Goal: Communication & Community: Answer question/provide support

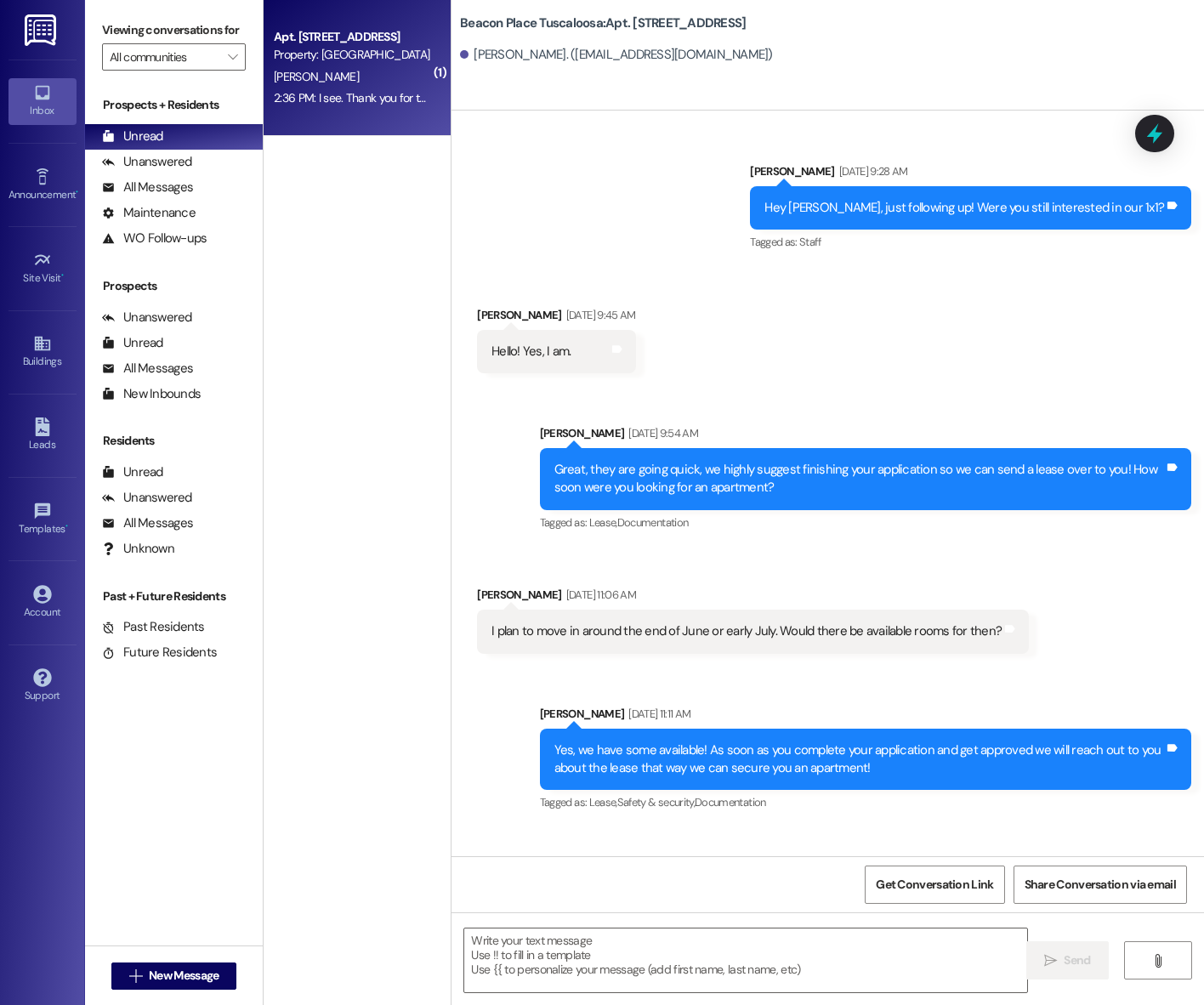
scroll to position [52179, 0]
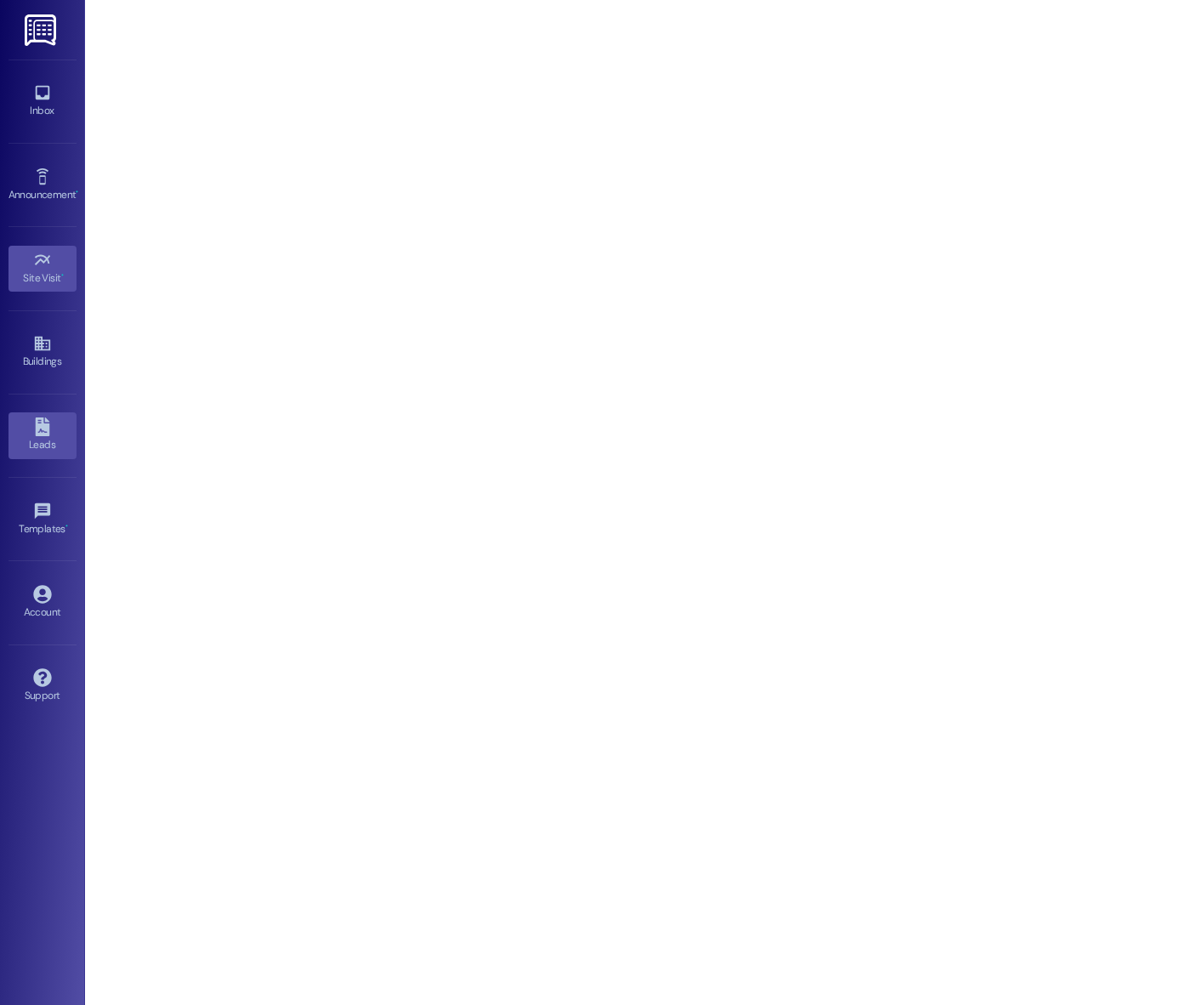
click at [38, 428] on icon at bounding box center [42, 426] width 15 height 19
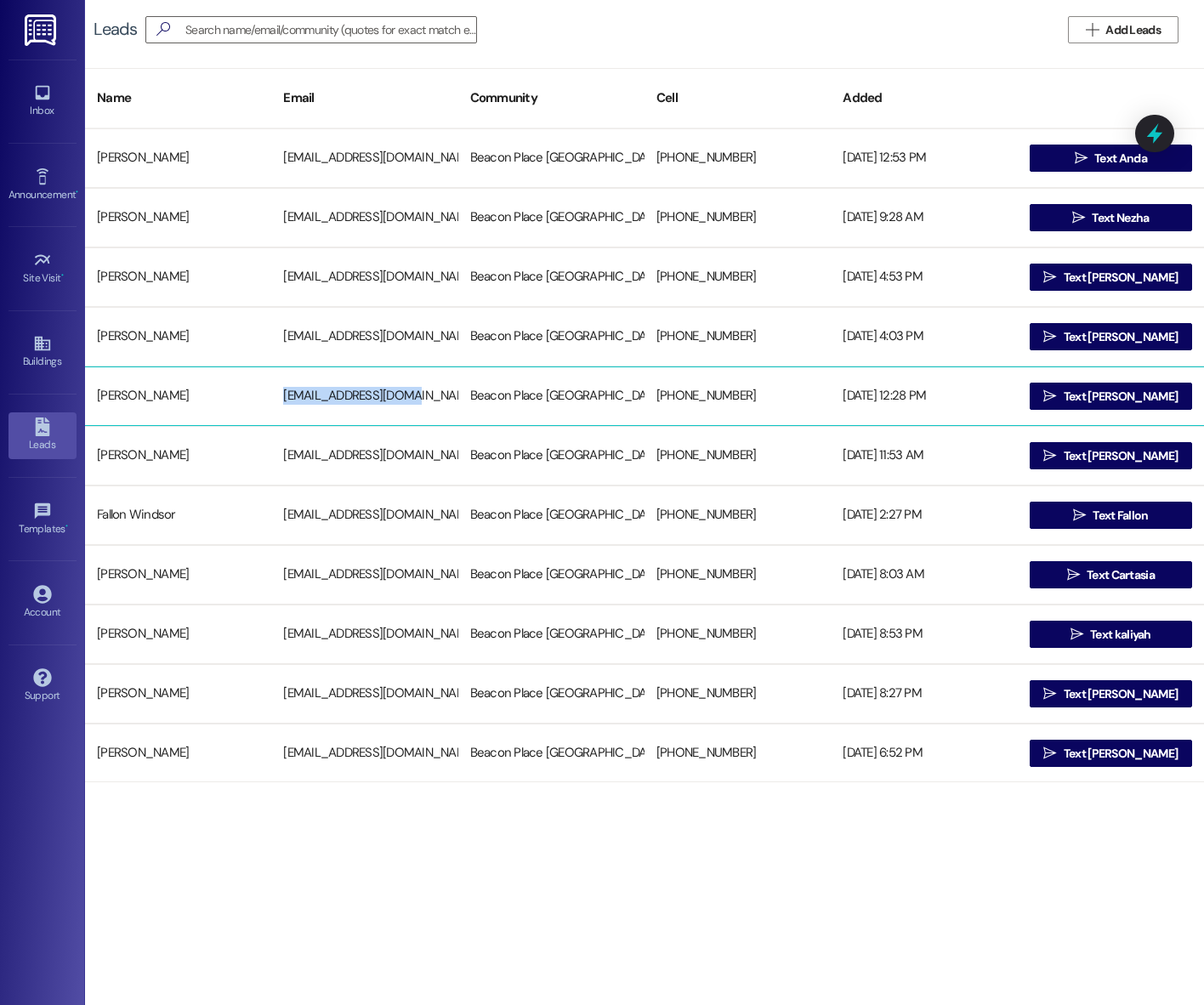
drag, startPoint x: 281, startPoint y: 395, endPoint x: 430, endPoint y: 395, distance: 149.0
click at [430, 395] on div "awehage1@hotmail.com" at bounding box center [364, 396] width 187 height 34
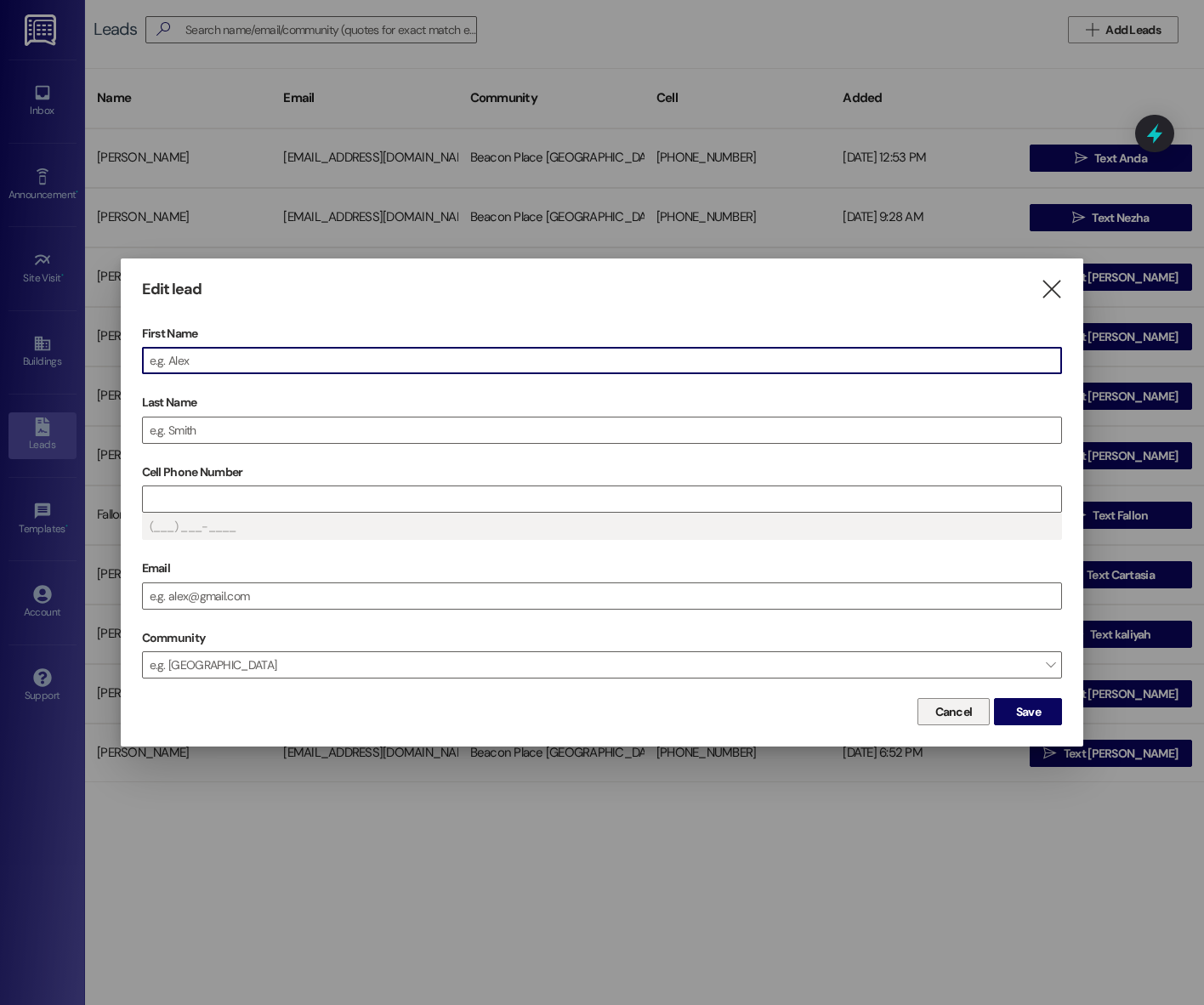
click at [970, 708] on span "Cancel" at bounding box center [955, 712] width 38 height 18
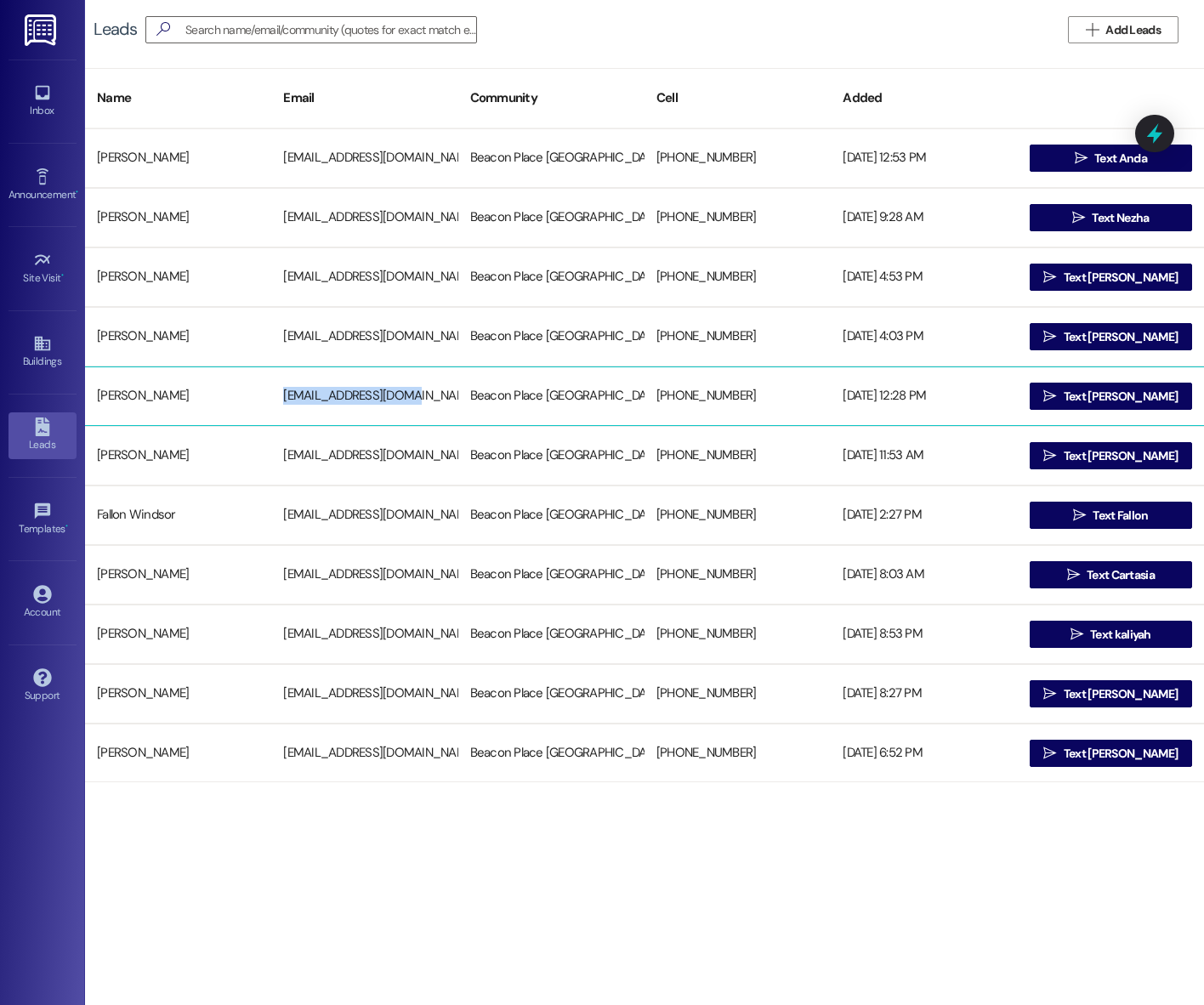
copy div "awehage1@hotmail.com"
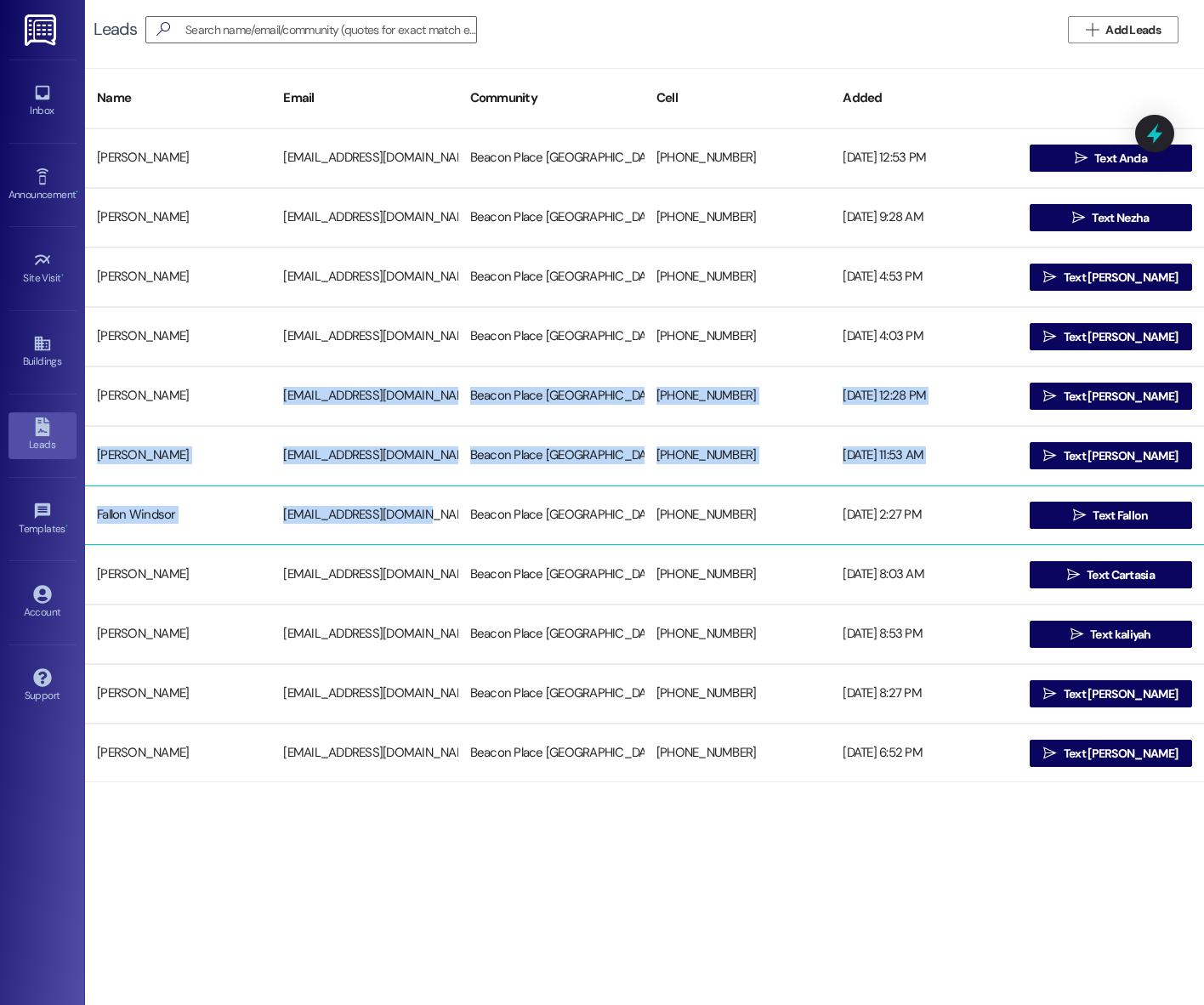
drag, startPoint x: 281, startPoint y: 395, endPoint x: 394, endPoint y: 537, distance: 181.5
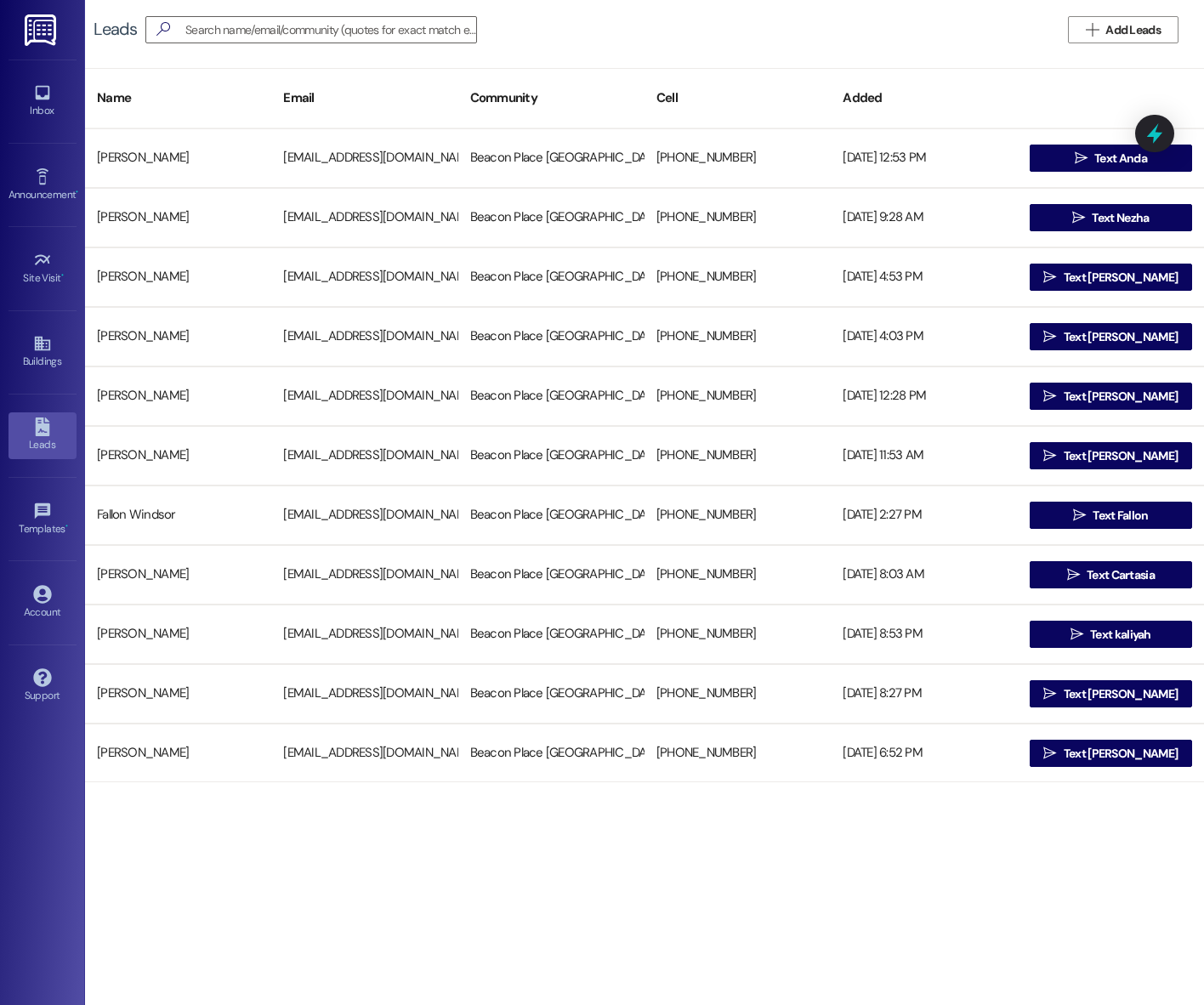
click at [479, 911] on div "Leads   Add Leads Name Email Community Cell Added Anda Robbins andalena56@yah…" at bounding box center [644, 502] width 1119 height 1005
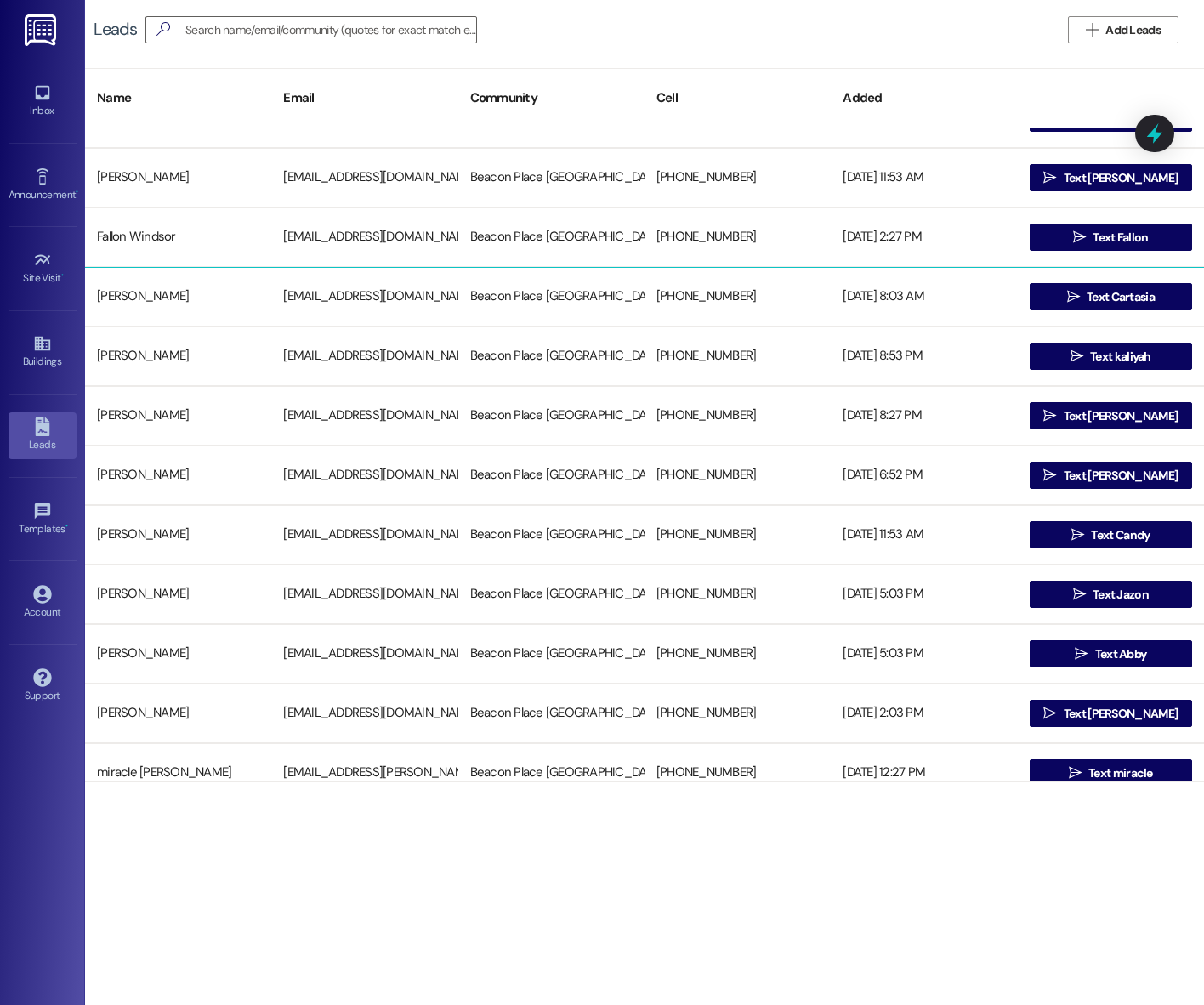
scroll to position [279, 0]
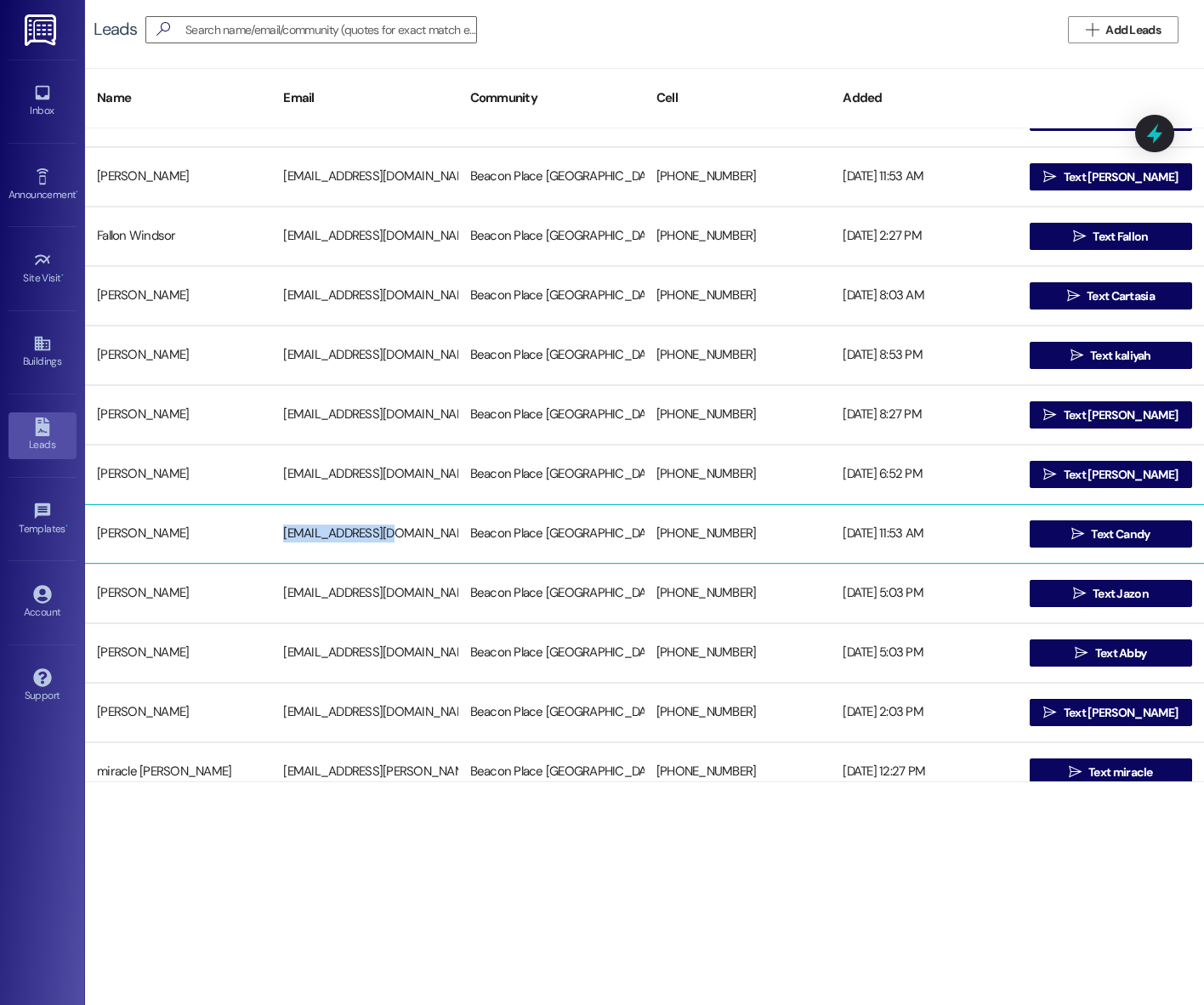
copy div "kanxd22@gmail.com"
drag, startPoint x: 279, startPoint y: 531, endPoint x: 403, endPoint y: 535, distance: 124.1
click at [403, 535] on div "kanxd22@gmail.com" at bounding box center [364, 534] width 187 height 34
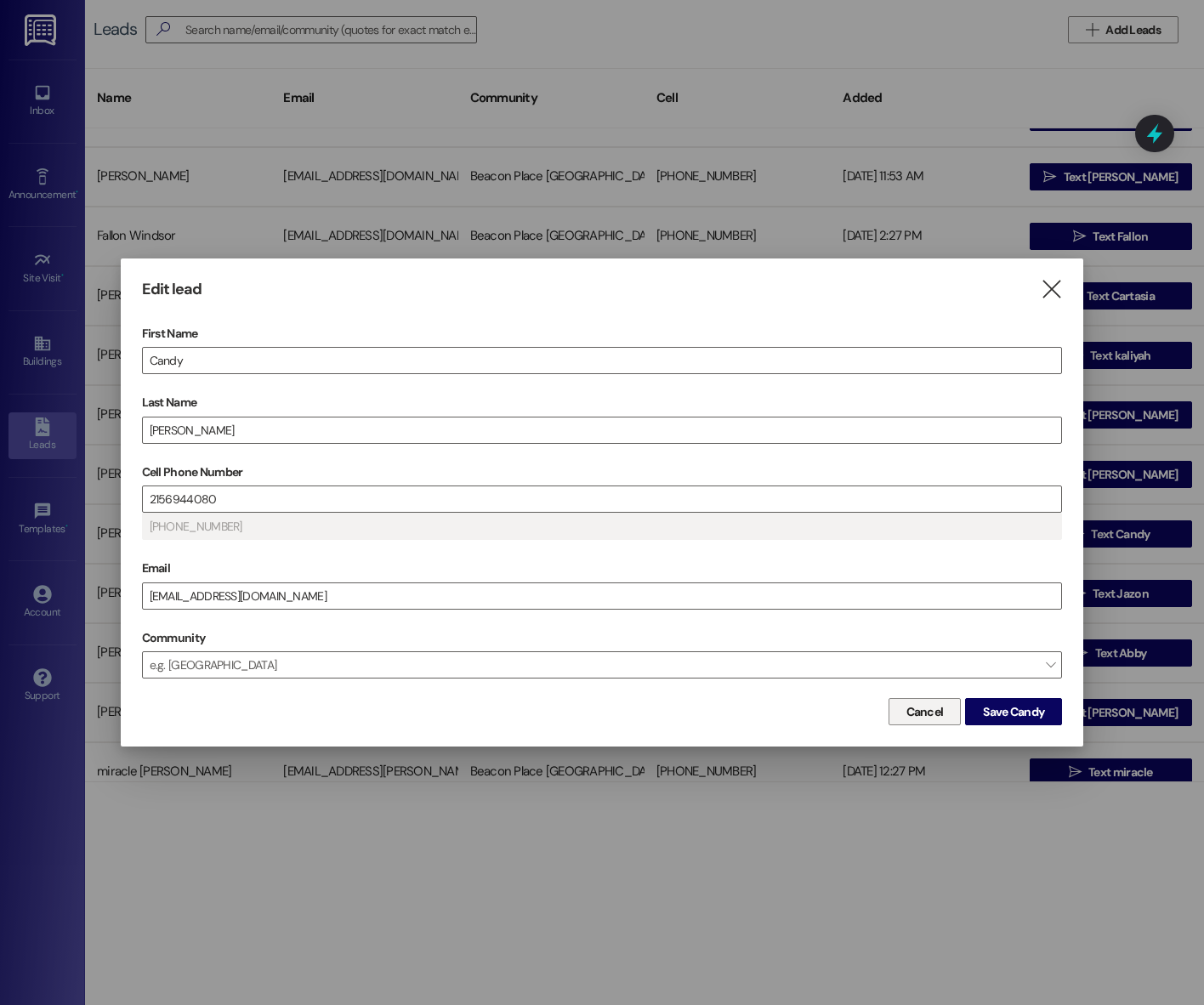
click at [920, 710] on span "Cancel" at bounding box center [925, 712] width 38 height 18
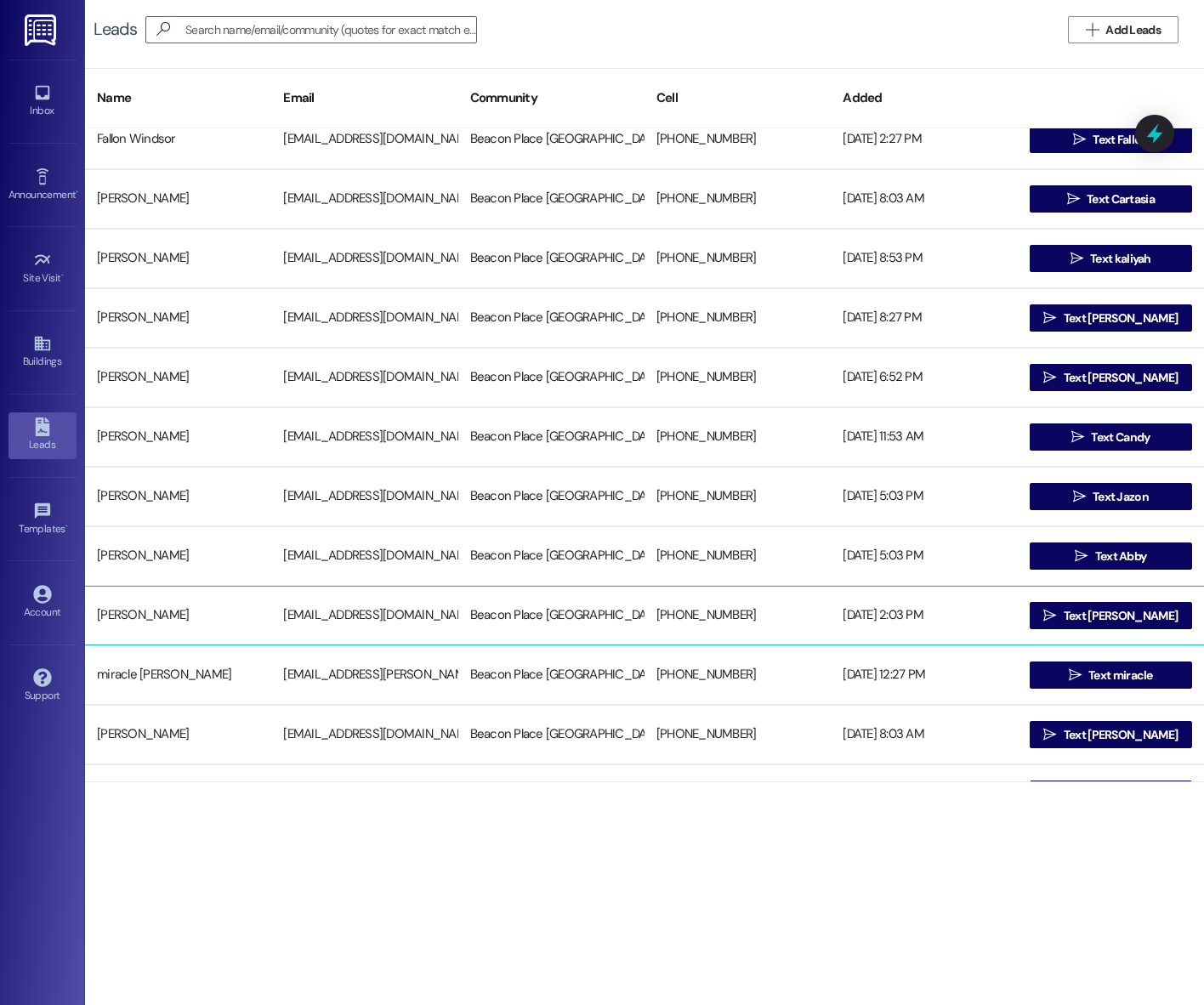
scroll to position [377, 0]
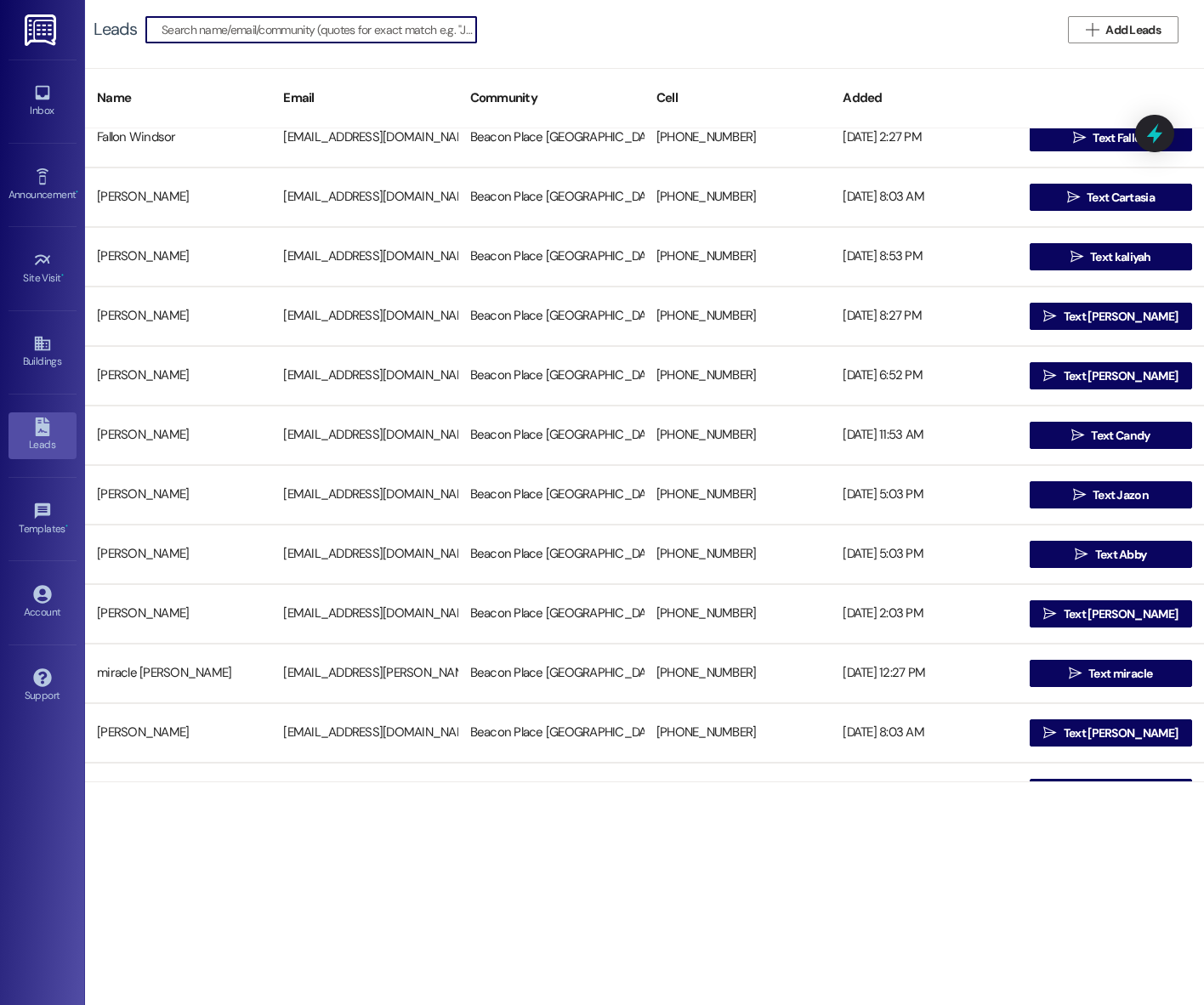
click at [277, 37] on input at bounding box center [319, 30] width 315 height 24
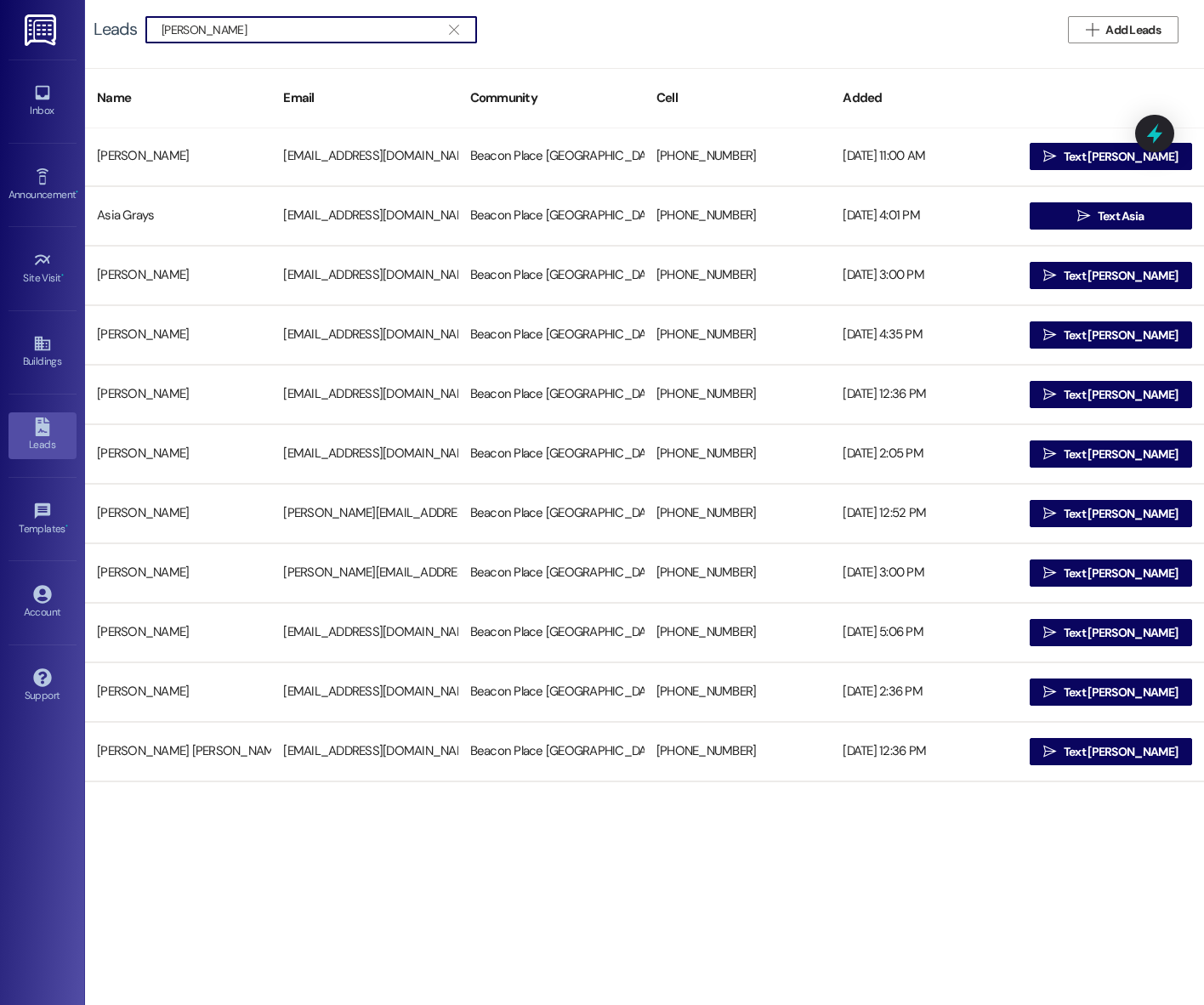
scroll to position [0, 0]
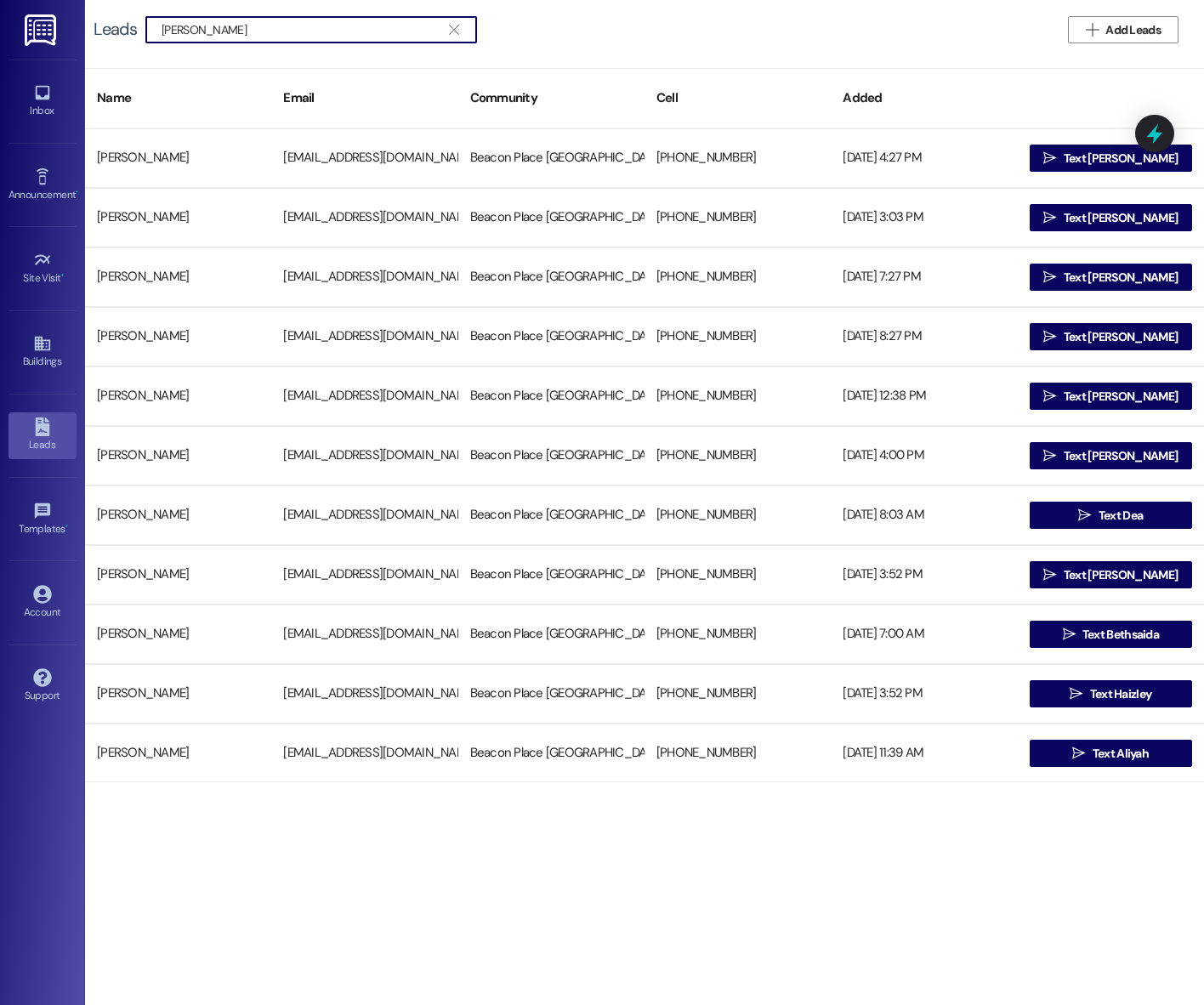
click at [249, 33] on input "elizabeth gray" at bounding box center [301, 30] width 279 height 24
paste input "cmiddleton0909@gmail.com"
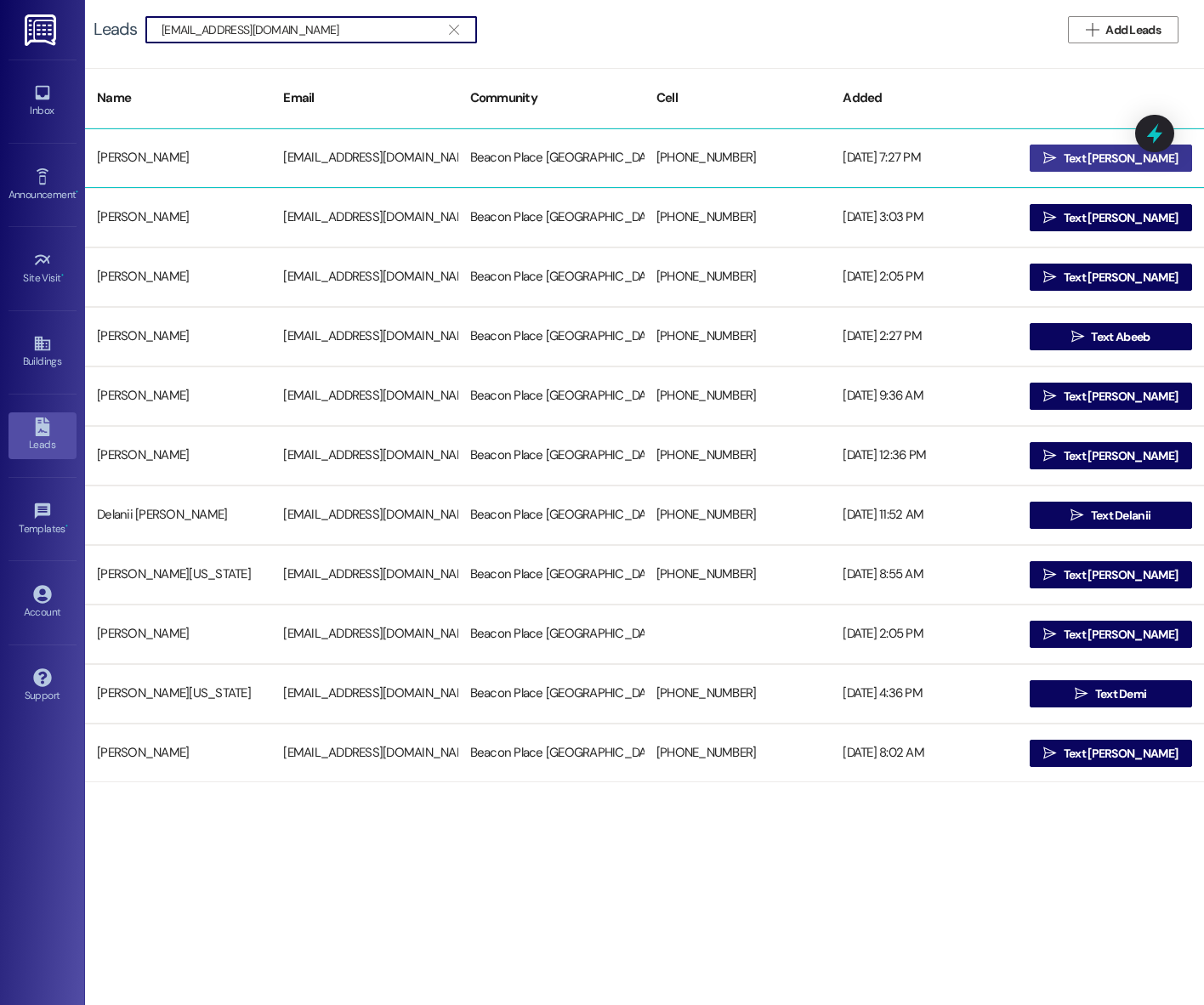
type input "elizabethcmiddleton0909@gmail.com"
click at [1084, 156] on span "Text Elizabeth" at bounding box center [1121, 158] width 114 height 18
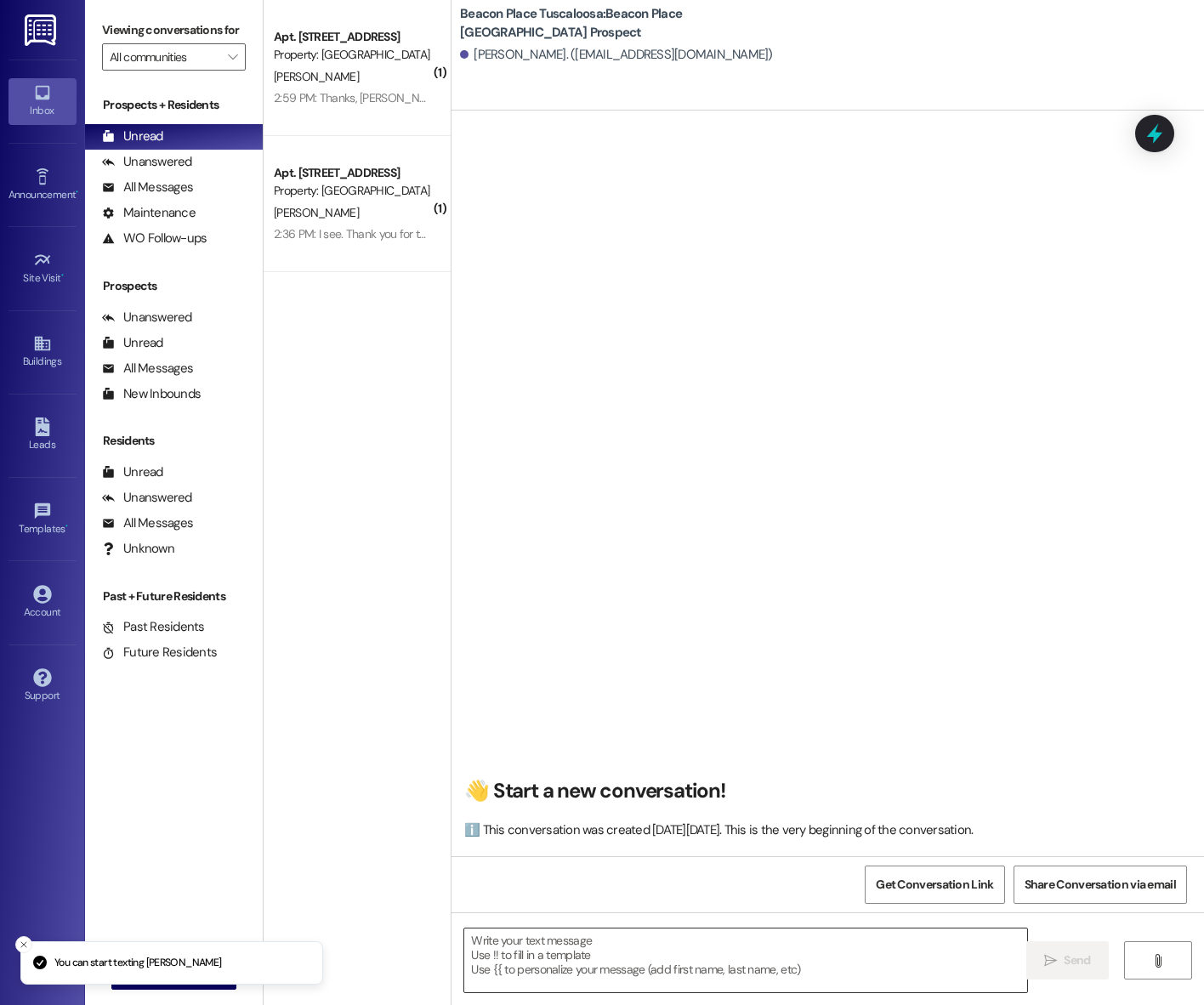
click at [568, 953] on textarea at bounding box center [746, 960] width 562 height 64
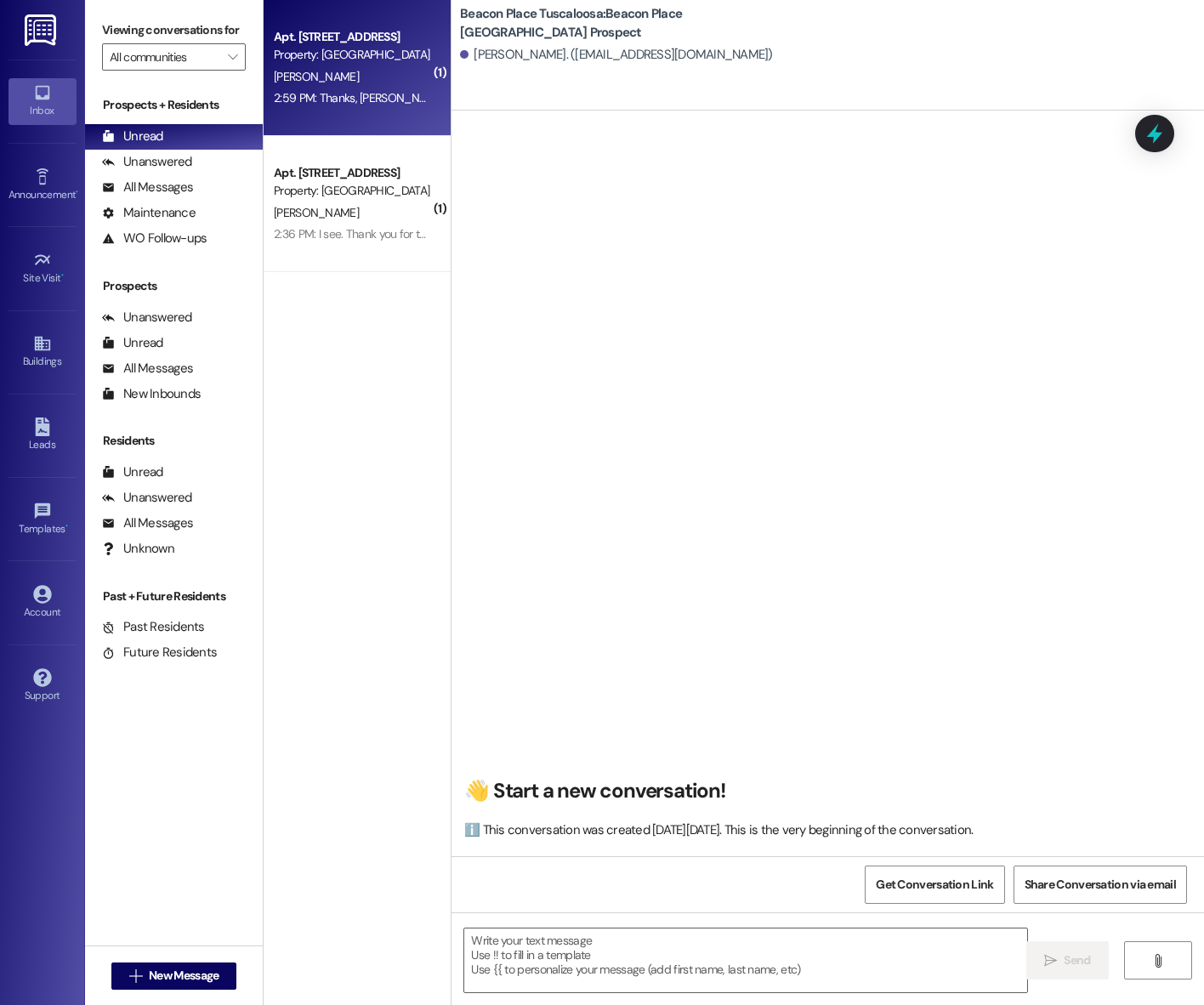
click at [311, 95] on div "2:59 PM: Thanks, Emma. You are appreciated. 2:59 PM: Thanks, Emma. You are appr…" at bounding box center [413, 98] width 279 height 15
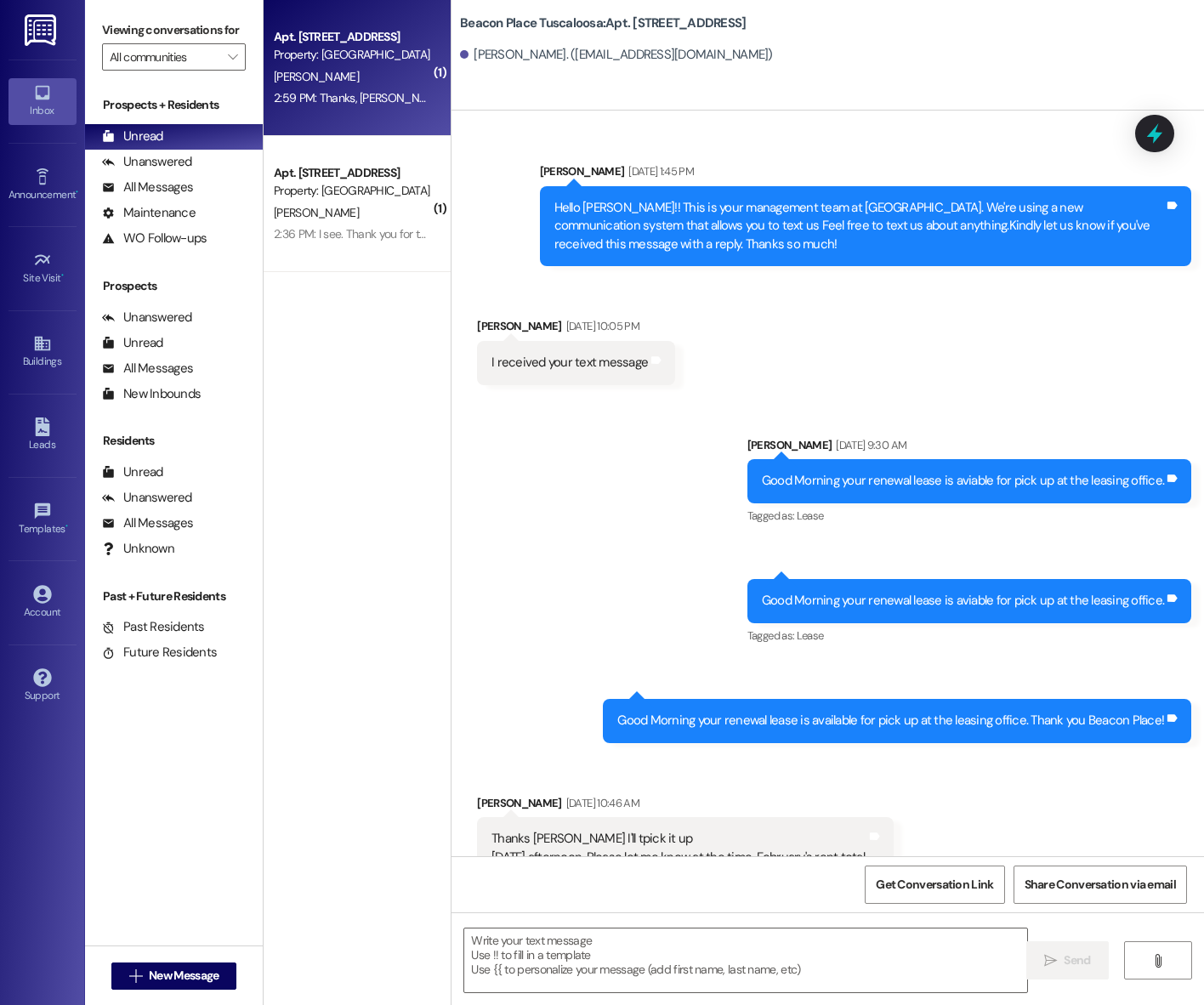
scroll to position [66906, 0]
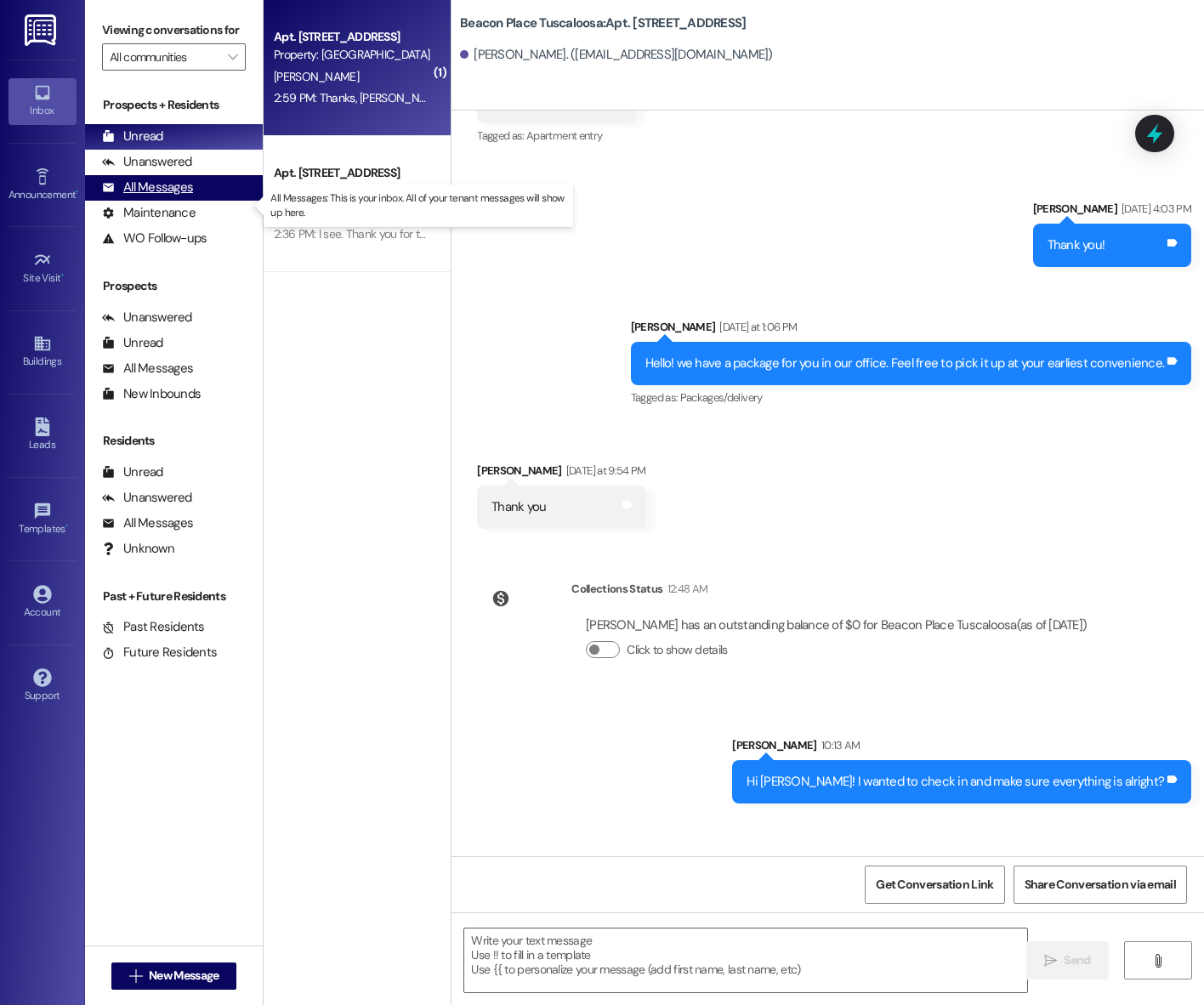
click at [188, 196] on div "All Messages" at bounding box center [148, 187] width 91 height 18
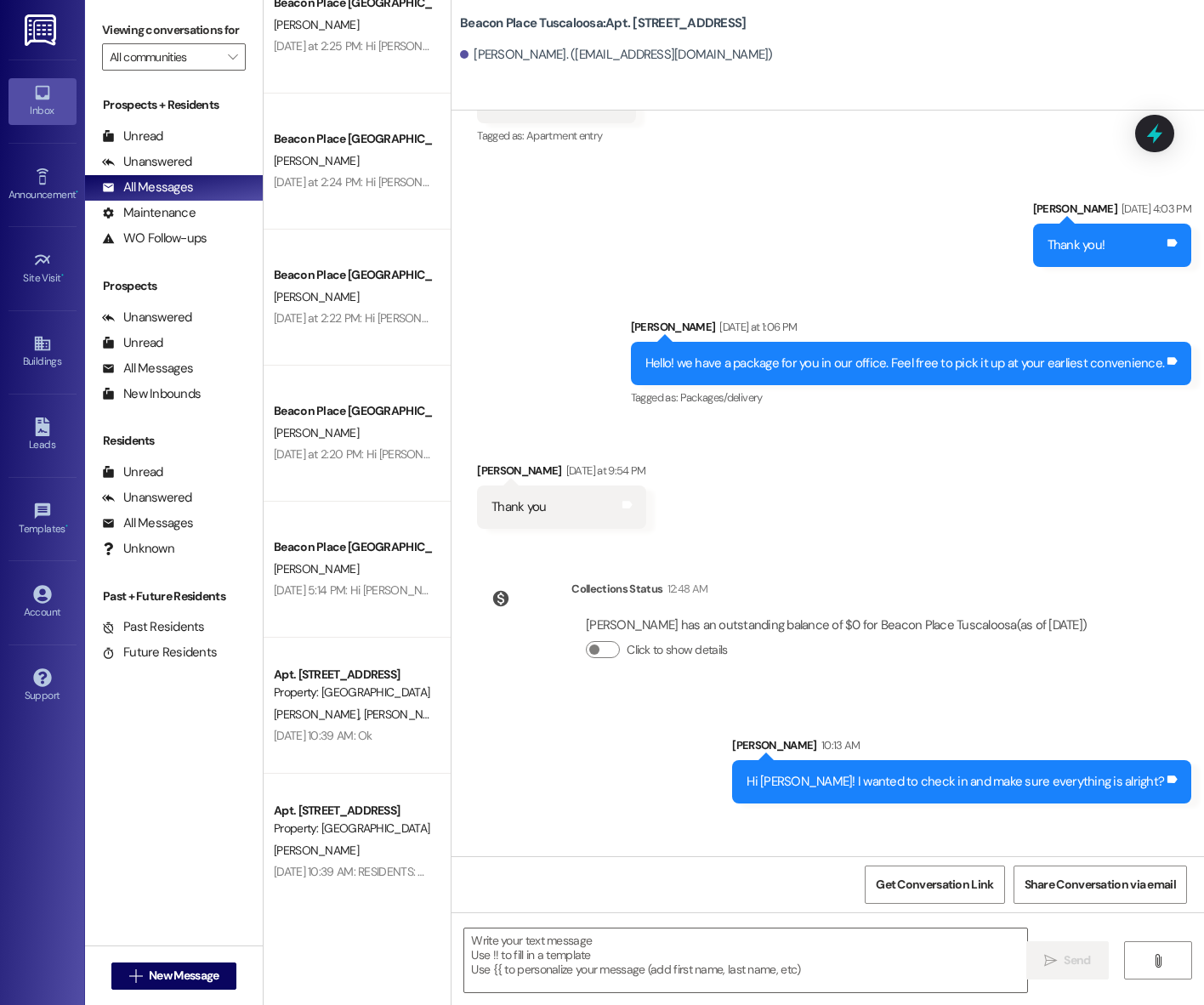
scroll to position [984, 0]
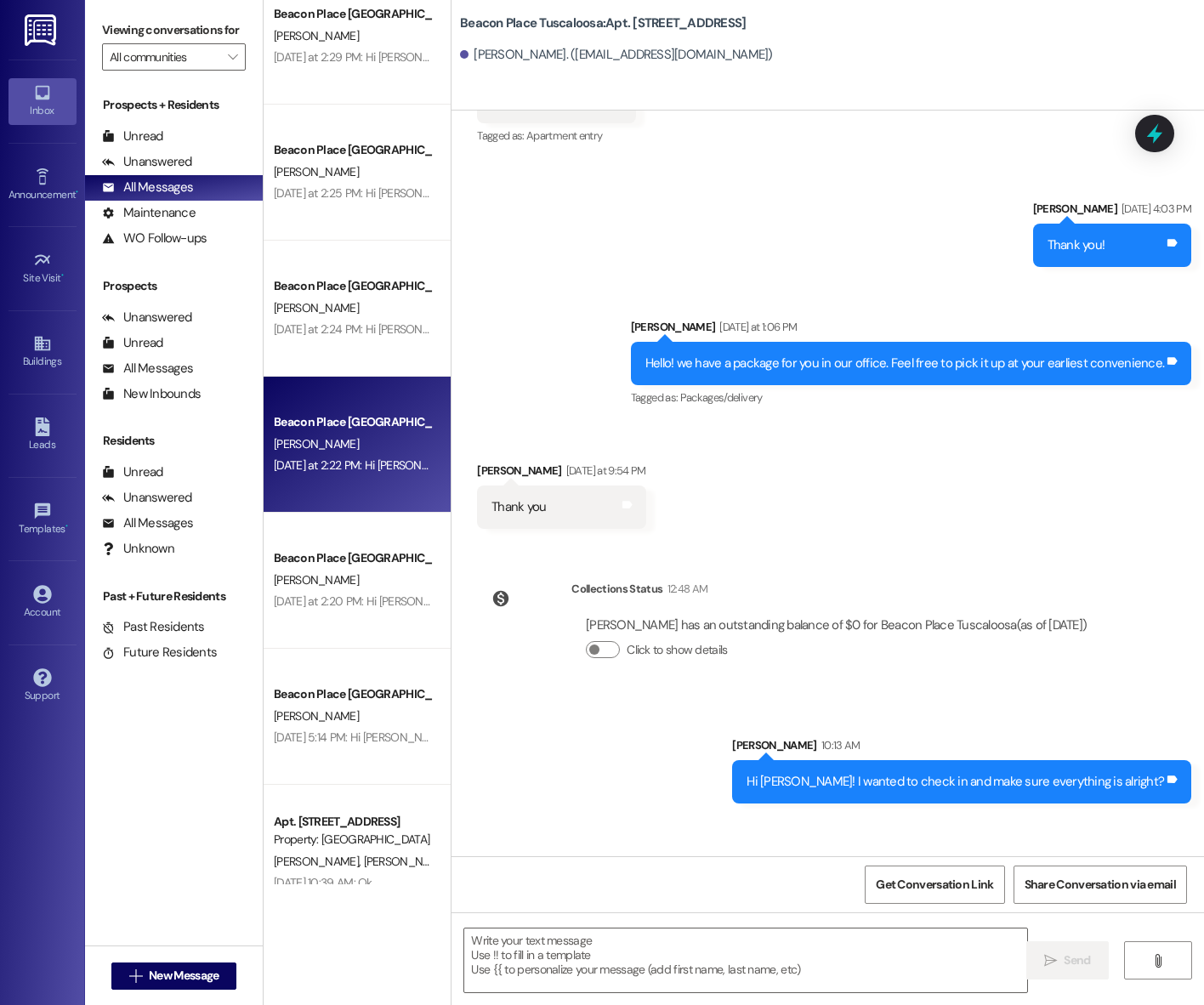
click at [326, 416] on div "Beacon Place [GEOGRAPHIC_DATA] Prospect" at bounding box center [352, 421] width 157 height 18
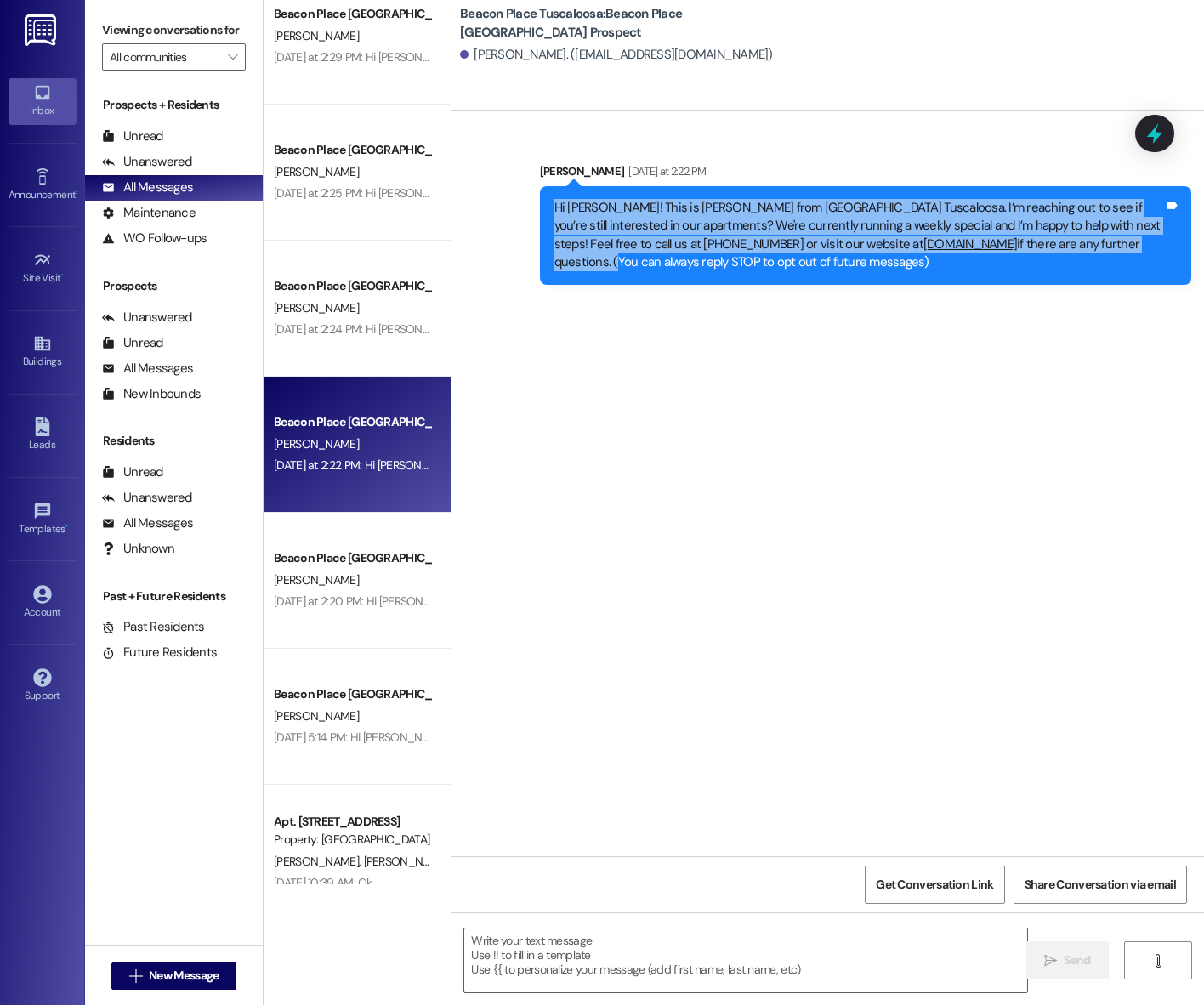
drag, startPoint x: 547, startPoint y: 205, endPoint x: 1108, endPoint y: 243, distance: 562.3
click at [1108, 243] on div "Hi Gary! This is Stephanie from Beacon Place Tuscaloosa. I’m reaching out to se…" at bounding box center [859, 235] width 610 height 73
copy div "Hi Gary! This is Stephanie from Beacon Place Tuscaloosa. I’m reaching out to se…"
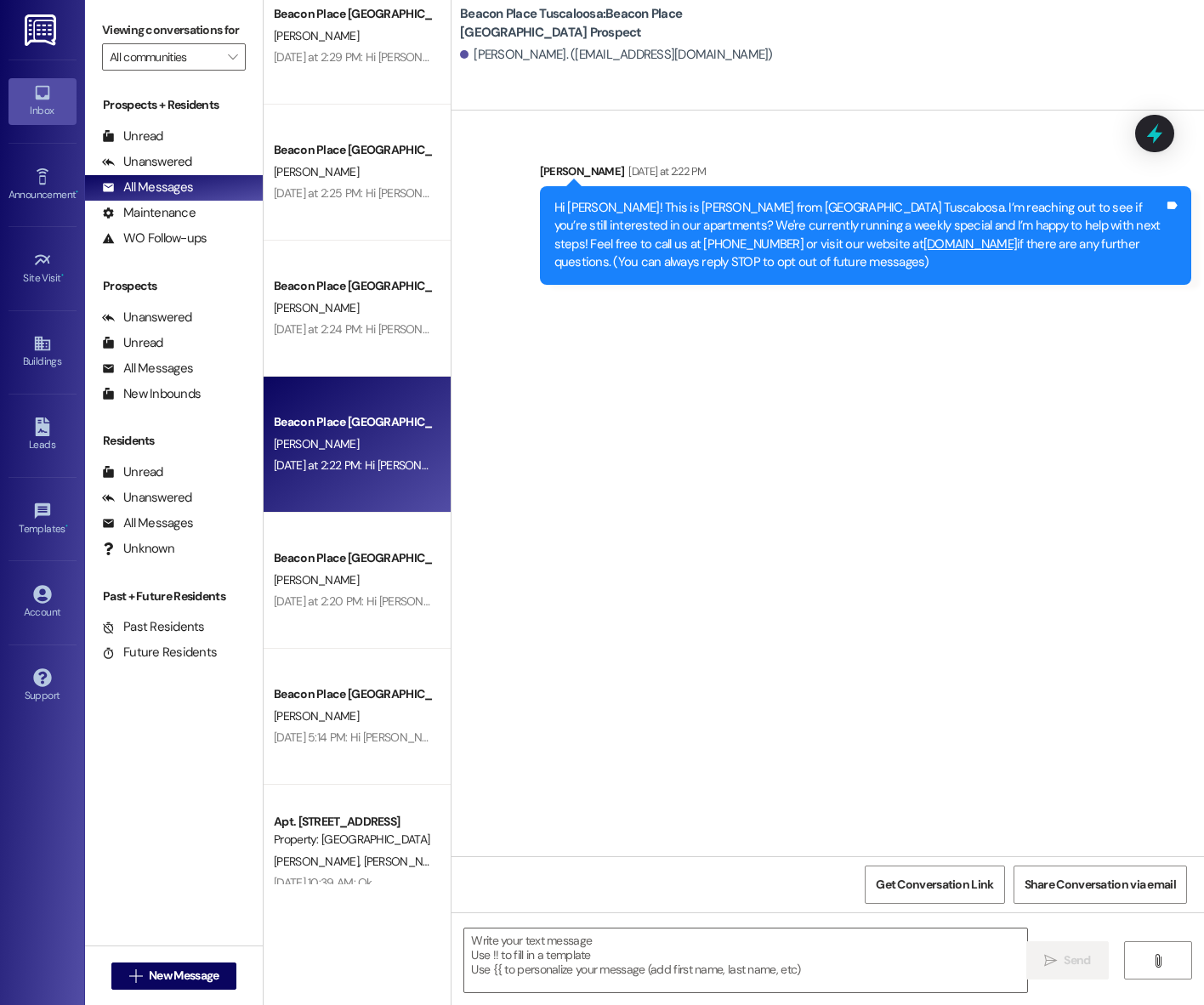
click at [1103, 420] on div "Sent via SMS Stephanie Smigiel Yesterday at 2:22 PM Hi Gary! This is Stephanie …" at bounding box center [827, 483] width 752 height 745
click at [55, 427] on link "Leads" at bounding box center [42, 434] width 68 height 46
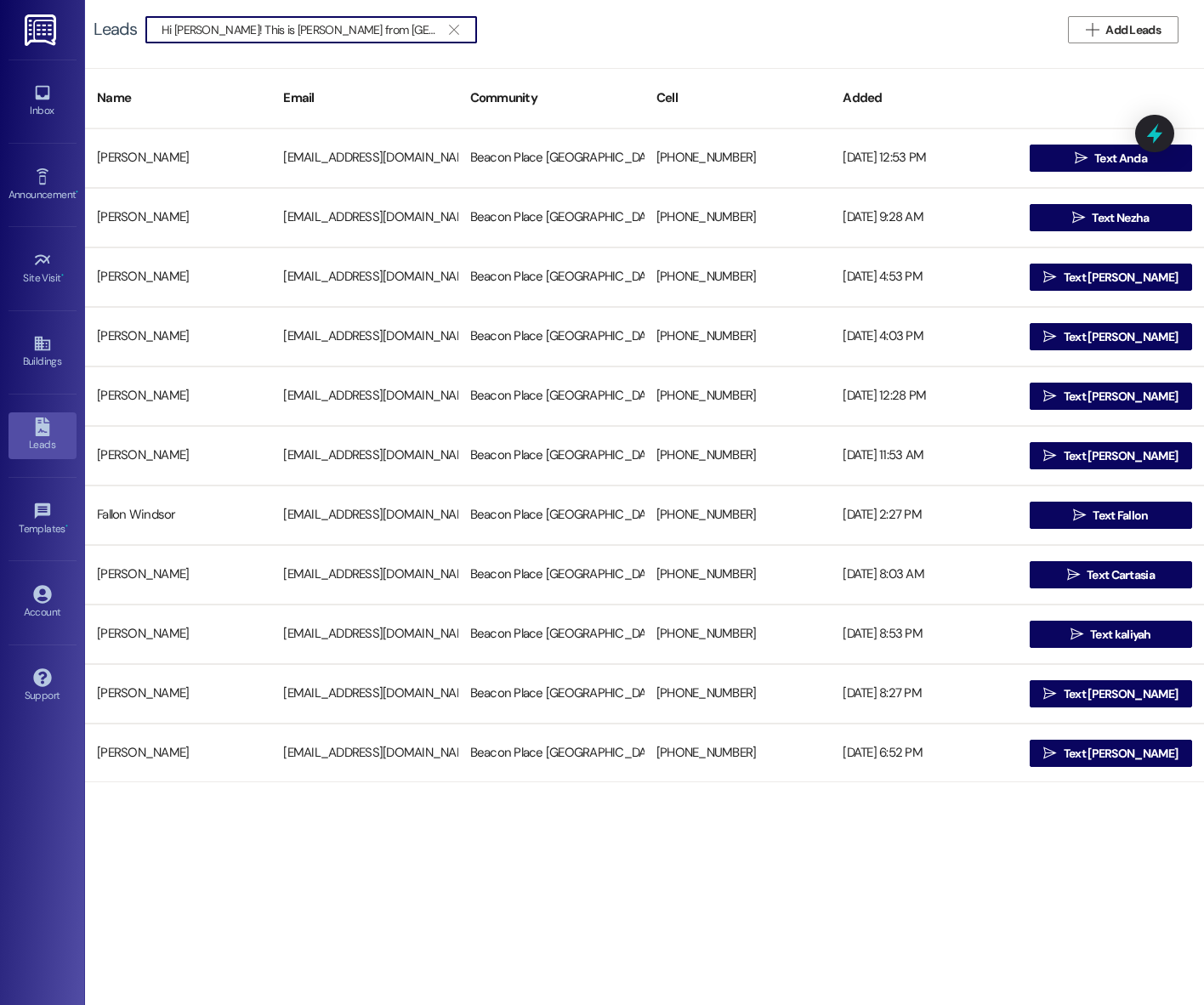
scroll to position [0, 1340]
type input "Hi Gary! This is Stephanie from Beacon Place Tuscaloosa. I’m reaching out to se…"
click at [454, 29] on icon "" at bounding box center [453, 30] width 9 height 14
paste input "elizabethcmiddleton0909@gmail.com"
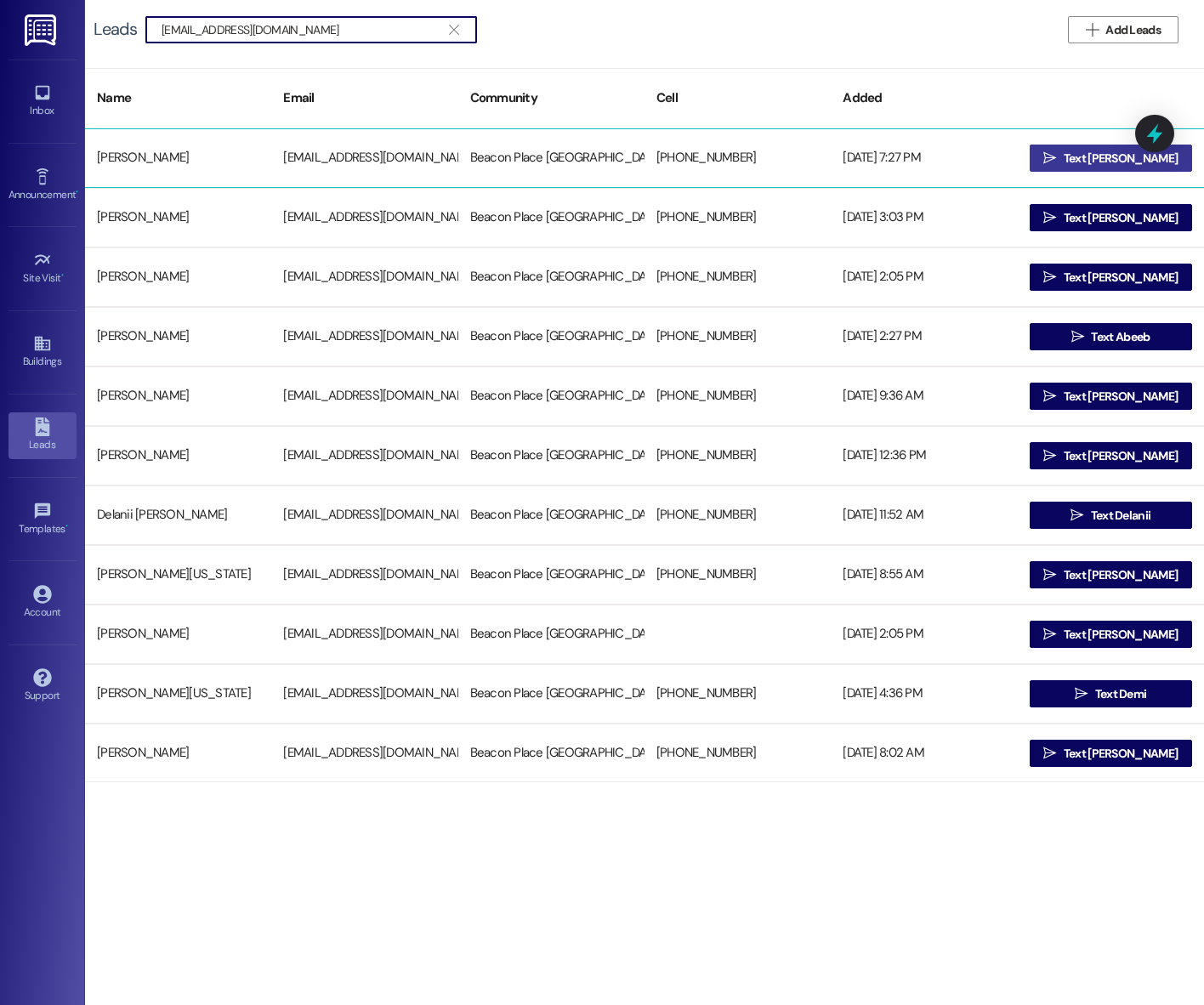
type input "elizabethcmiddleton0909@gmail.com"
click at [1053, 156] on button " Text Elizabeth" at bounding box center [1110, 158] width 163 height 28
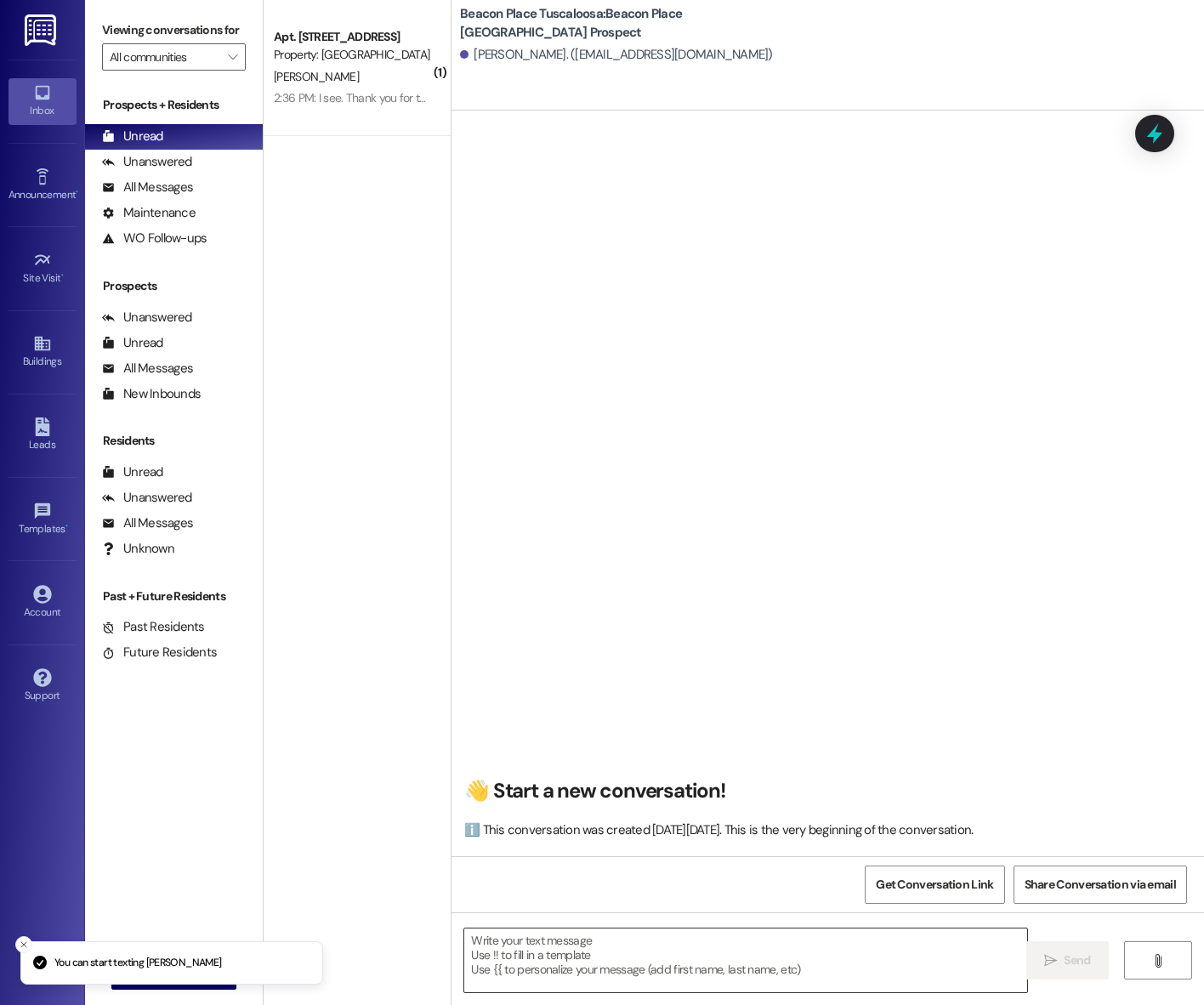
click at [580, 949] on textarea at bounding box center [746, 960] width 562 height 64
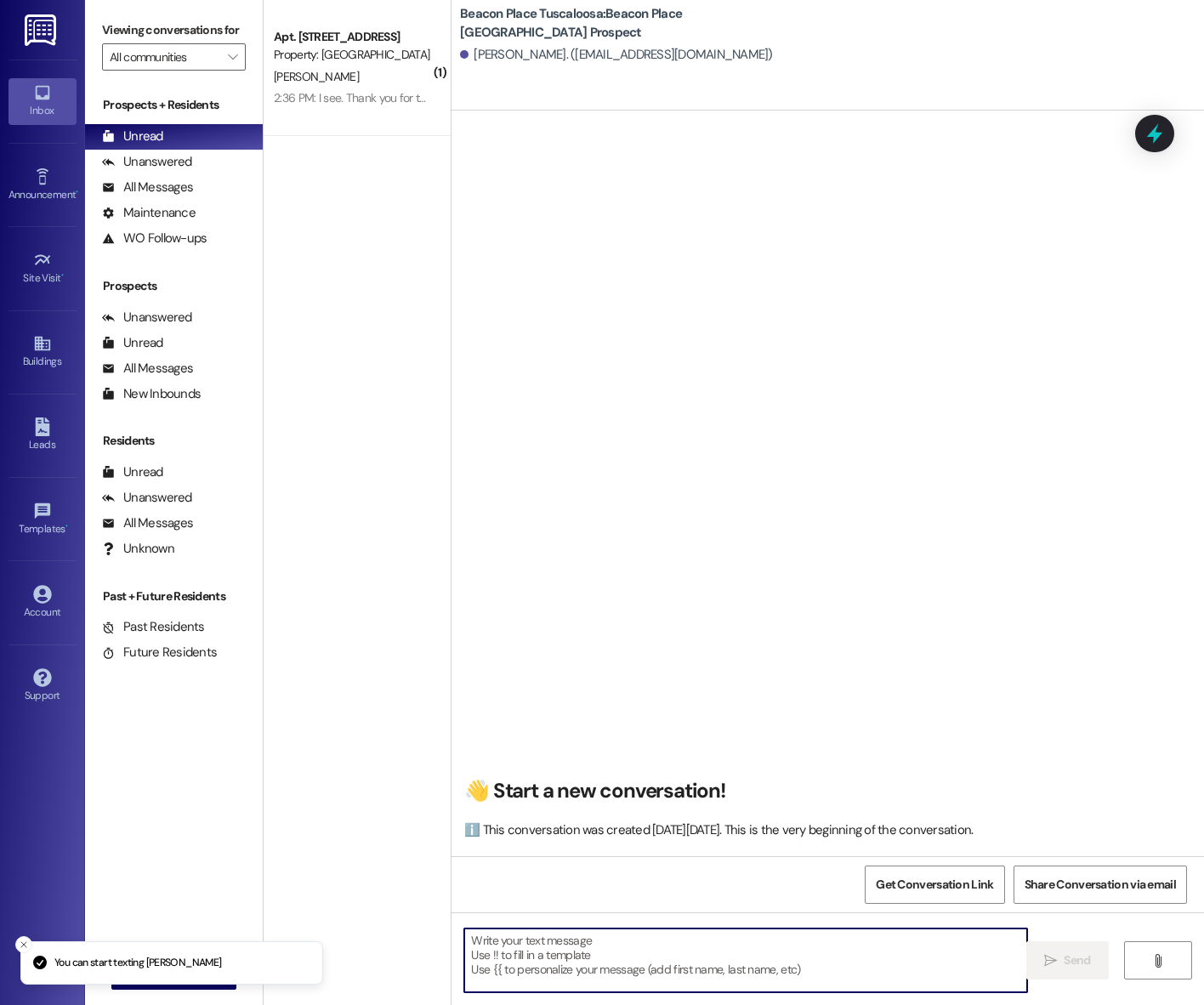
paste textarea "Hi Gary! This is Stephanie from Beacon Place Tuscaloosa. I’m reaching out to se…"
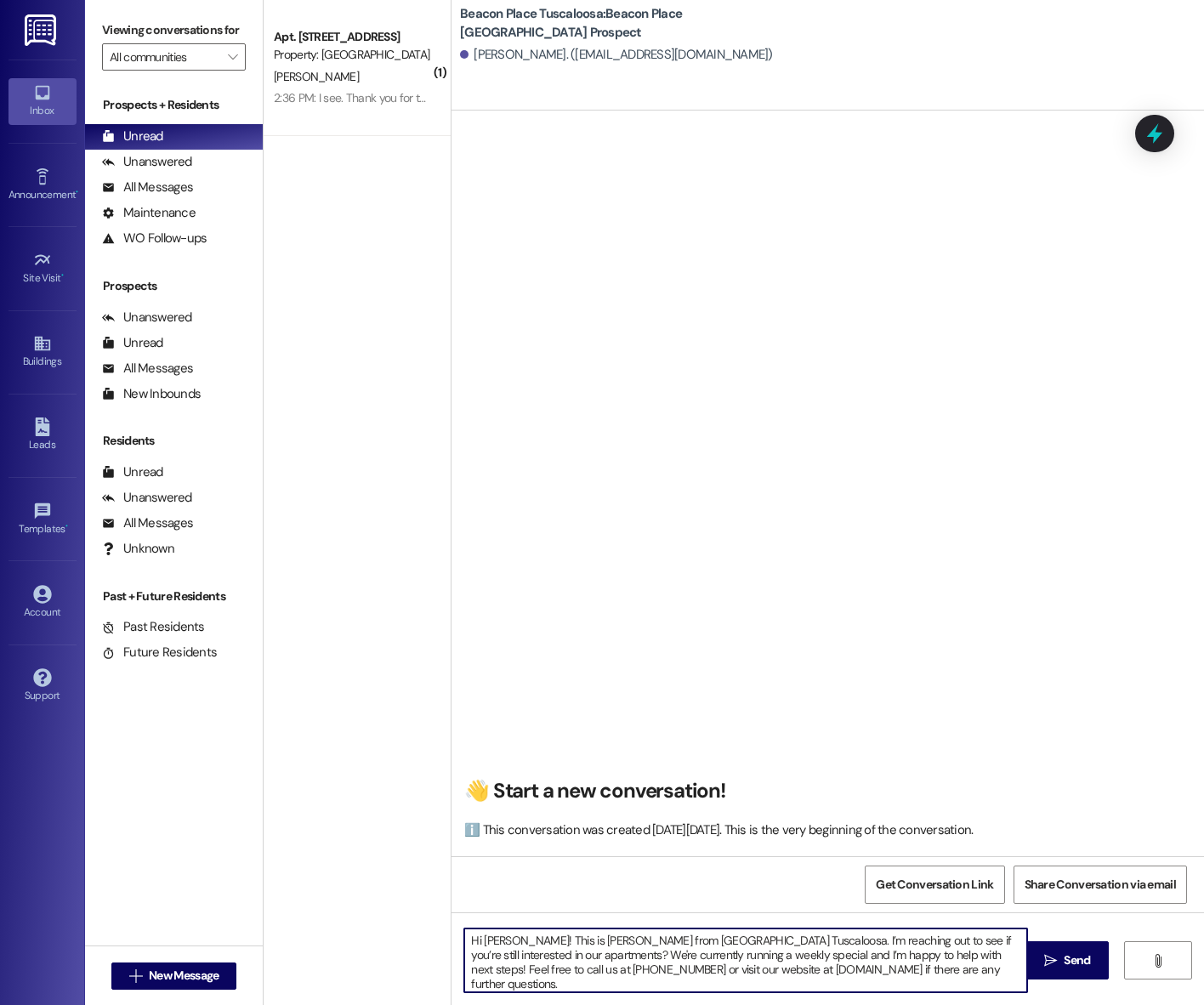
click at [520, 960] on textarea "Hi Gary! This is Stephanie from Beacon Place Tuscaloosa. I’m reaching out to se…" at bounding box center [746, 960] width 562 height 64
type textarea "Hi Gary! This is Stephanie from Beacon Place Tuscaloosa. I’m reaching out to se…"
click at [488, 944] on textarea "Hi Gary! This is Stephanie from Beacon Place Tuscaloosa. I’m reaching out to se…" at bounding box center [746, 960] width 562 height 64
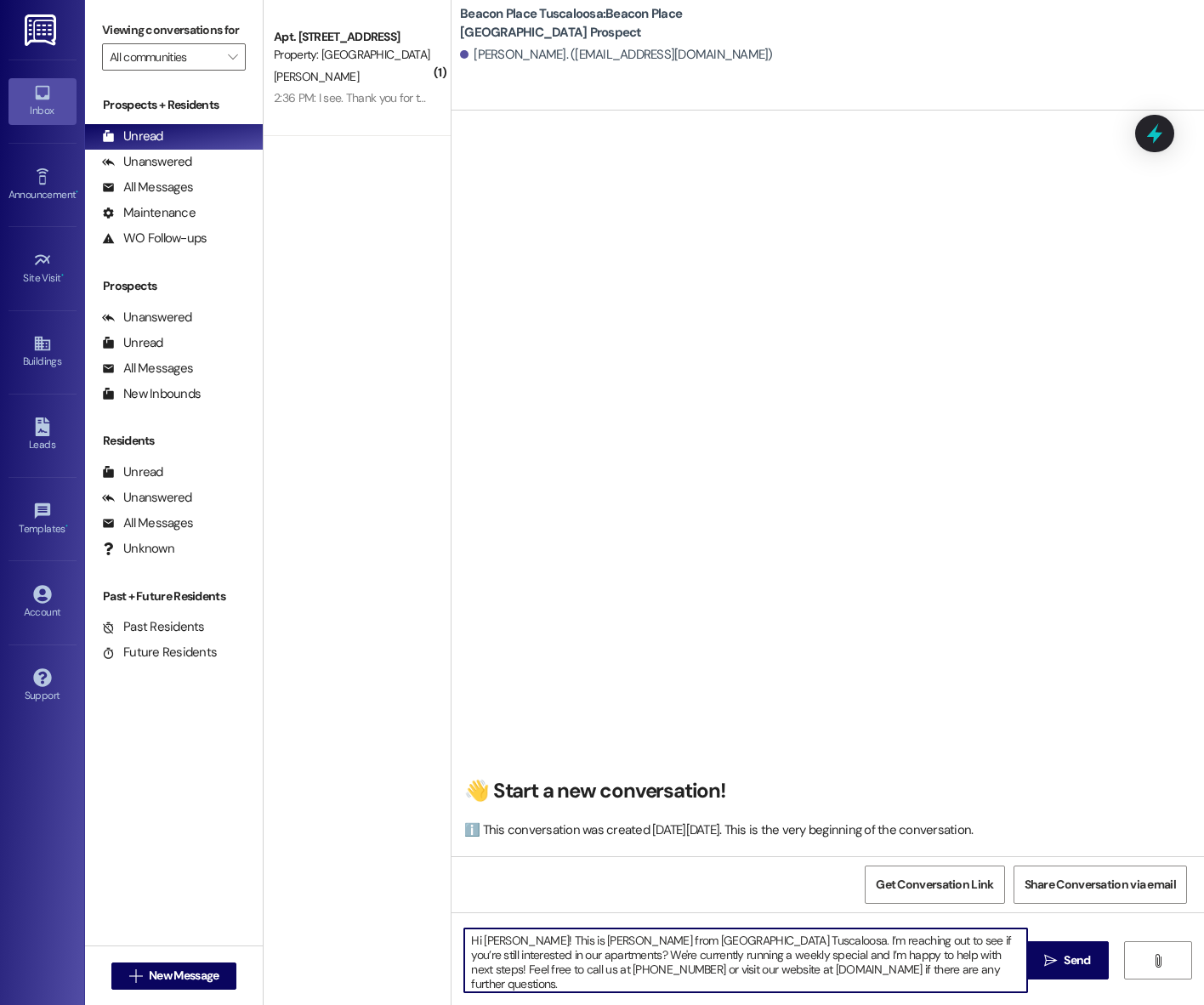
click at [488, 944] on textarea "Hi Gary! This is Stephanie from Beacon Place Tuscaloosa. I’m reaching out to se…" at bounding box center [746, 960] width 562 height 64
click at [1148, 957] on span "" at bounding box center [1158, 960] width 20 height 14
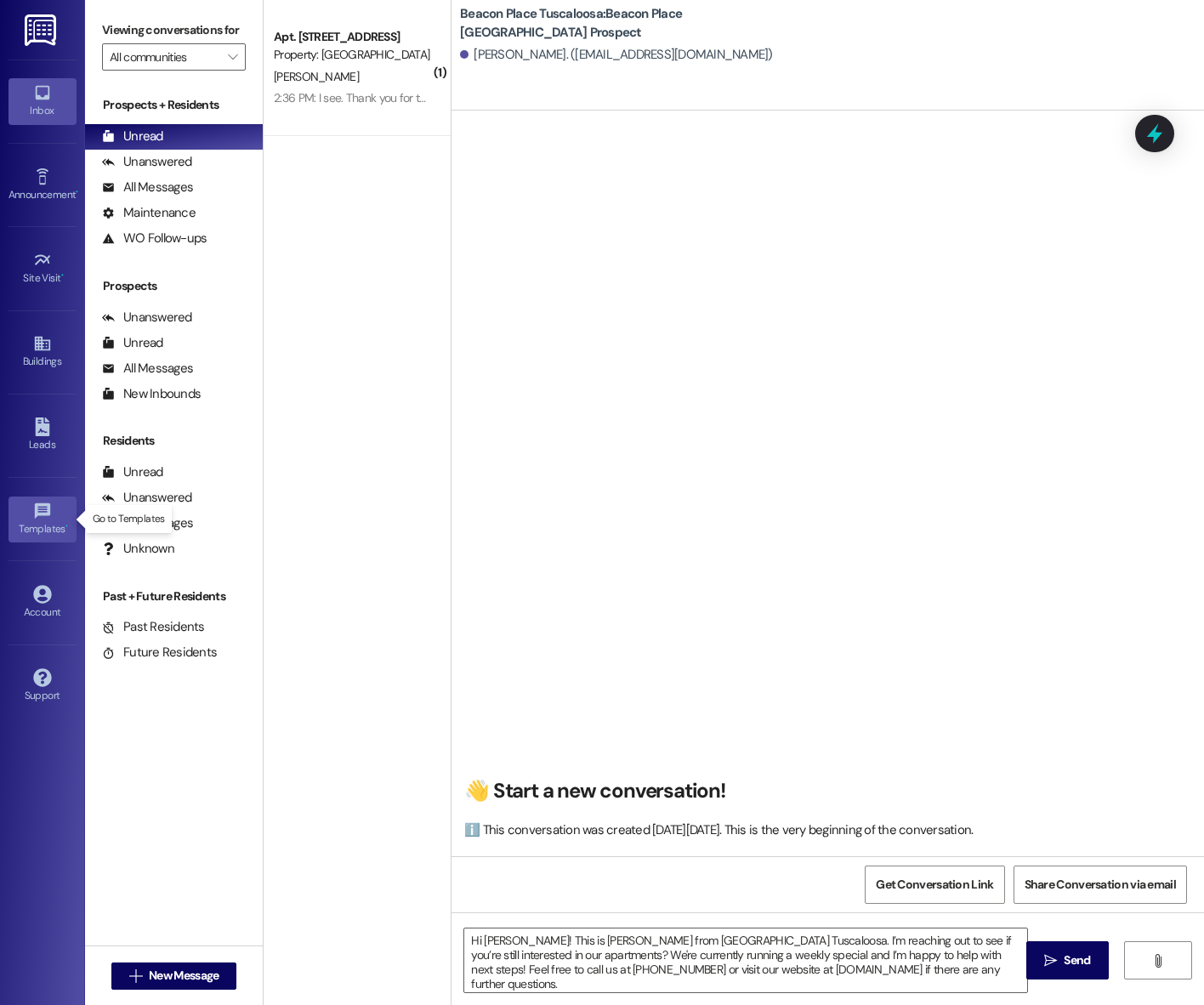
click at [27, 498] on link "Templates •" at bounding box center [42, 518] width 68 height 46
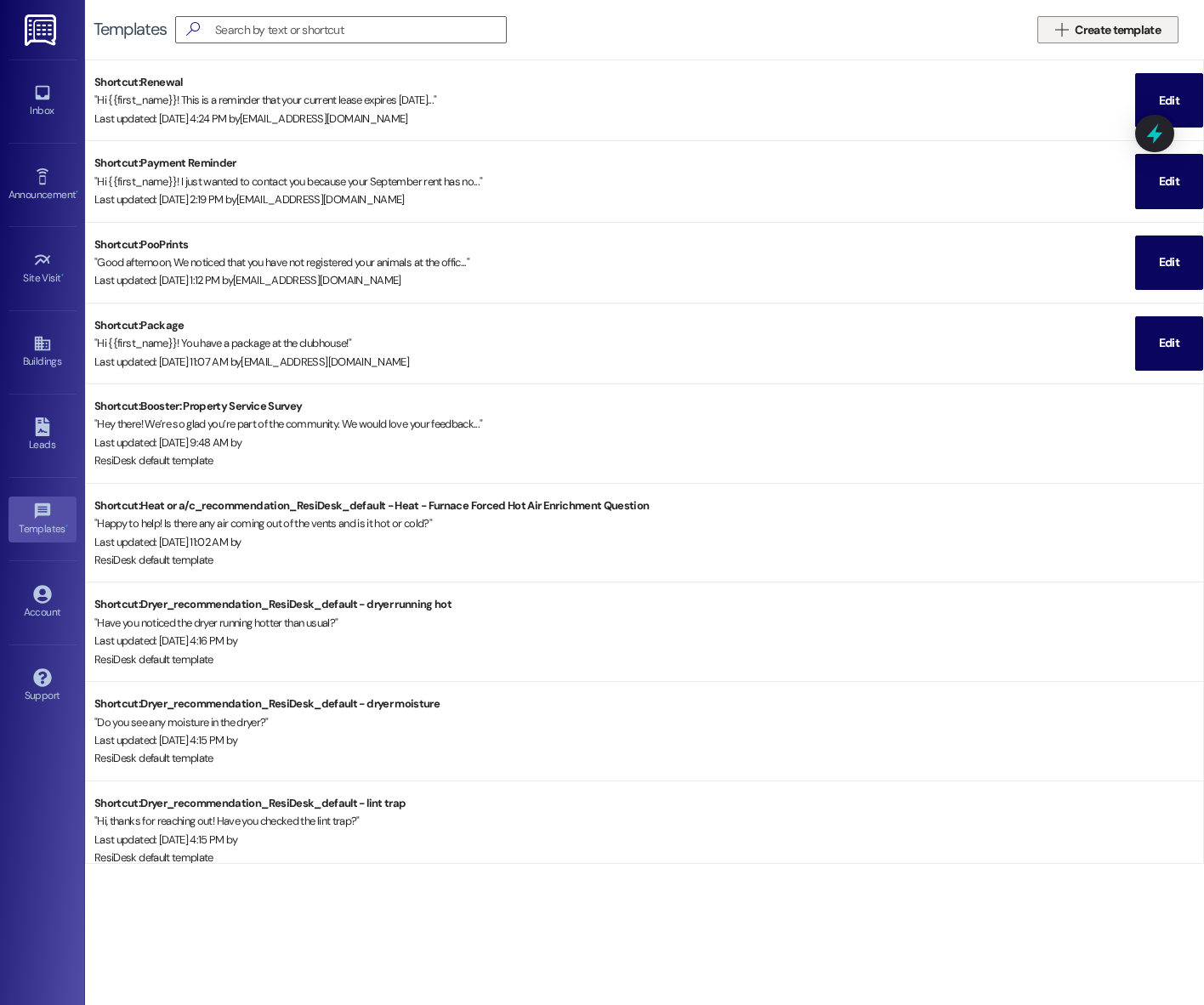
click at [1073, 29] on span "Create template" at bounding box center [1118, 30] width 93 height 18
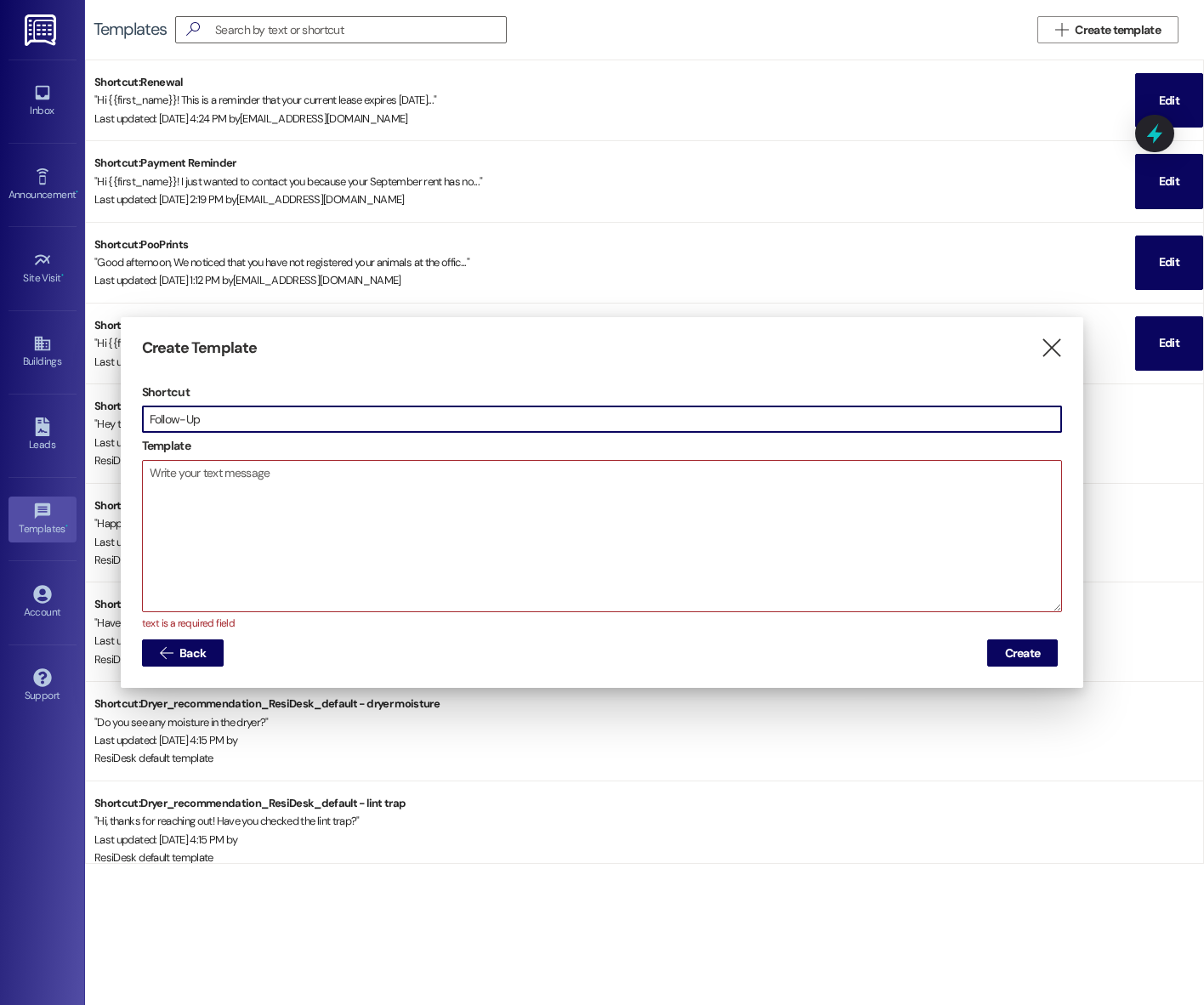
type input "Follow-Up"
click at [236, 514] on textarea at bounding box center [602, 536] width 919 height 150
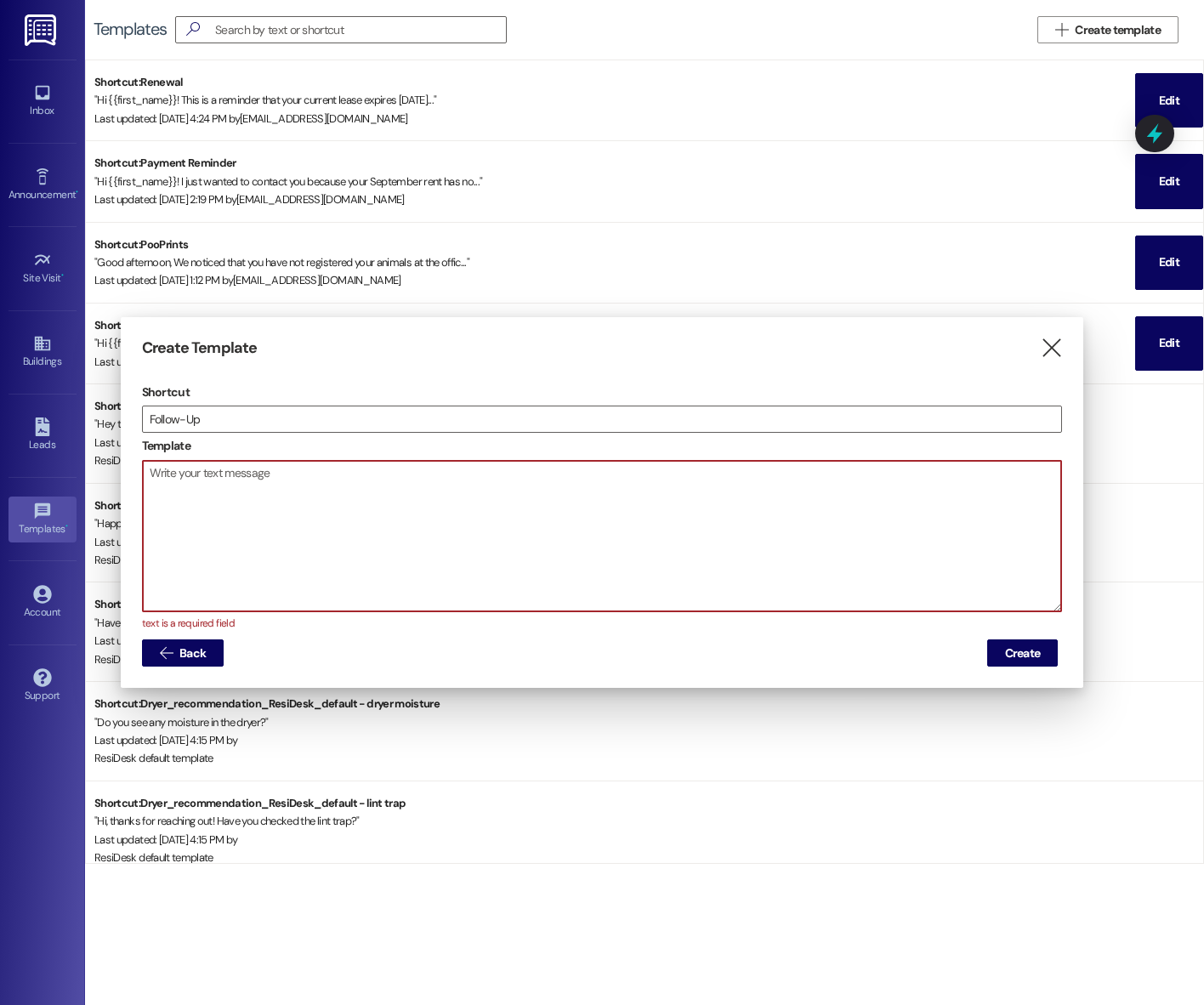
paste textarea "Hi Gary! This is Stephanie from Beacon Place Tuscaloosa. I’m reaching out to se…"
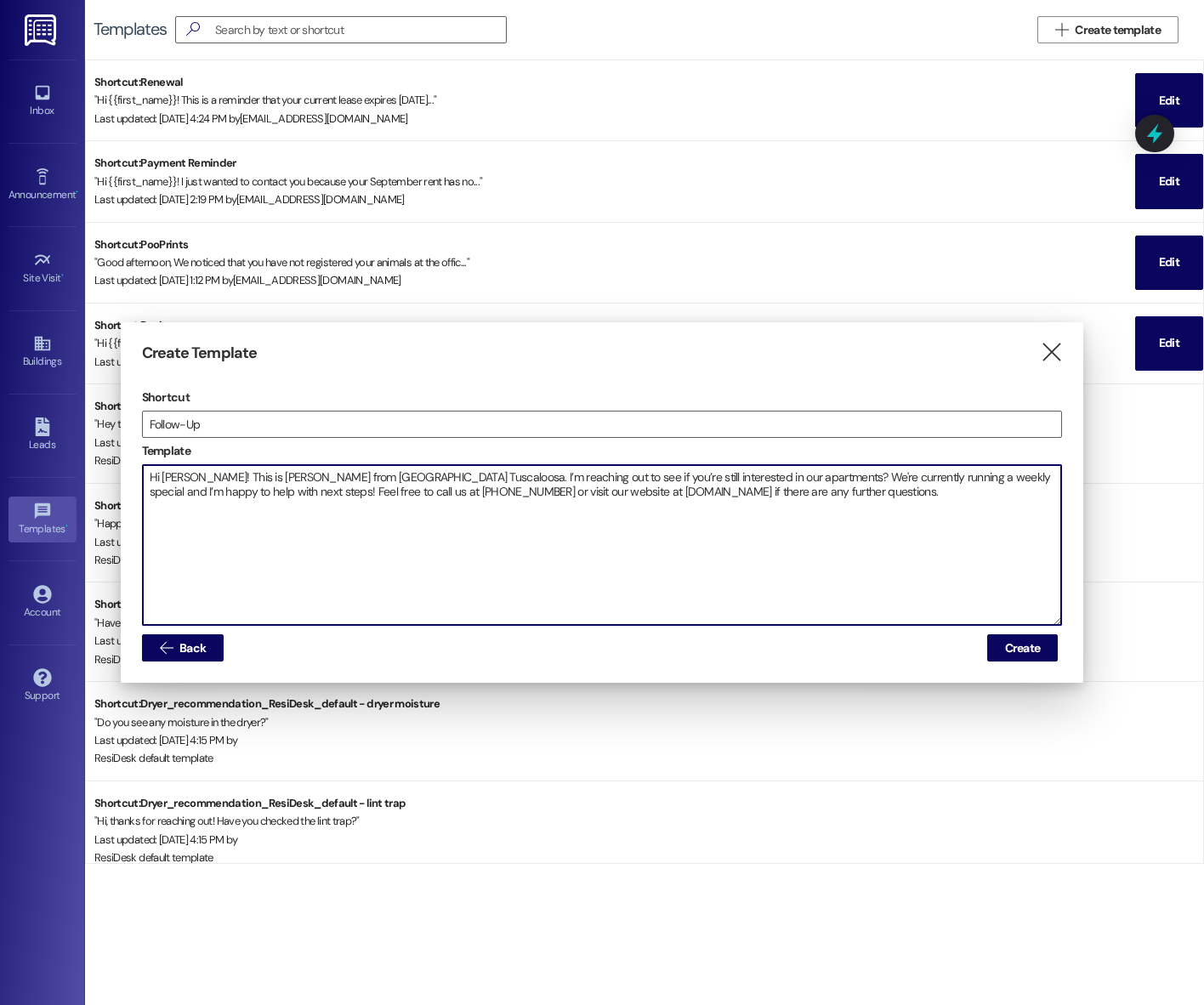
click at [174, 474] on textarea "Hi Gary! This is Stephanie from Beacon Place Tuscaloosa. I’m reaching out to se…" at bounding box center [602, 545] width 919 height 160
click at [173, 474] on textarea "Hi Gary! This is Stephanie from Beacon Place Tuscaloosa. I’m reaching out to se…" at bounding box center [602, 545] width 919 height 160
click at [305, 479] on textarea "Hi {{First_name}}! This is Stephanie from Beacon Place Tuscaloosa. I’m reaching…" at bounding box center [602, 545] width 919 height 160
drag, startPoint x: 301, startPoint y: 493, endPoint x: 759, endPoint y: 491, distance: 458.0
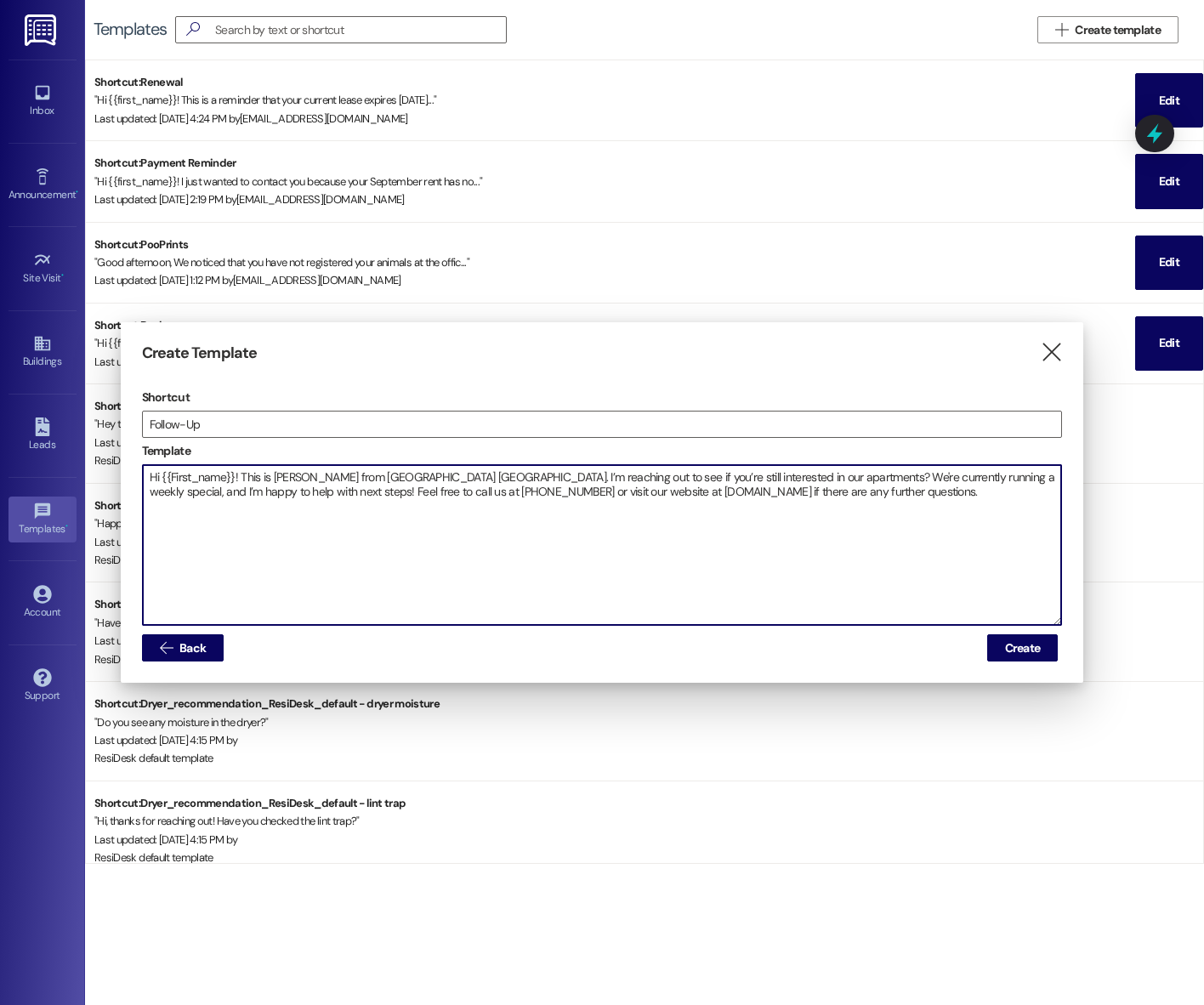
click at [759, 491] on textarea "Hi {{First_name}}! This is Emma from Beacon Place Tuscaloosa. I’m reaching out …" at bounding box center [602, 545] width 919 height 160
drag, startPoint x: 948, startPoint y: 490, endPoint x: 302, endPoint y: 497, distance: 646.0
click at [302, 497] on textarea "Hi {{First_name}}! This is Emma from Beacon Place Tuscaloosa. I’m reaching out …" at bounding box center [602, 545] width 919 height 160
paste textarea "Hi Gary! This is Stephanie from Beacon Place Tuscaloosa. I’m reaching out to se…"
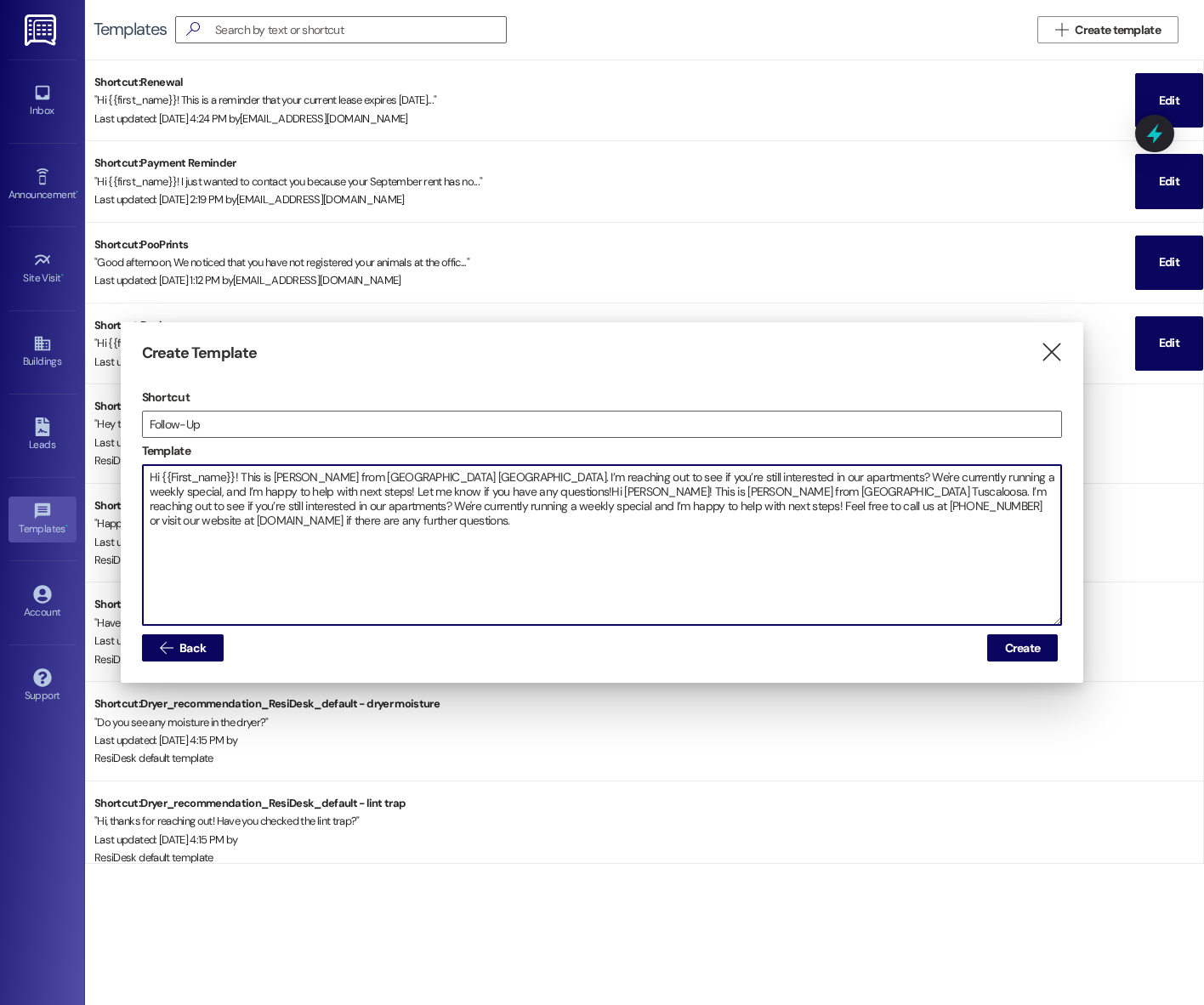
drag, startPoint x: 519, startPoint y: 526, endPoint x: 491, endPoint y: 493, distance: 43.3
click at [491, 493] on textarea "Hi {{First_name}}! This is Emma from Beacon Place Tuscaloosa. I’m reaching out …" at bounding box center [602, 545] width 919 height 160
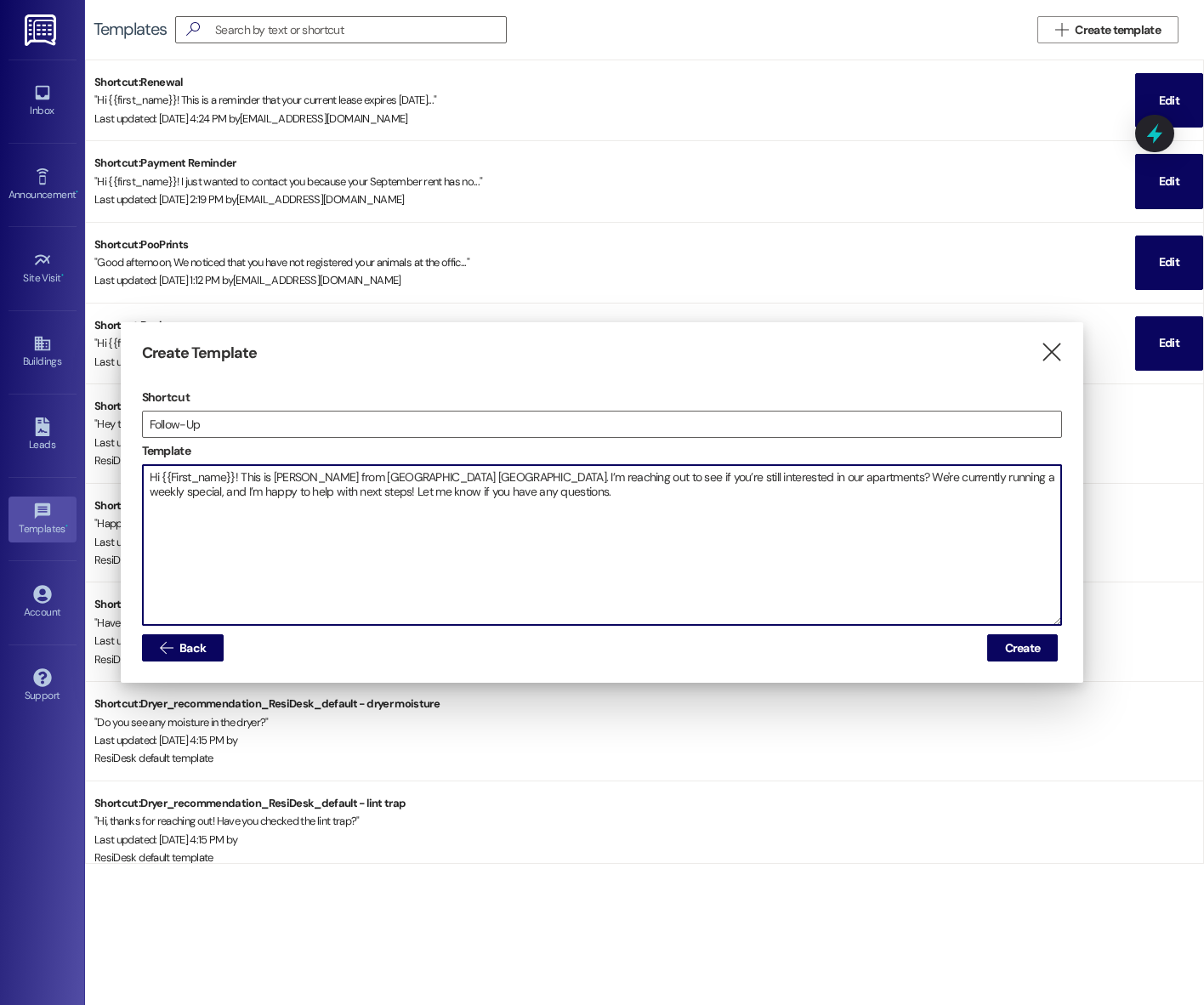
click at [627, 500] on textarea "Hi {{First_name}}! This is Emma from Beacon Place Tuscaloosa. I’m reaching out …" at bounding box center [602, 545] width 919 height 160
click at [508, 586] on textarea "Hi {{First_name}}! This is Emma from Beacon Place Tuscaloosa. I’m reaching out …" at bounding box center [602, 545] width 919 height 160
click at [507, 585] on textarea "Hi {{First_name}}! This is Emma from Beacon Place Tuscaloosa. I’m reaching out …" at bounding box center [602, 545] width 919 height 160
type textarea "Hi {{First_name}}! This is Emma from Beacon Place Tuscaloosa. I’m reaching out …"
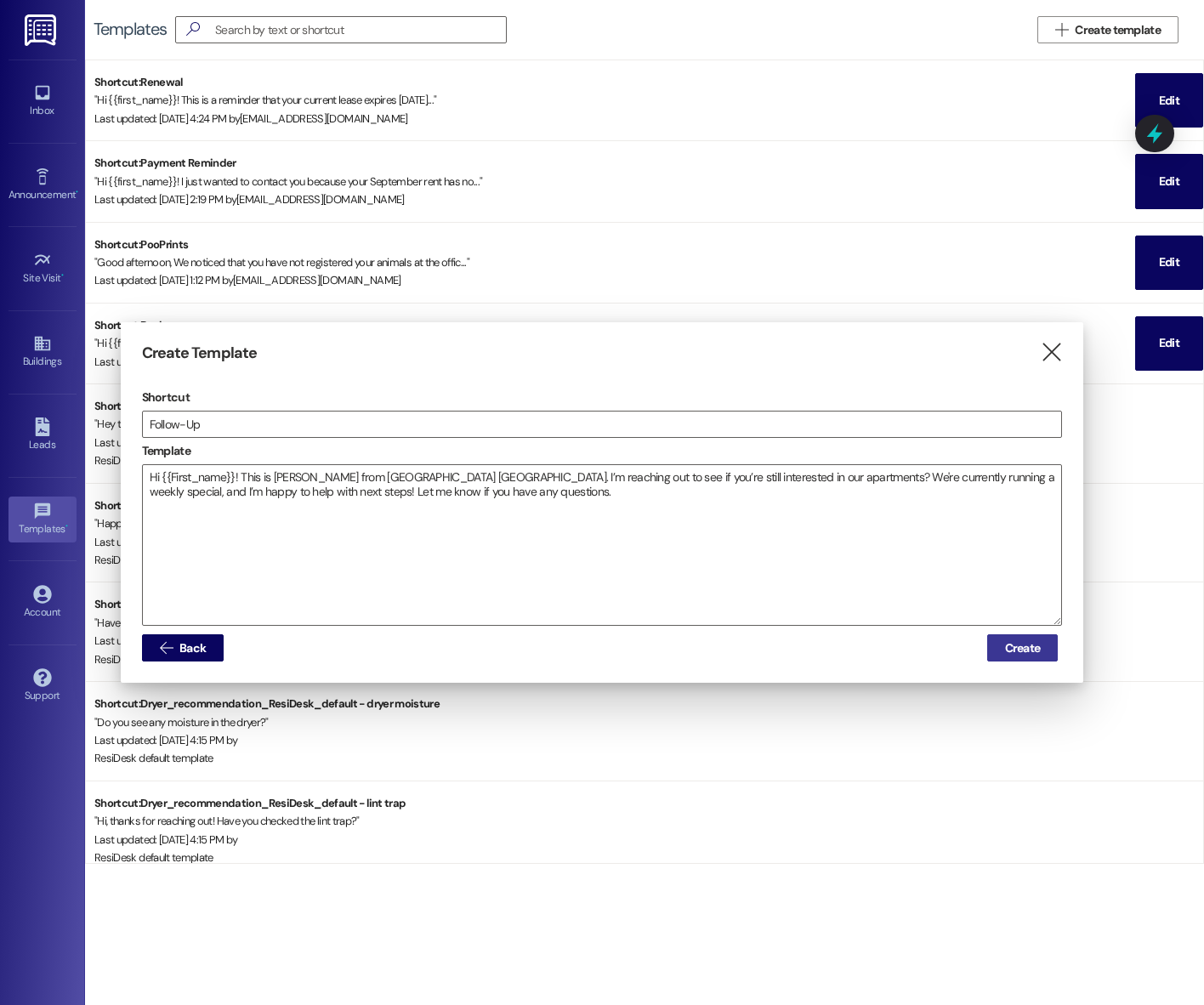
click at [1035, 650] on span "Create" at bounding box center [1023, 647] width 36 height 18
click at [1006, 644] on span "Create" at bounding box center [1023, 647] width 36 height 18
click at [1025, 653] on span "Create" at bounding box center [1023, 647] width 36 height 18
click at [171, 645] on icon "" at bounding box center [166, 647] width 13 height 14
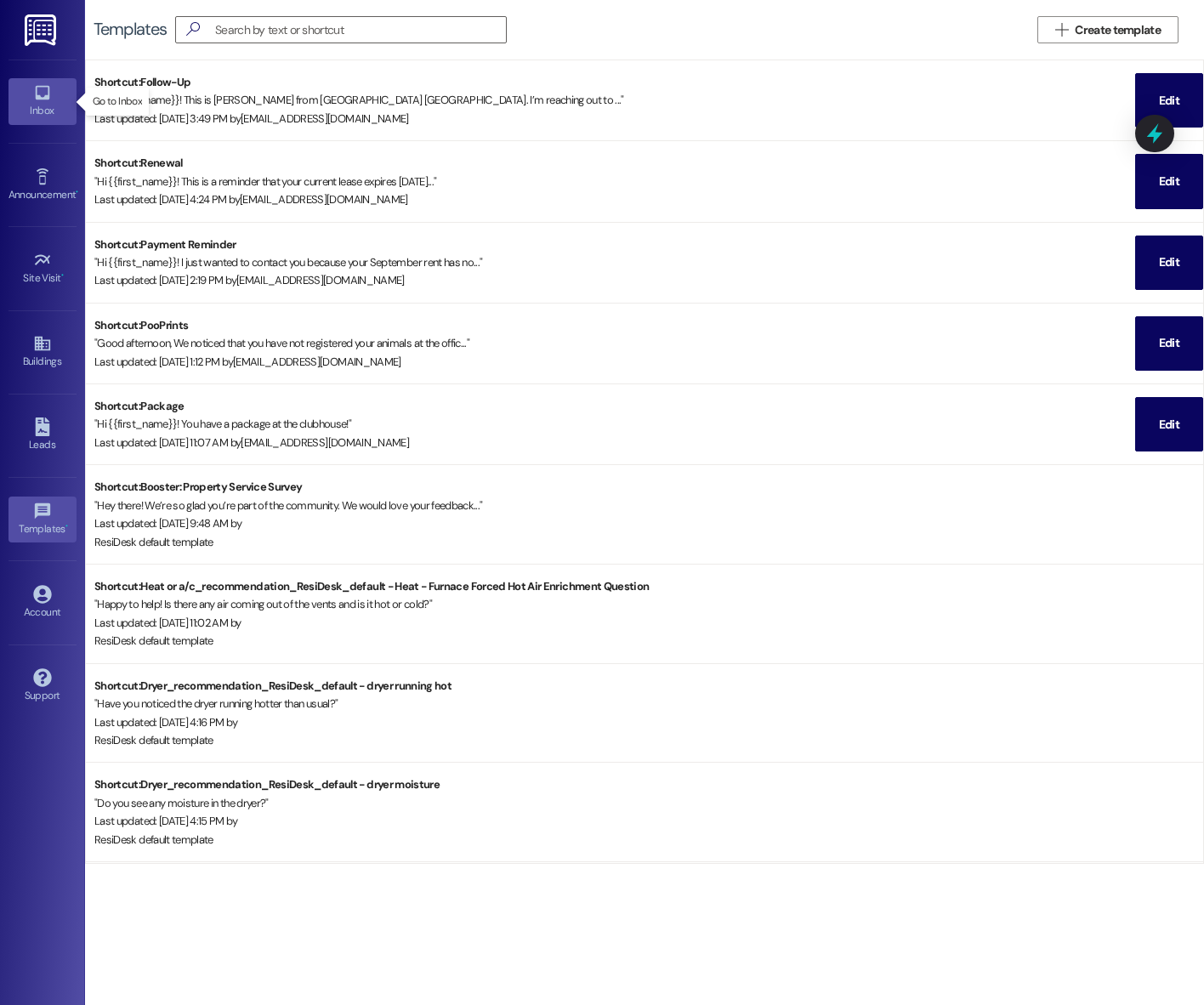
click at [44, 87] on icon at bounding box center [42, 93] width 15 height 15
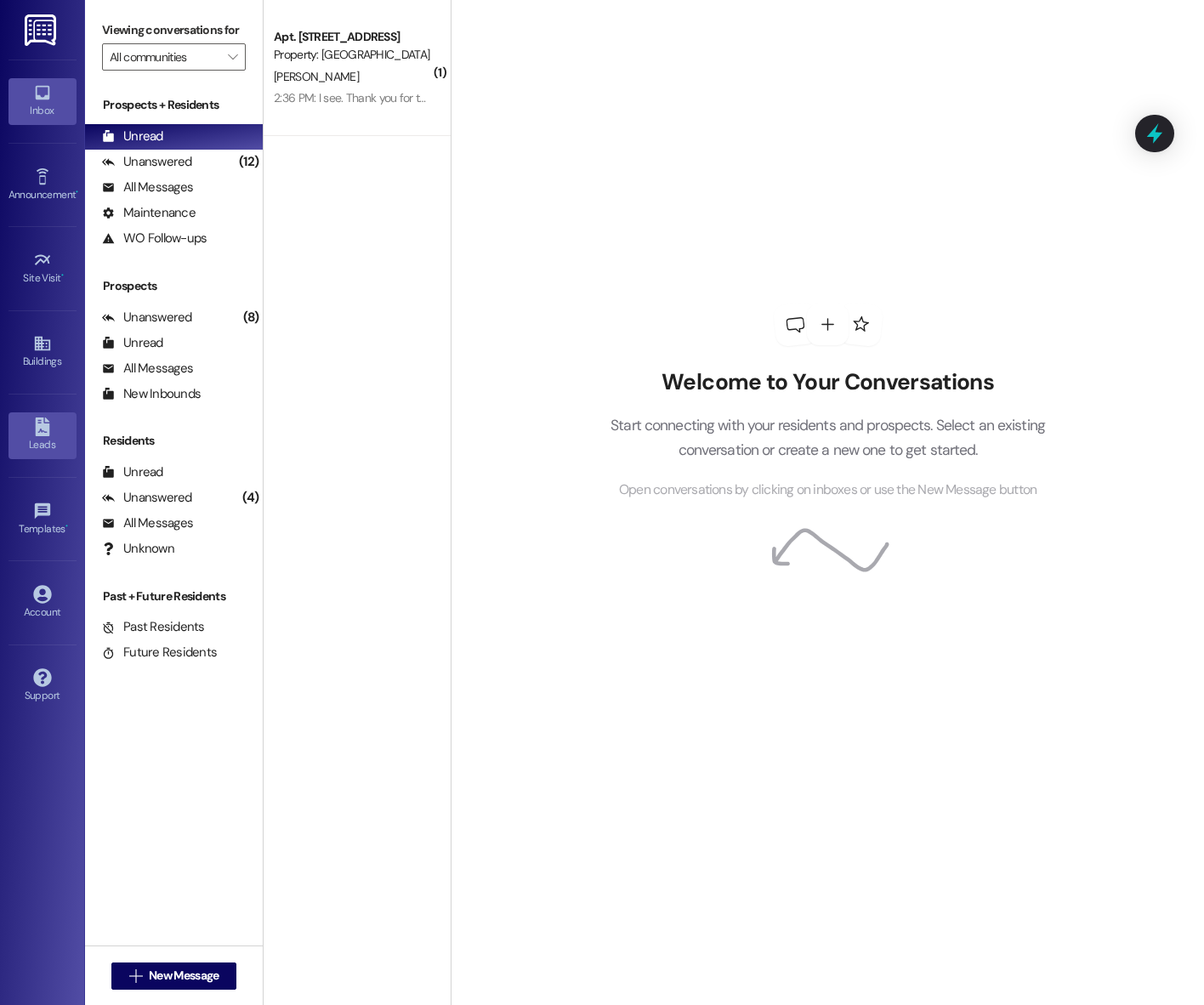
click at [46, 420] on icon at bounding box center [42, 426] width 15 height 19
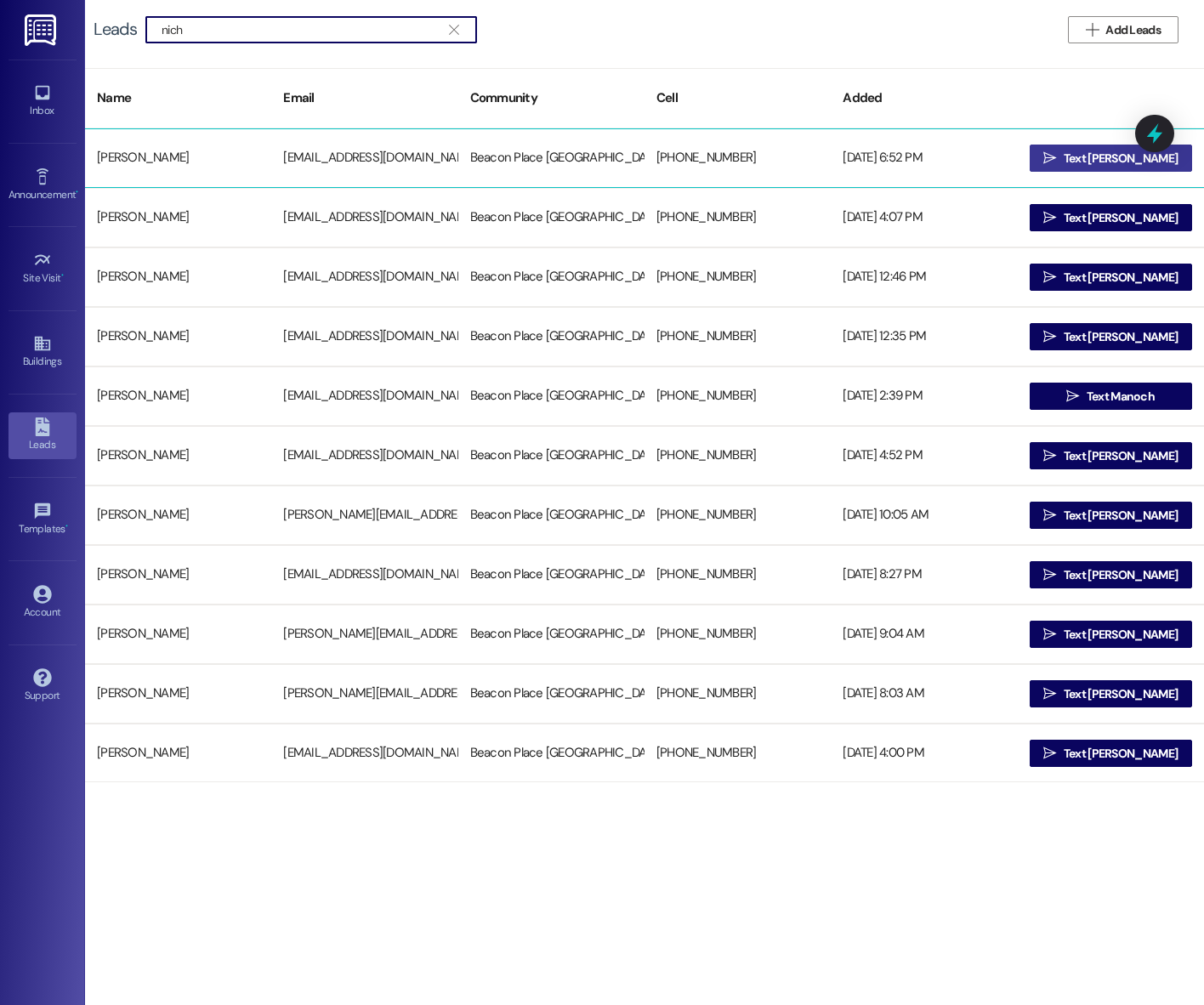
type input "nich"
click at [1081, 161] on span "Text [PERSON_NAME]" at bounding box center [1121, 158] width 114 height 18
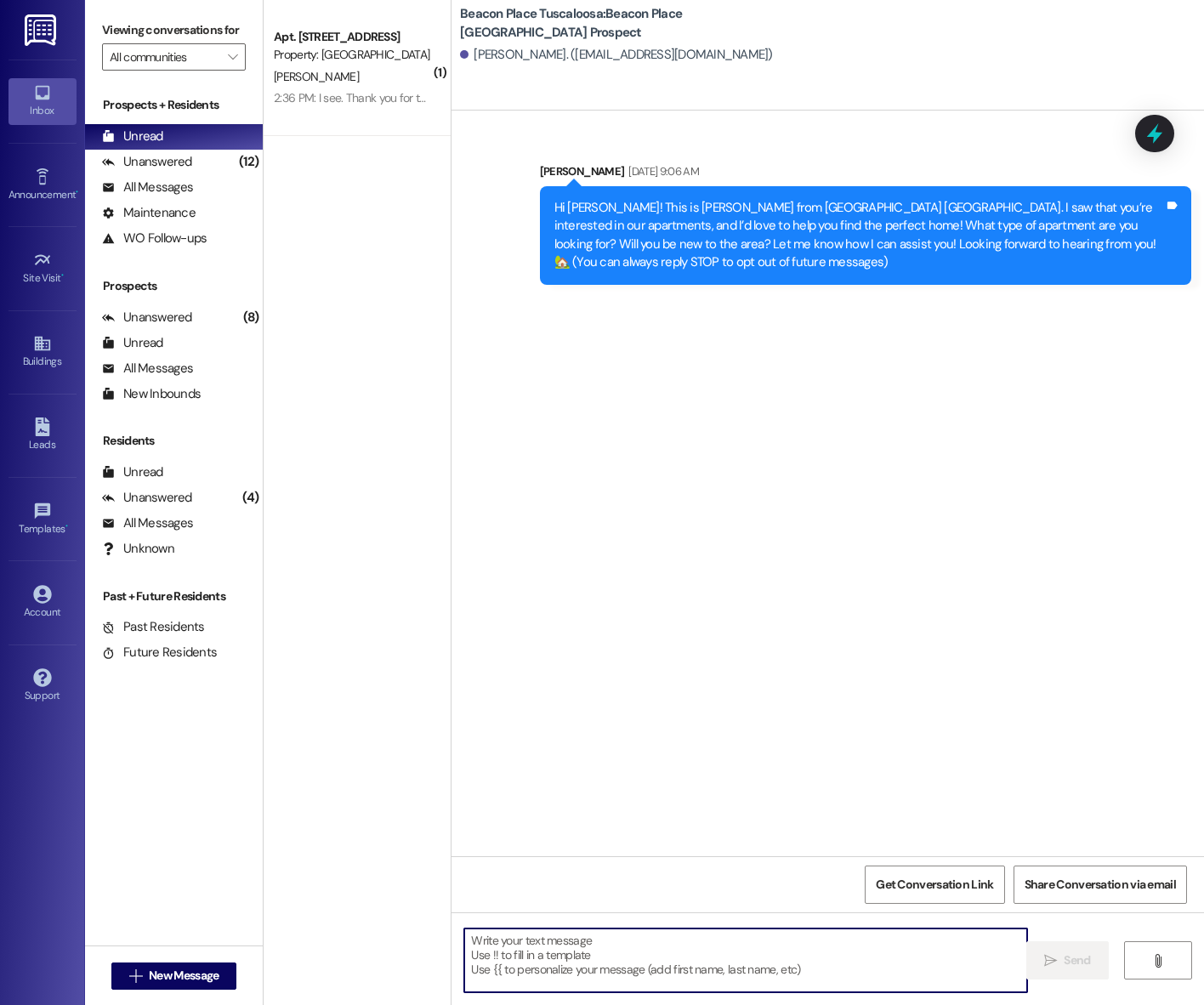
click at [533, 938] on textarea at bounding box center [746, 960] width 562 height 64
paste textarea "Hi Gary! This is Stephanie from Beacon Place Tuscaloosa. I’m reaching out to se…"
type textarea "Hi Gary! This is Stephanie from Beacon Place Tuscaloosa. I’m reaching out to se…"
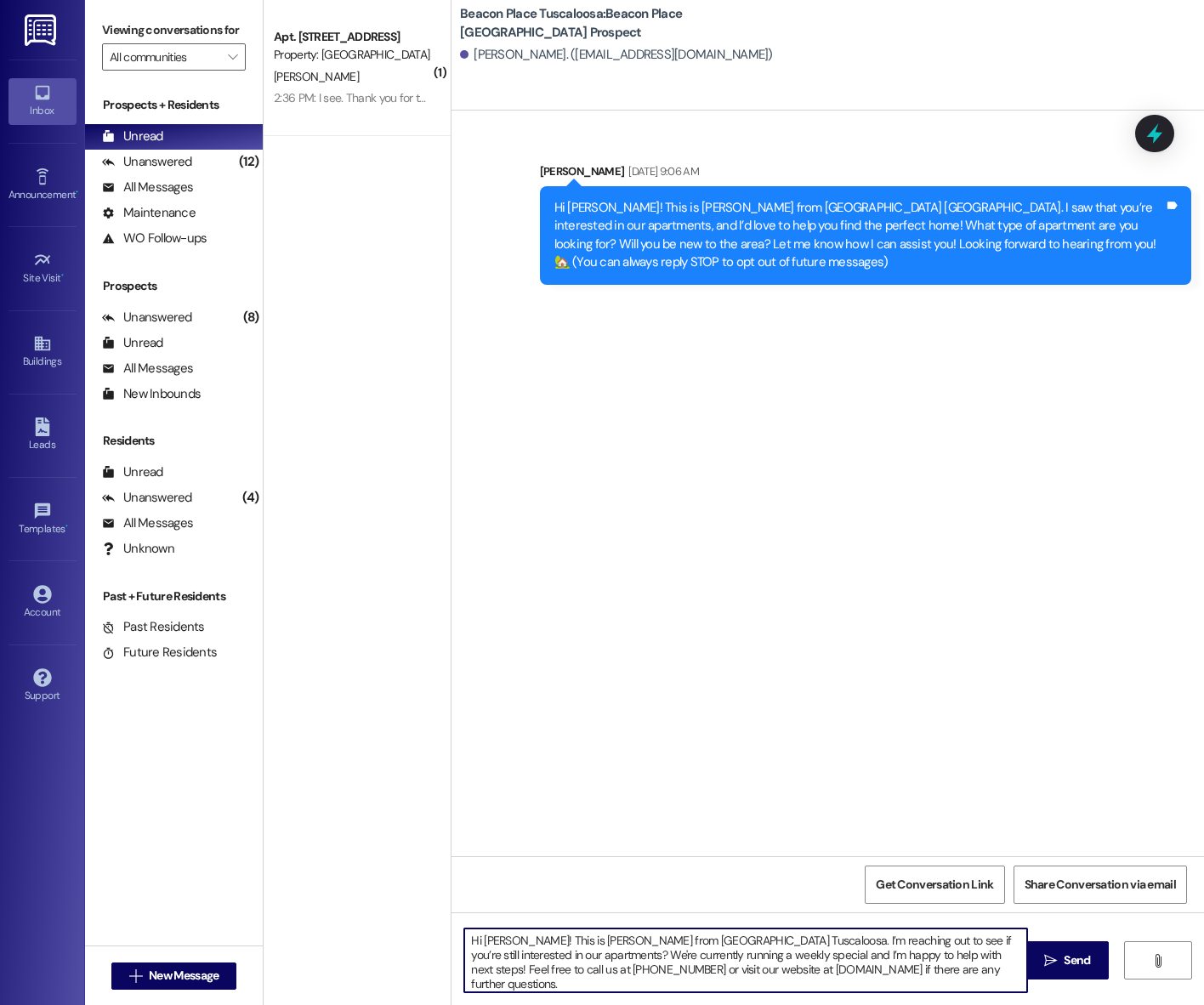
click at [494, 983] on textarea "Hi Gary! This is Stephanie from Beacon Place Tuscaloosa. I’m reaching out to se…" at bounding box center [746, 960] width 562 height 64
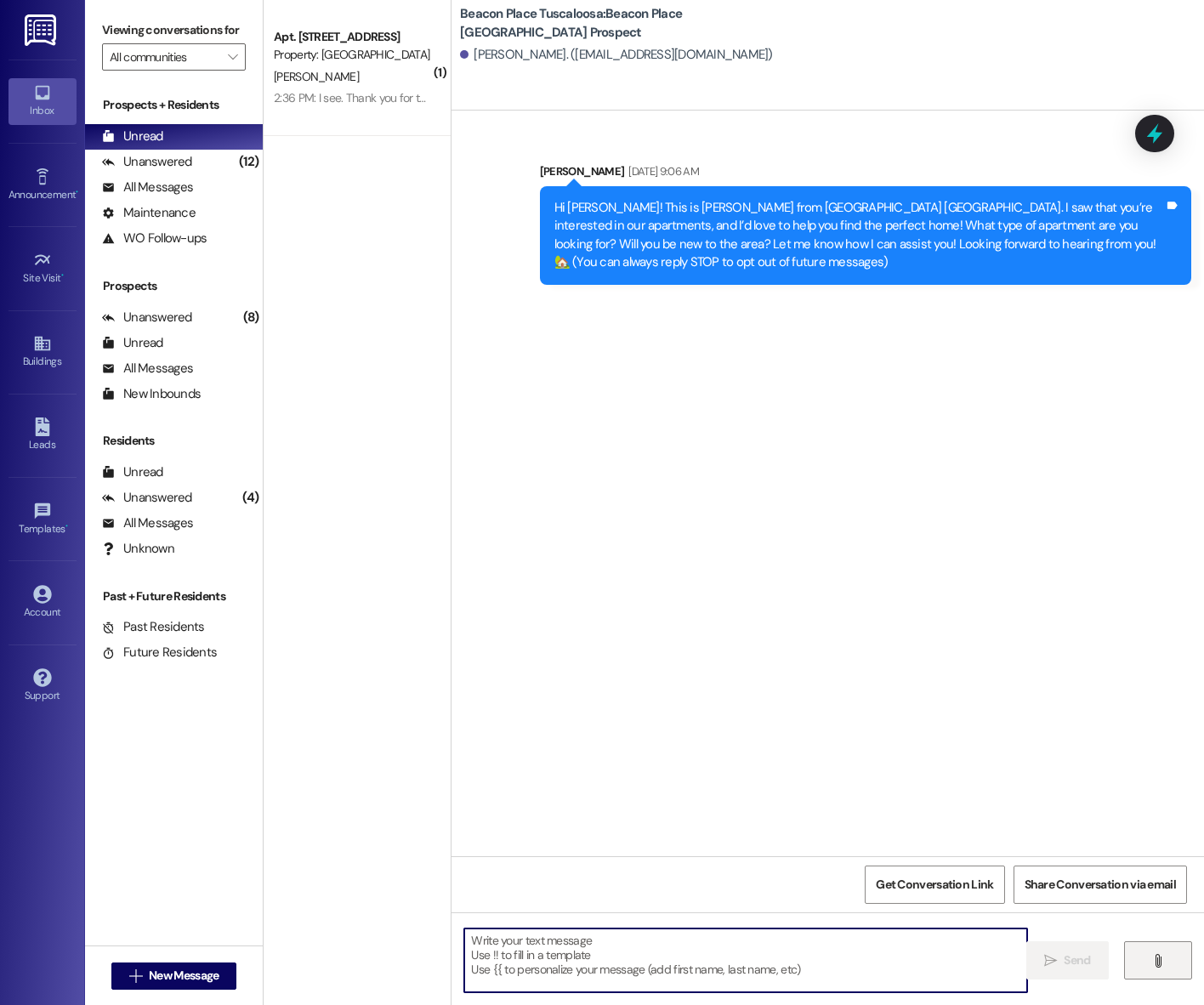
click at [1170, 959] on button "" at bounding box center [1158, 959] width 68 height 38
click at [663, 939] on textarea at bounding box center [746, 960] width 562 height 64
type textarea "!!"
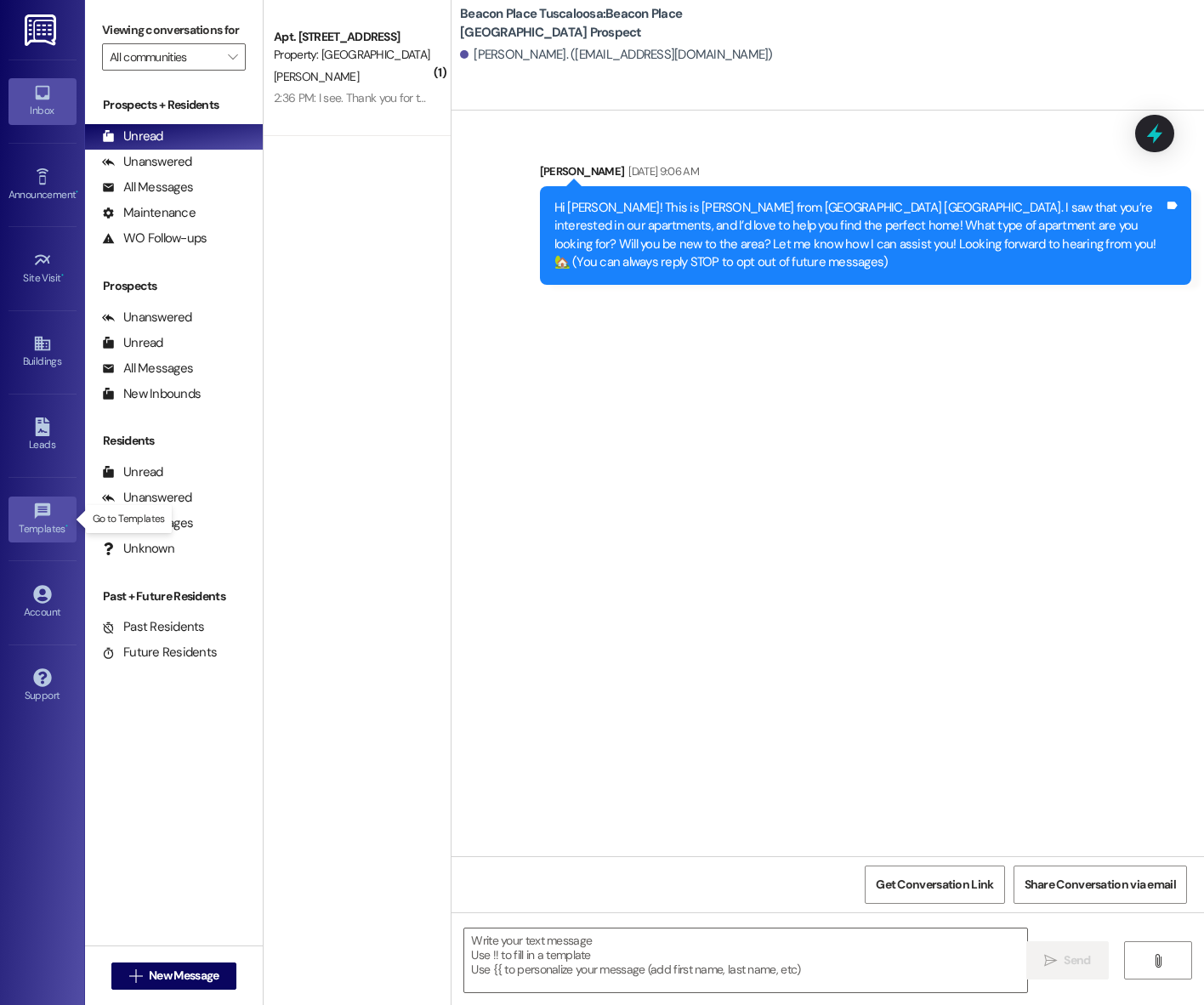
click at [24, 520] on div "Templates •" at bounding box center [42, 529] width 85 height 17
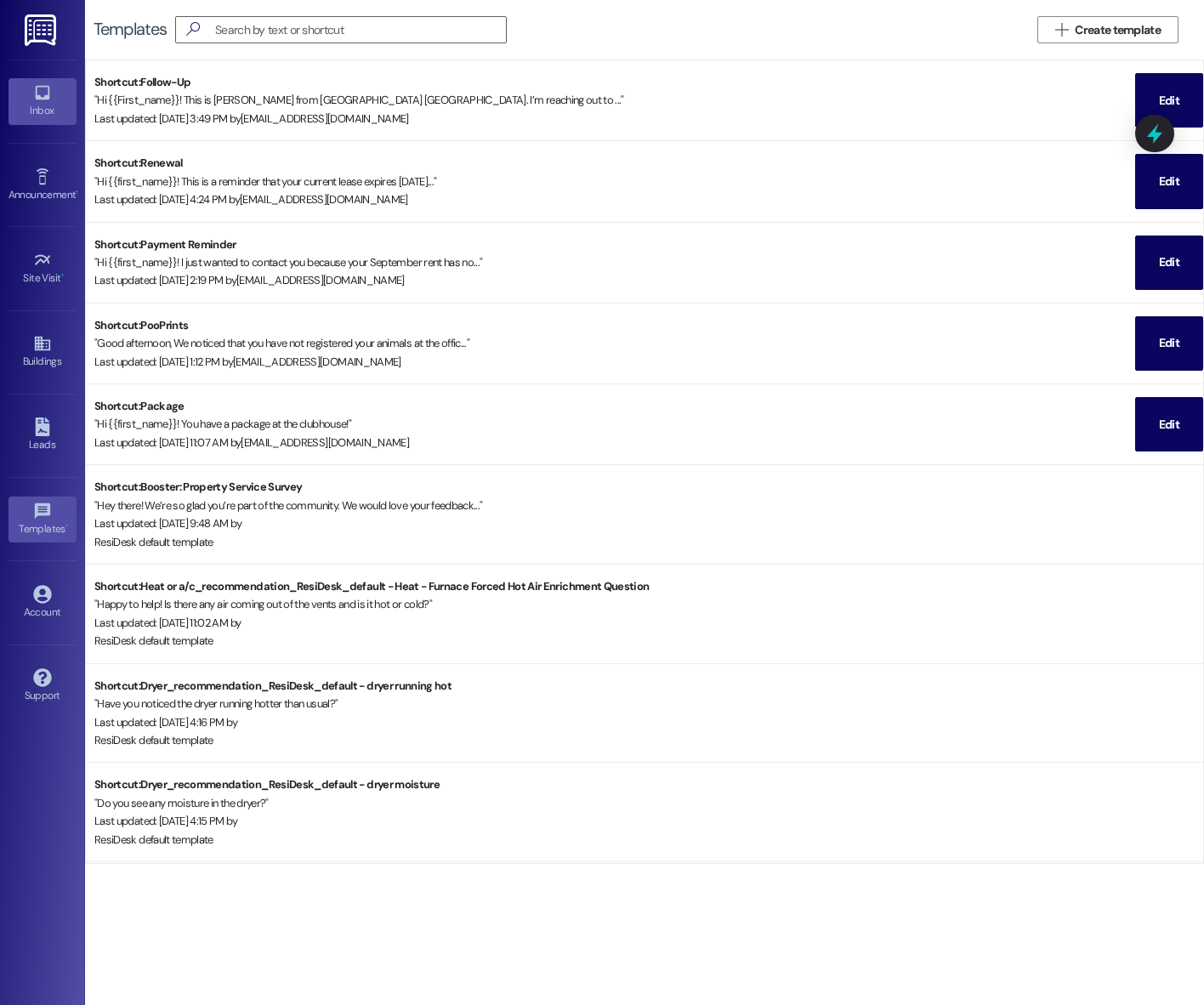
click at [23, 101] on link "Inbox" at bounding box center [42, 101] width 68 height 46
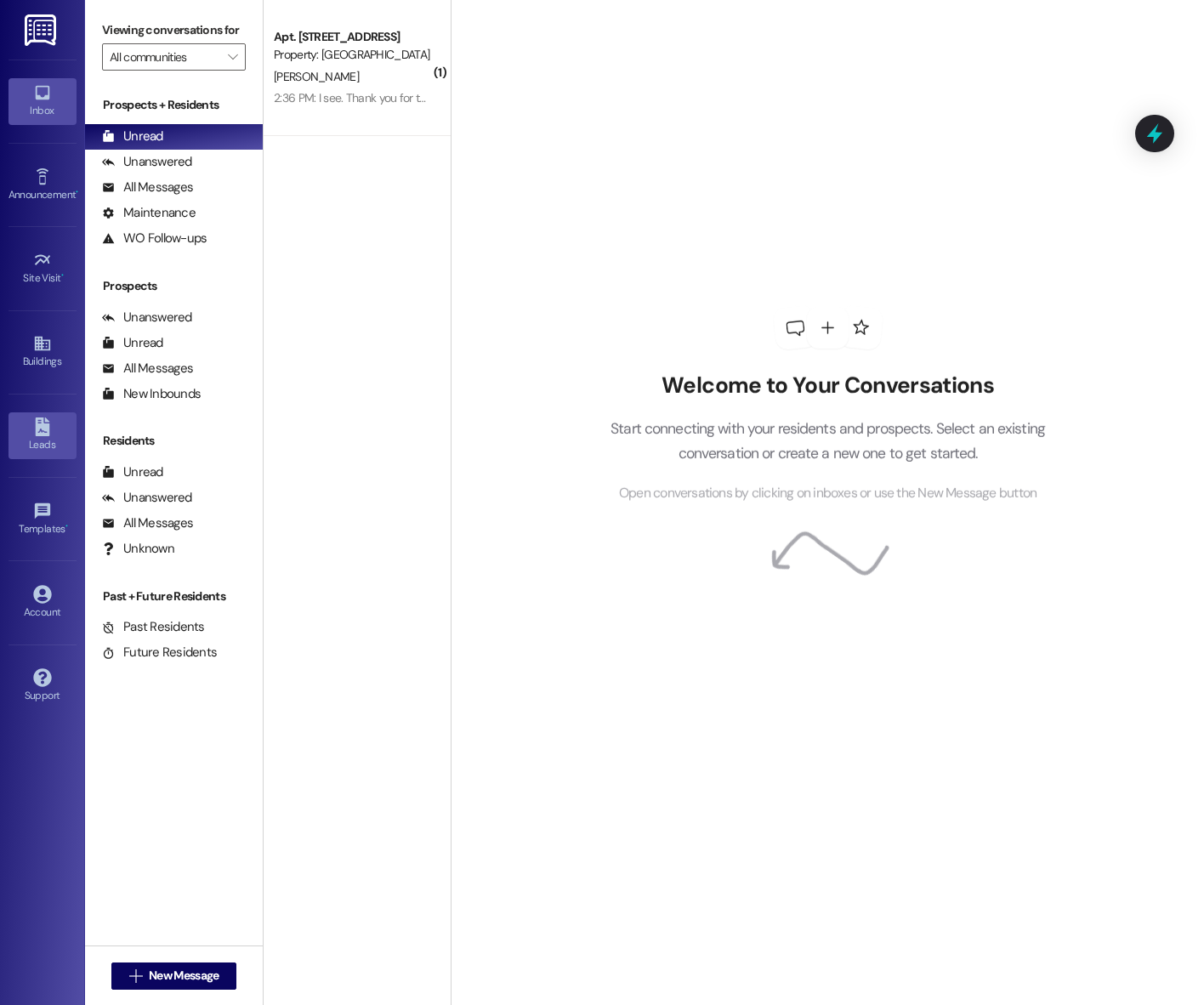
click at [40, 423] on icon at bounding box center [43, 426] width 19 height 19
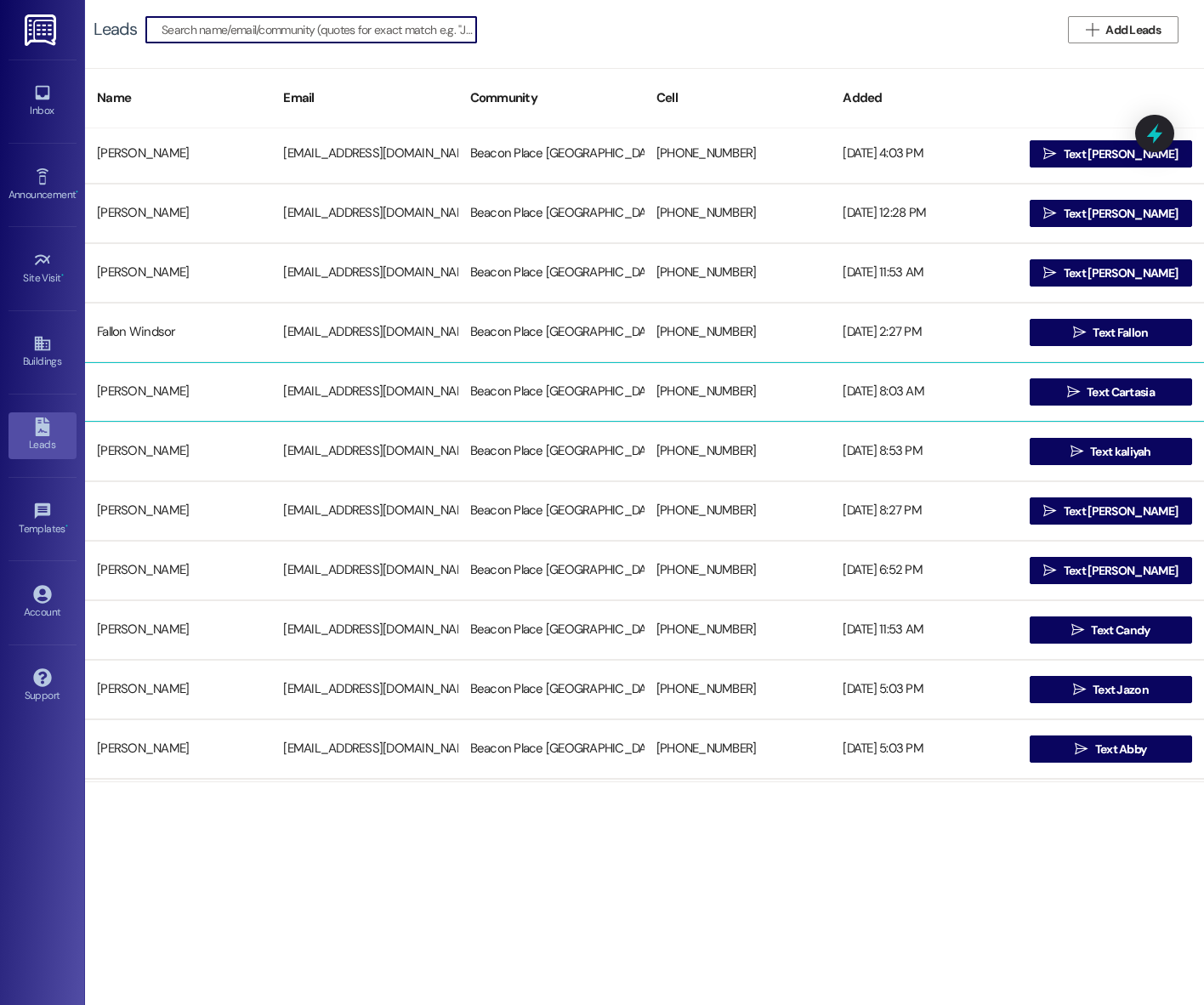
scroll to position [188, 0]
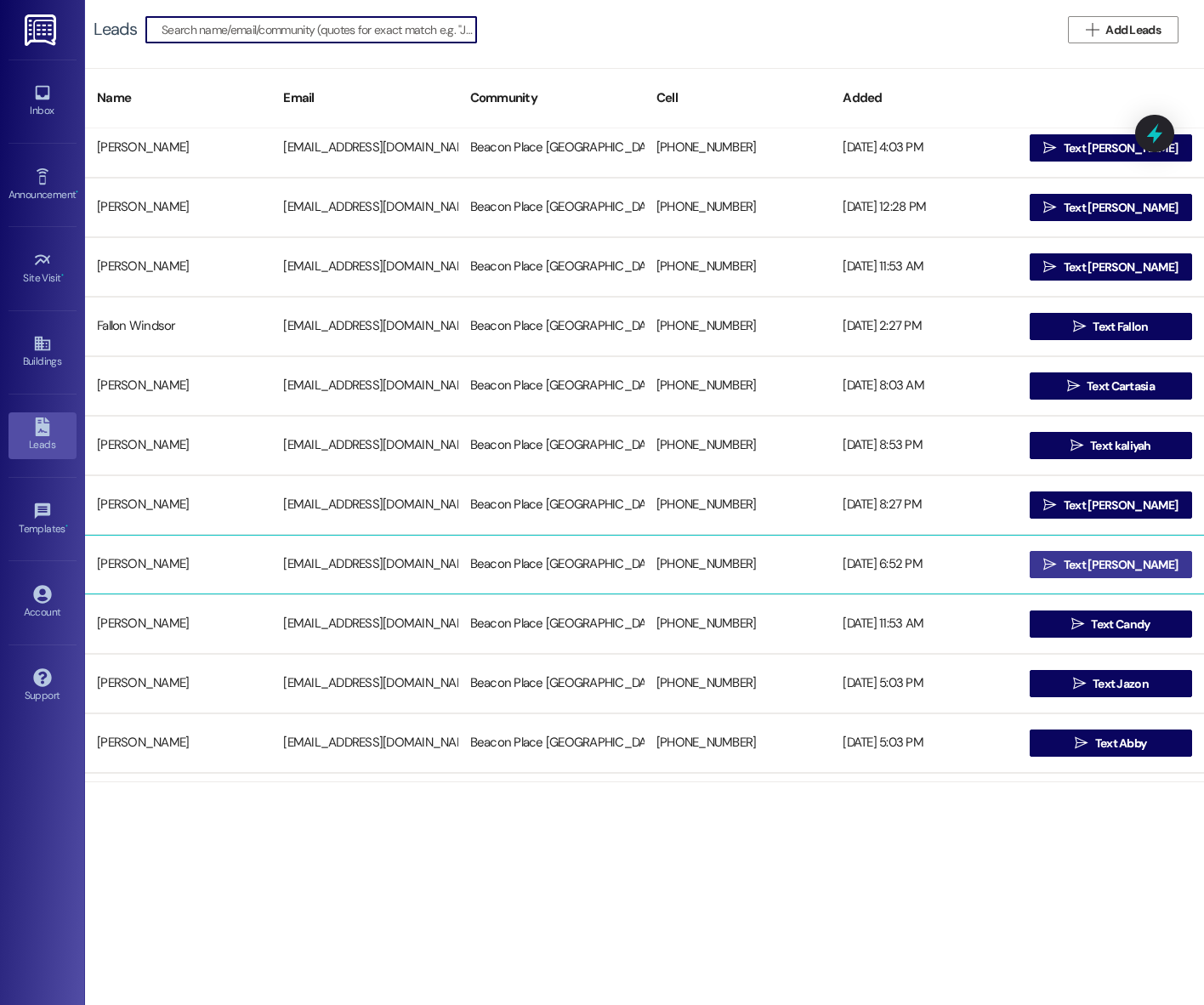
click at [1131, 562] on span "Text Nicholas" at bounding box center [1121, 565] width 114 height 18
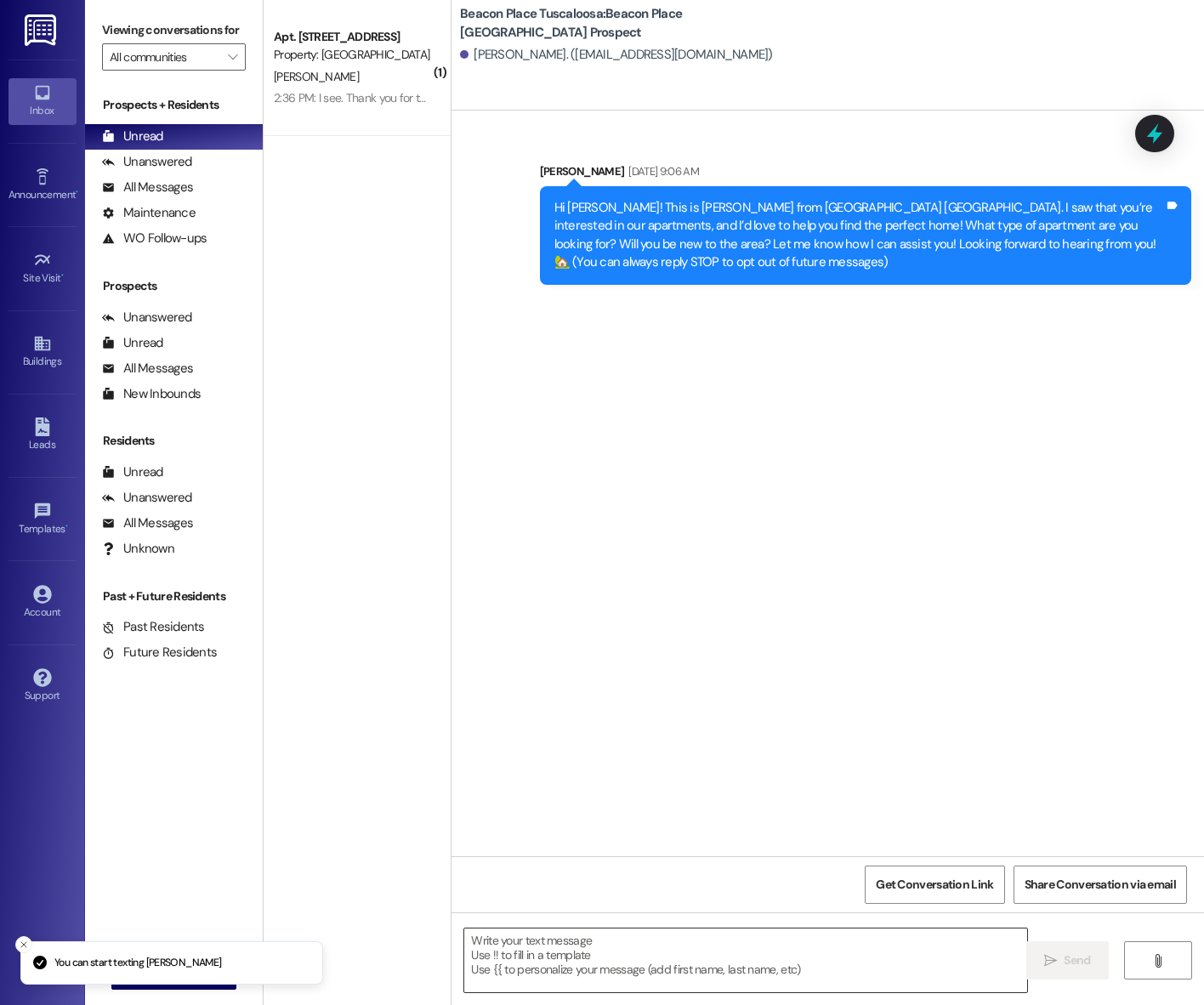
click at [585, 966] on textarea at bounding box center [746, 960] width 562 height 64
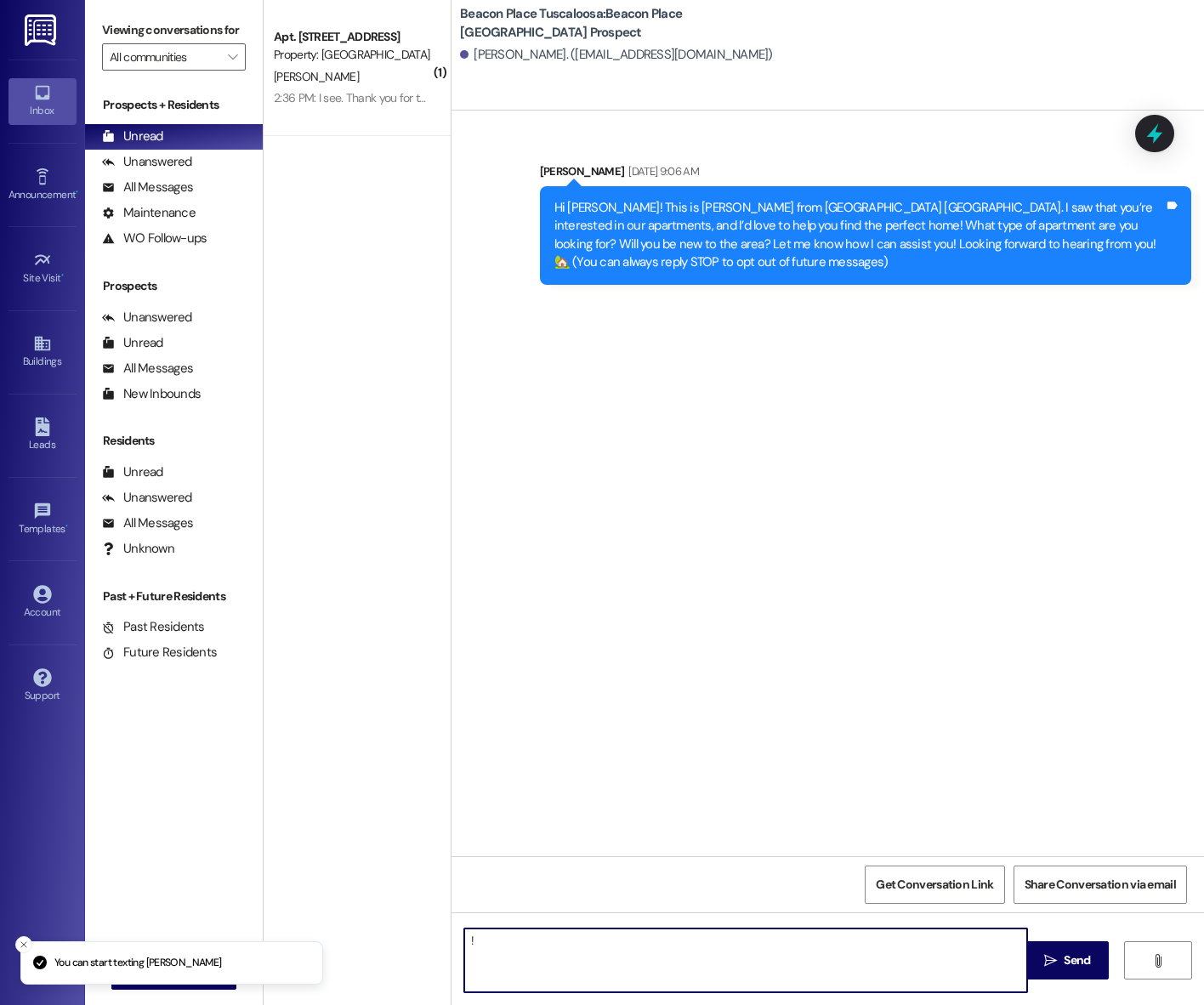
type textarea "!!"
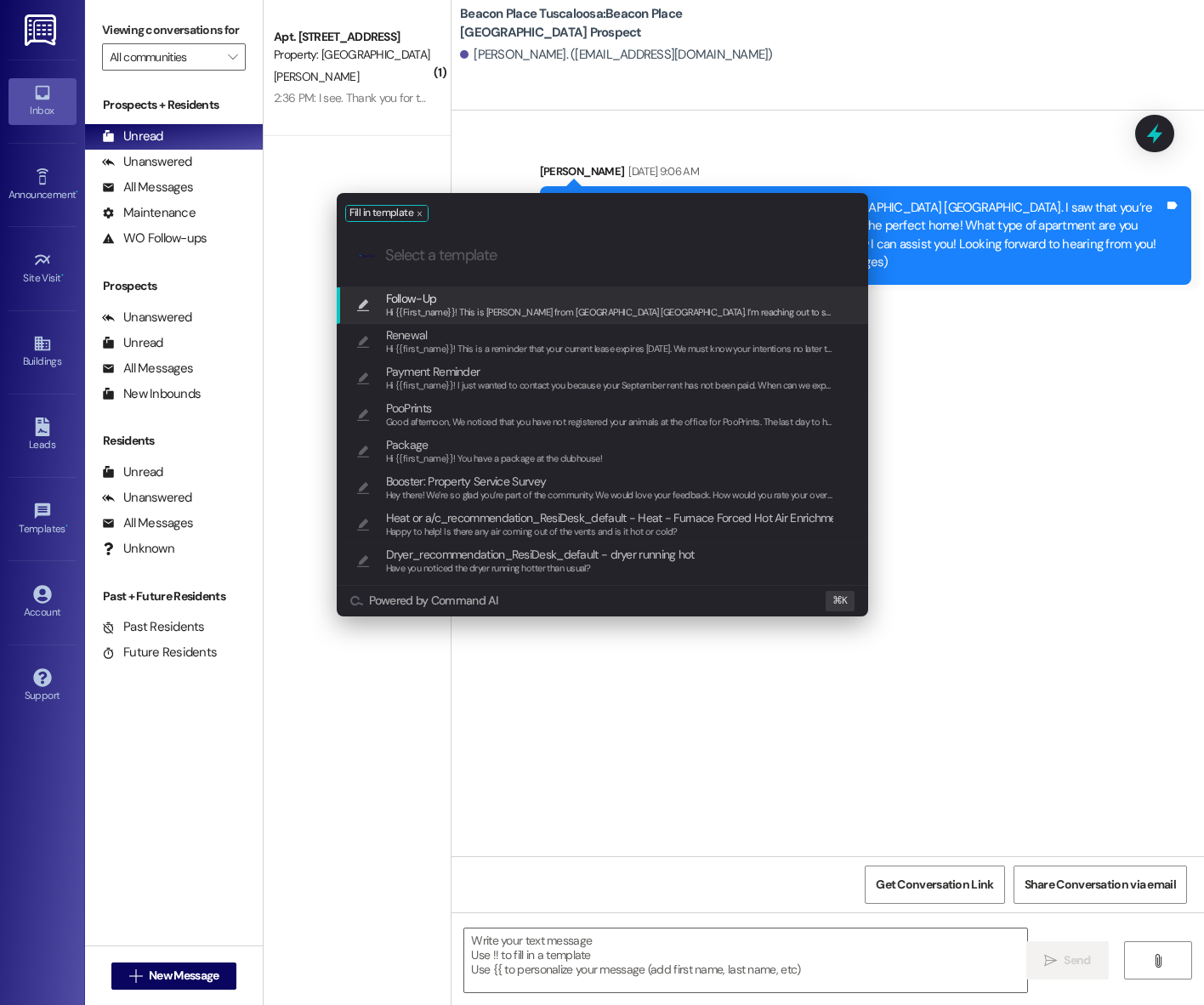
click at [444, 295] on span "Follow-Up" at bounding box center [610, 298] width 448 height 19
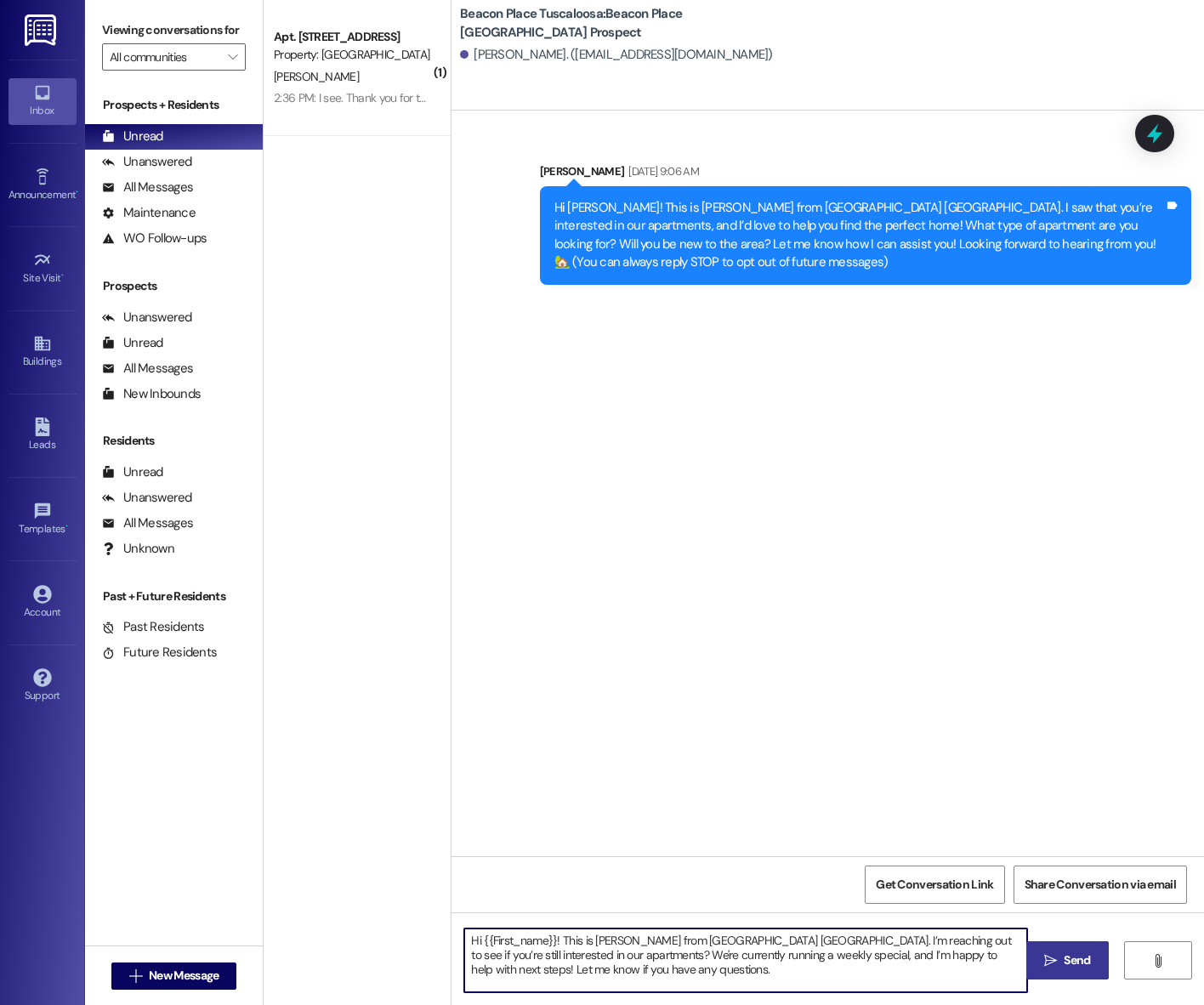
click at [1077, 958] on span "Send" at bounding box center [1077, 959] width 27 height 18
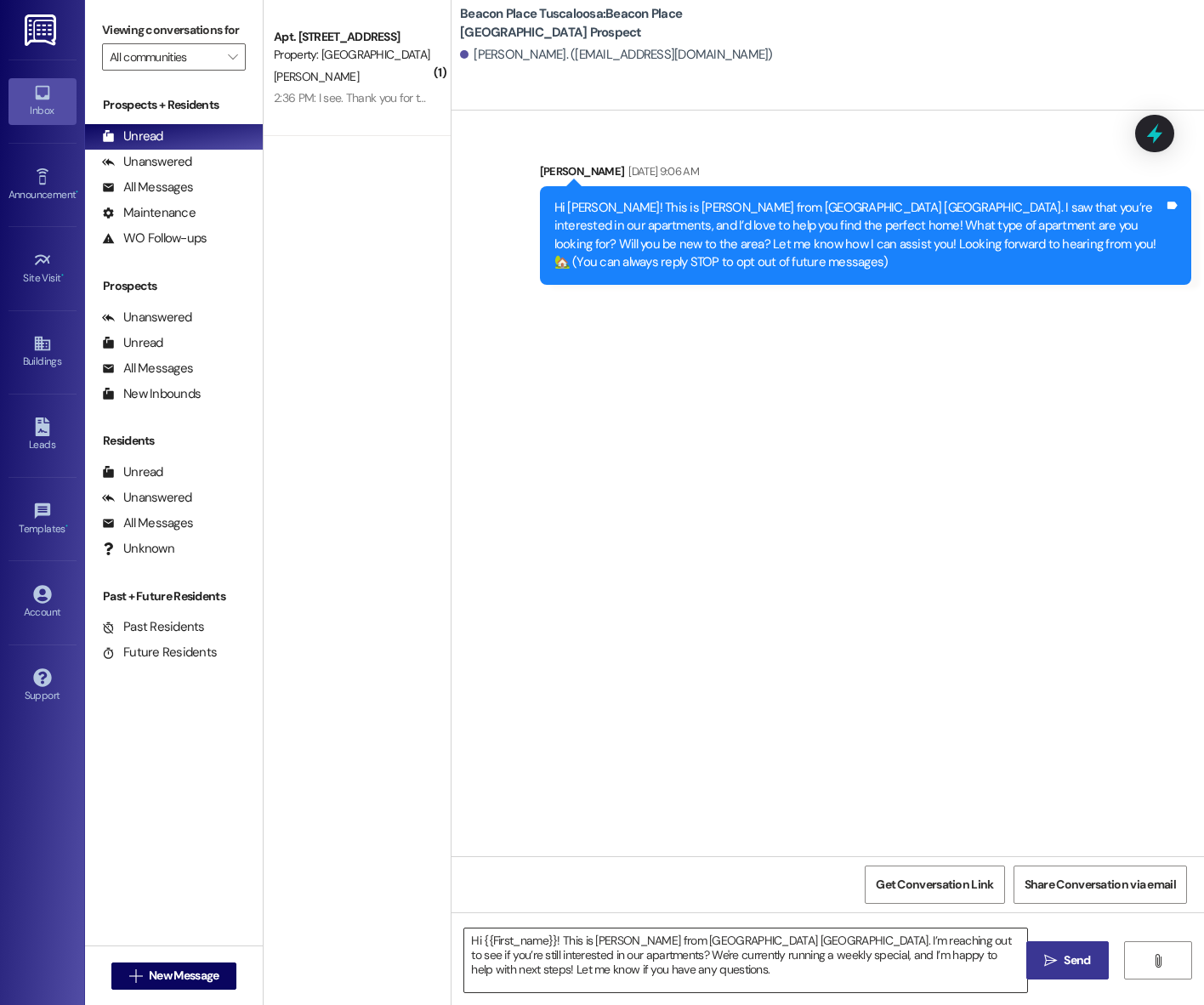
click at [488, 939] on textarea "Hi {{First_name}}! This is Emma from Beacon Place Tuscaloosa. I’m reaching out …" at bounding box center [746, 960] width 562 height 64
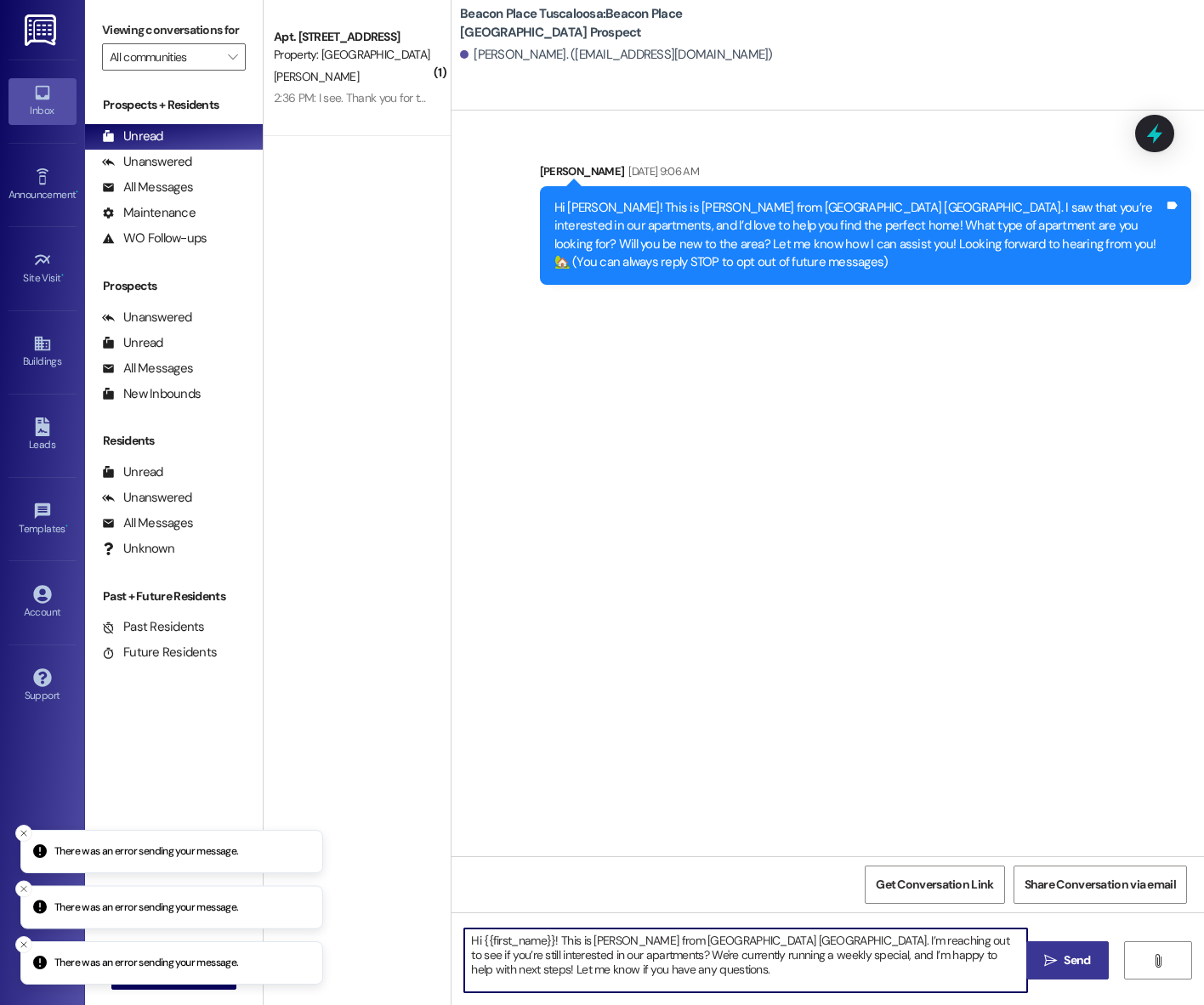
type textarea "Hi {{first_name}}! This is Emma from Beacon Place Tuscaloosa. I’m reaching out …"
click at [1065, 954] on span "Send" at bounding box center [1077, 959] width 27 height 18
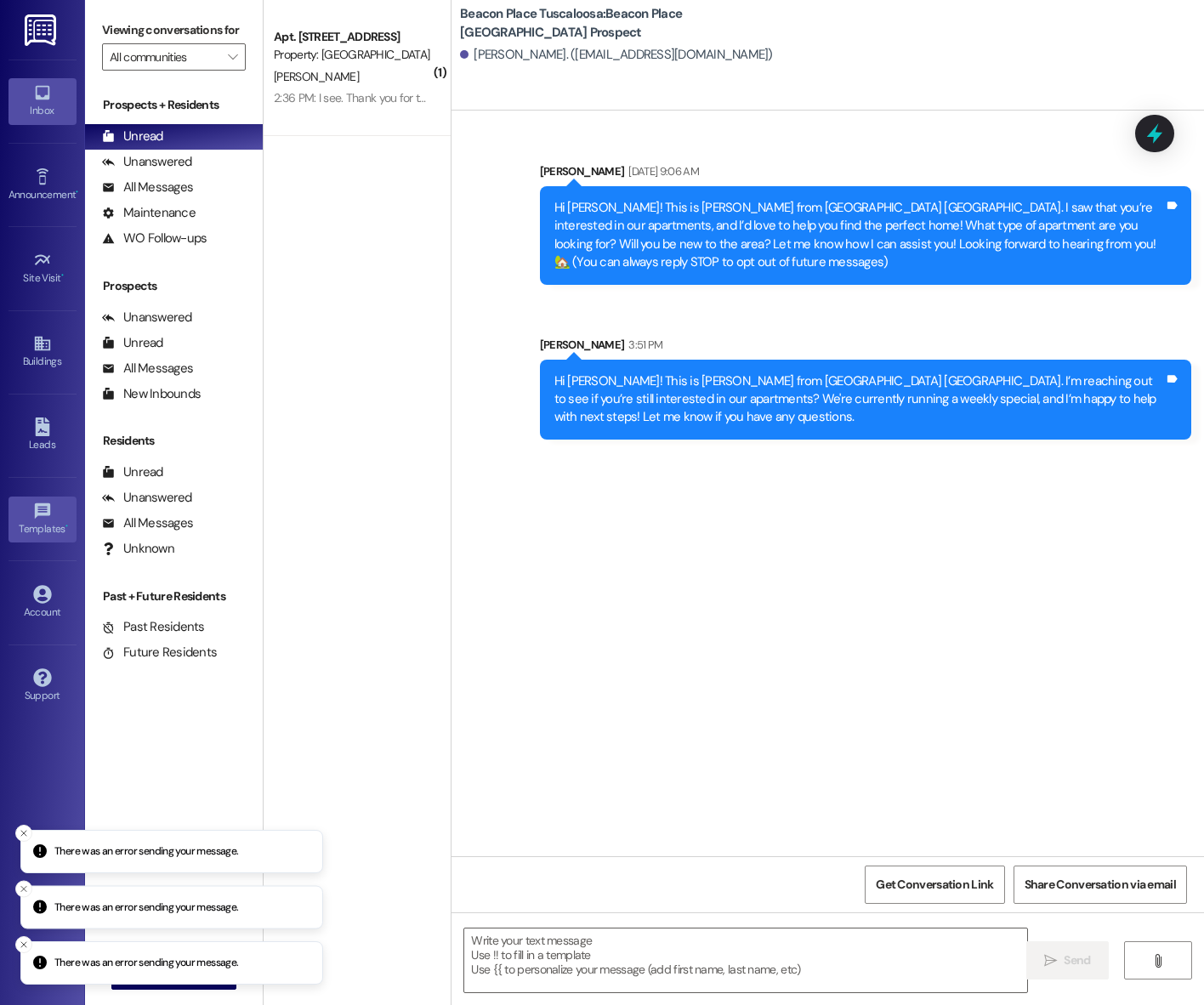
click at [50, 513] on icon at bounding box center [43, 511] width 19 height 19
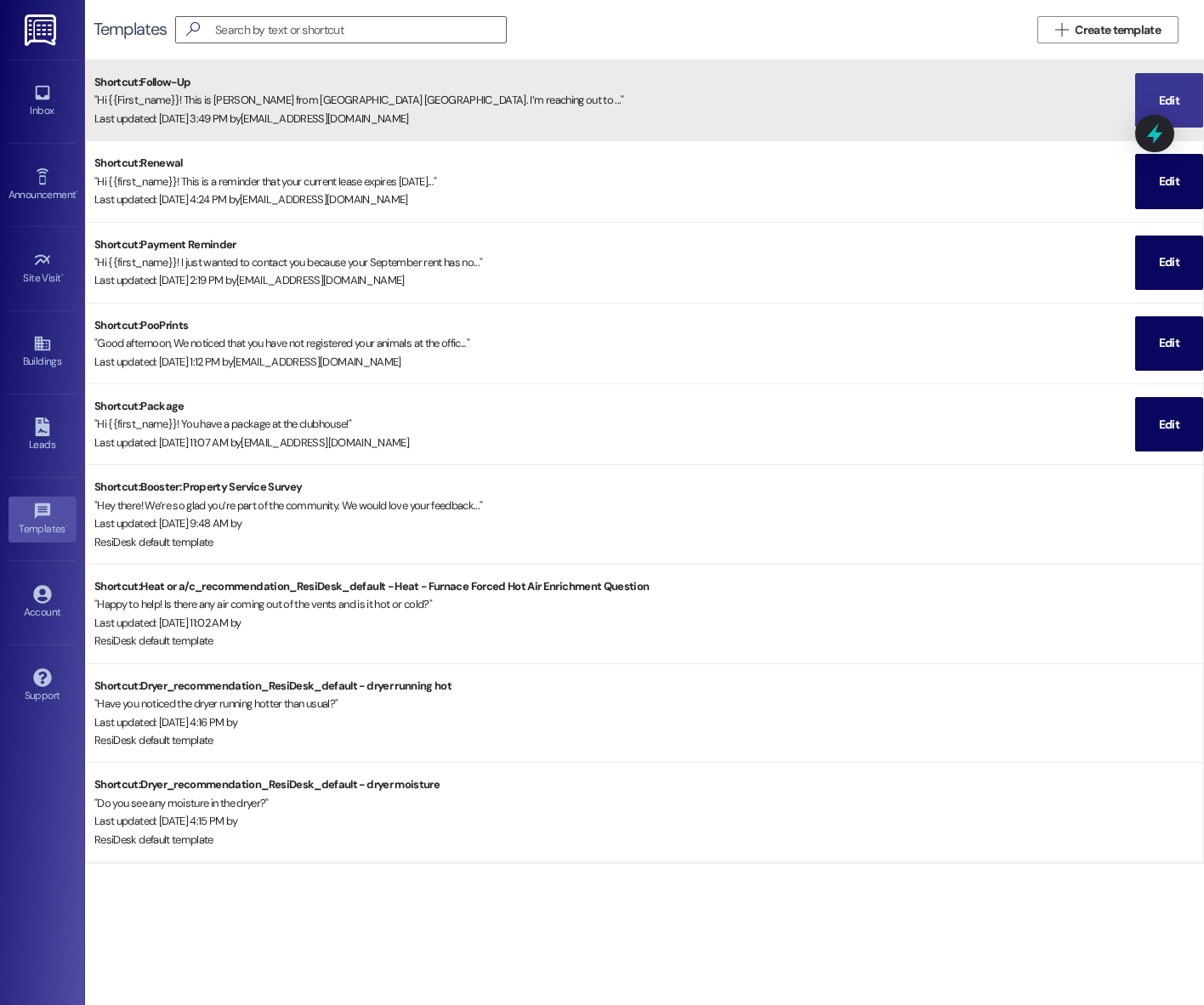
click at [1160, 89] on span "Edit" at bounding box center [1170, 100] width 28 height 52
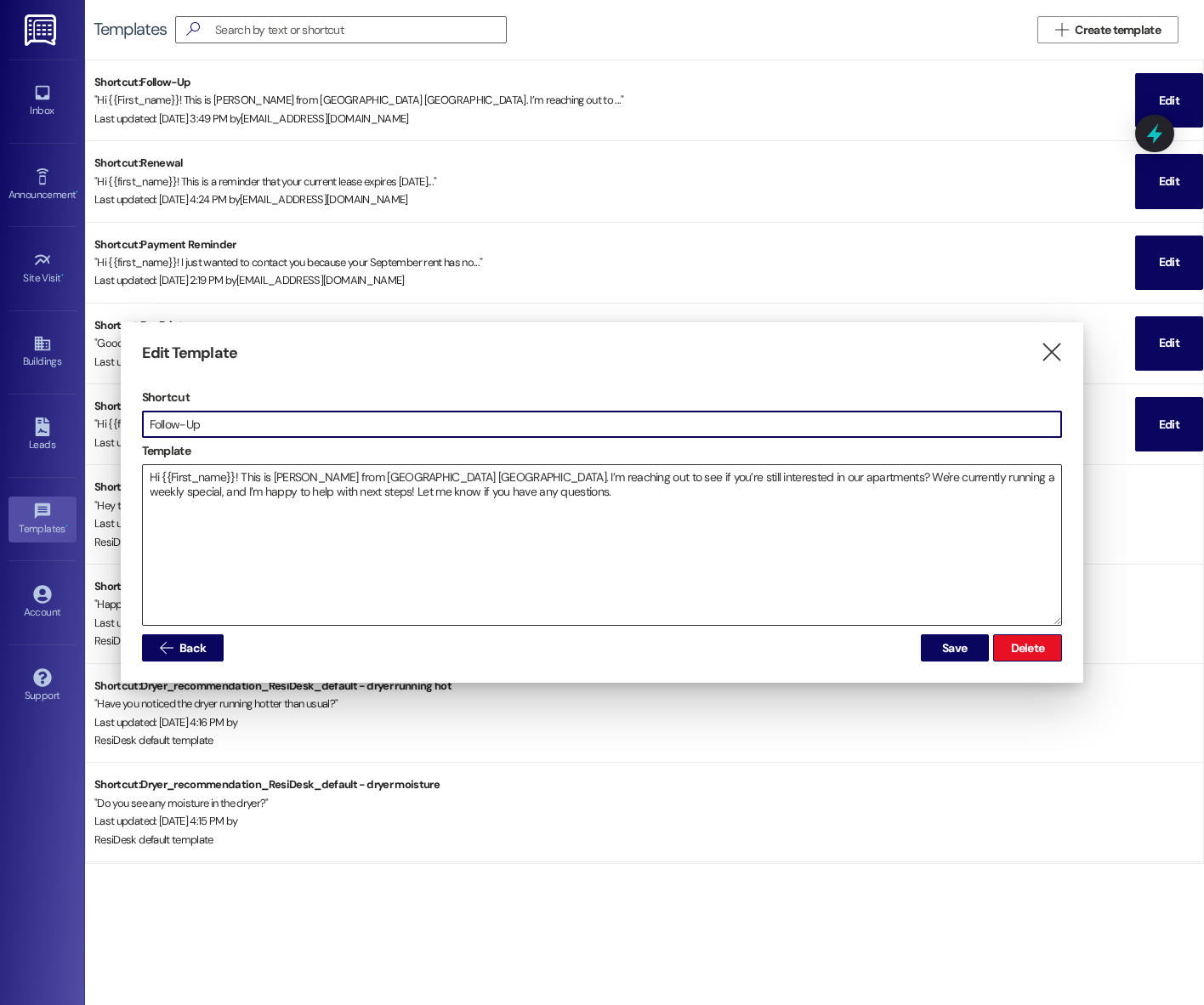
click at [175, 475] on textarea "Hi {{First_name}}! This is Emma from Beacon Place Tuscaloosa. I’m reaching out …" at bounding box center [602, 545] width 919 height 160
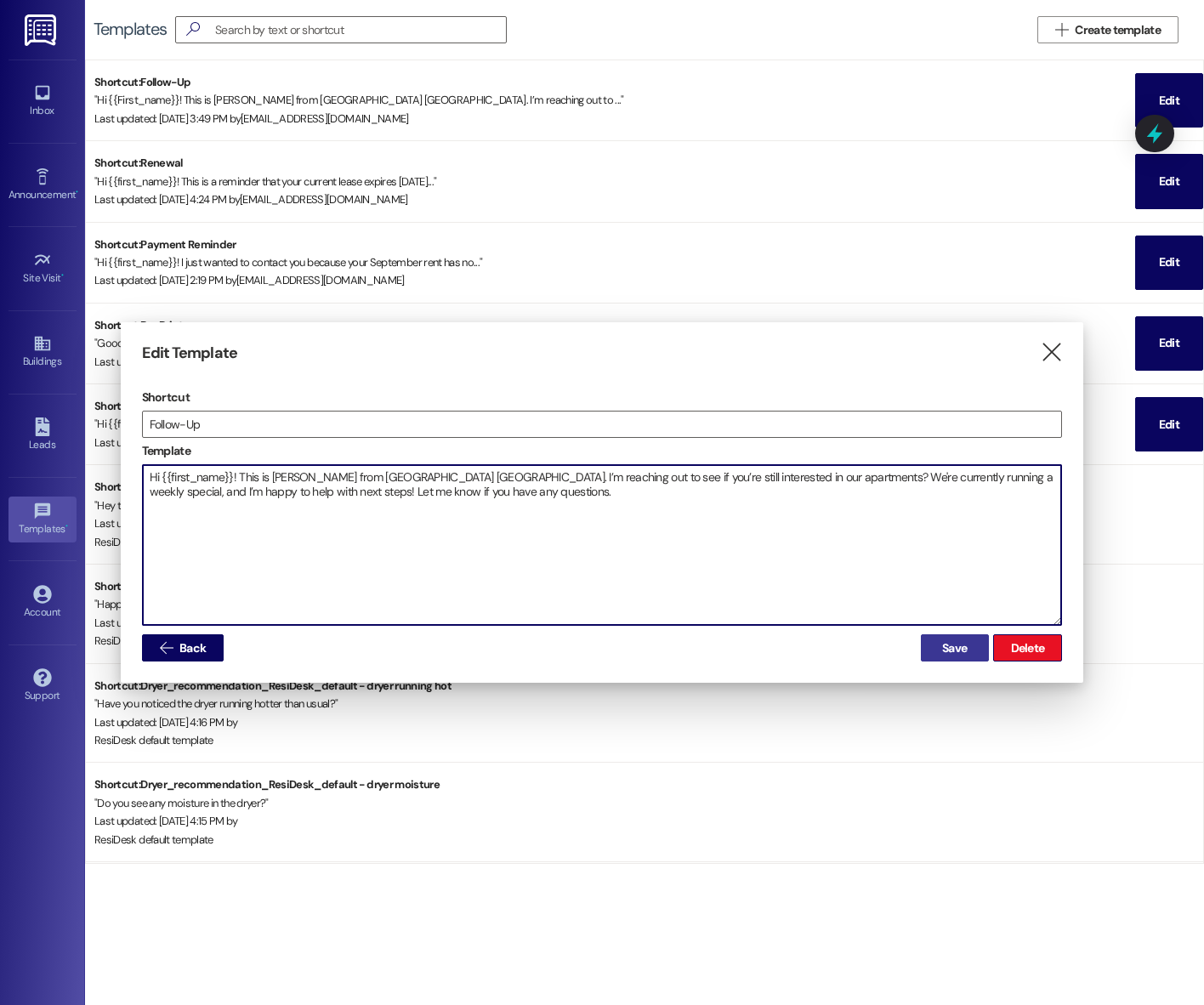
type textarea "Hi {{first_name}}! This is Emma from Beacon Place Tuscaloosa. I’m reaching out …"
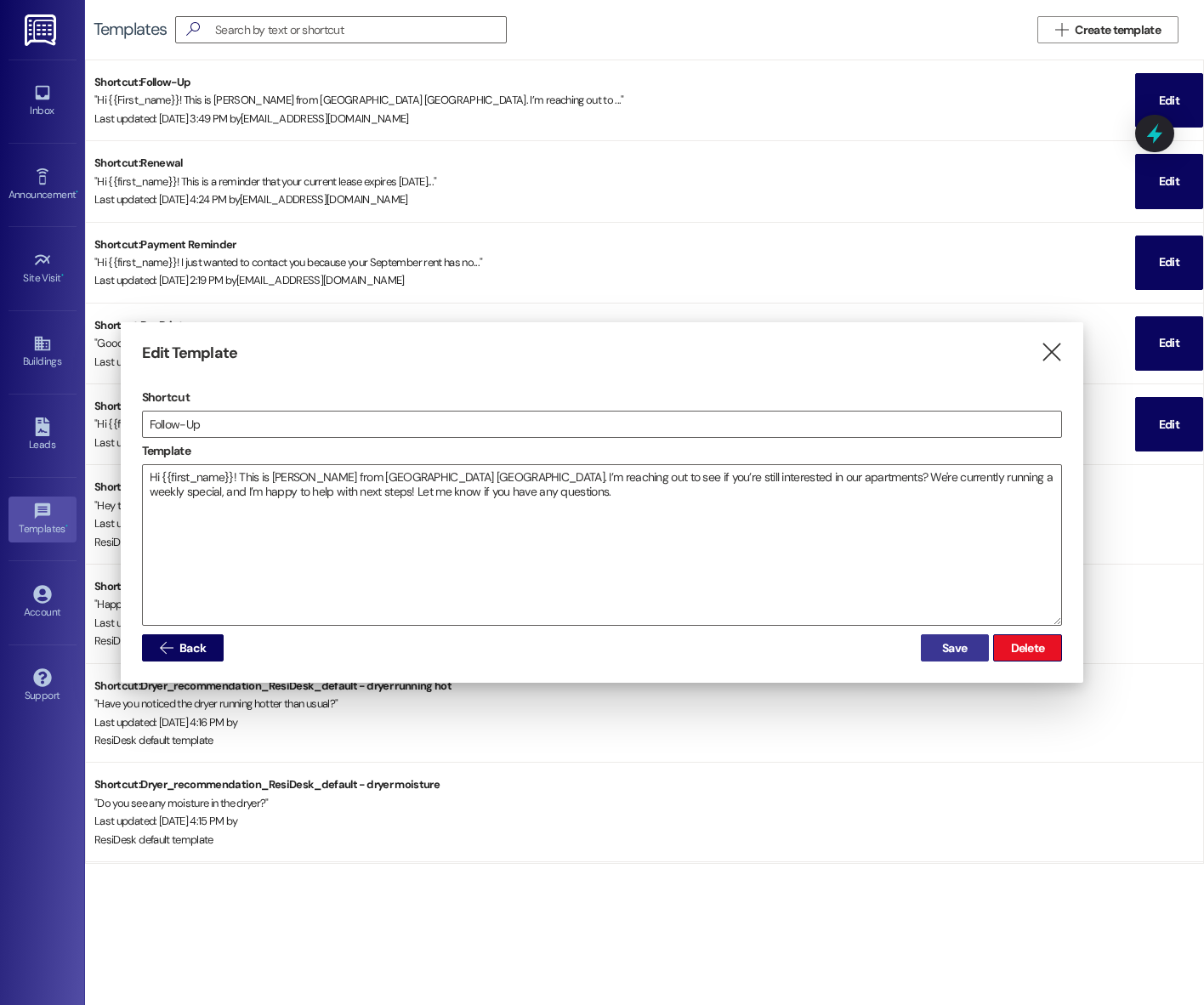
click at [949, 644] on span "Save" at bounding box center [954, 647] width 25 height 18
click at [949, 644] on span "Save" at bounding box center [954, 647] width 25 height 18
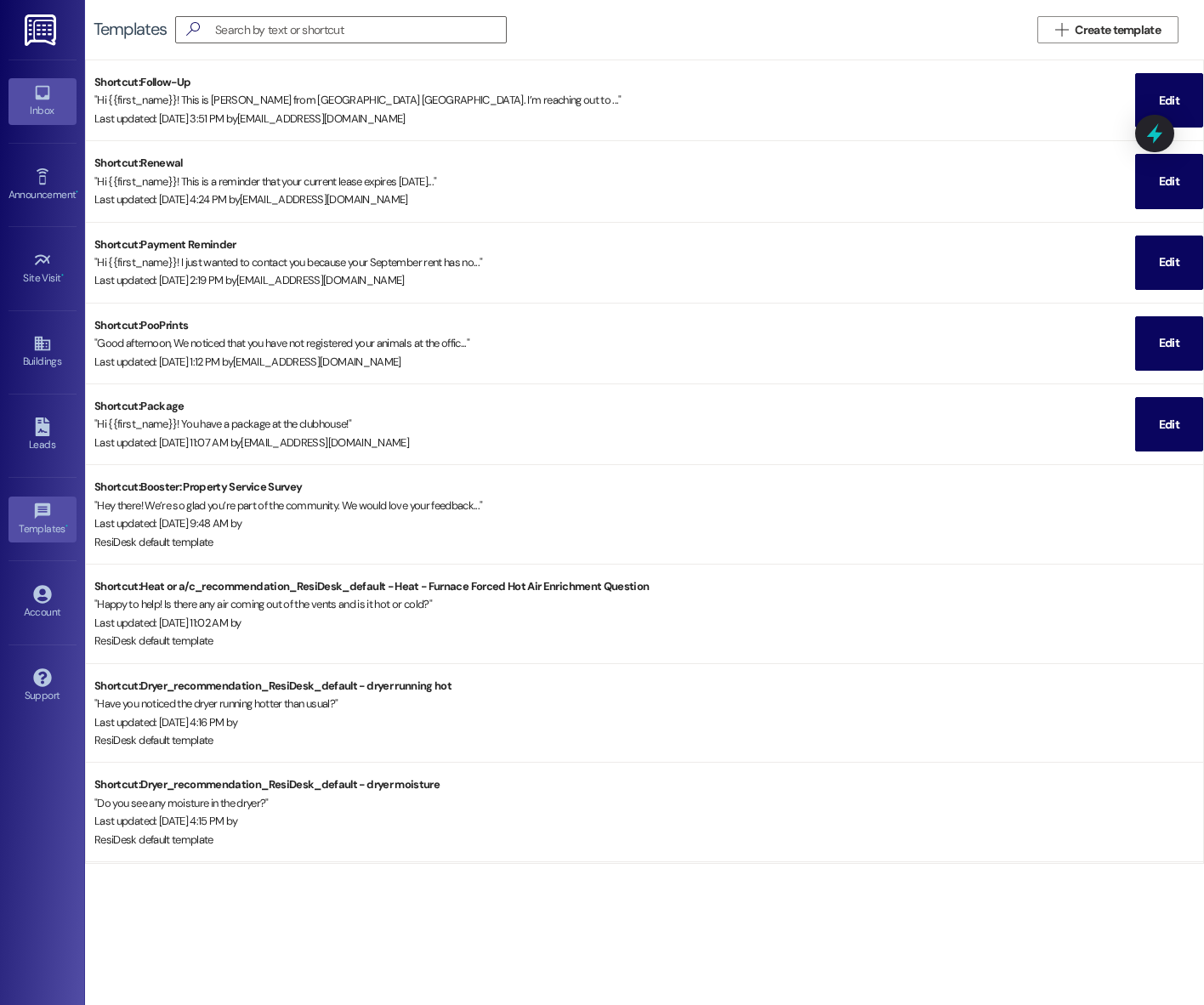
click at [38, 80] on link "Inbox" at bounding box center [42, 101] width 68 height 46
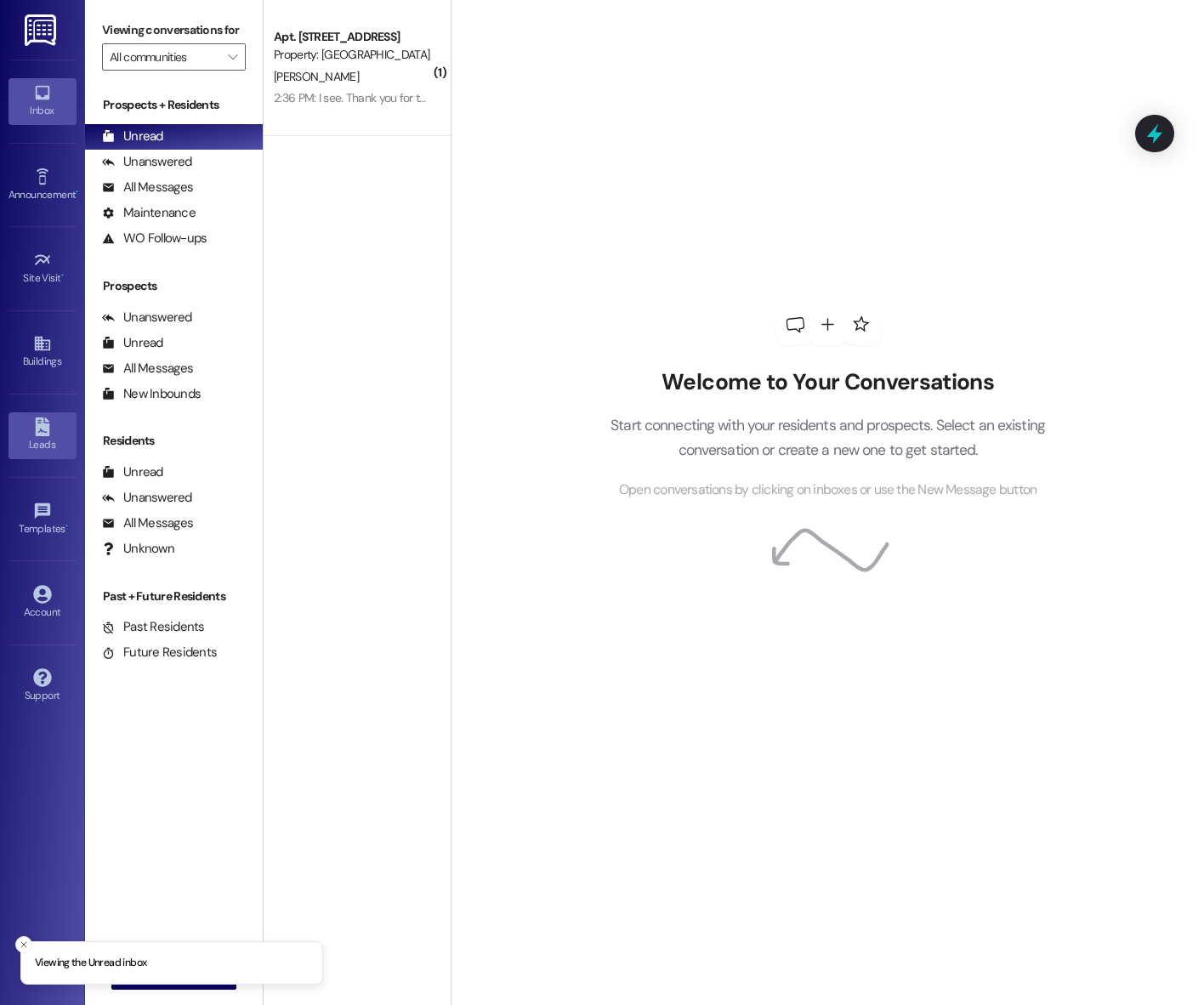
click at [45, 442] on div "Leads" at bounding box center [42, 444] width 85 height 17
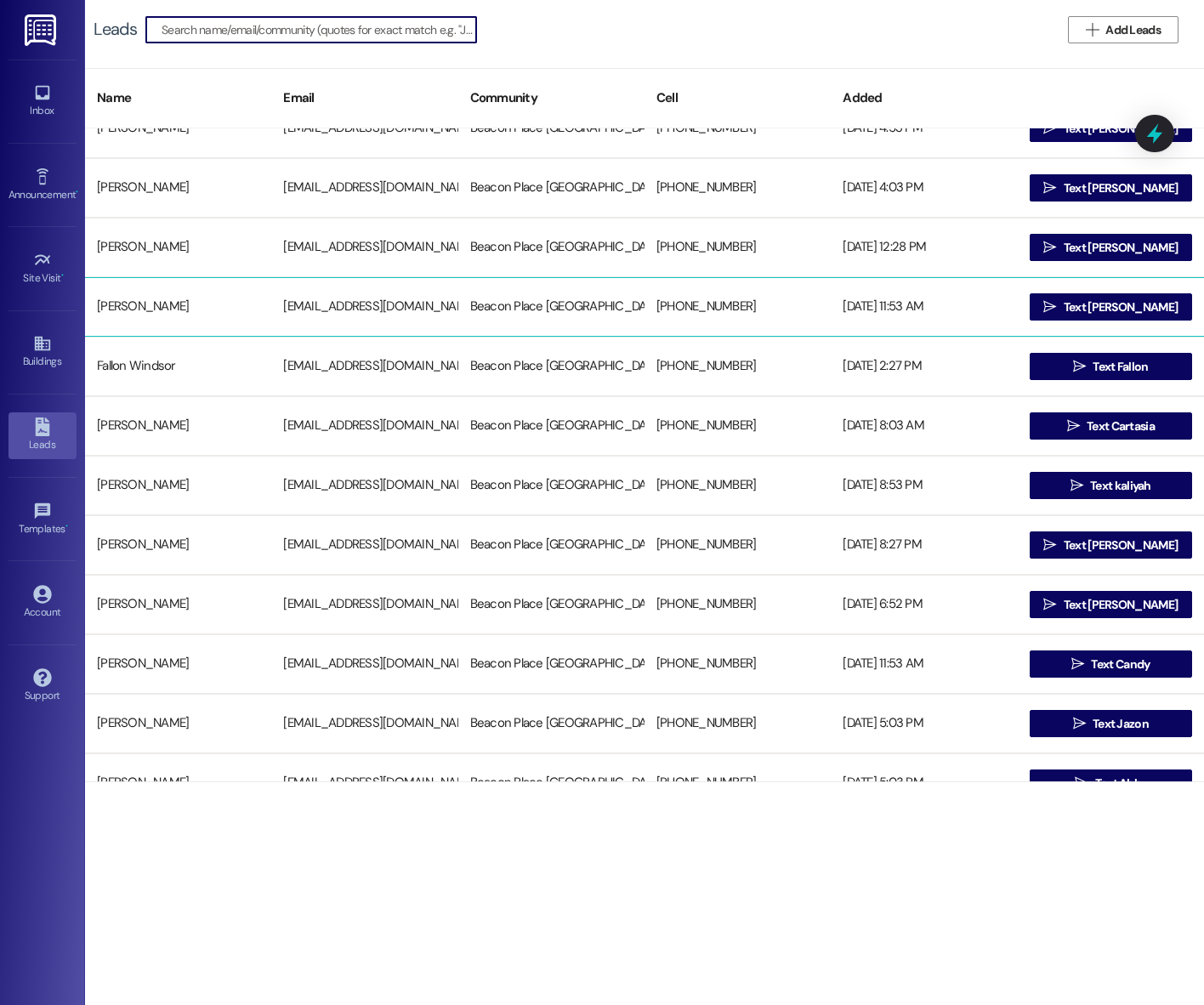
scroll to position [165, 0]
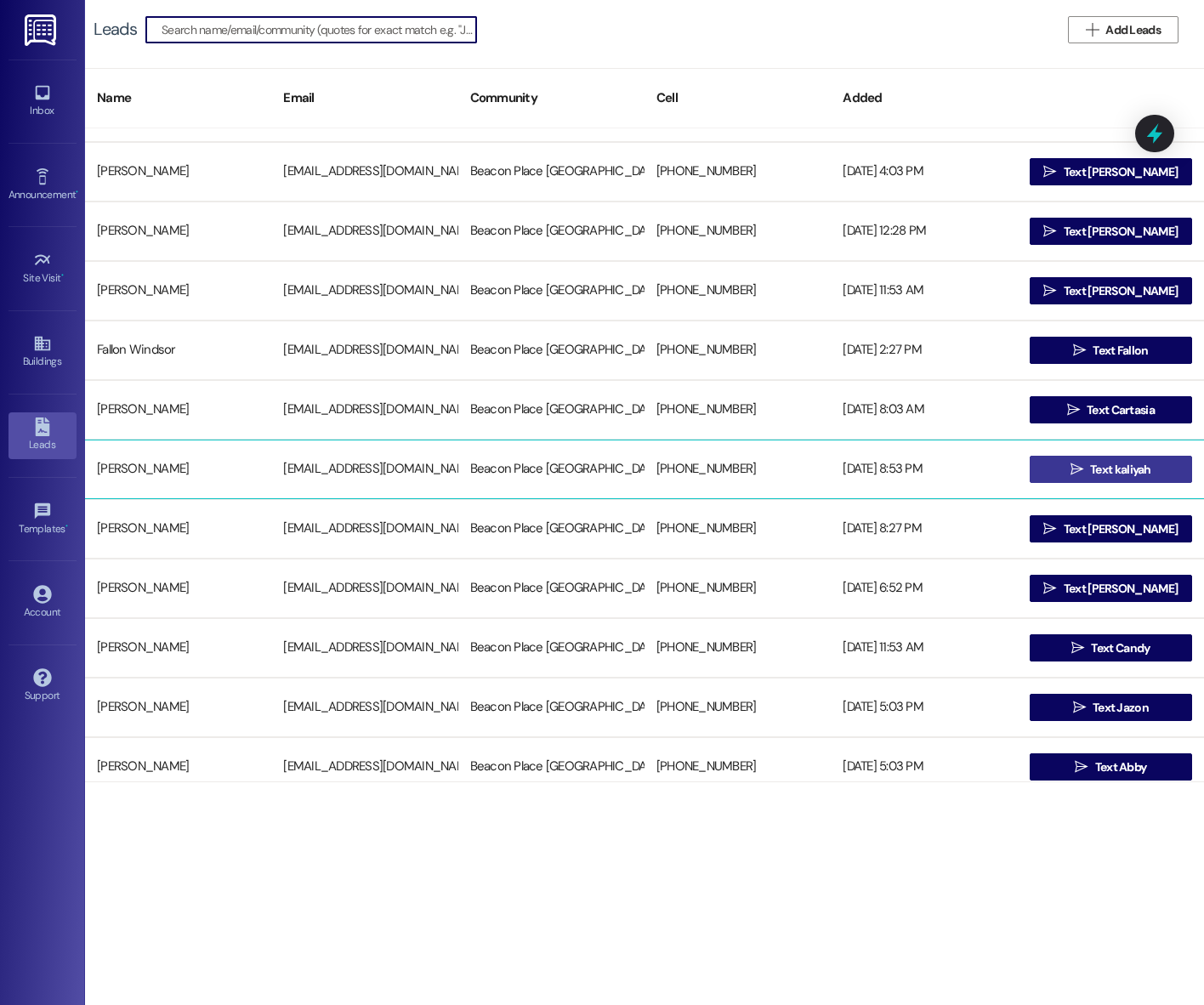
click at [1097, 467] on span "Text kaliyah" at bounding box center [1120, 469] width 61 height 18
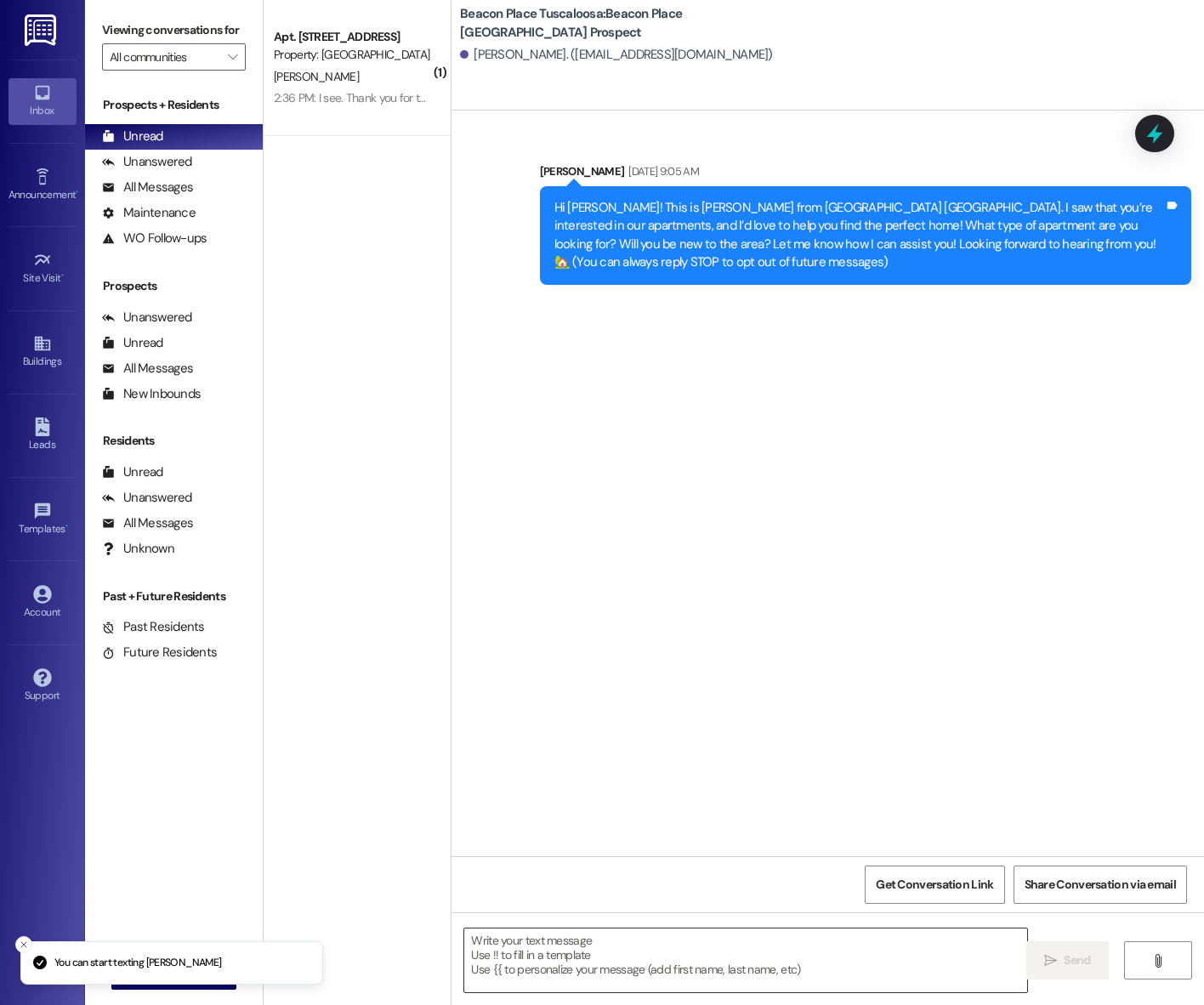
click at [585, 943] on textarea at bounding box center [746, 960] width 562 height 64
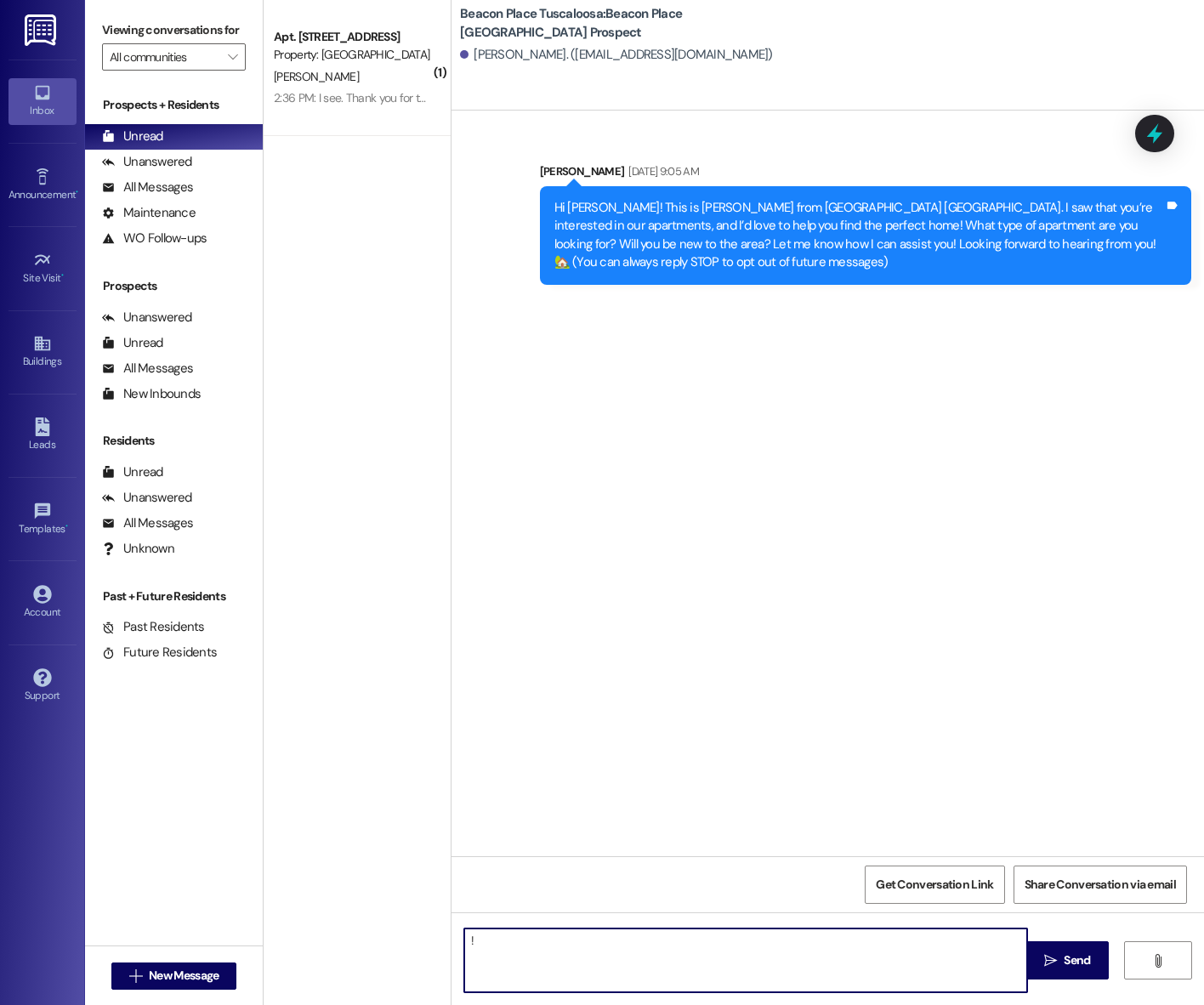
type textarea "!!"
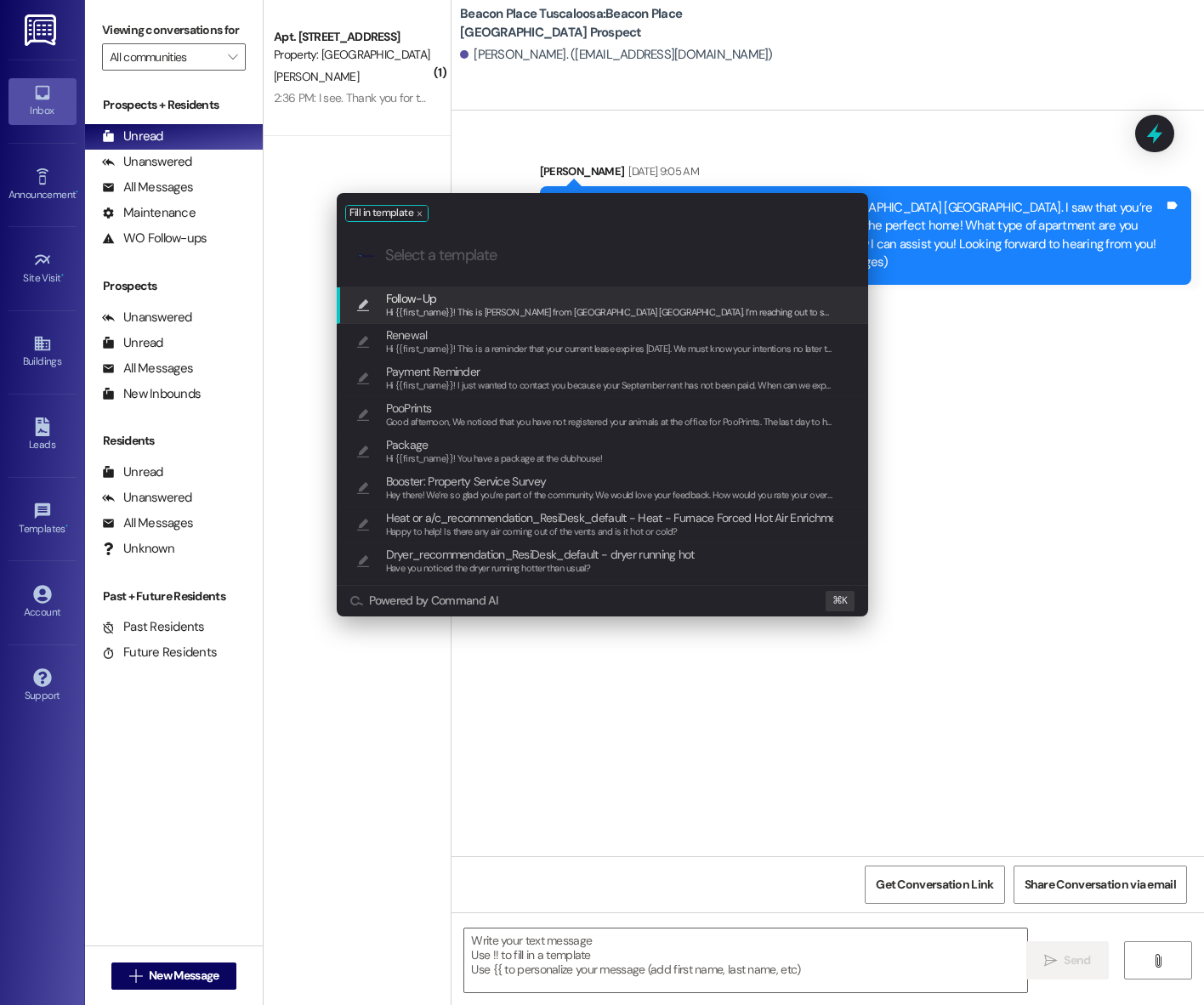
click at [488, 304] on span "Follow-Up" at bounding box center [610, 298] width 448 height 19
type textarea "Hi {{first_name}}! This is Emma from Beacon Place Tuscaloosa. I’m reaching out …"
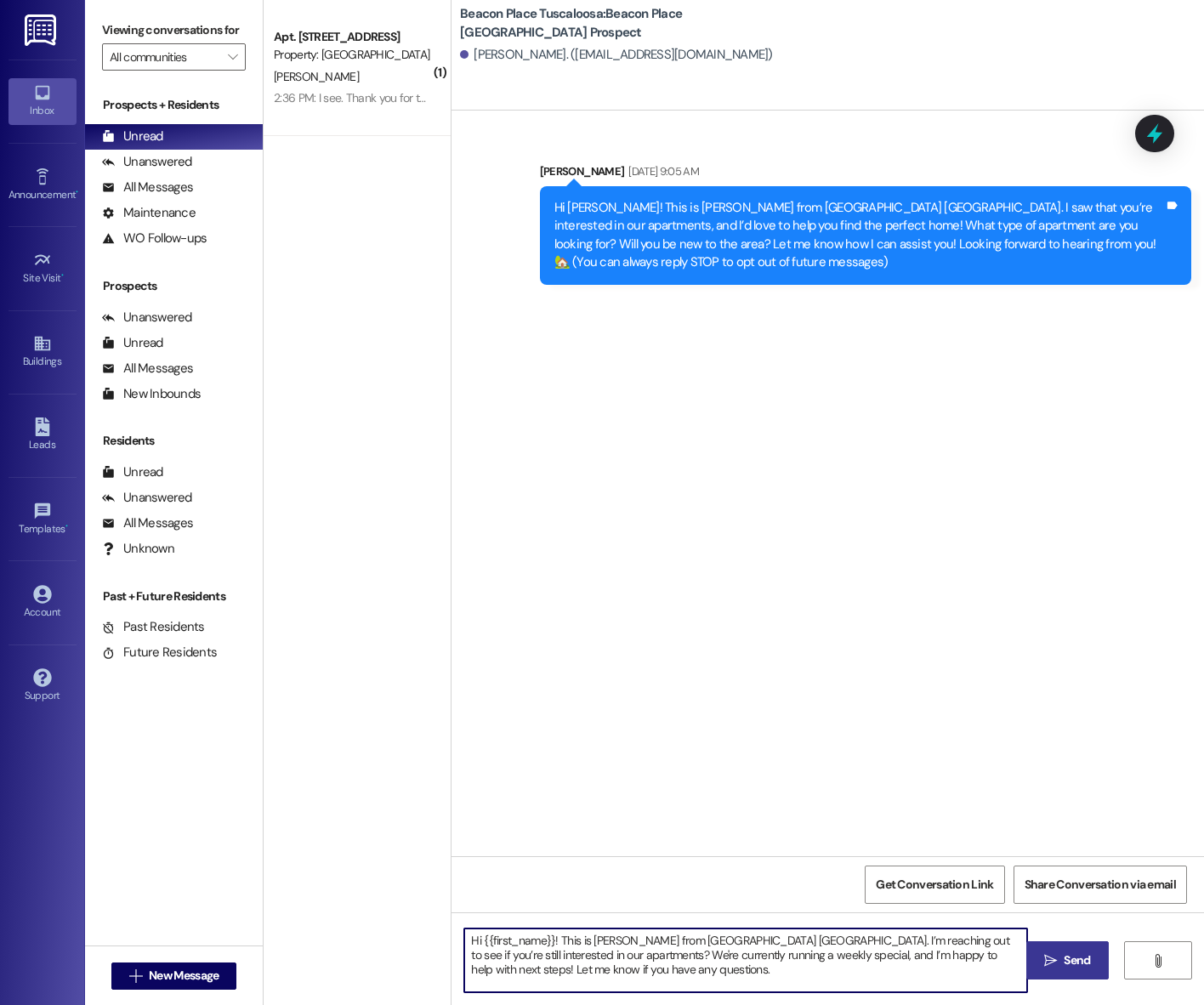
click at [1047, 960] on icon "" at bounding box center [1050, 960] width 13 height 14
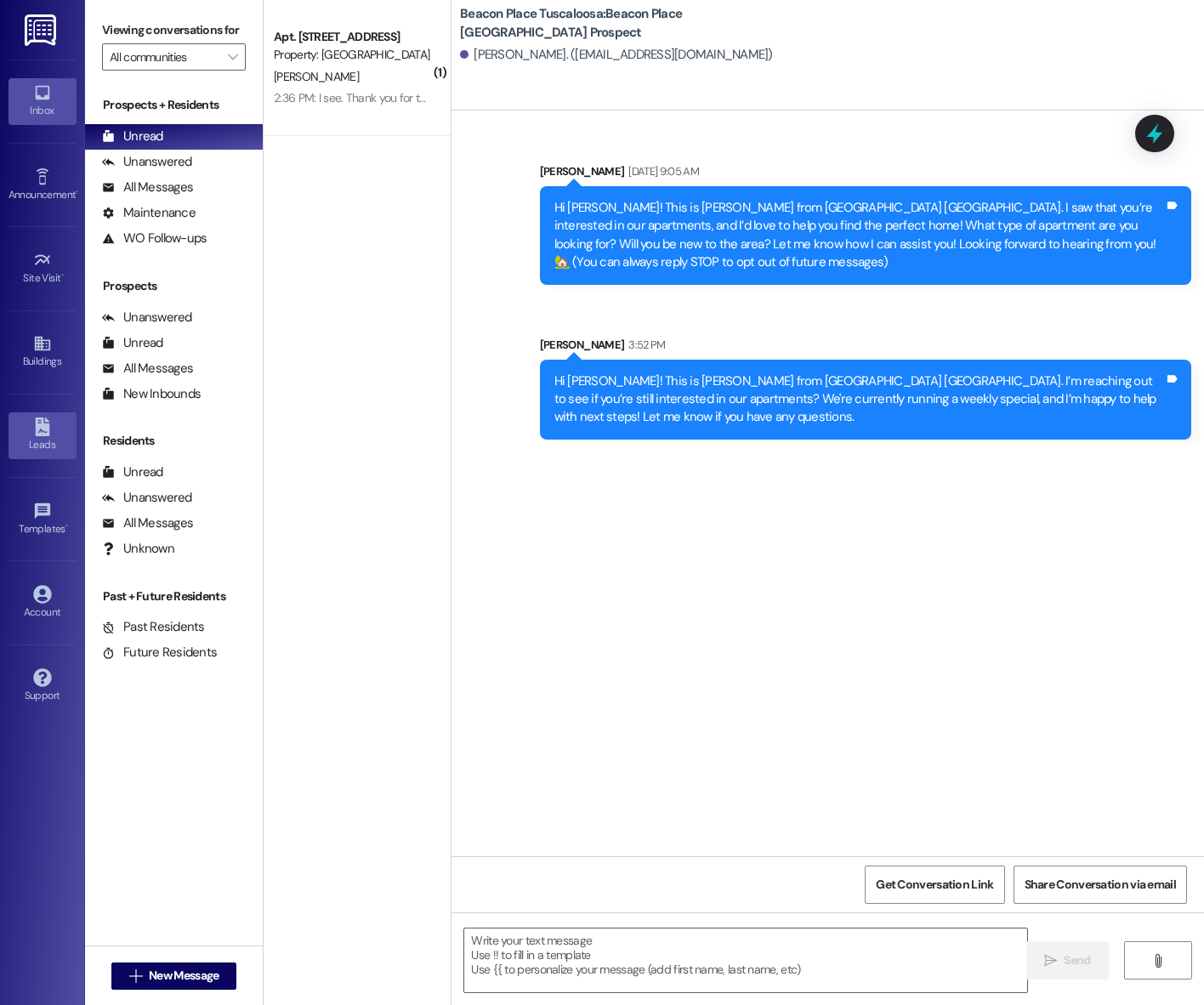
click at [34, 422] on icon at bounding box center [43, 426] width 19 height 19
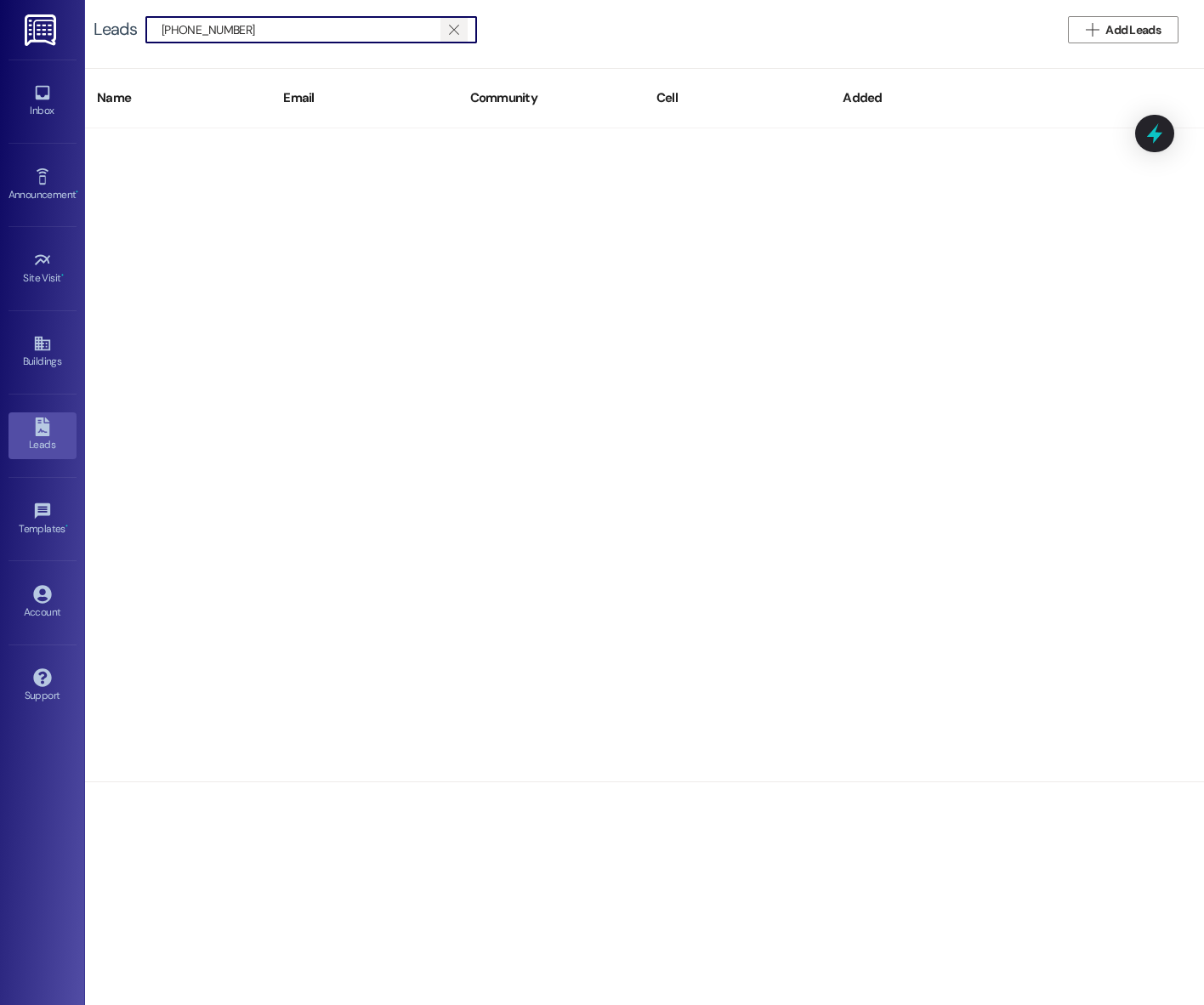
type input "(205) 997-5824"
click at [445, 28] on span "" at bounding box center [453, 30] width 16 height 26
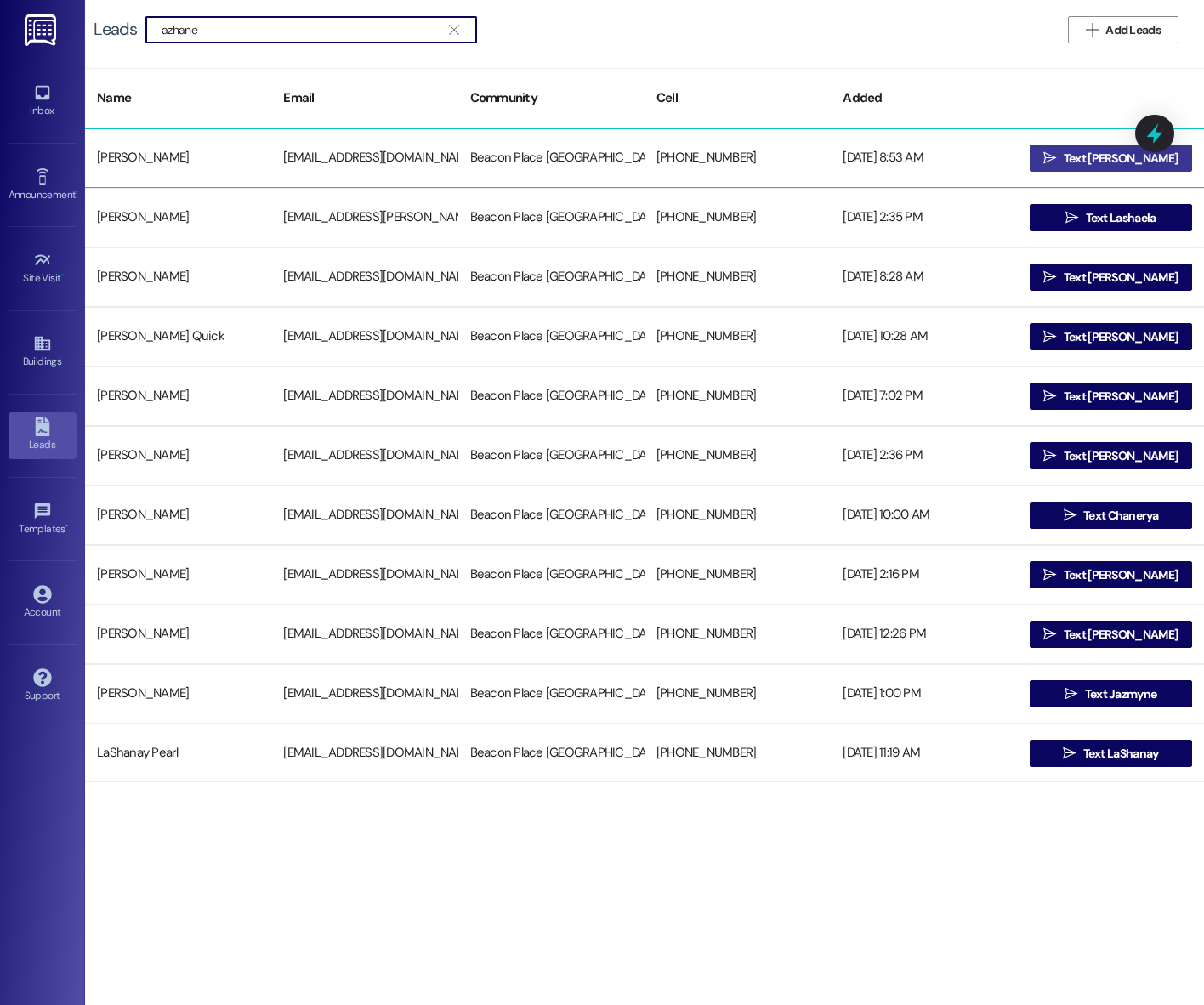
type input "azhane"
click at [1101, 155] on span "Text Azhane" at bounding box center [1121, 158] width 114 height 18
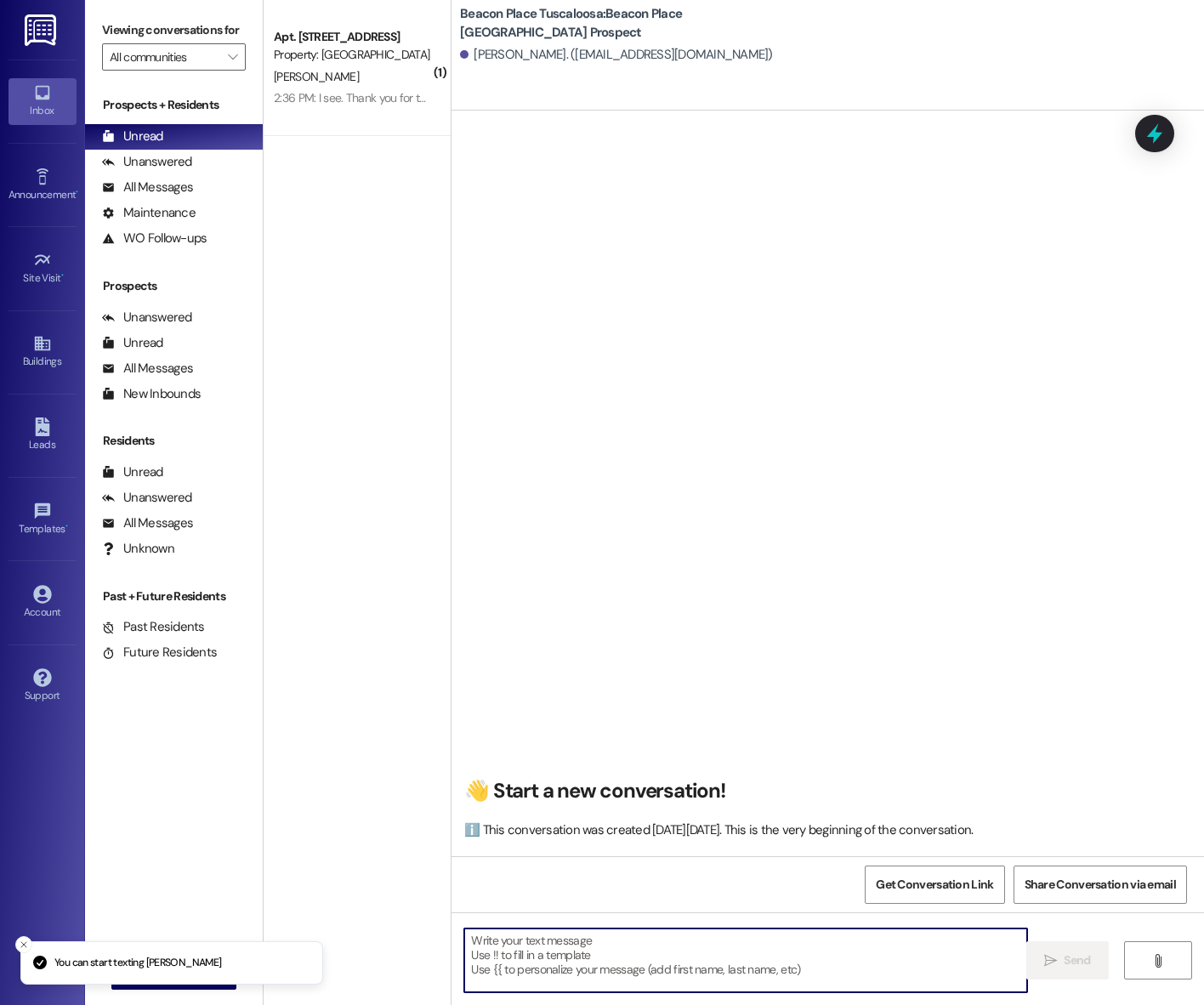
click at [656, 942] on textarea at bounding box center [746, 960] width 562 height 64
type textarea "!!"
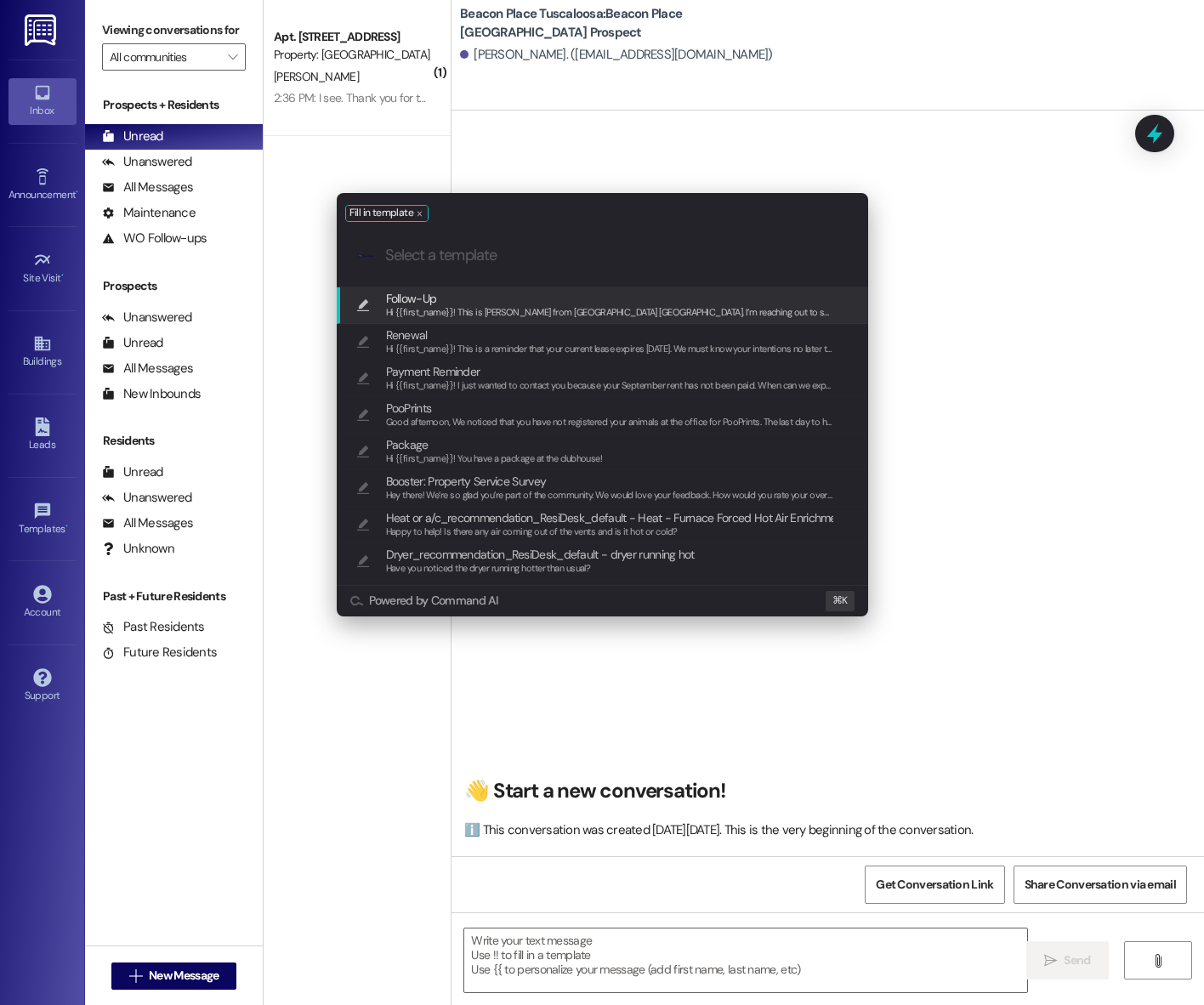
click at [689, 303] on span "Follow-Up" at bounding box center [610, 298] width 448 height 19
type textarea "Hi {{first_name}}! This is Emma from Beacon Place Tuscaloosa. I’m reaching out …"
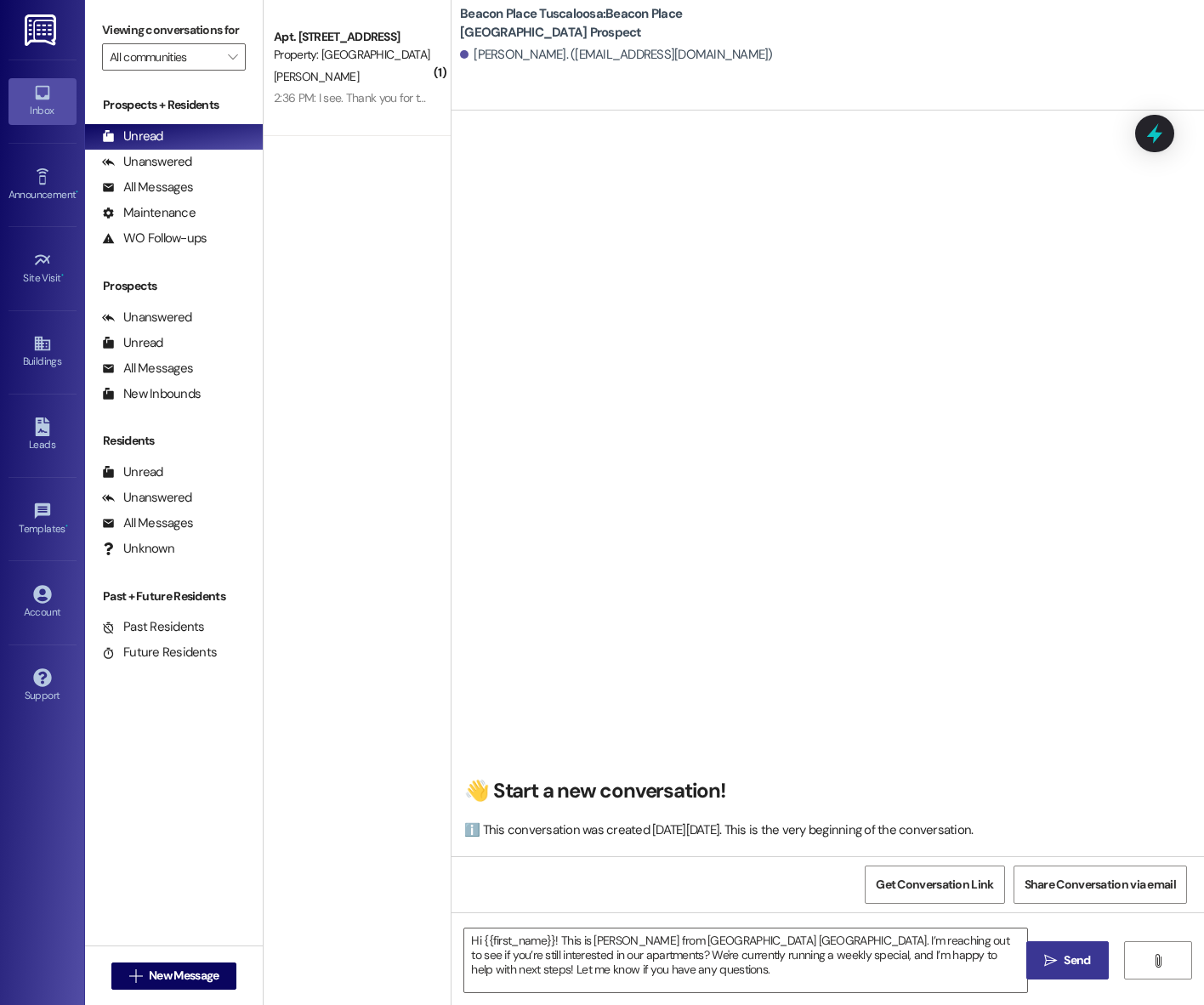
click at [1082, 956] on span "Send" at bounding box center [1077, 959] width 27 height 18
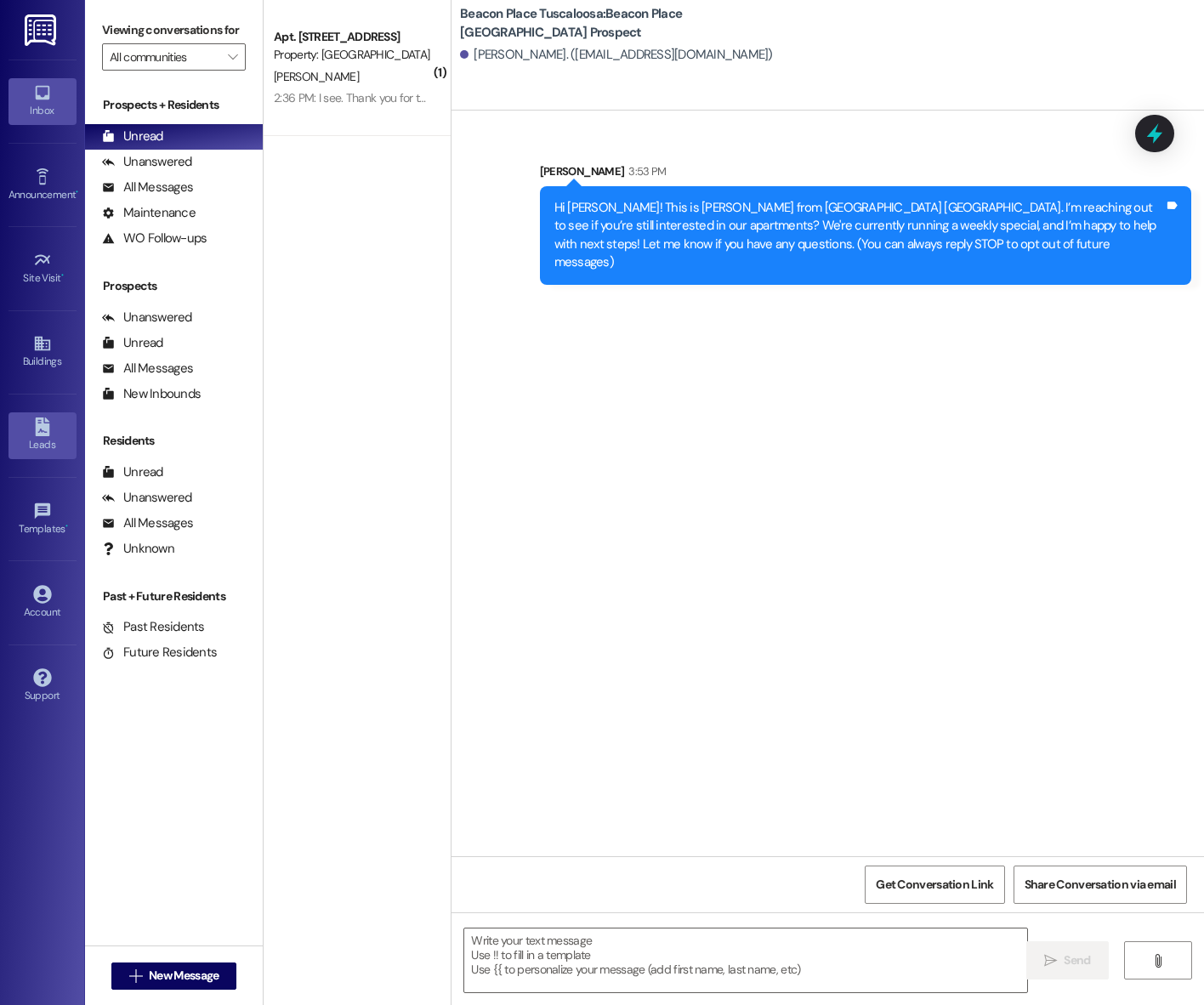
click at [29, 420] on link "Leads" at bounding box center [42, 434] width 68 height 46
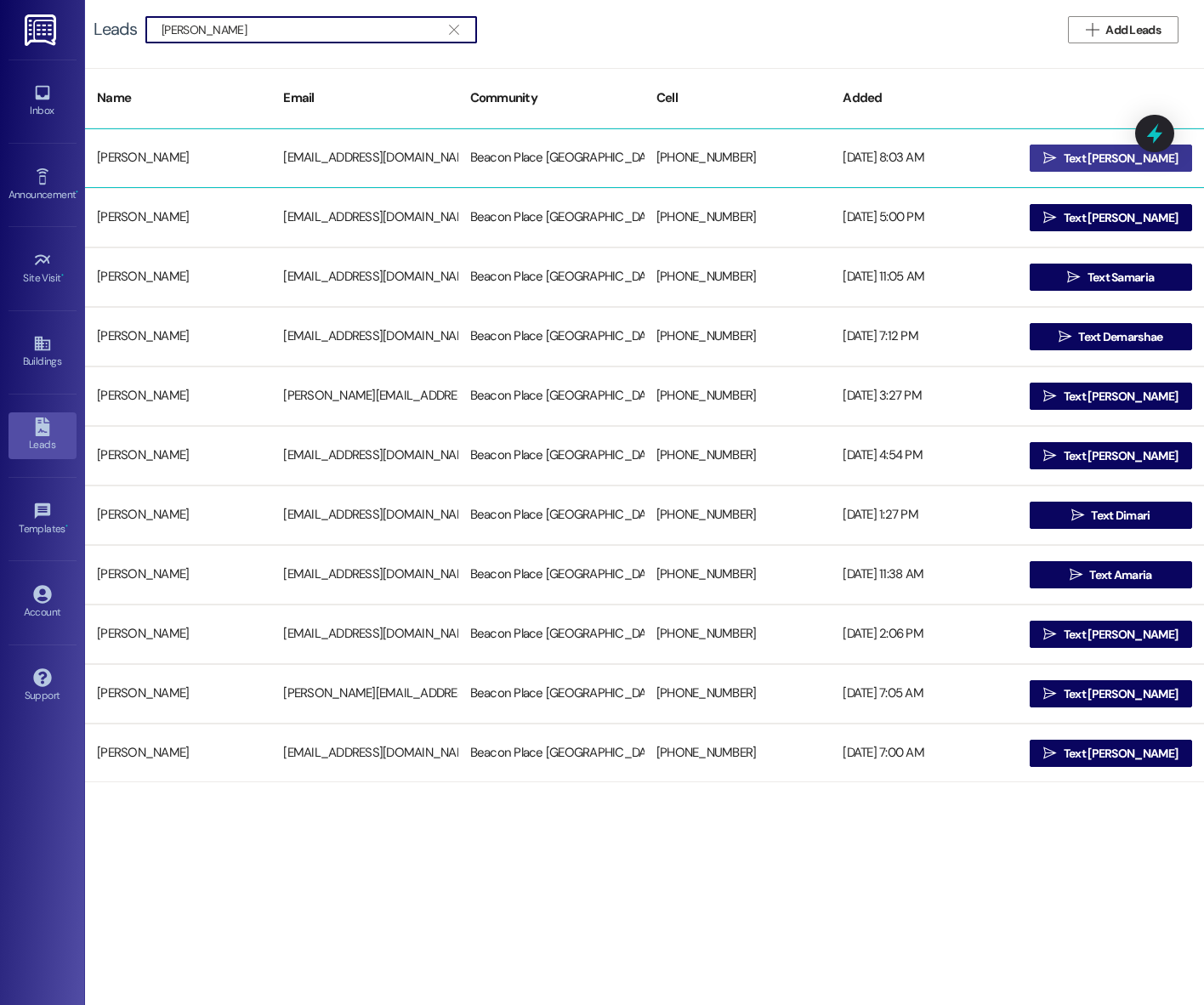
type input "demaria"
click at [1096, 157] on span "Text Demaria" at bounding box center [1121, 158] width 114 height 18
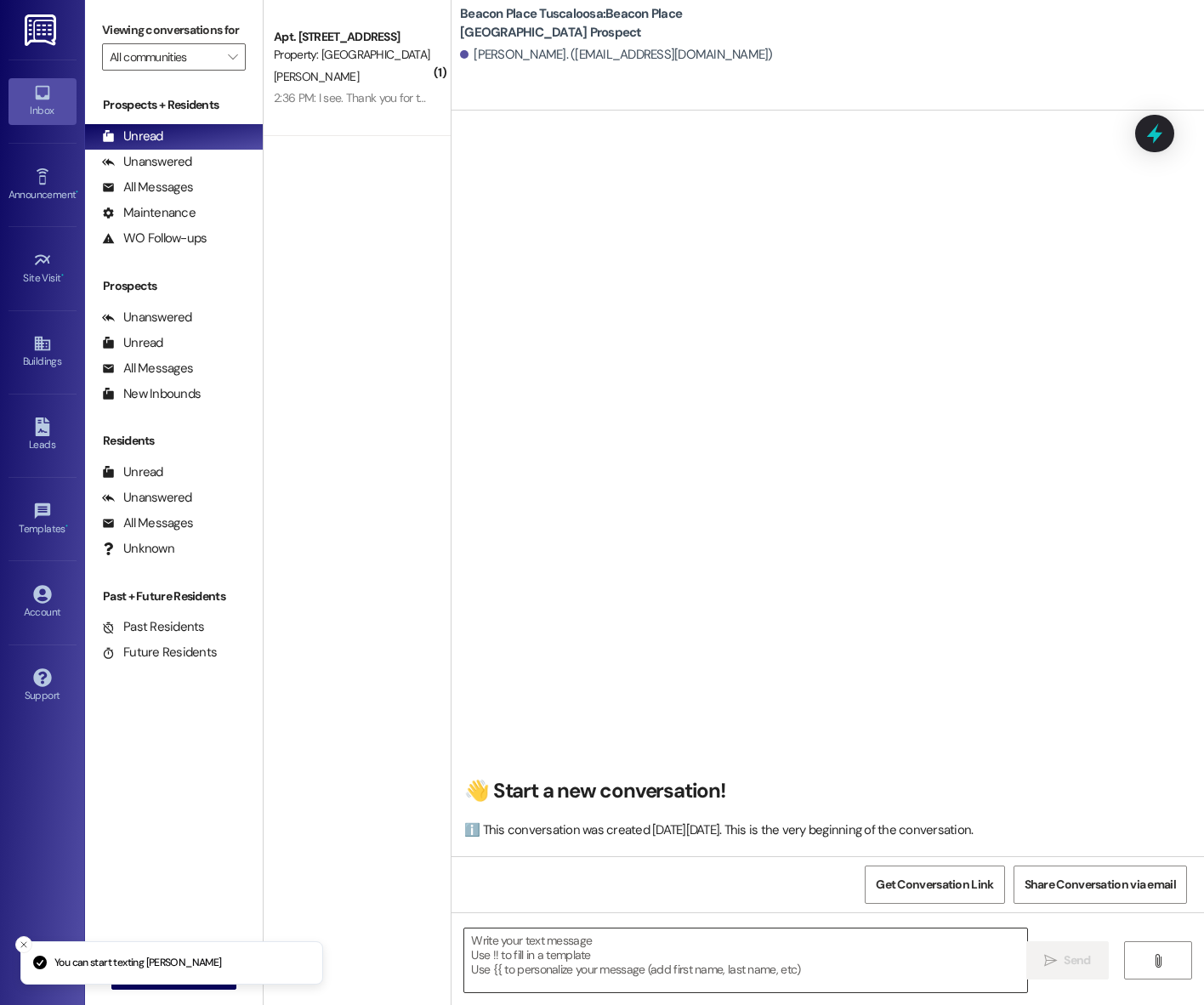
click at [586, 960] on textarea at bounding box center [746, 960] width 562 height 64
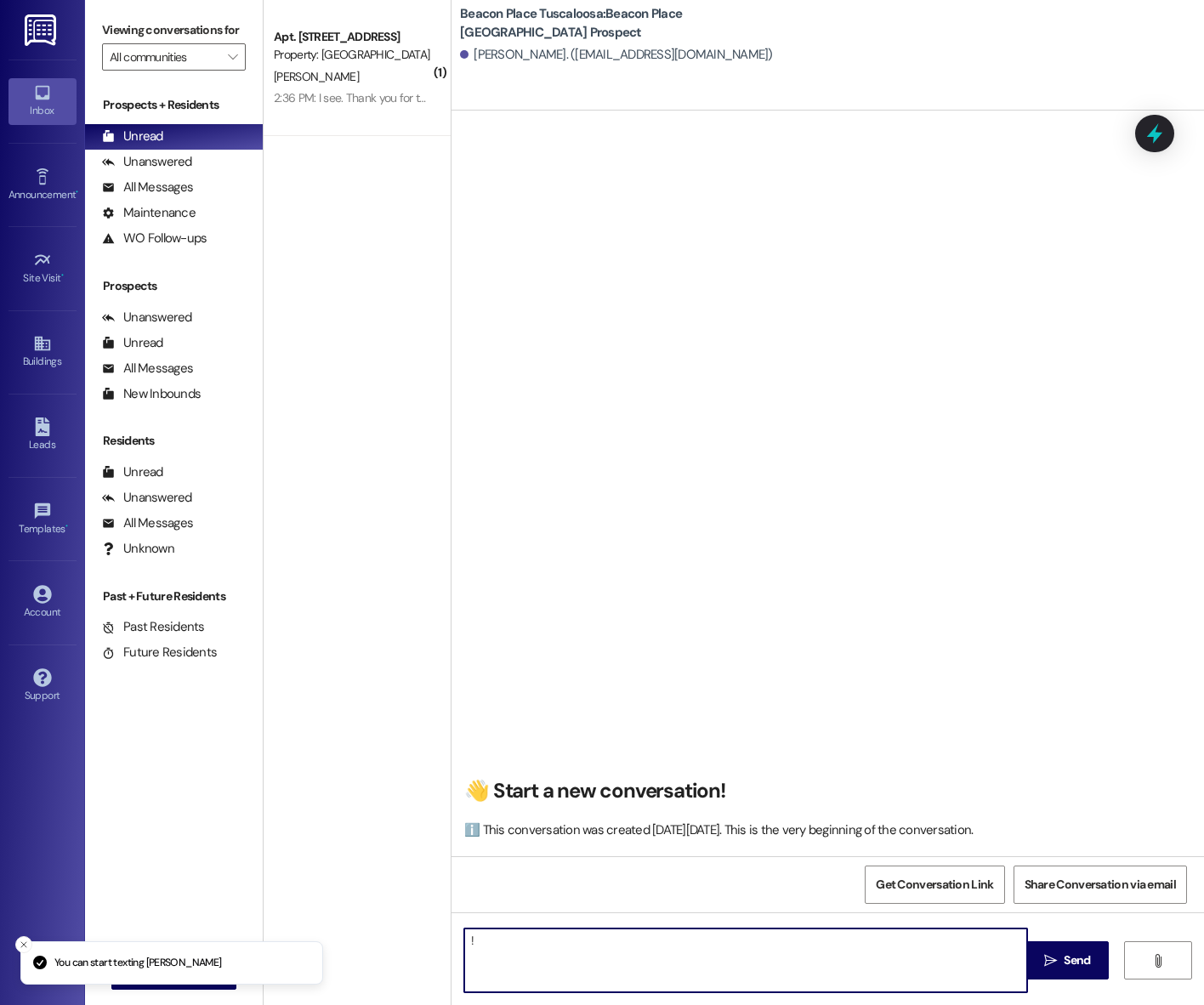
type textarea "!!"
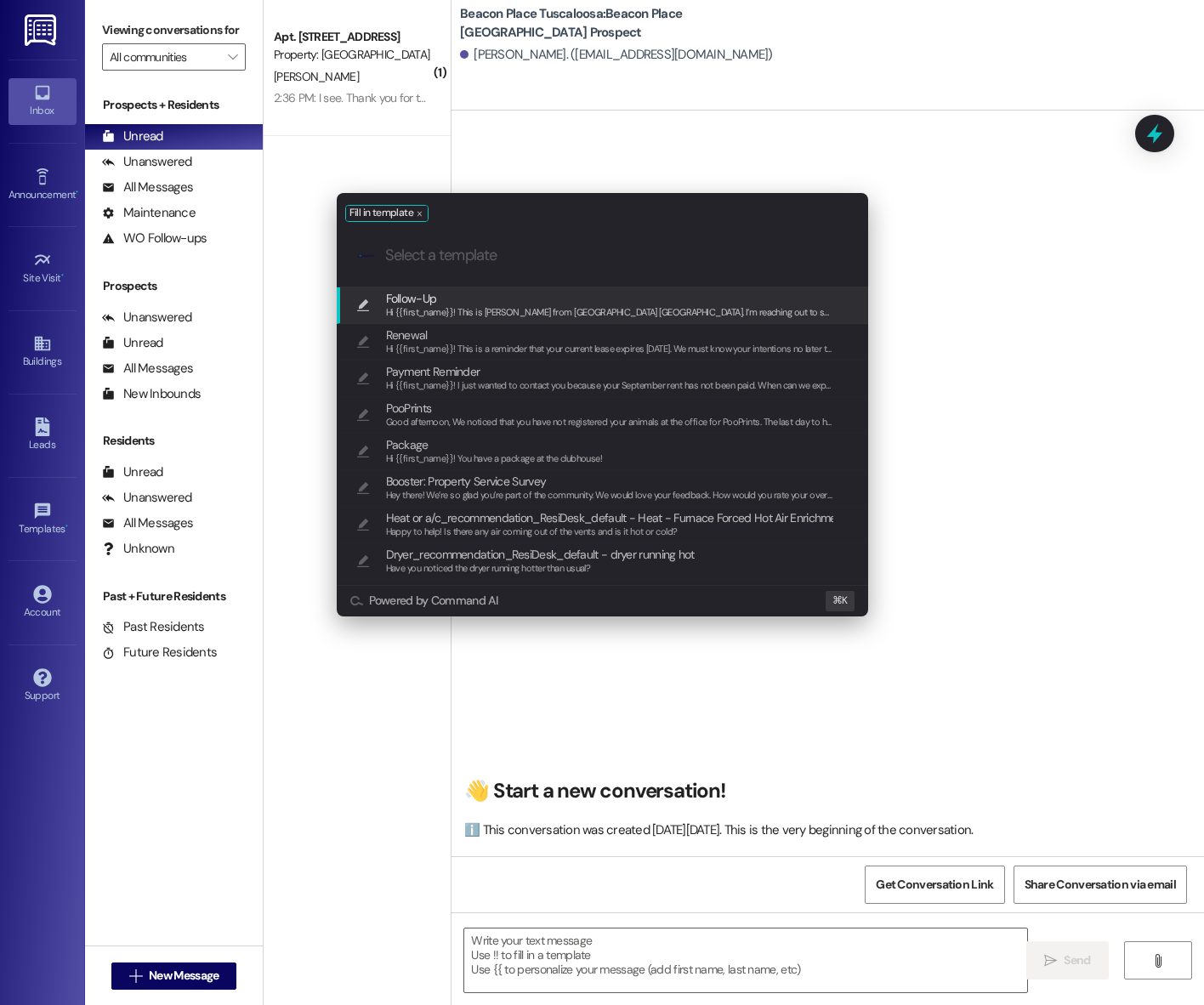
type textarea "Hi {{first_name}}! This is Emma from Beacon Place Tuscaloosa. I’m reaching out …"
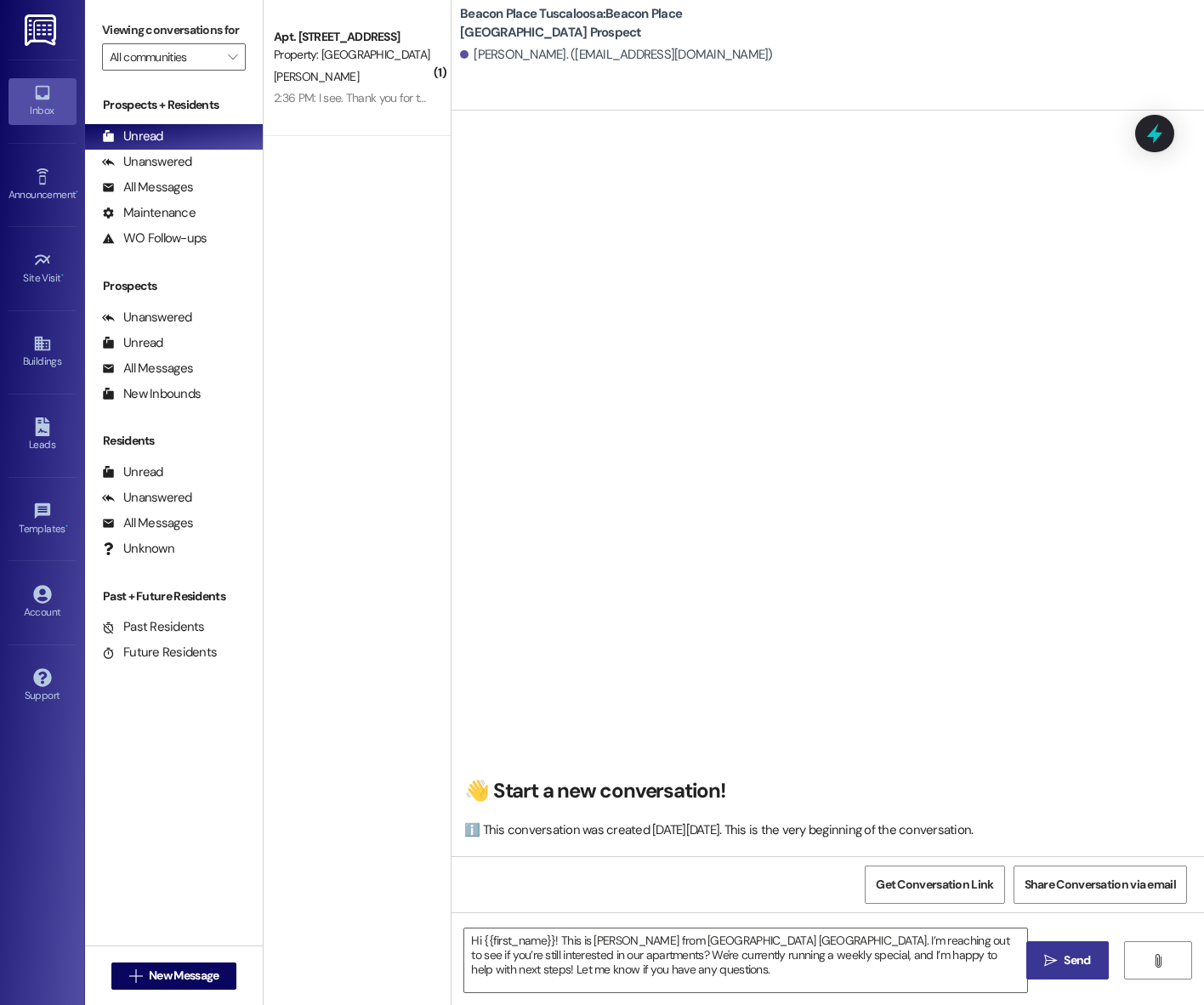
click at [1073, 963] on span "Send" at bounding box center [1077, 959] width 27 height 18
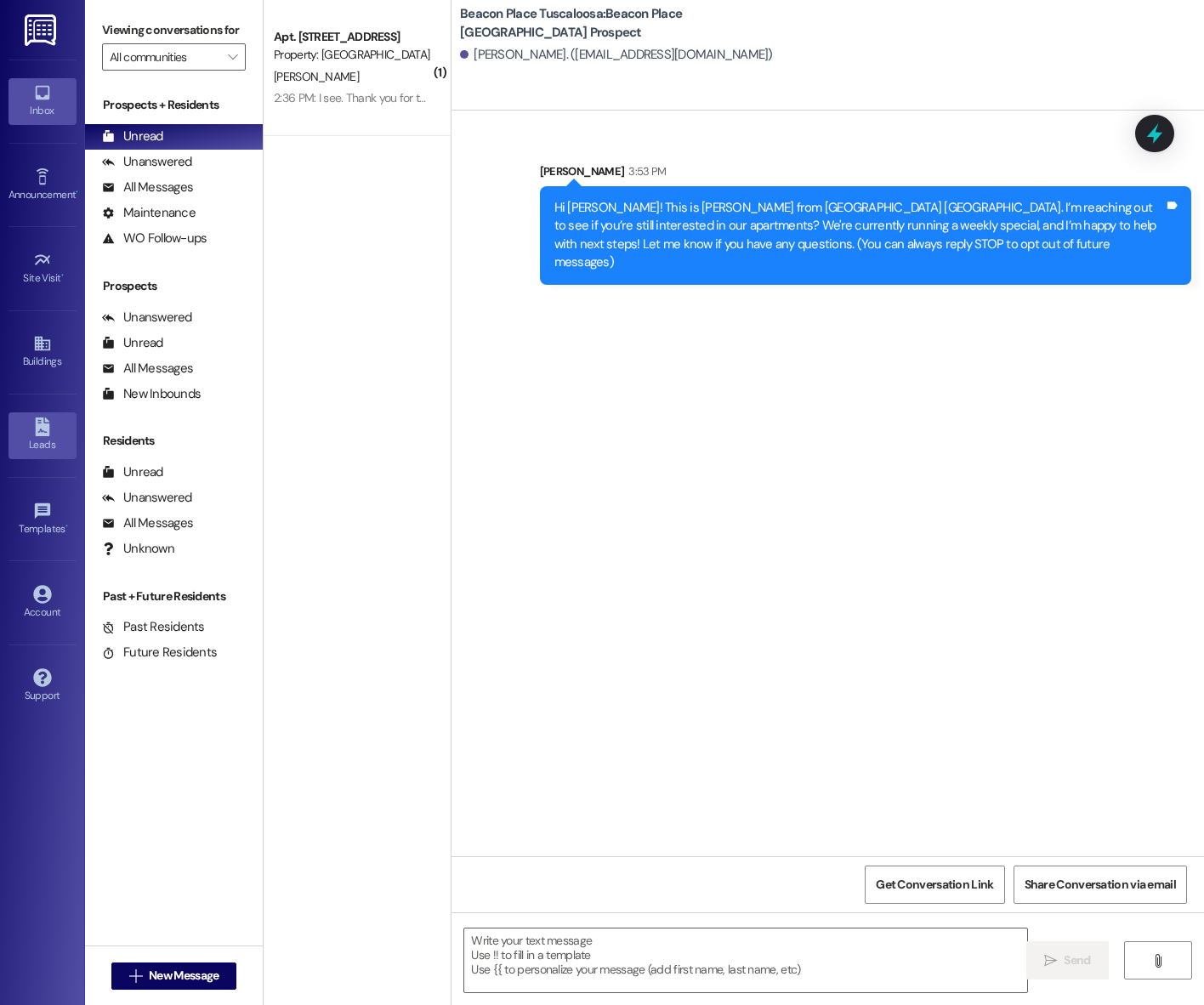
click at [54, 437] on div "Leads" at bounding box center [42, 444] width 85 height 17
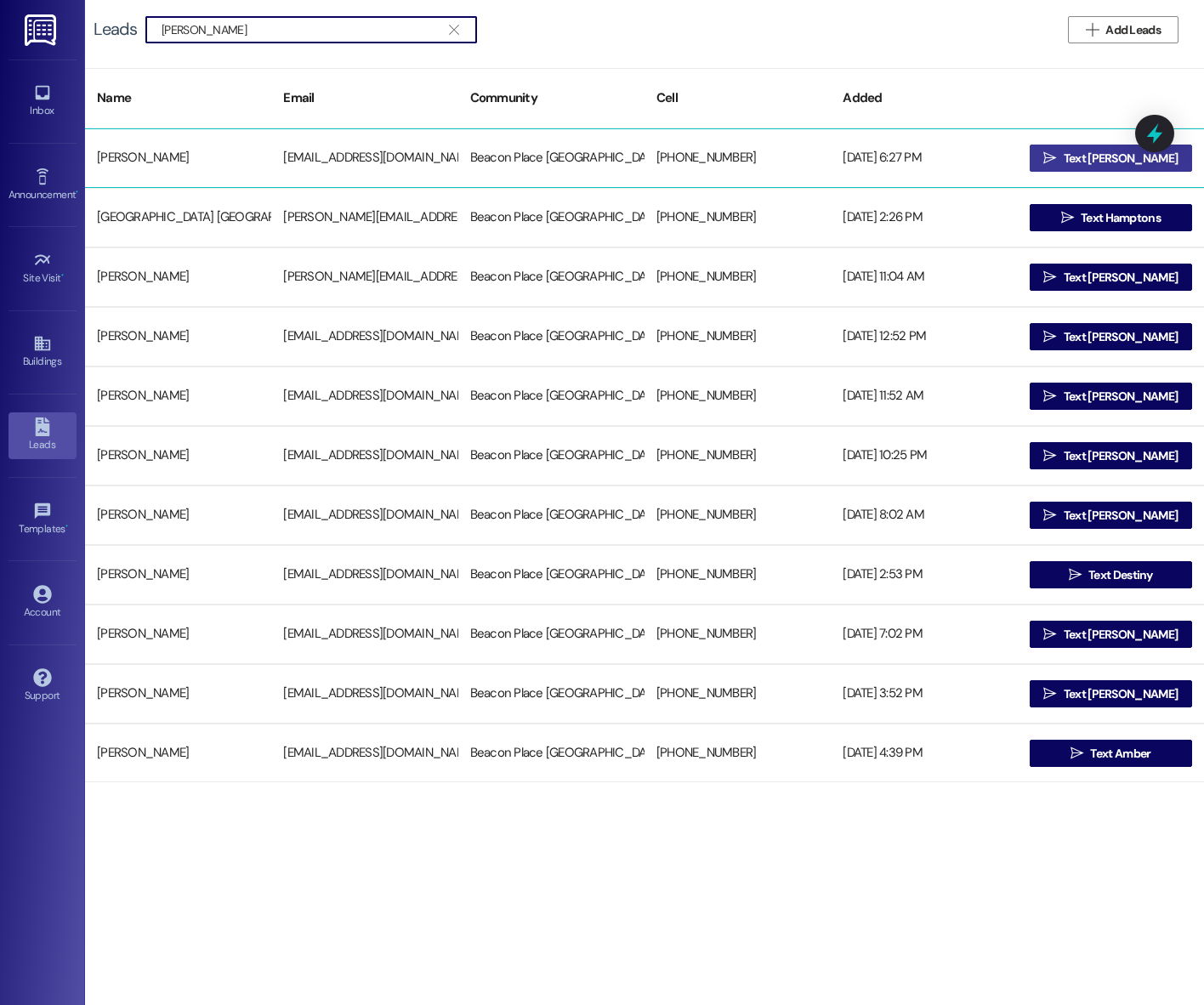
type input "james patton"
click at [1056, 158] on icon "" at bounding box center [1049, 158] width 13 height 14
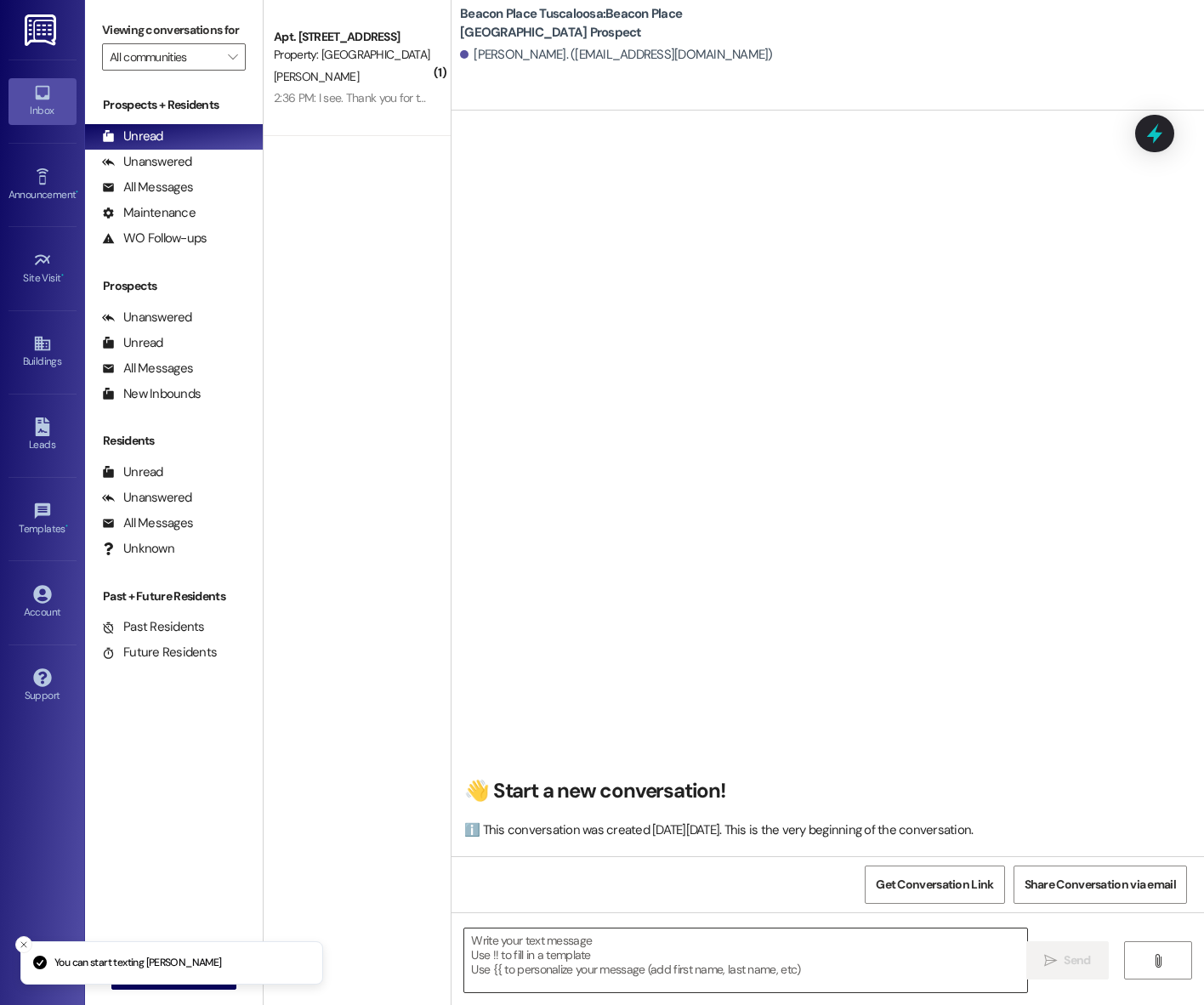
click at [570, 965] on textarea at bounding box center [746, 960] width 562 height 64
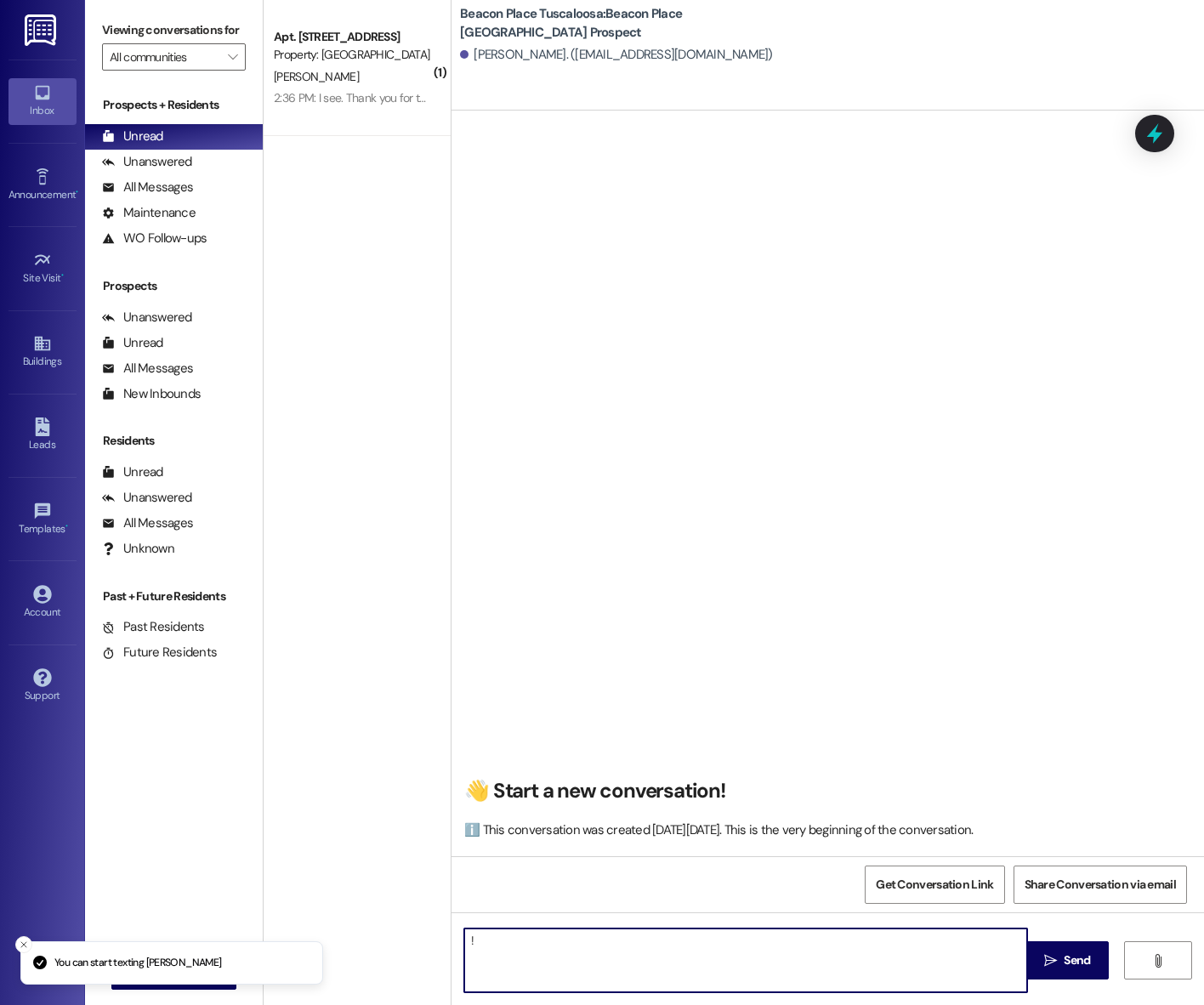
type textarea "!!"
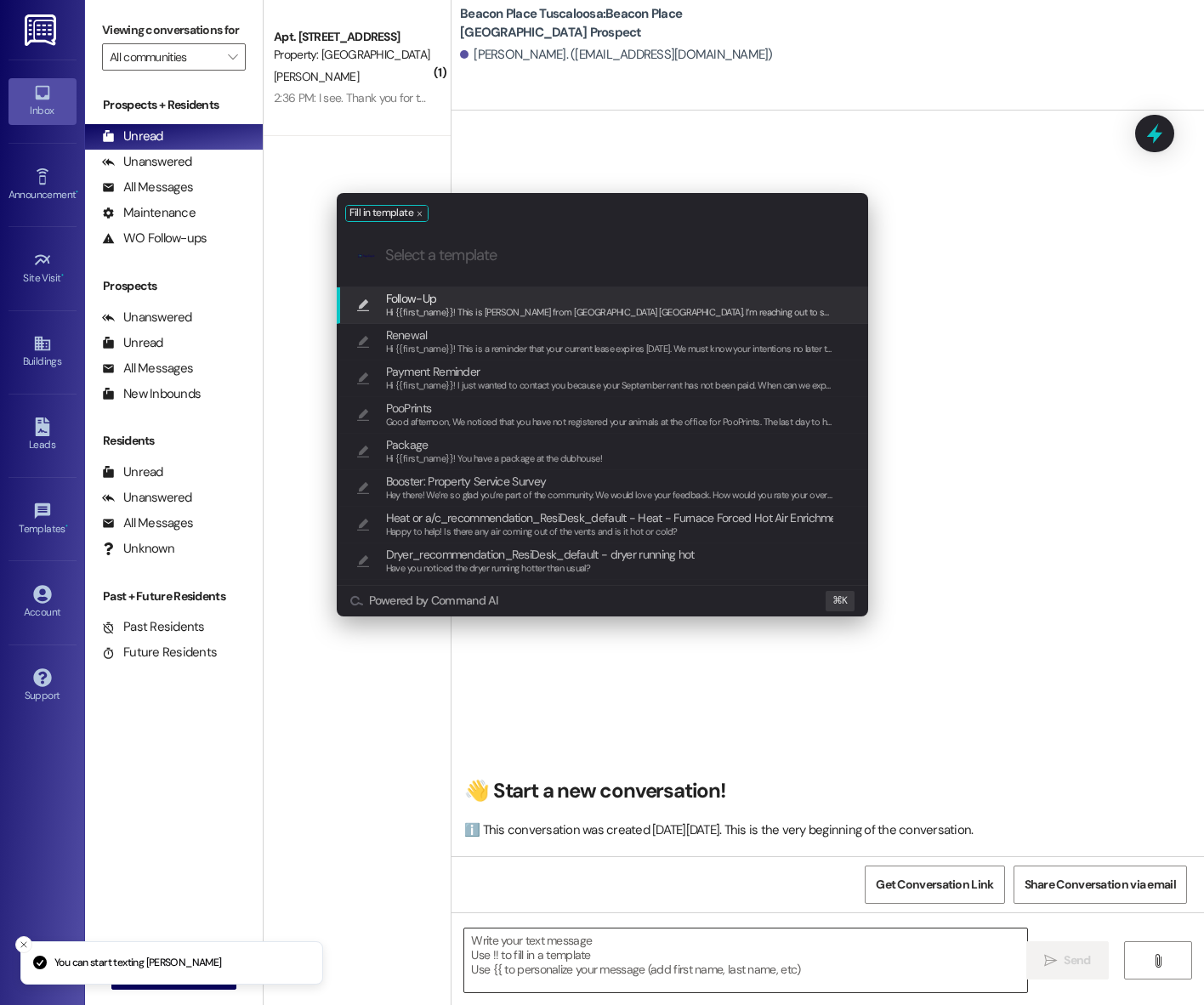
type textarea "Hi {{first_name}}! This is [PERSON_NAME] from [GEOGRAPHIC_DATA] [GEOGRAPHIC_DAT…"
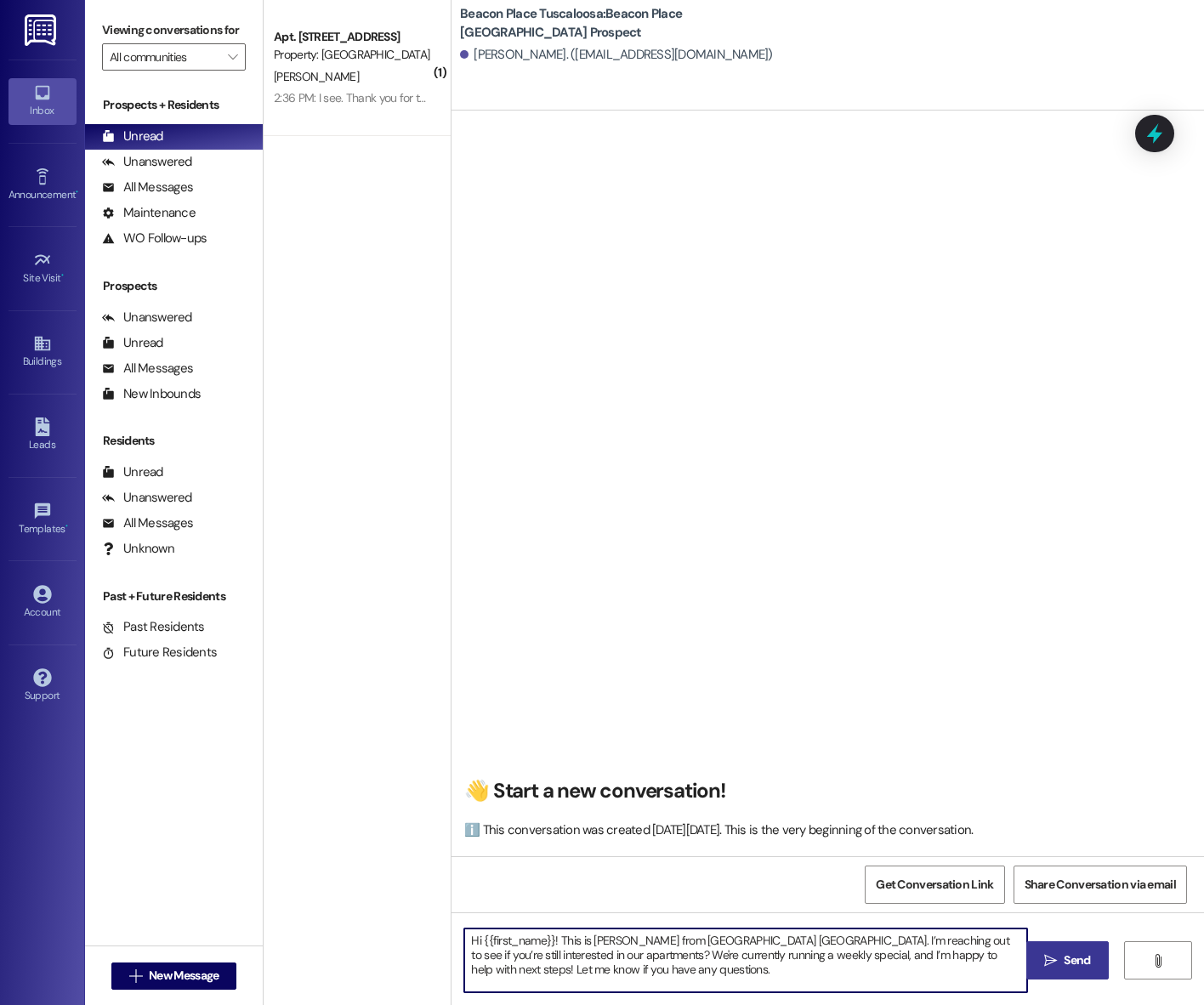
click at [1077, 962] on span "Send" at bounding box center [1077, 959] width 27 height 18
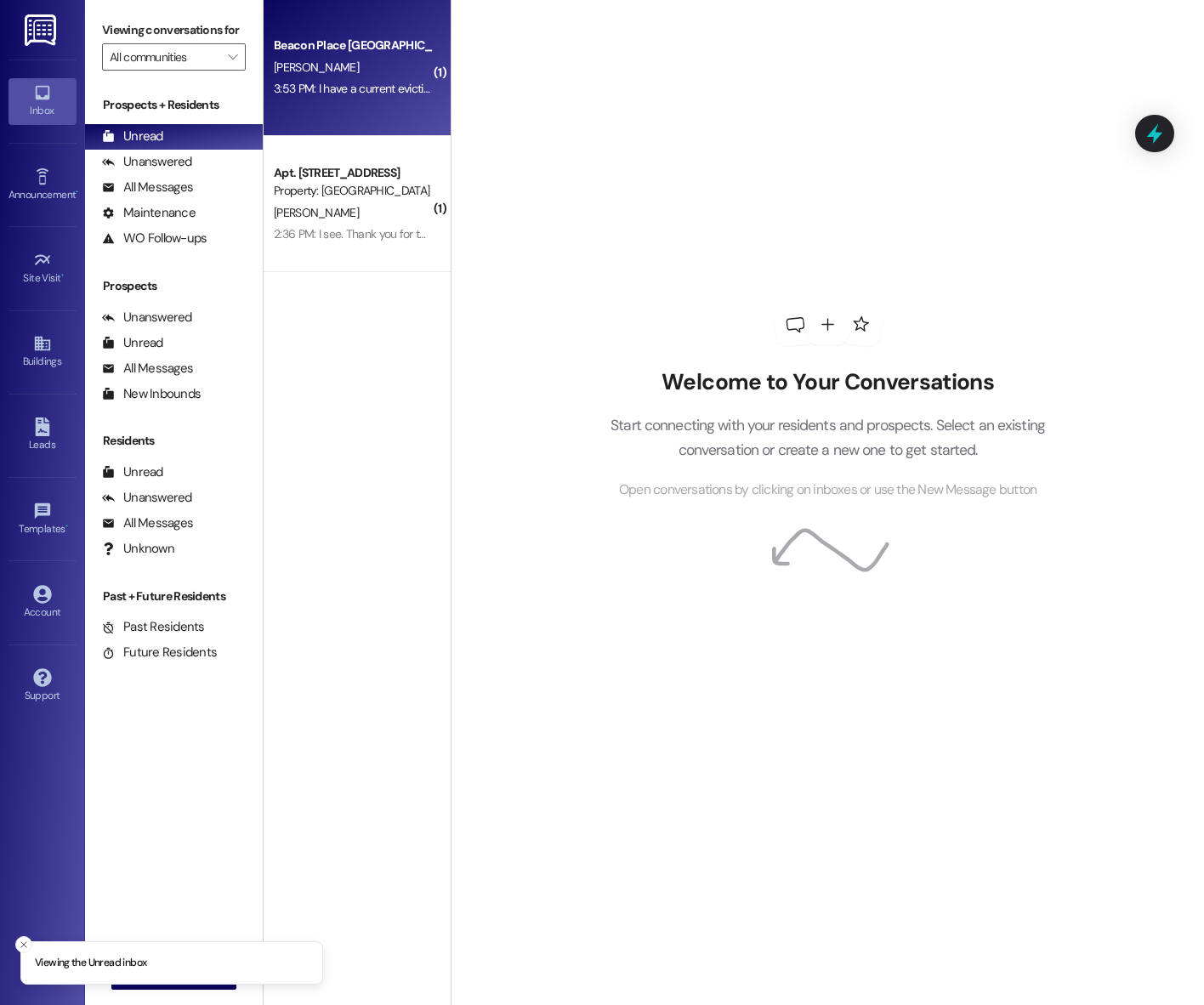
click at [358, 73] on div "[PERSON_NAME]" at bounding box center [352, 67] width 161 height 21
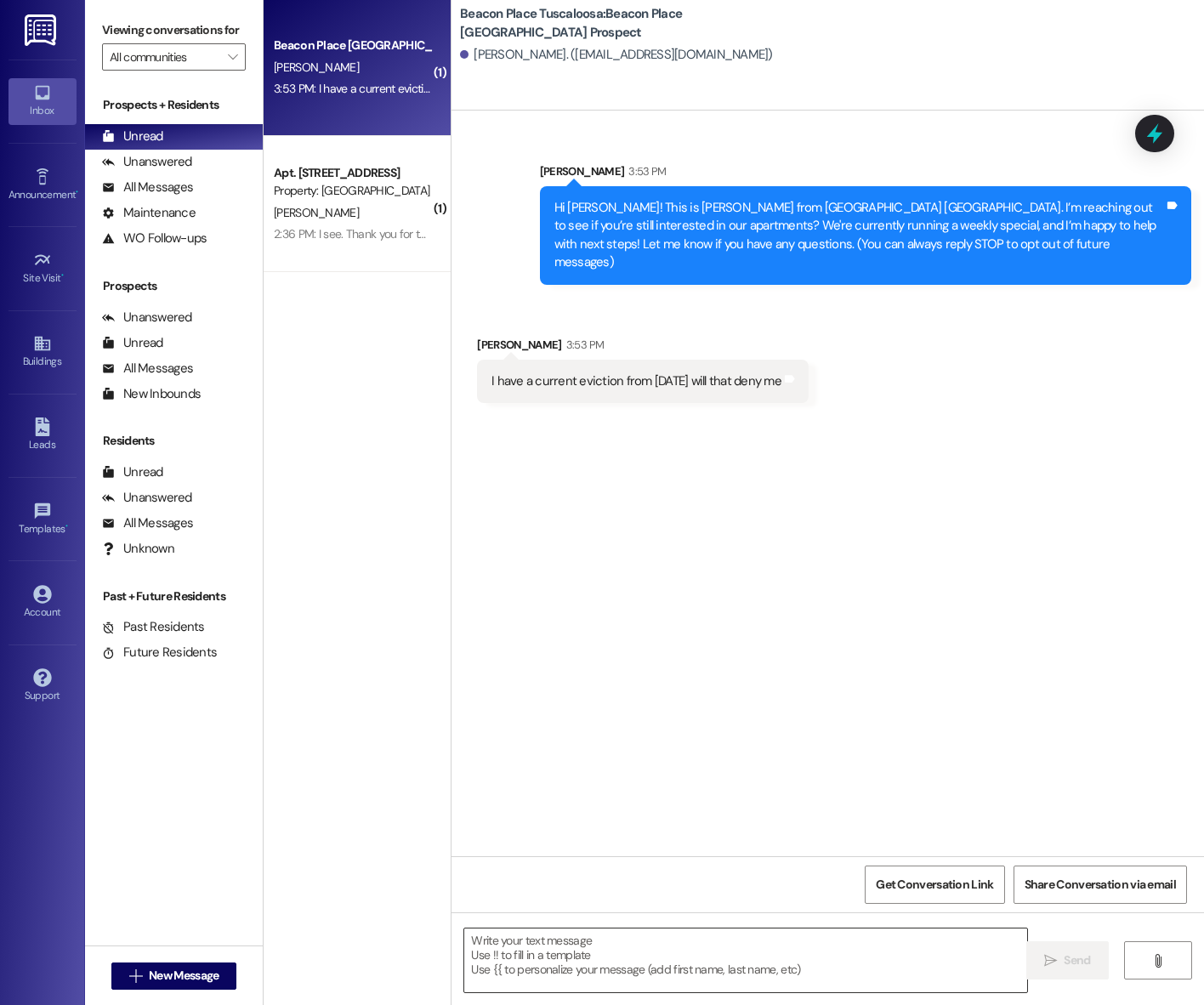
click at [587, 941] on textarea at bounding box center [746, 960] width 562 height 64
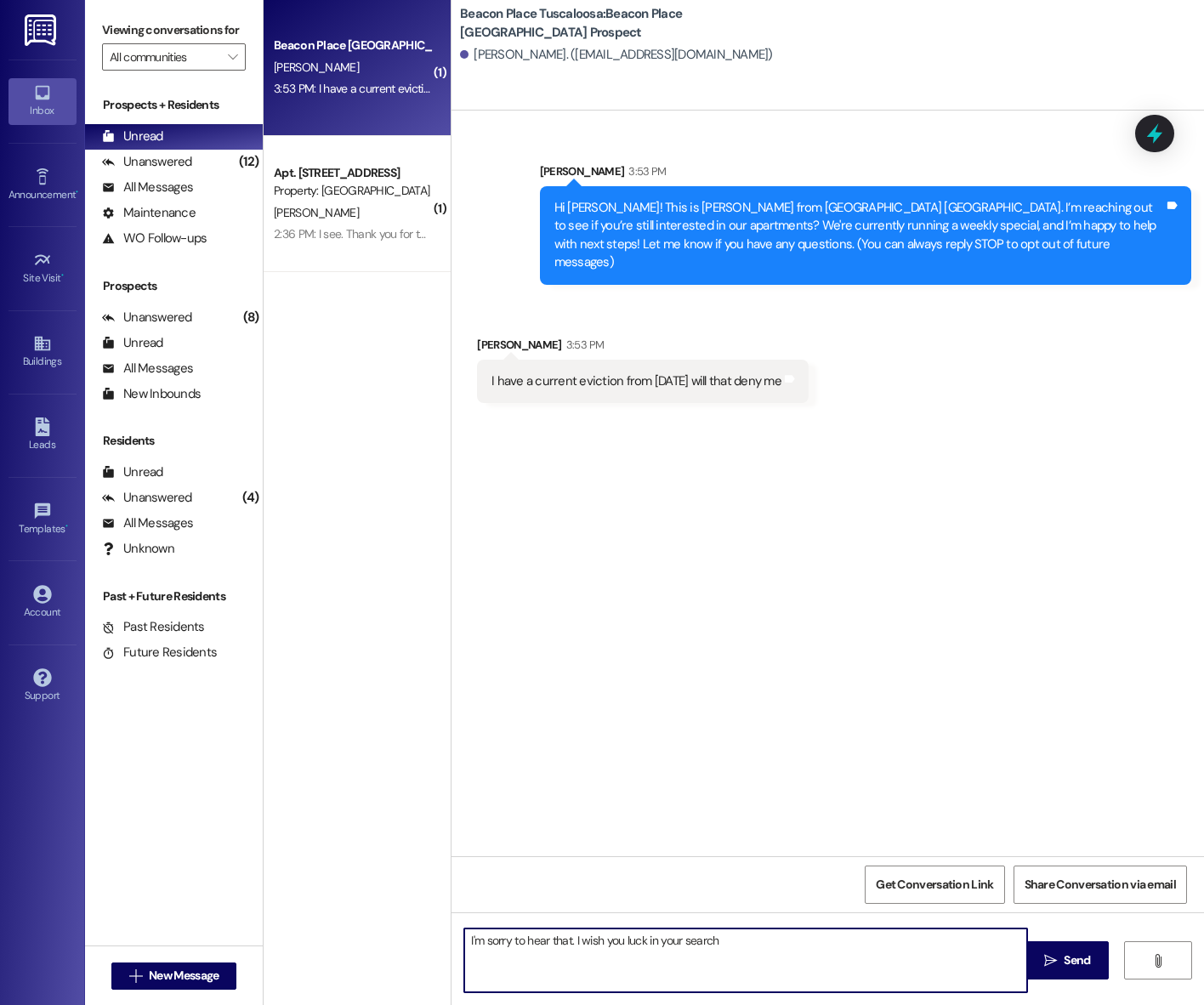
type textarea "I'm sorry to hear that. I wish you luck in your search!"
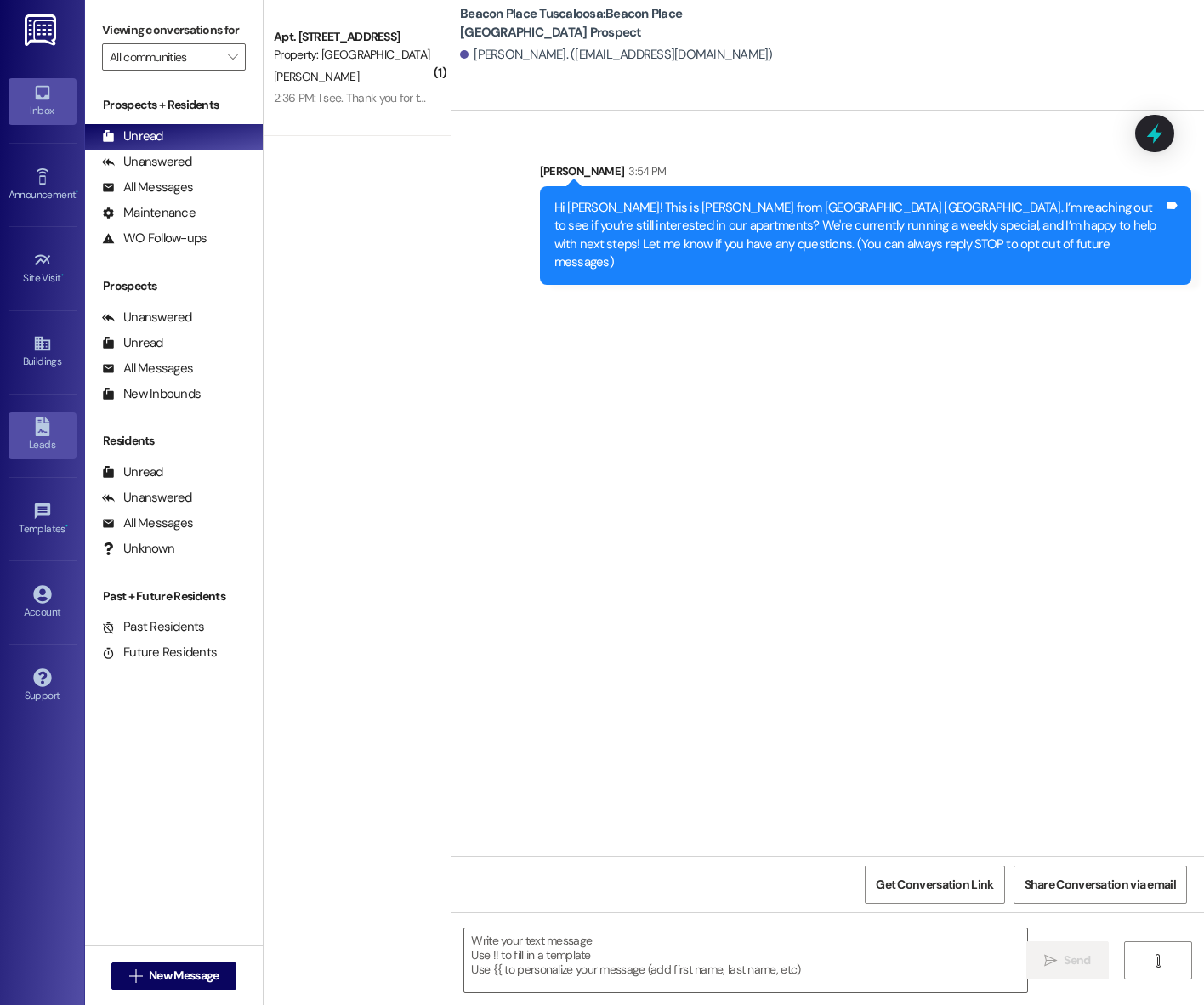
click at [40, 435] on icon at bounding box center [42, 426] width 15 height 19
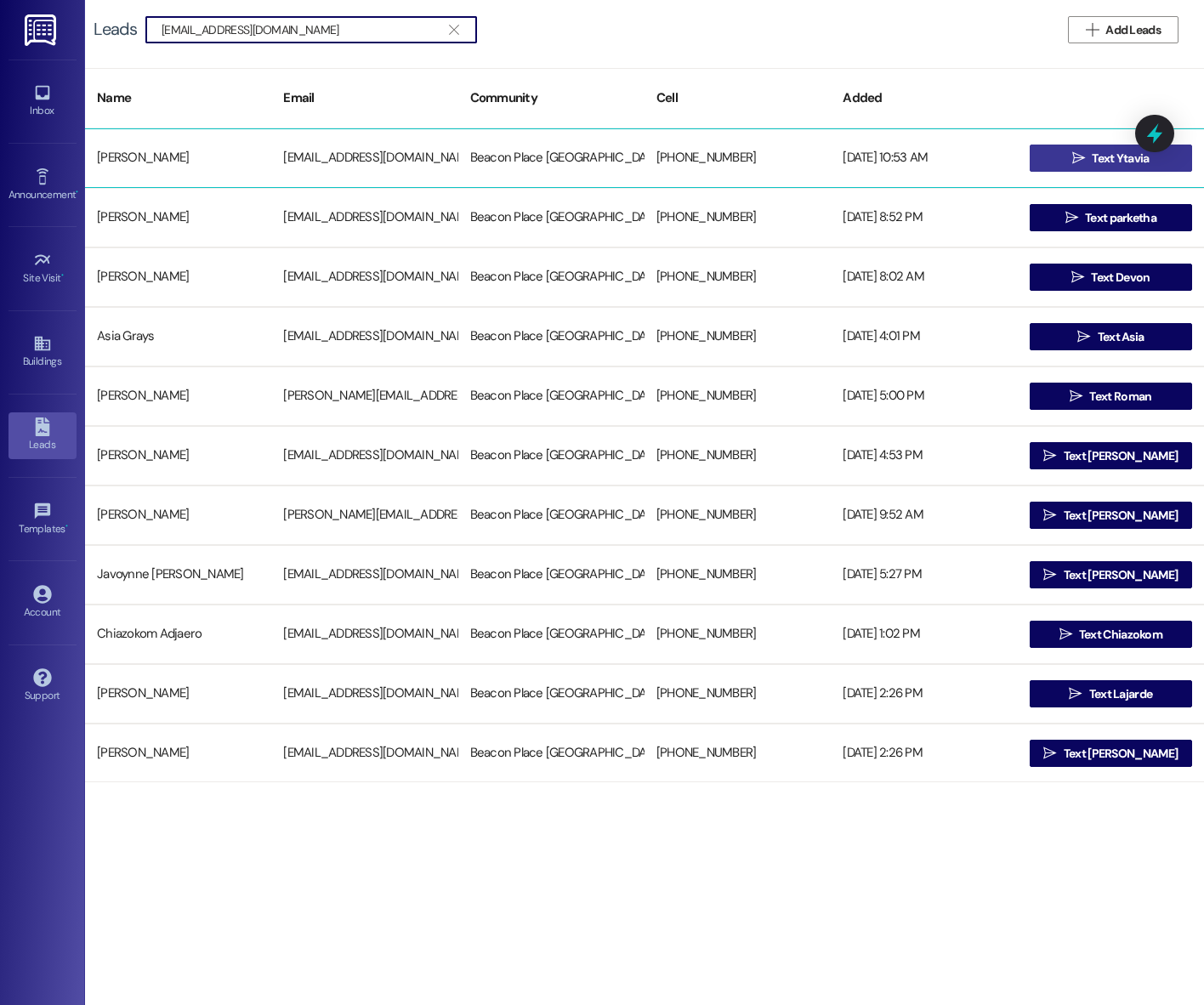
type input "[EMAIL_ADDRESS][DOMAIN_NAME]"
click at [1091, 161] on span "Text Ytavia" at bounding box center [1120, 158] width 57 height 18
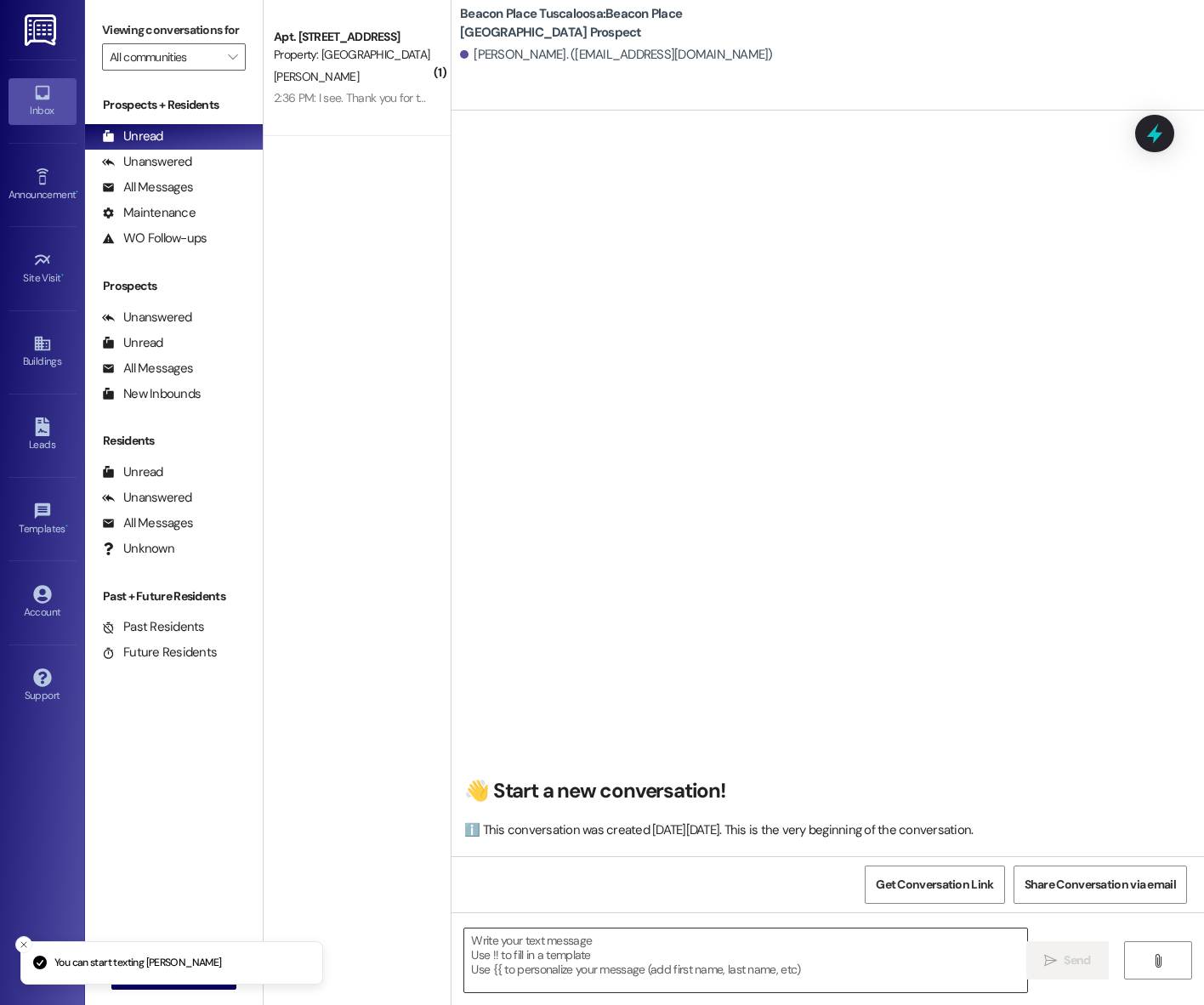
click at [601, 966] on textarea at bounding box center [746, 960] width 562 height 64
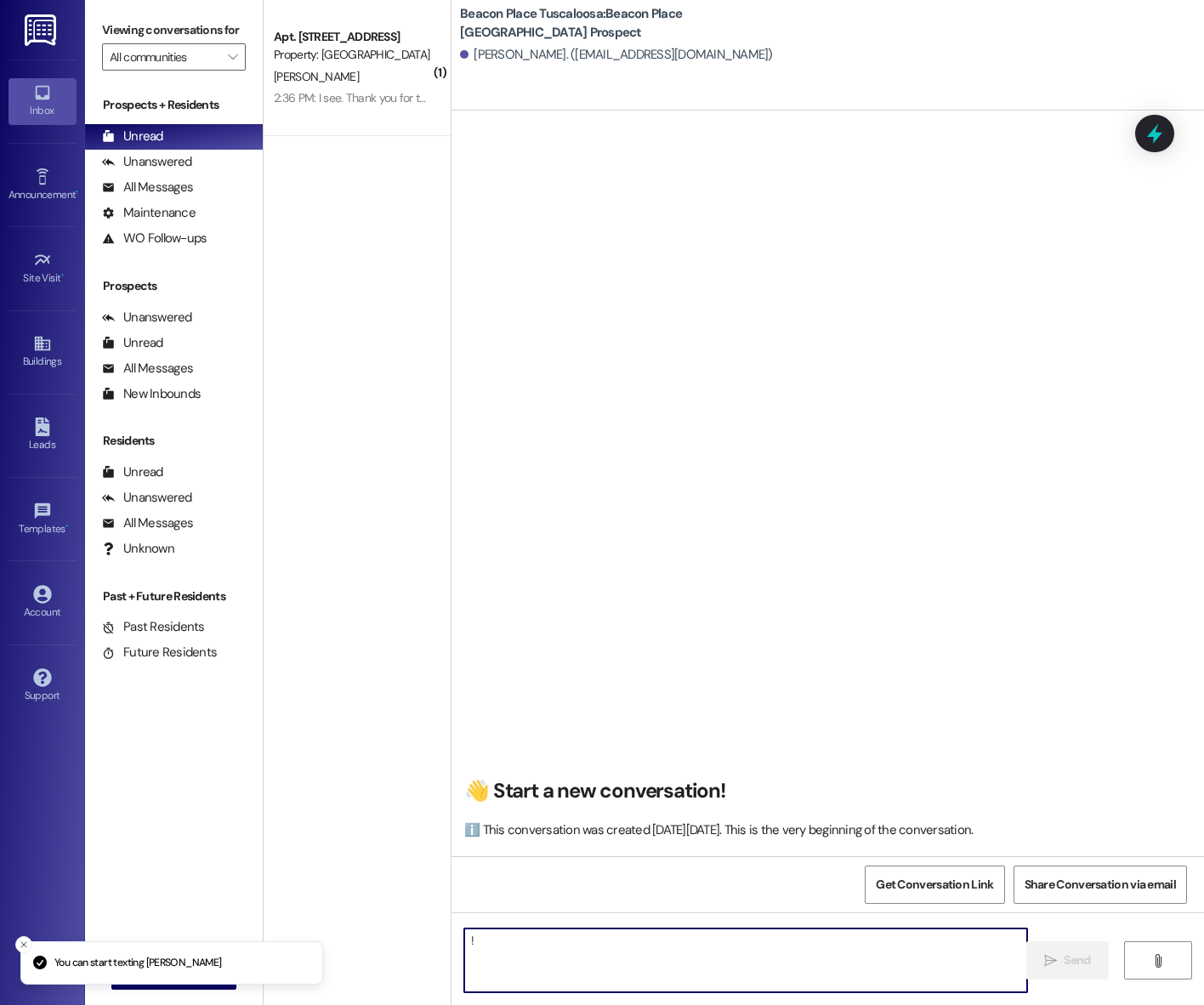
type textarea "!!"
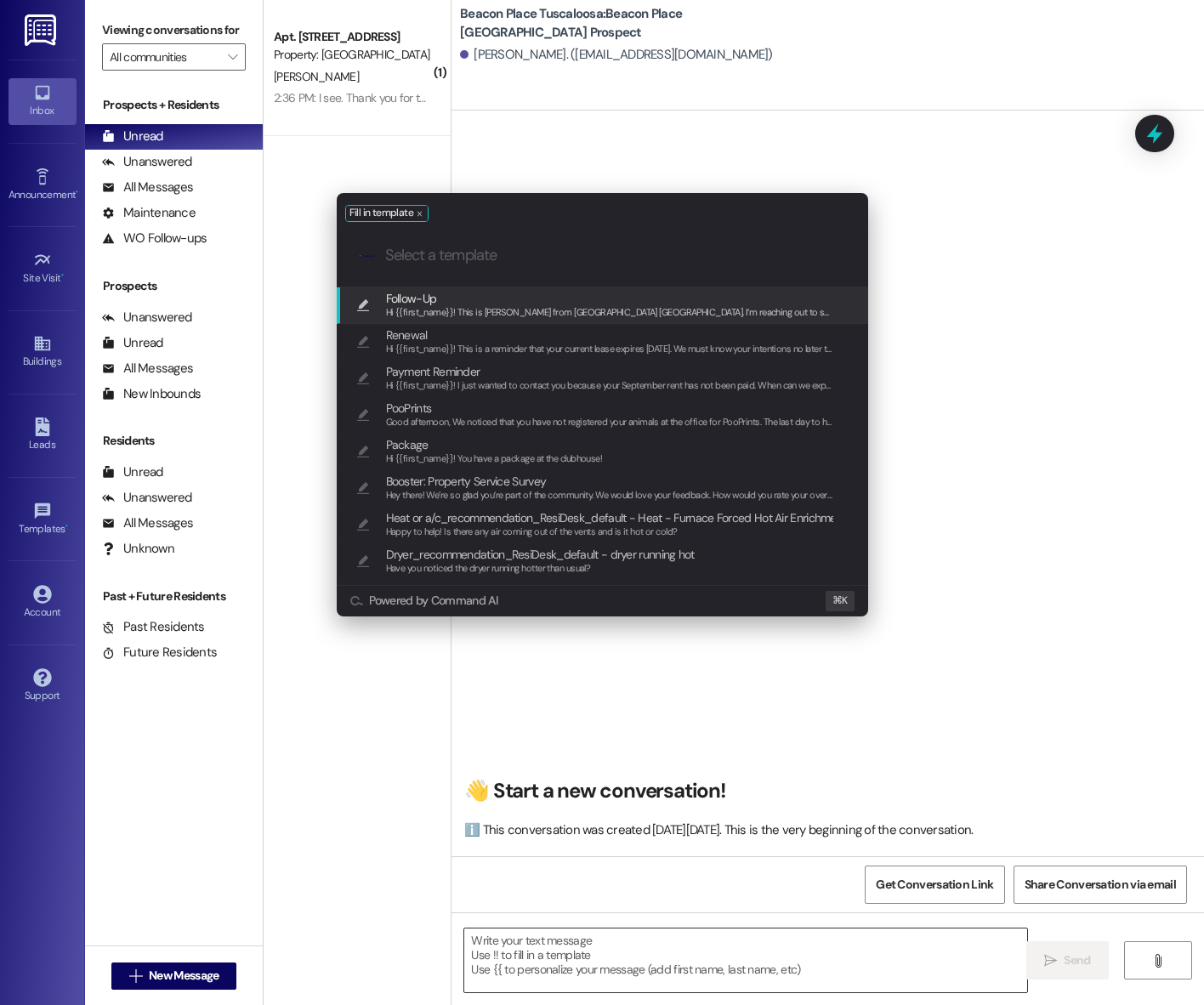
type textarea "Hi {{first_name}}! This is [PERSON_NAME] from [GEOGRAPHIC_DATA] [GEOGRAPHIC_DAT…"
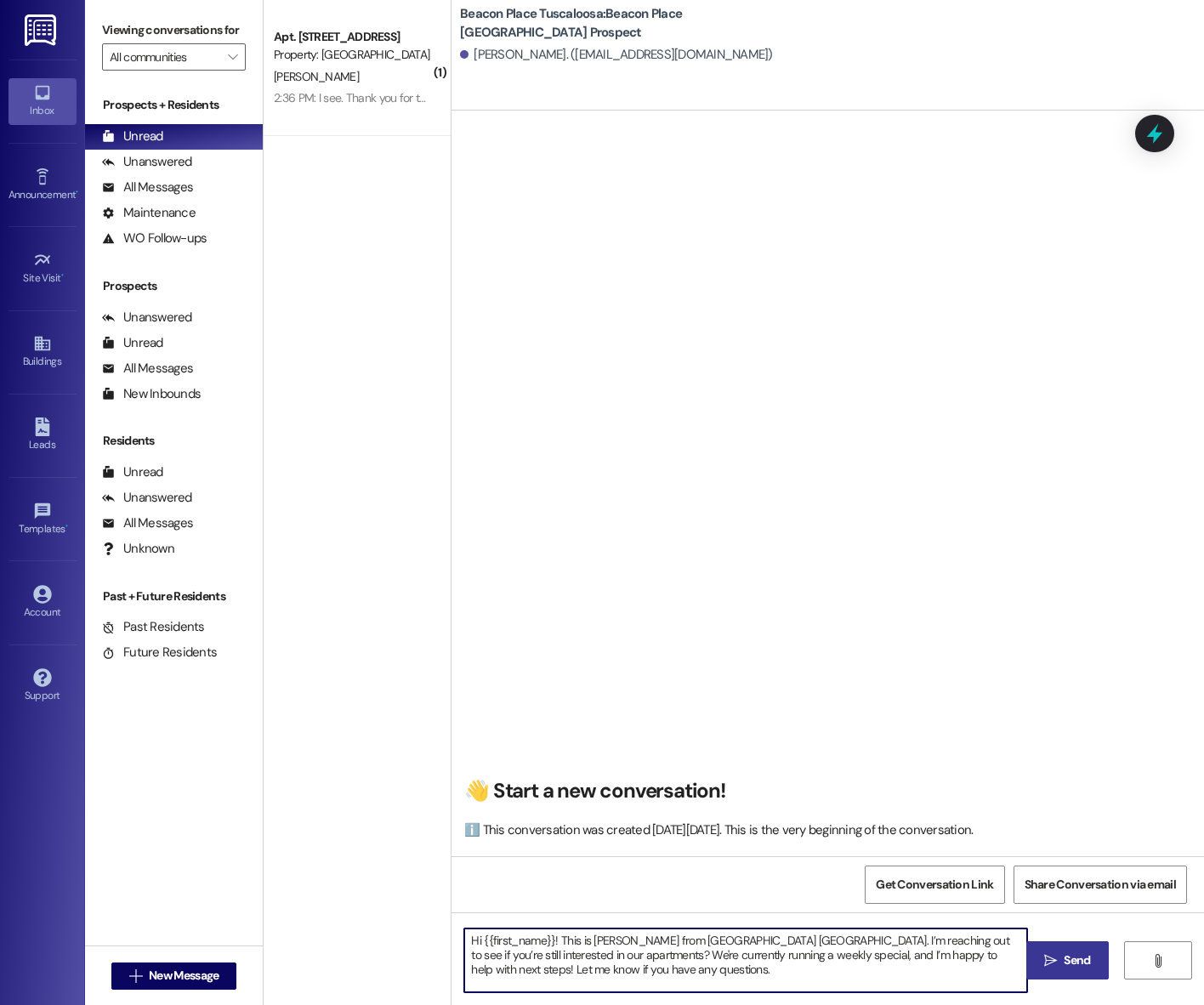
click at [1054, 959] on icon "" at bounding box center [1050, 960] width 13 height 14
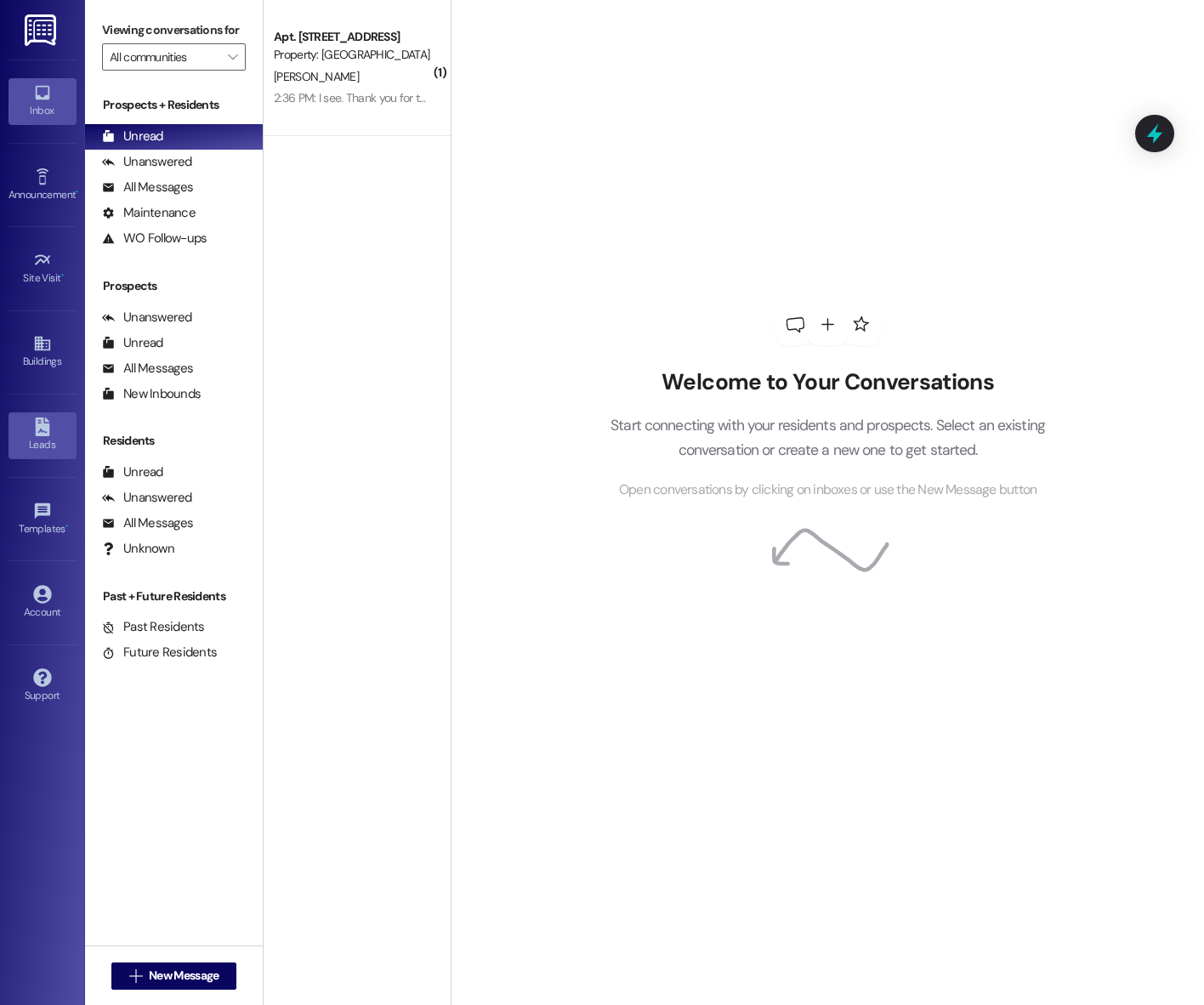
click at [45, 439] on div "Leads" at bounding box center [42, 444] width 85 height 17
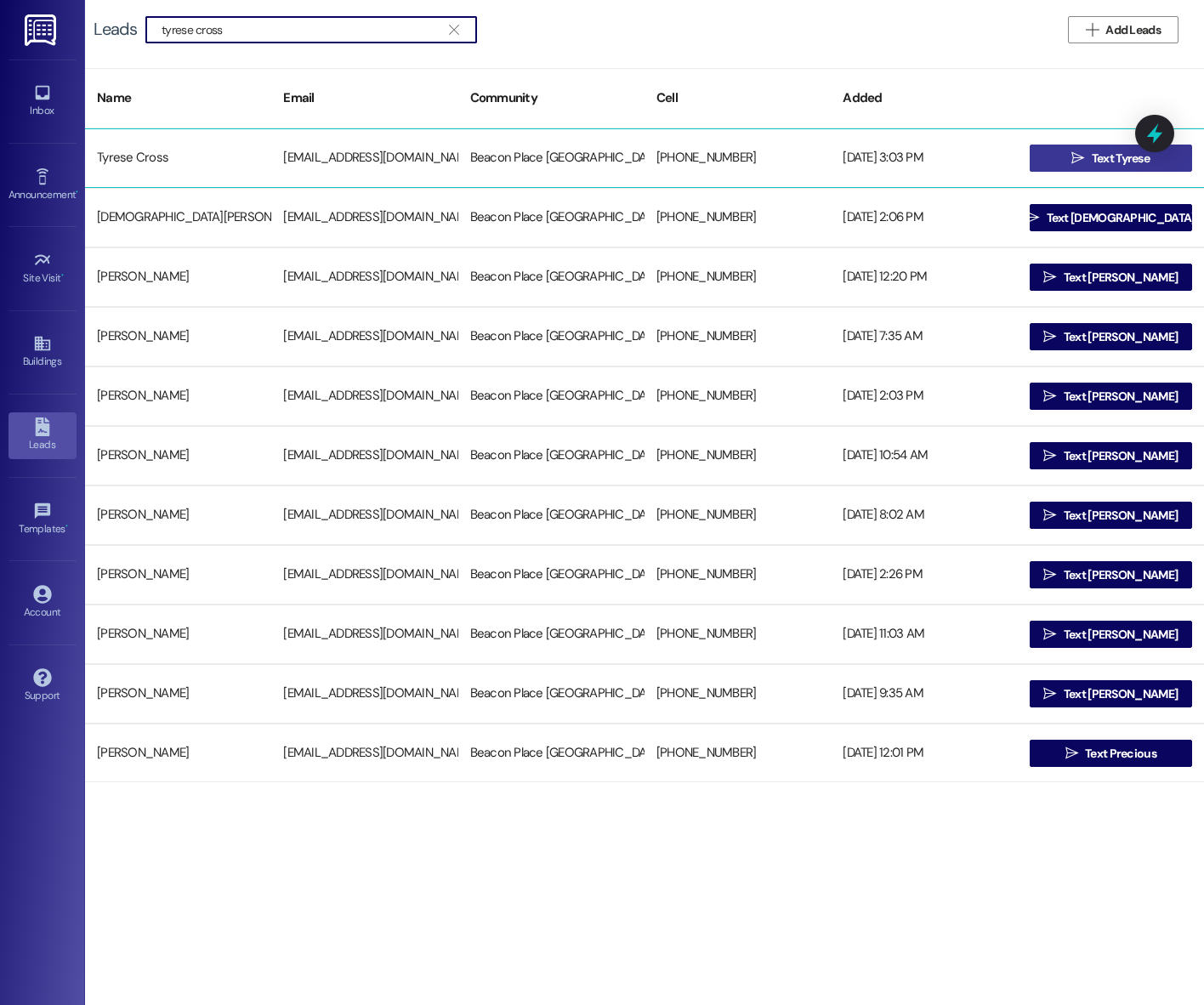
type input "tyrese cross"
click at [1088, 156] on span "Text Tyrese" at bounding box center [1120, 158] width 64 height 18
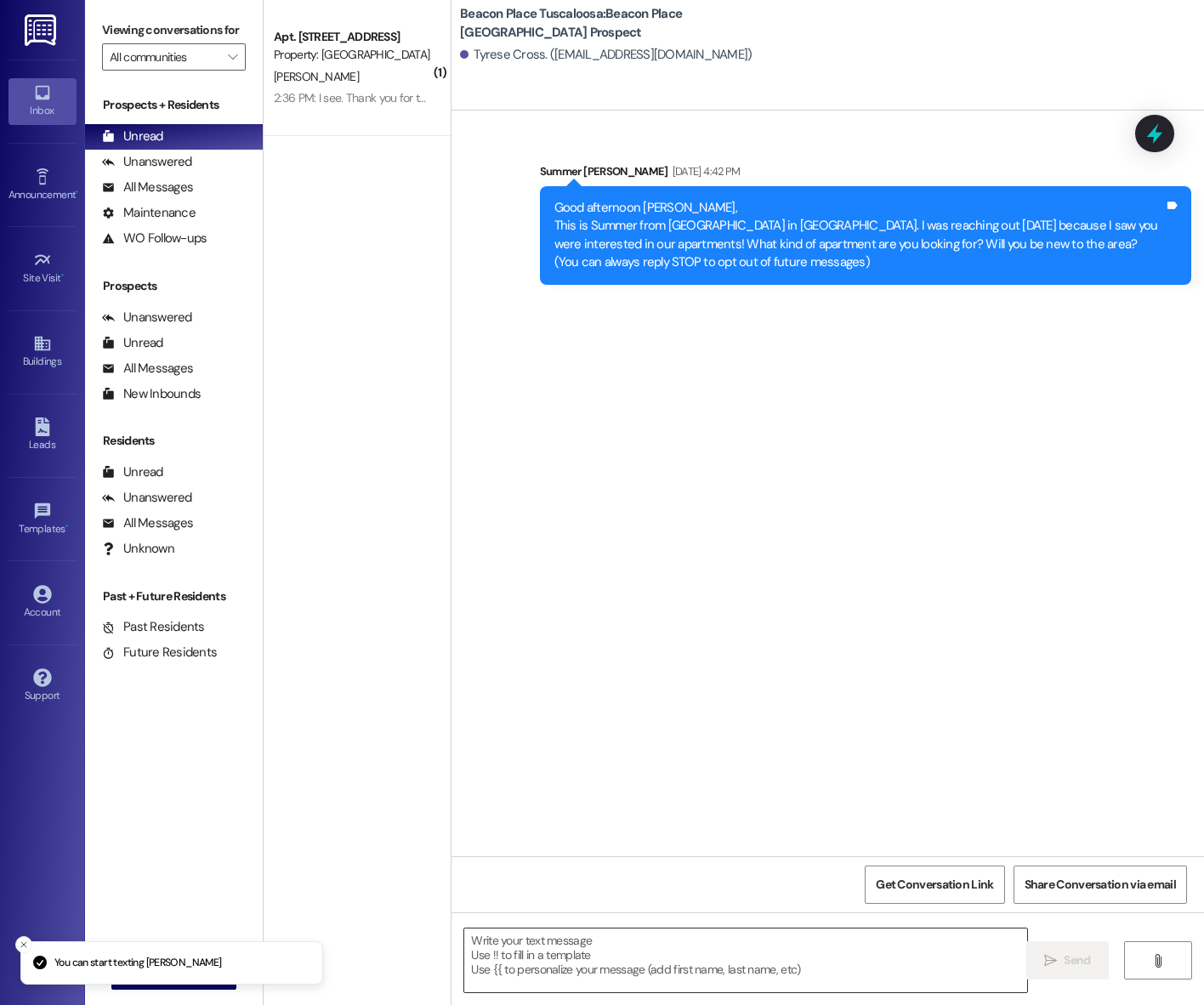
click at [544, 957] on textarea at bounding box center [746, 960] width 562 height 64
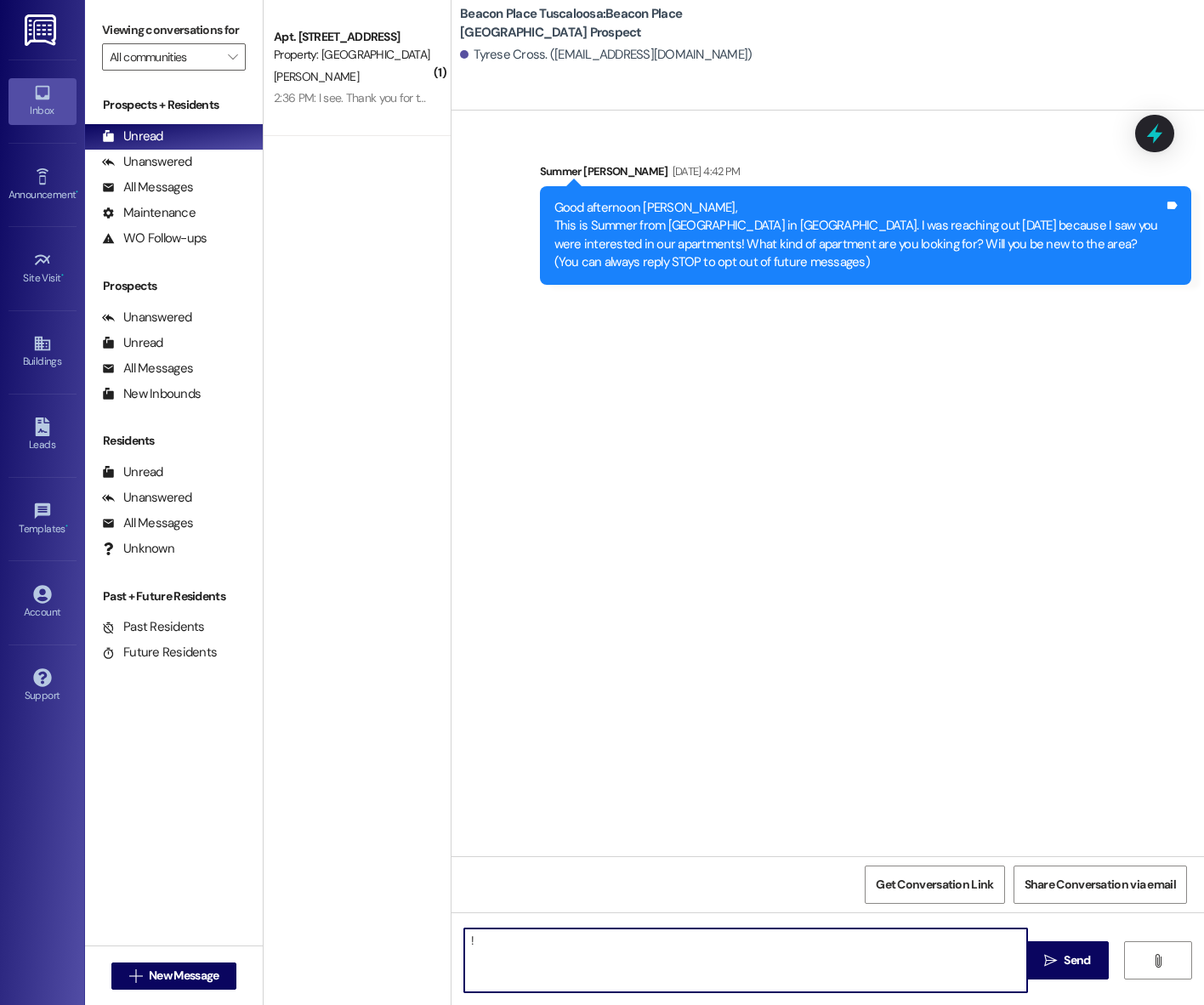
type textarea "!!"
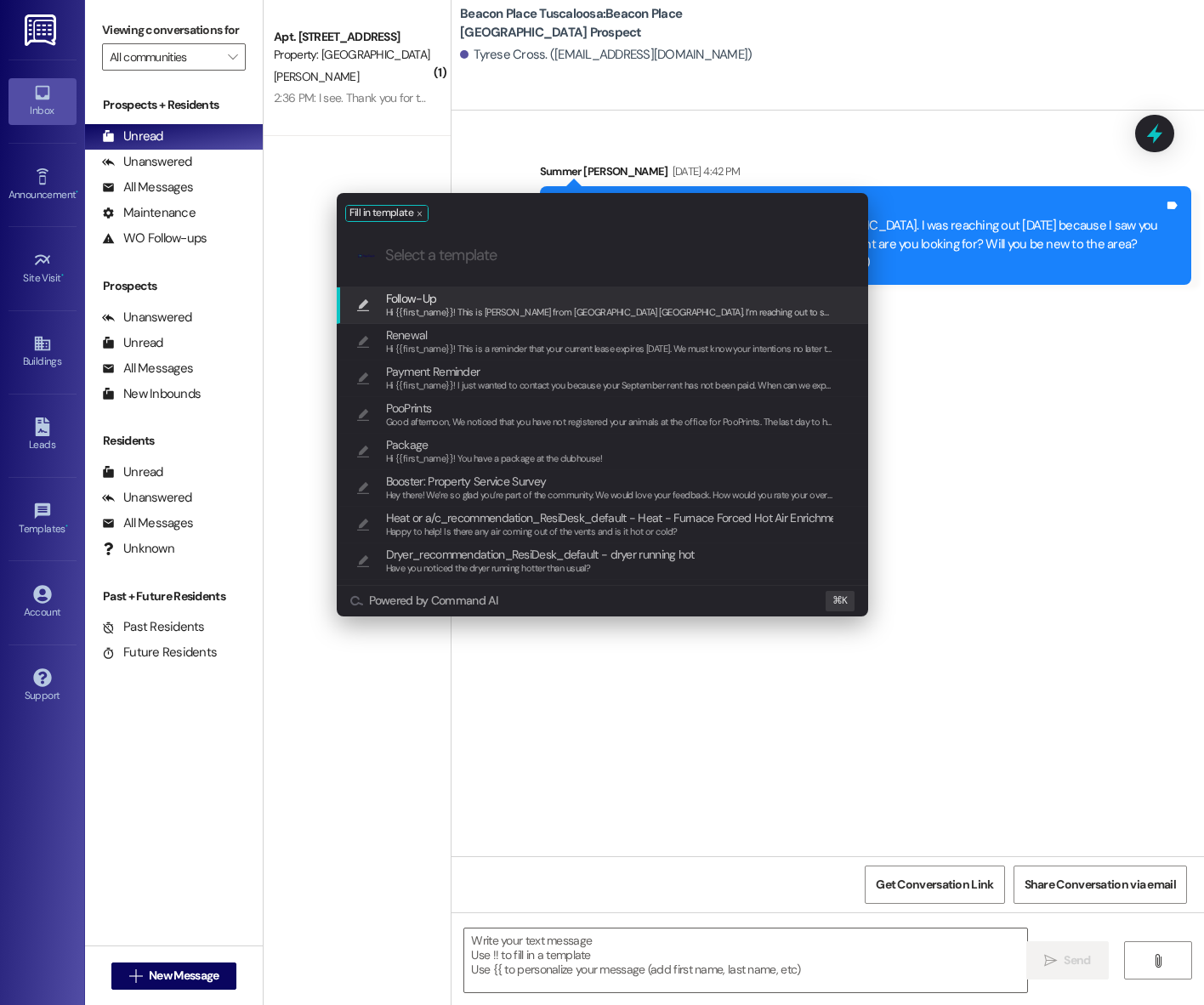
click at [511, 312] on span "Hi {{first_name}}! This is Emma from Beacon Place Tuscaloosa. I’m reaching out …" at bounding box center [920, 312] width 1069 height 12
type textarea "Hi {{first_name}}! This is Emma from Beacon Place Tuscaloosa. I’m reaching out …"
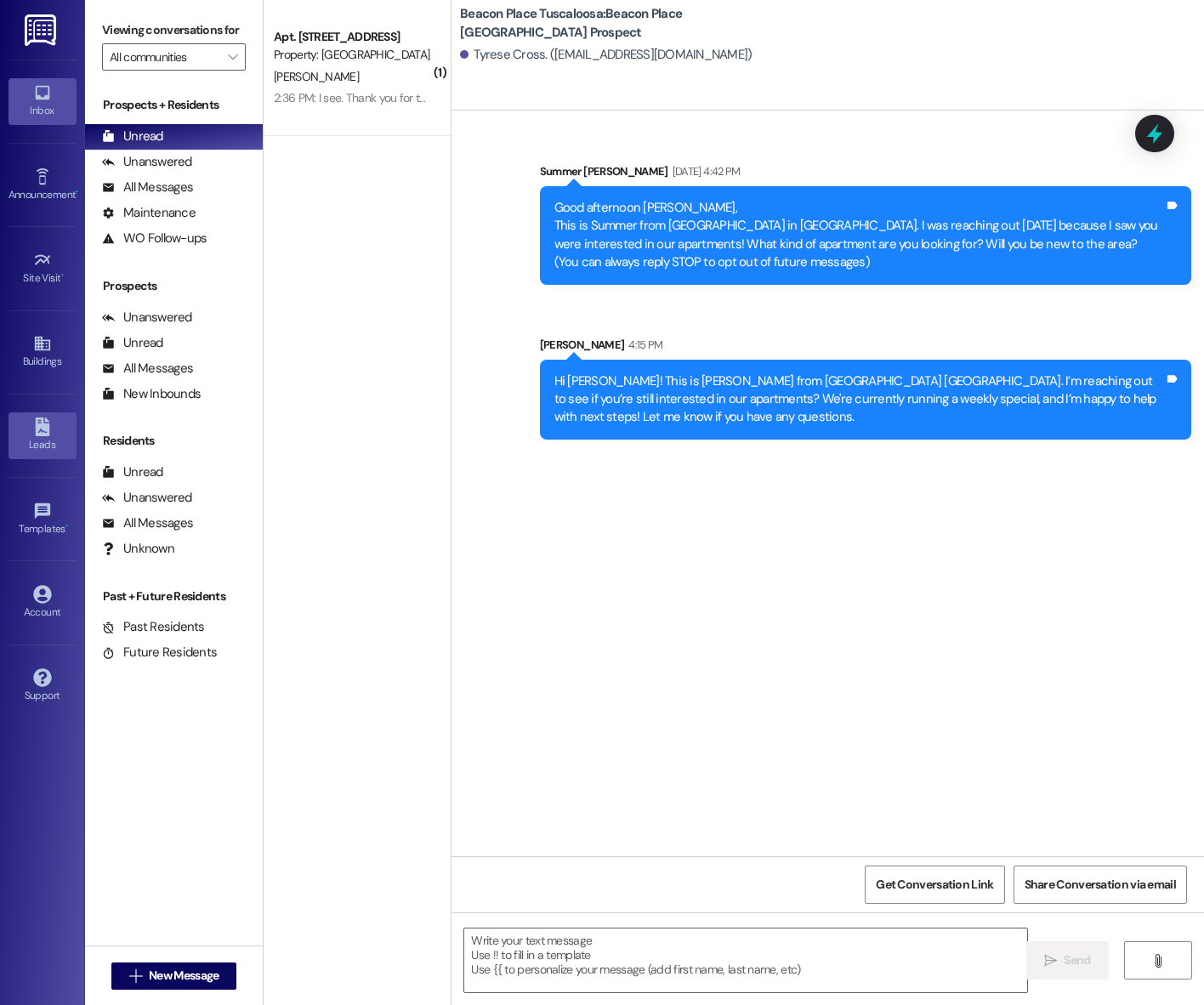
click at [49, 420] on icon at bounding box center [43, 426] width 19 height 19
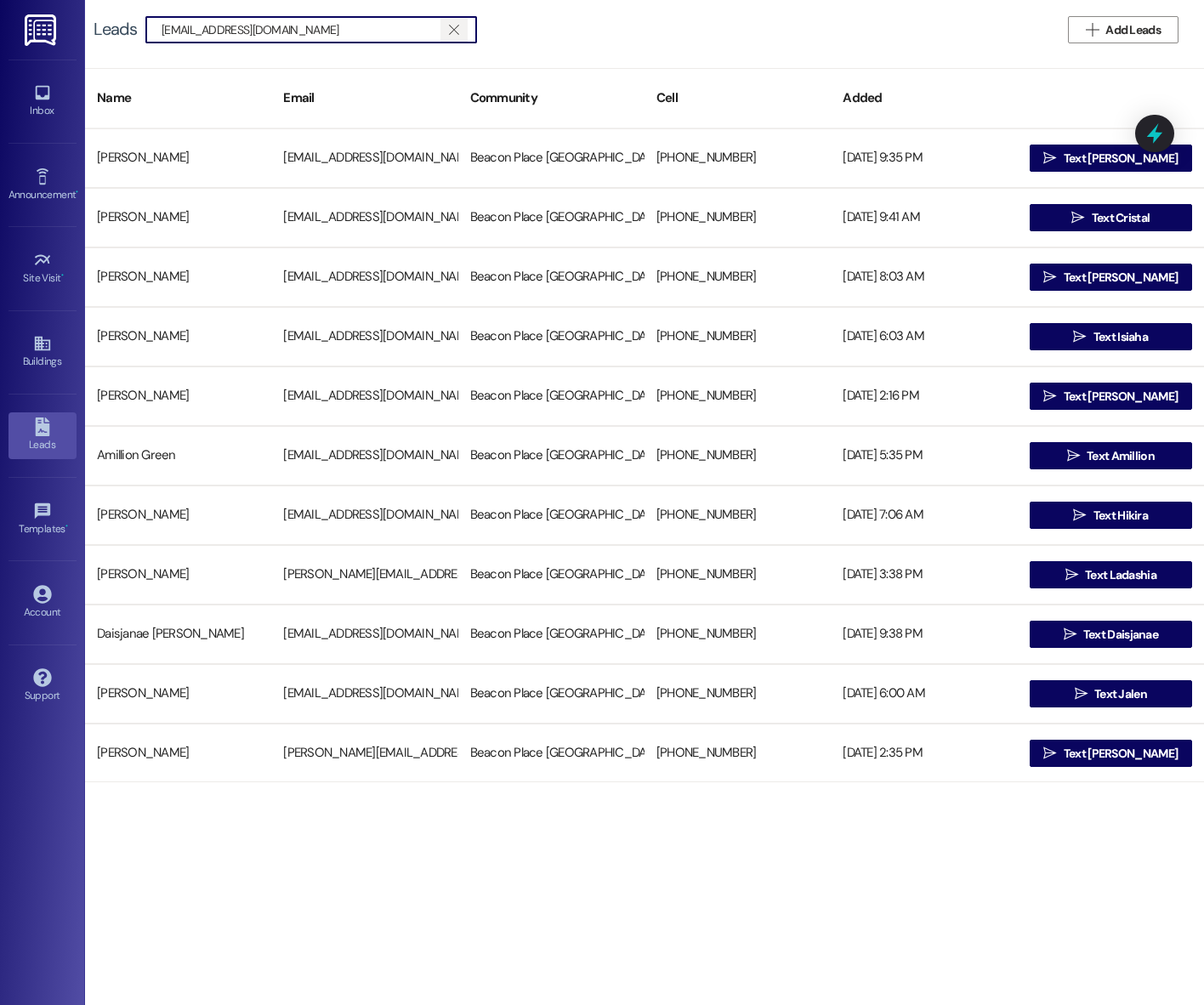
type input "alissiacunningham73@icloud.com"
click at [457, 29] on icon "" at bounding box center [453, 30] width 9 height 14
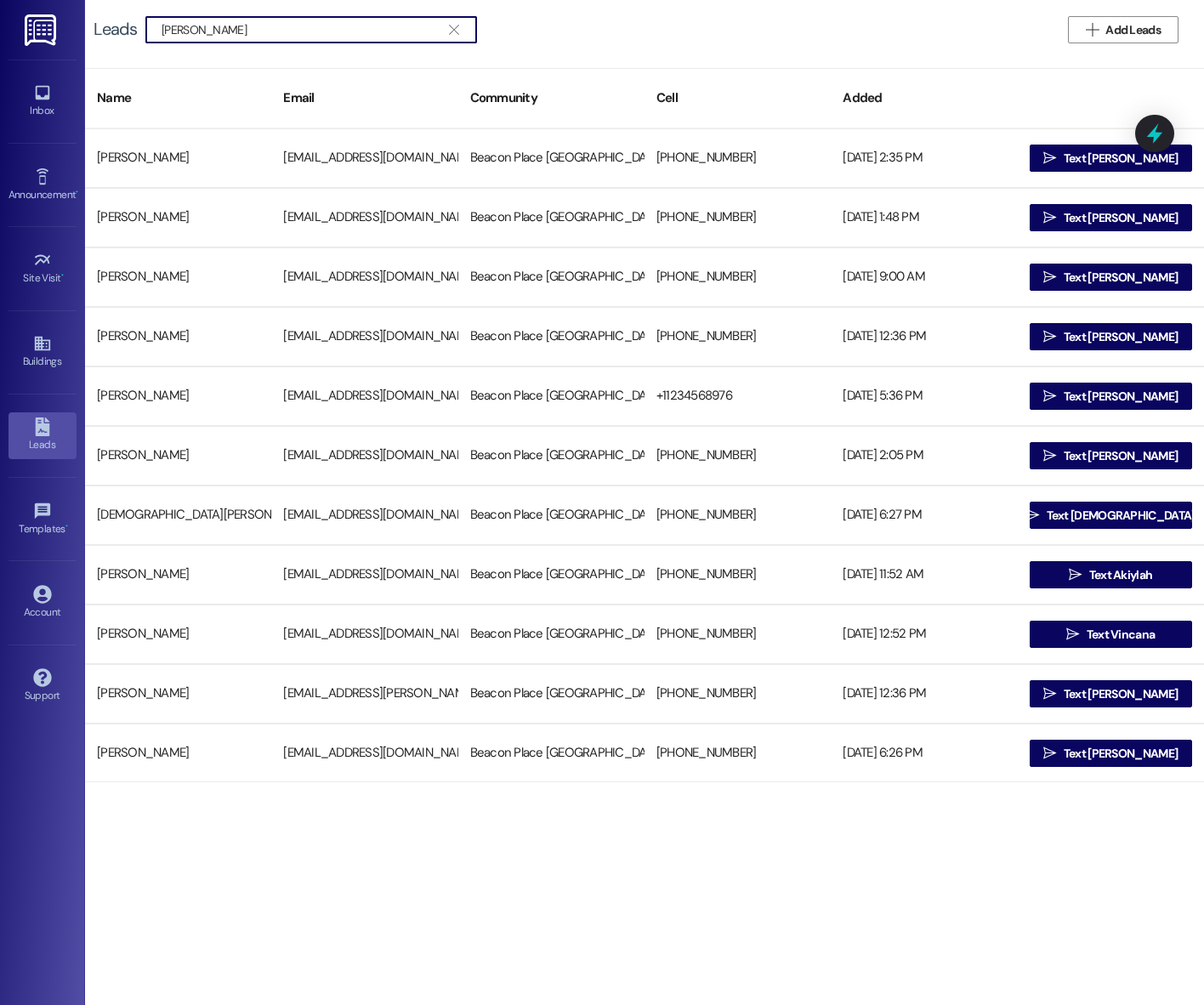
click at [181, 30] on input "alissa pritchett" at bounding box center [301, 30] width 279 height 24
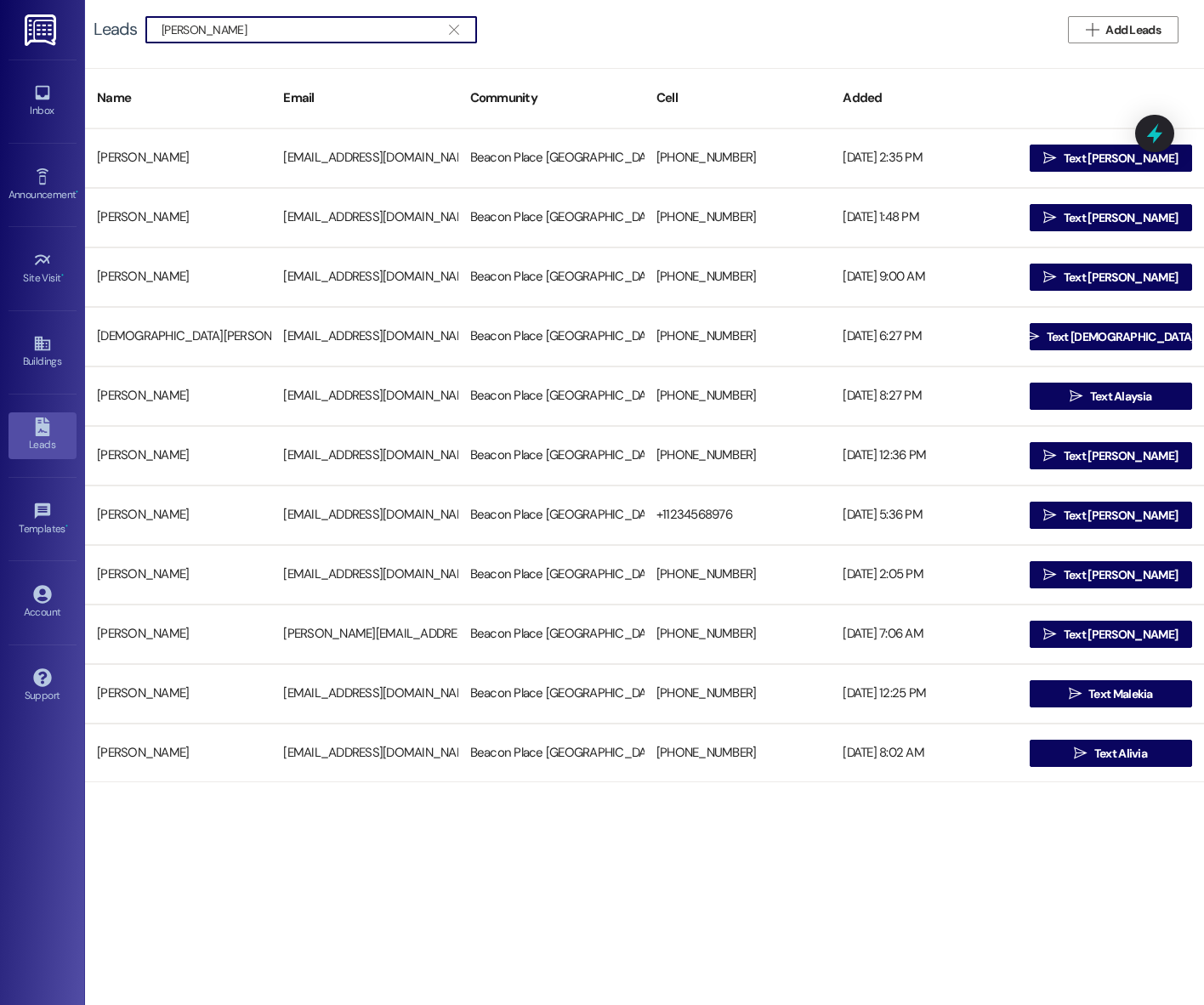
click at [212, 34] on input "alissia pritchett" at bounding box center [301, 30] width 279 height 24
paste input "Alissia"
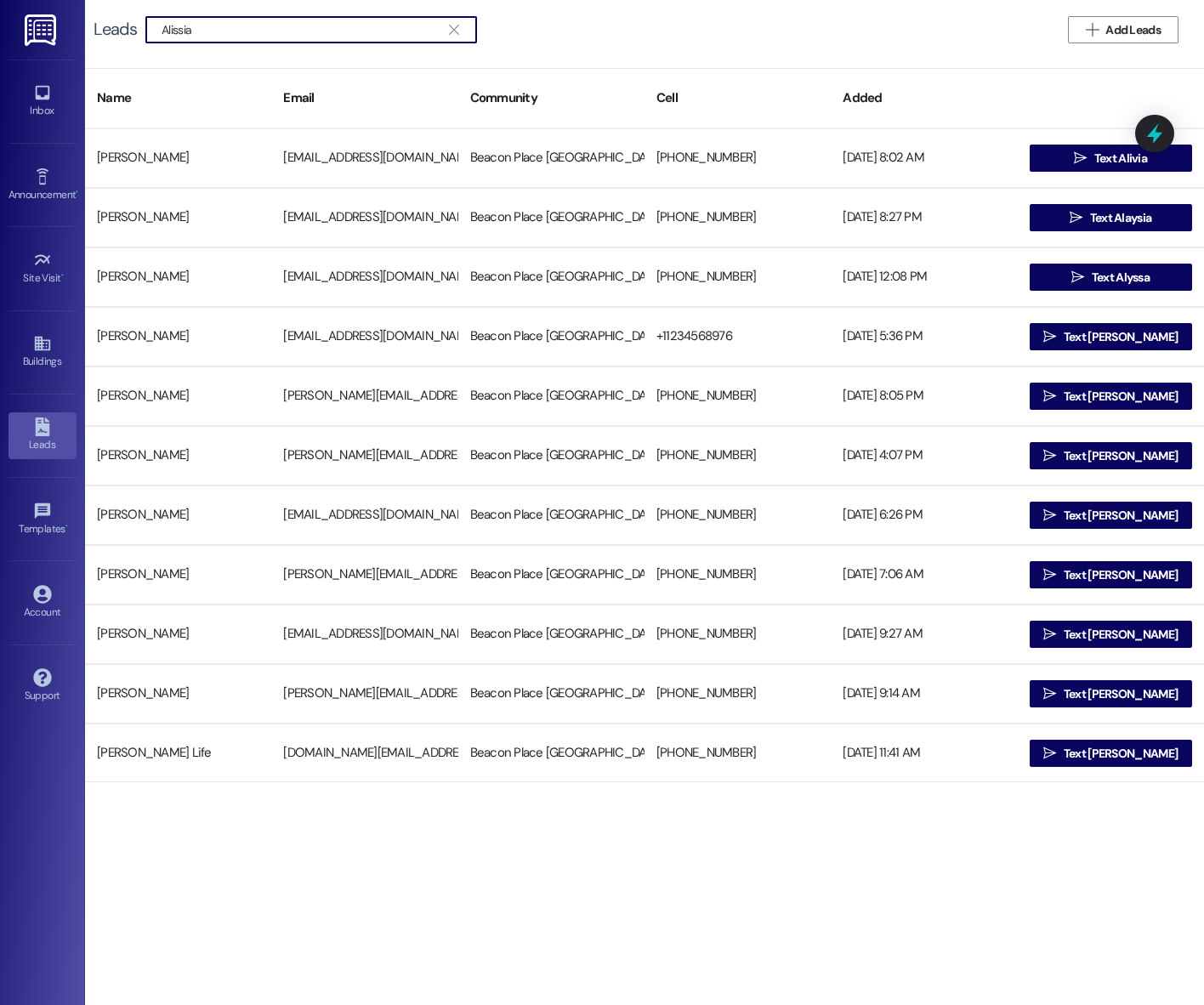
paste input "Pritchett"
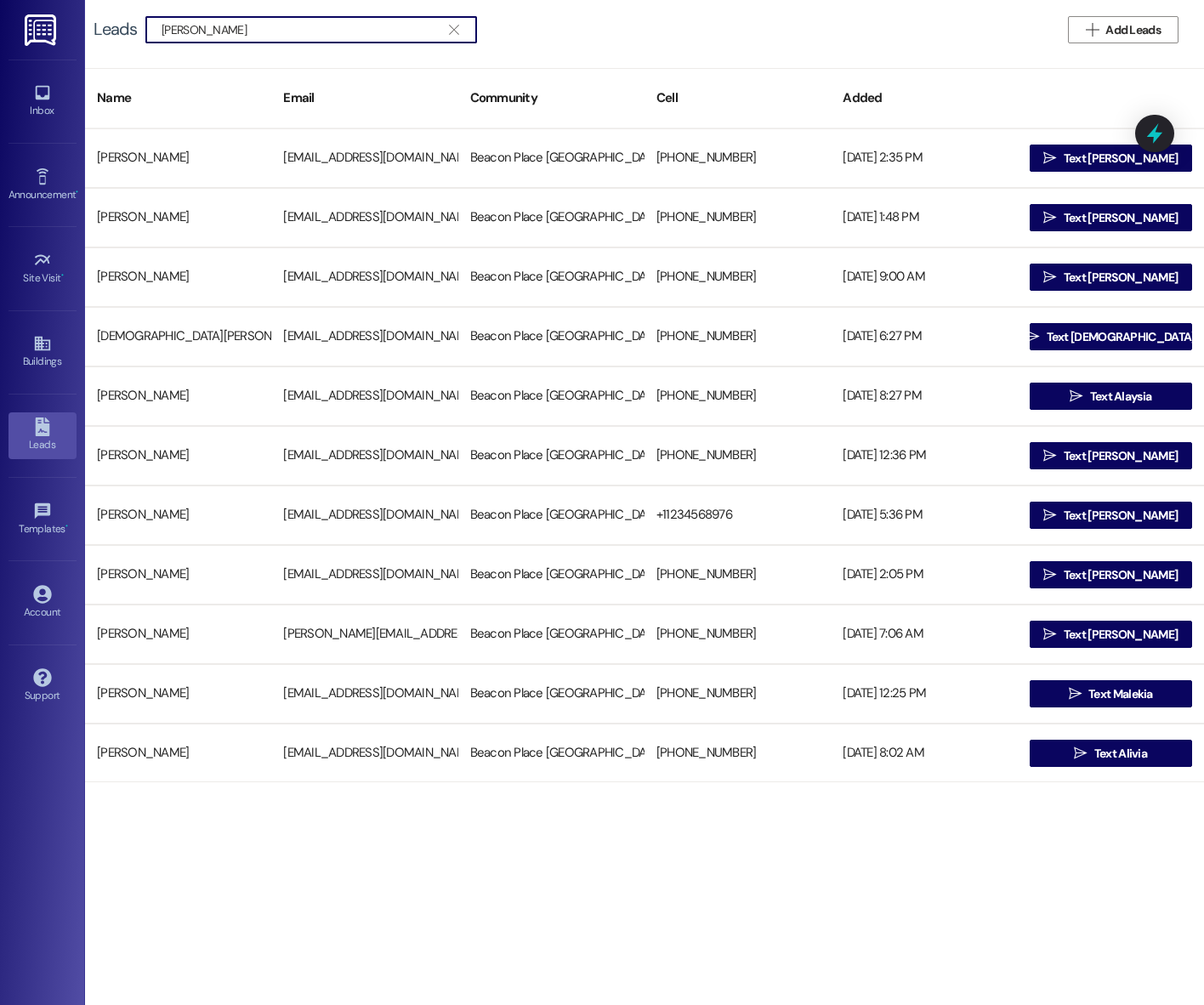
click at [218, 28] on input "[PERSON_NAME]" at bounding box center [301, 30] width 279 height 24
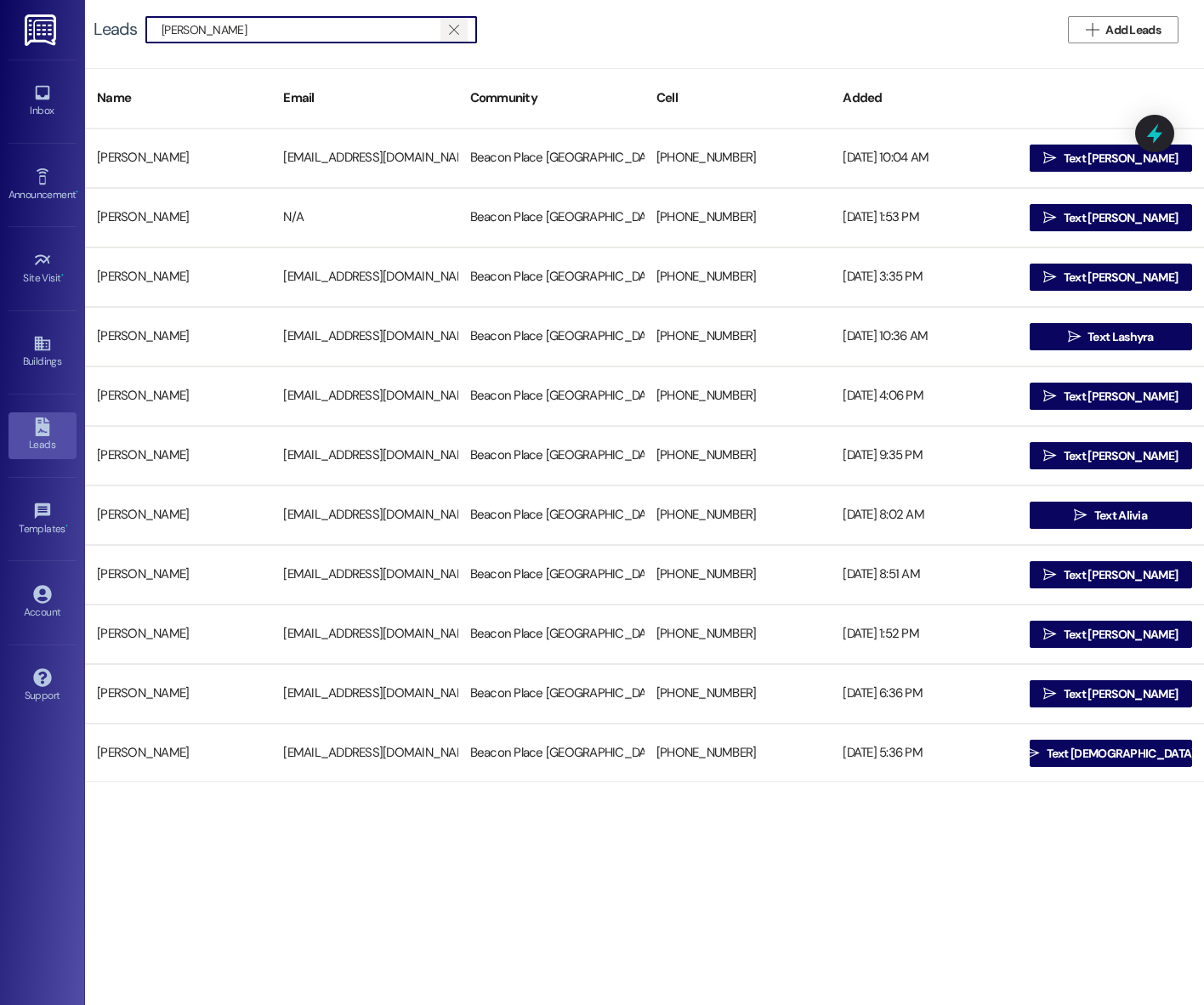
type input "Alissia Cunningham"
click at [452, 30] on icon "" at bounding box center [453, 30] width 9 height 14
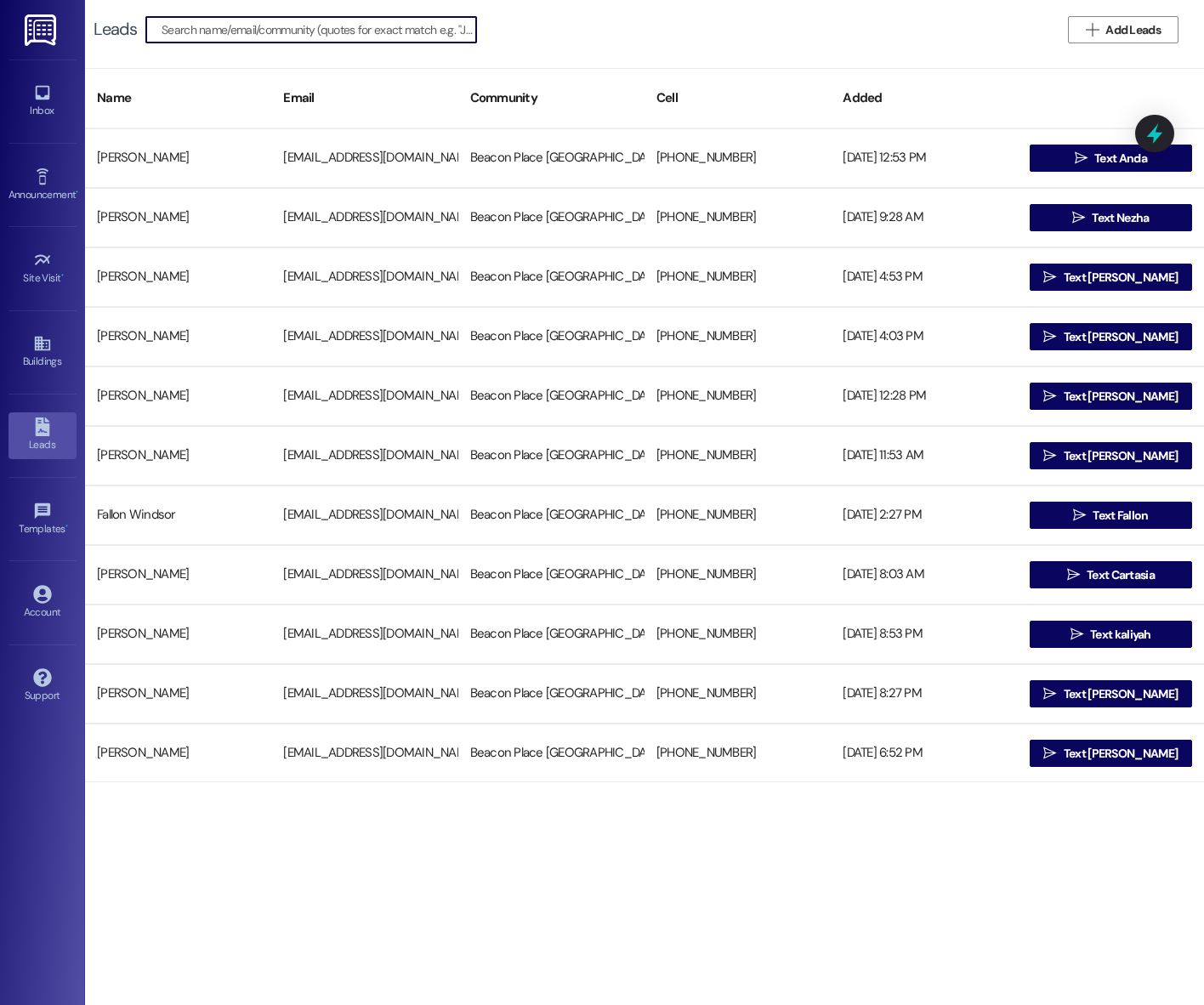
paste input "(205) 887-7961"
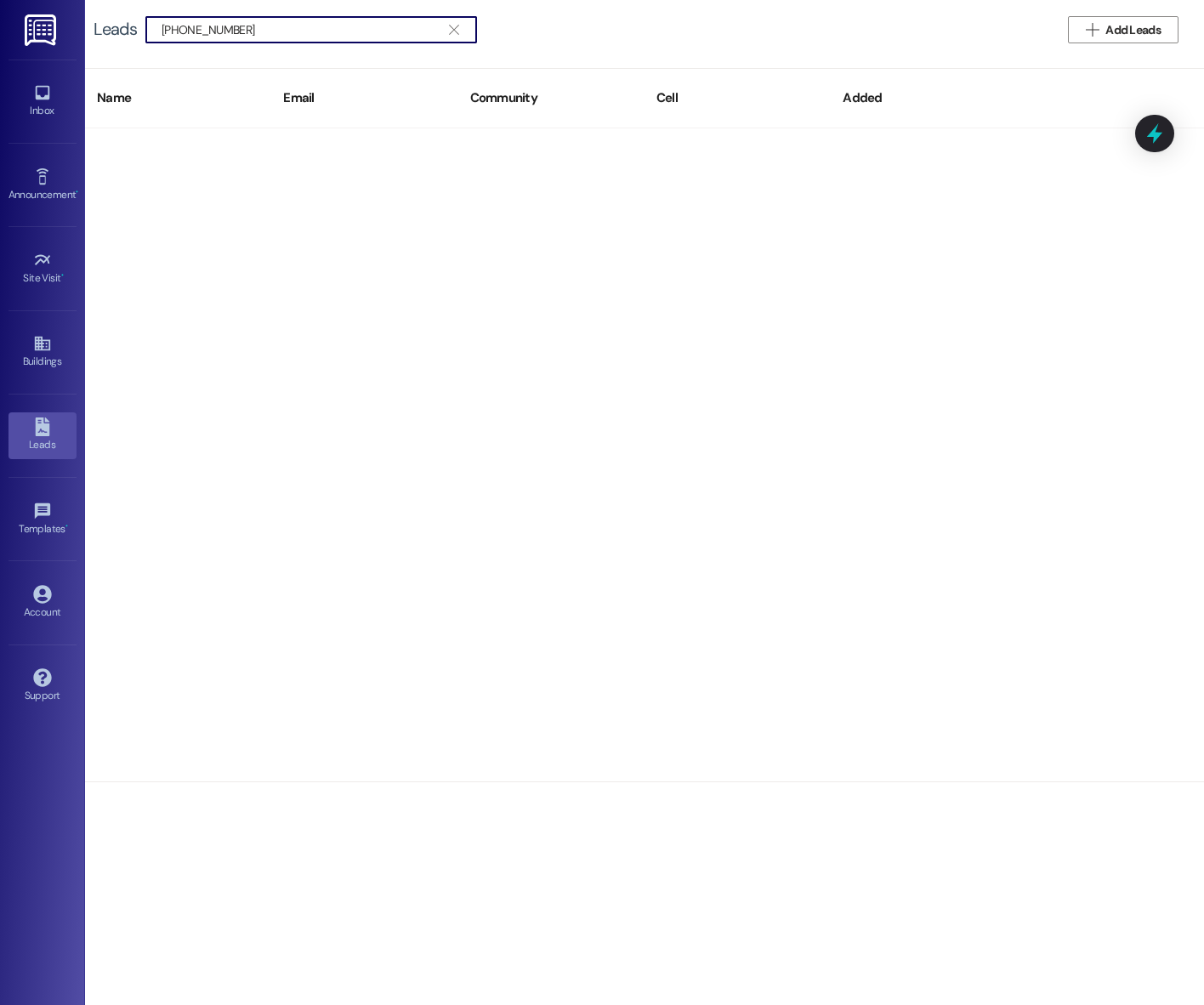
click at [193, 27] on input "(205) 887-7961" at bounding box center [301, 30] width 279 height 24
click at [165, 30] on input "(205887-7961" at bounding box center [301, 30] width 279 height 24
click at [208, 27] on input "205887-7961" at bounding box center [301, 30] width 279 height 24
type input "205887961"
click at [450, 38] on span "" at bounding box center [453, 30] width 16 height 26
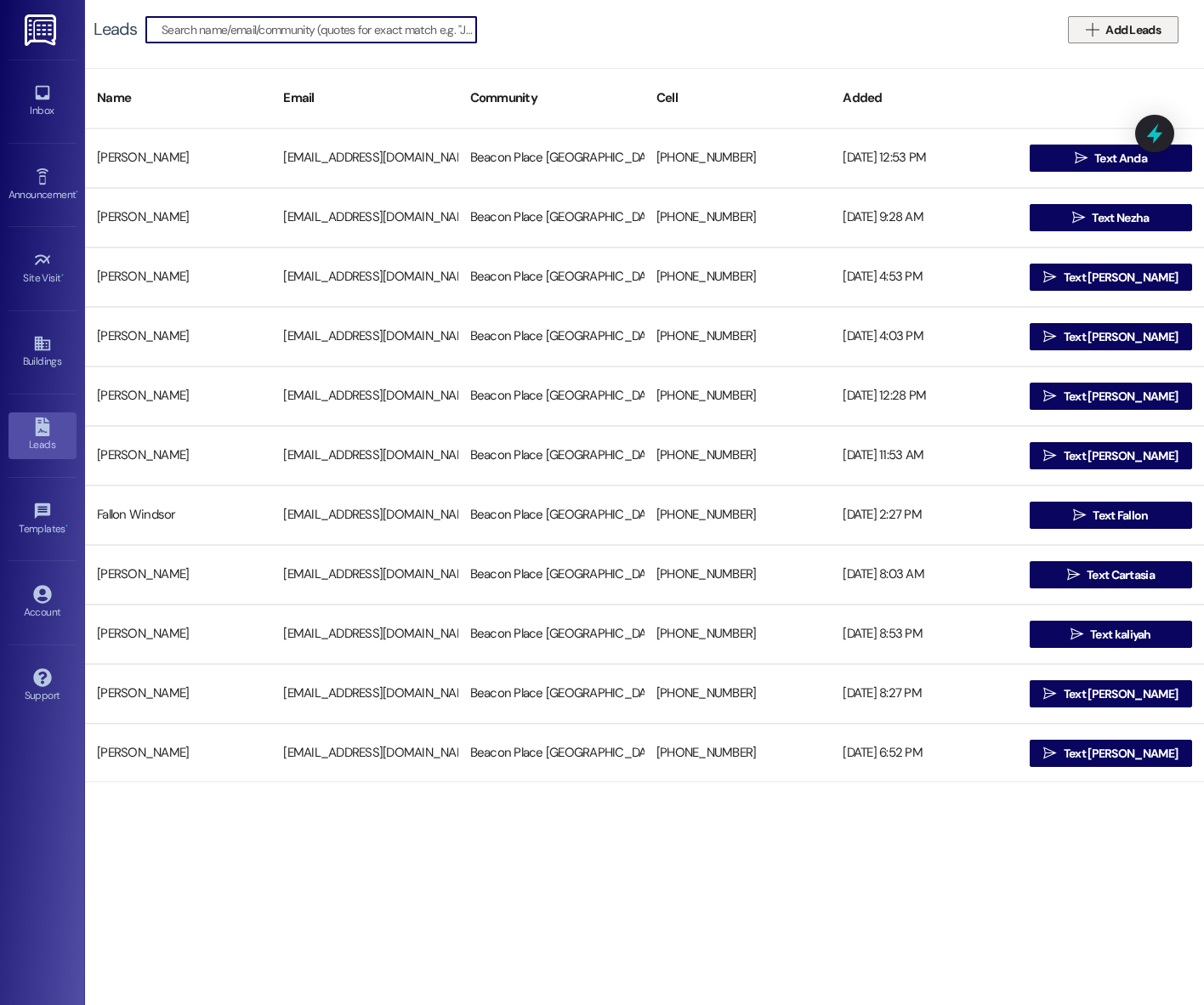
click at [1114, 26] on span "Add Leads" at bounding box center [1133, 30] width 55 height 18
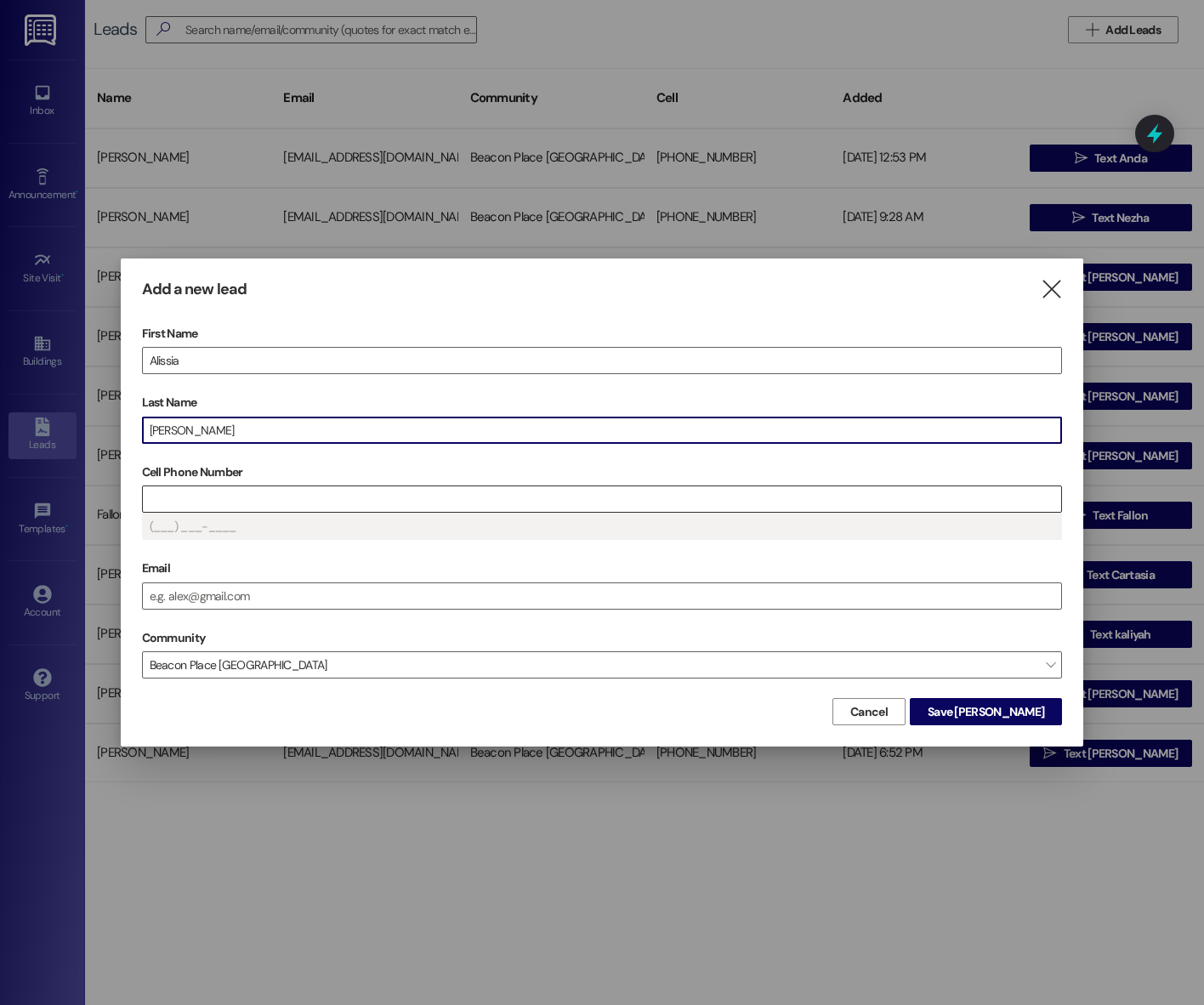
click at [225, 493] on input "Cell Phone Number" at bounding box center [602, 499] width 919 height 26
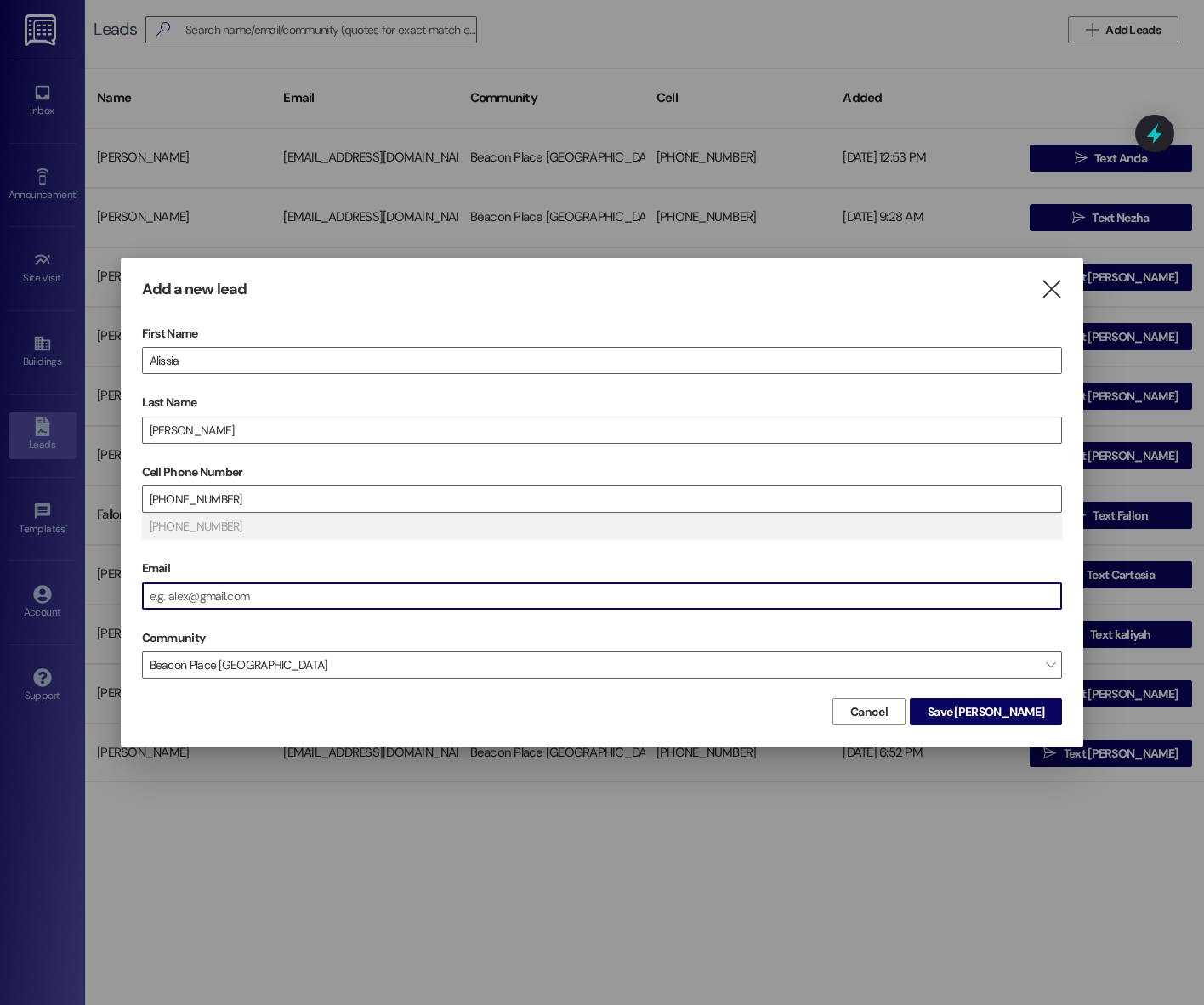
click at [187, 597] on input "Email" at bounding box center [602, 596] width 919 height 26
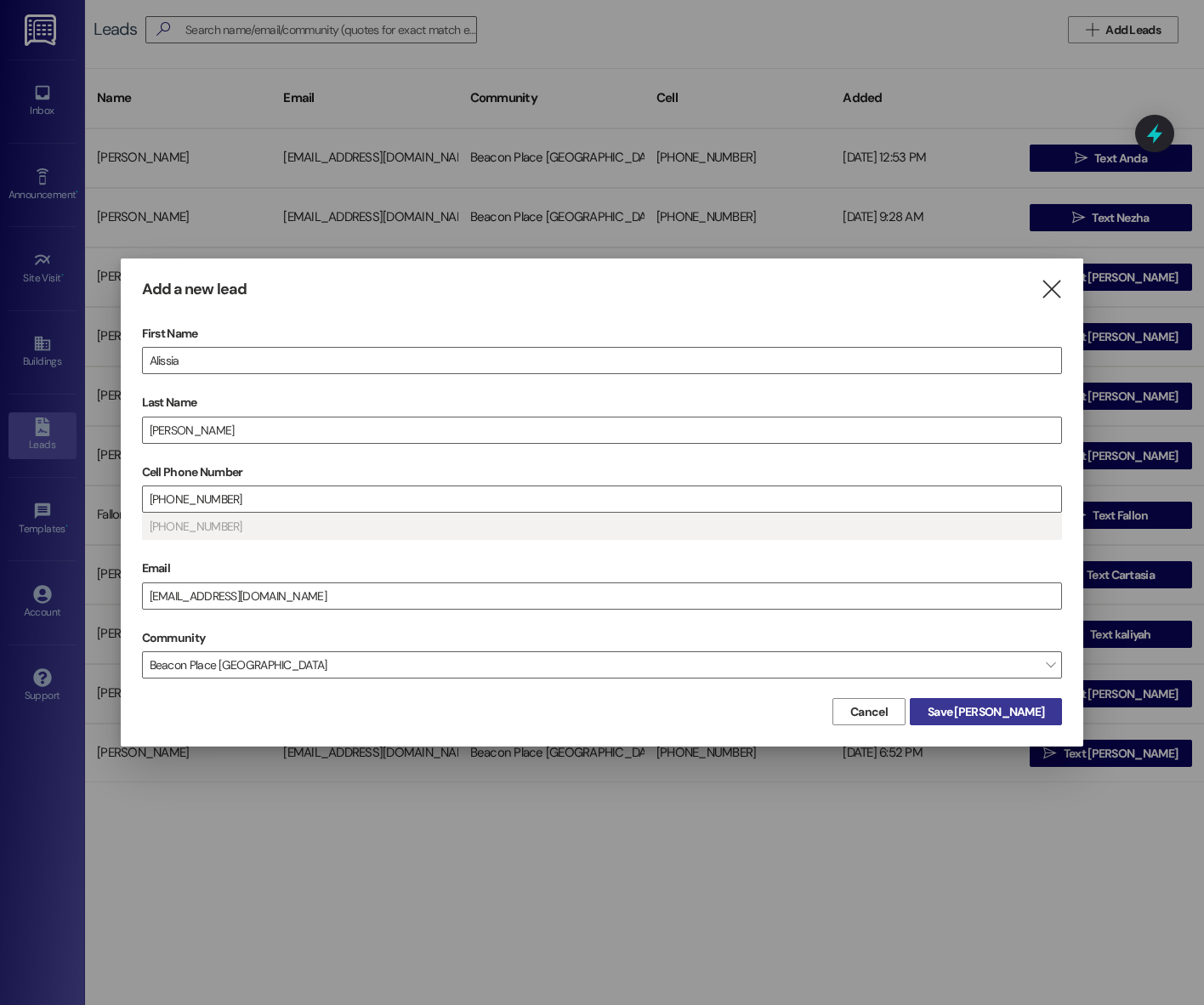
click at [1035, 708] on span "Save Alissia" at bounding box center [986, 712] width 116 height 18
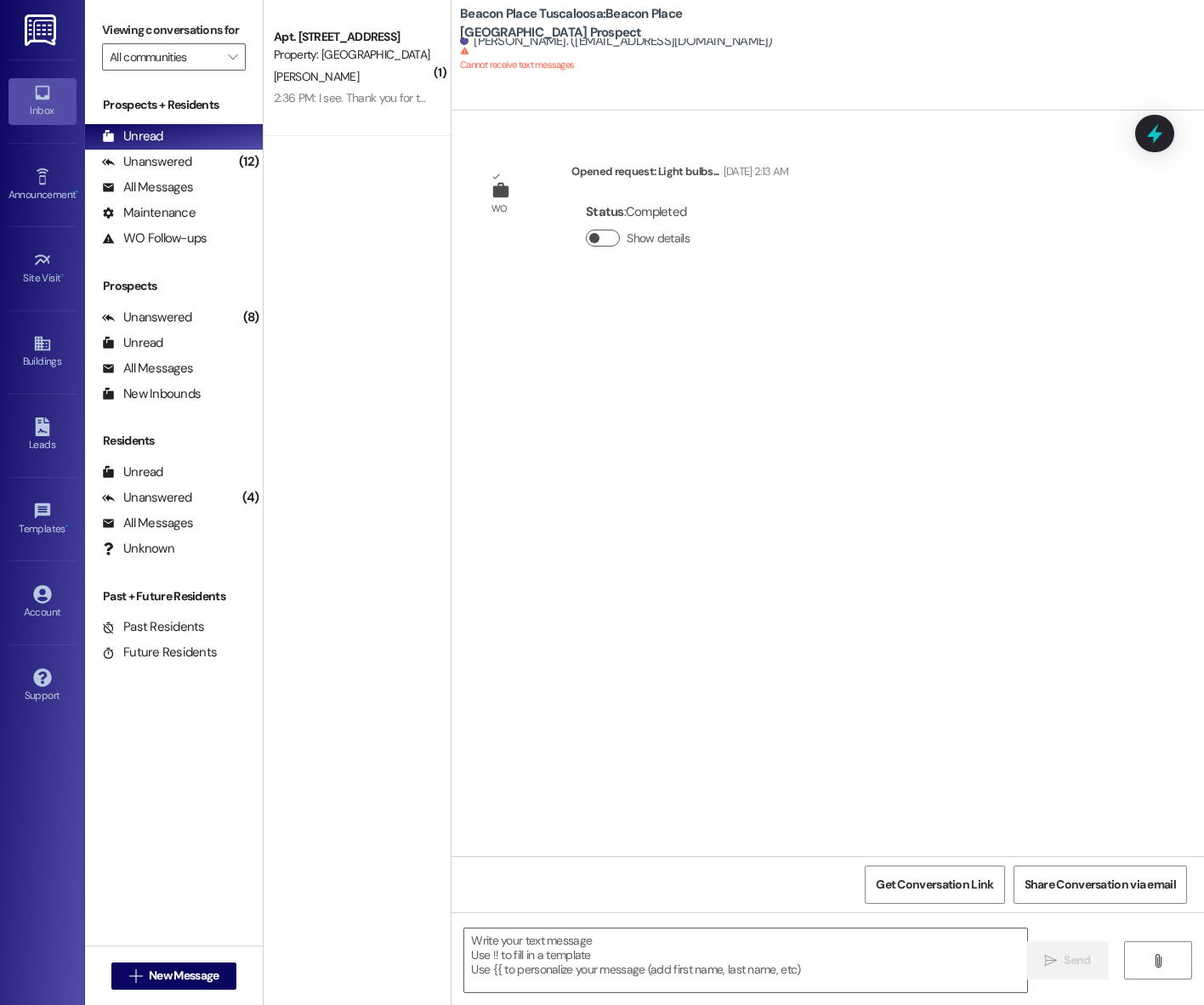
click at [587, 233] on button "Show details" at bounding box center [603, 238] width 34 height 17
click at [587, 233] on button "Hide details" at bounding box center [603, 238] width 34 height 17
click at [48, 434] on icon at bounding box center [42, 426] width 15 height 19
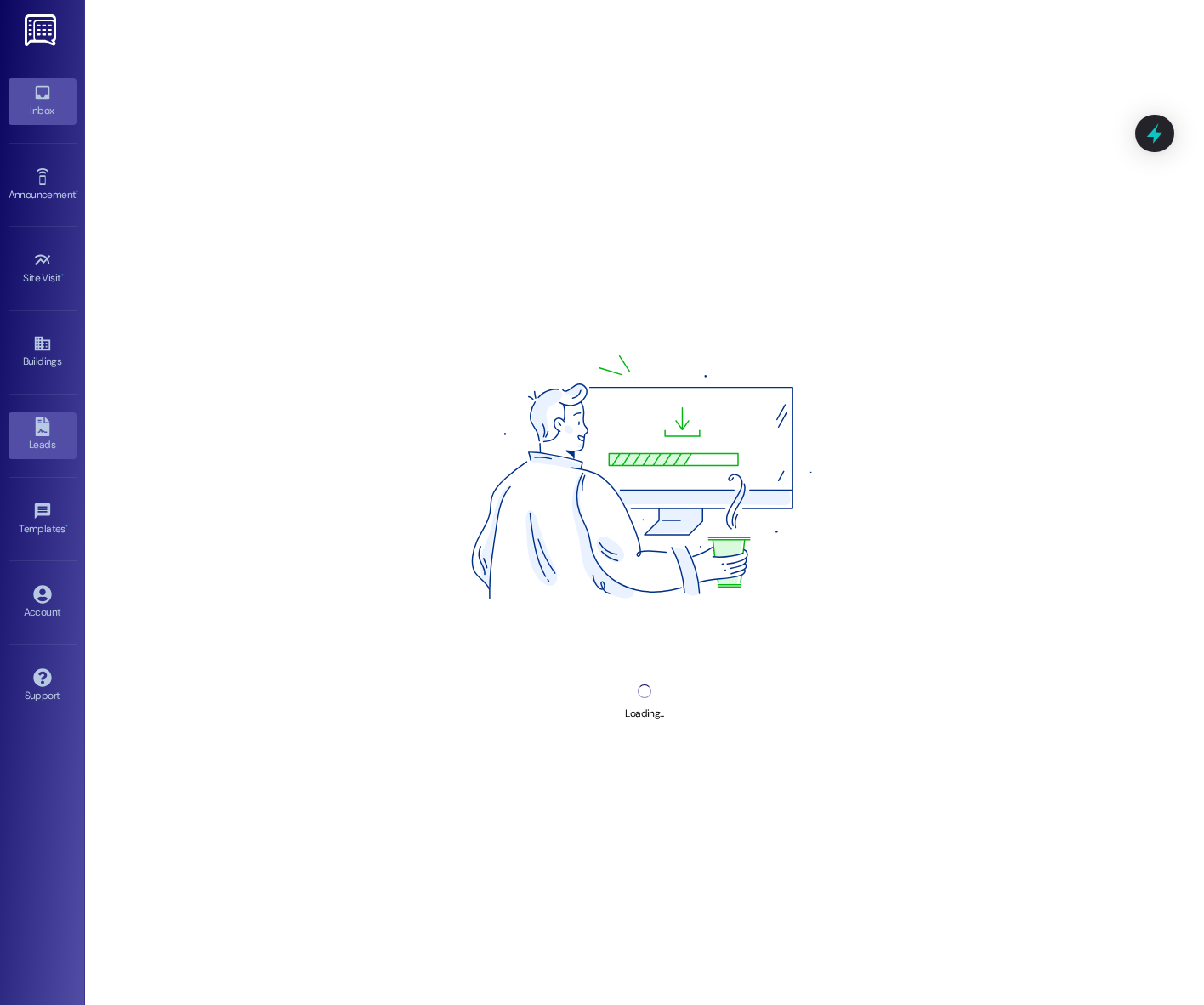
click at [54, 89] on link "Inbox" at bounding box center [42, 101] width 68 height 46
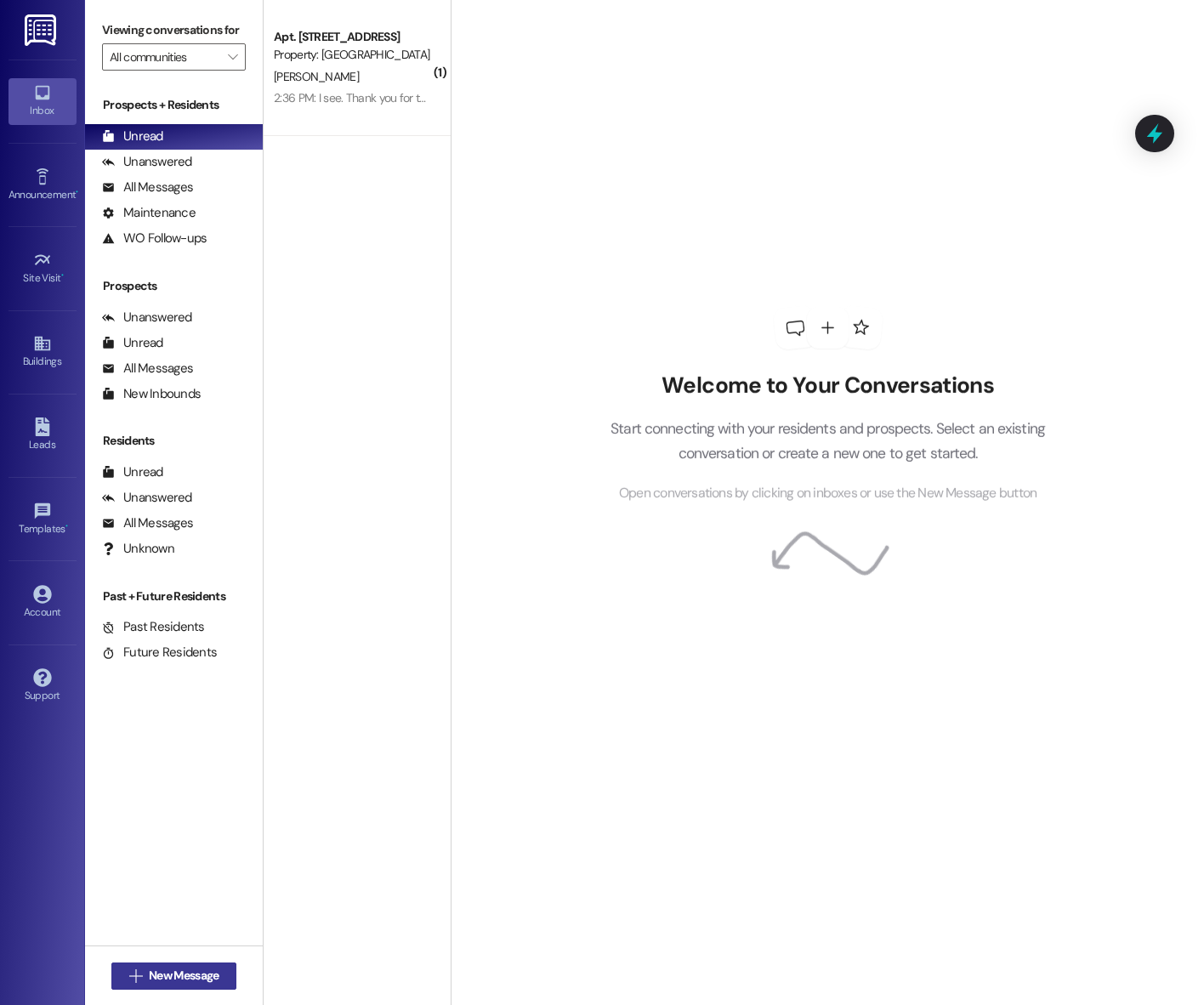
click at [186, 975] on span "New Message" at bounding box center [183, 975] width 70 height 18
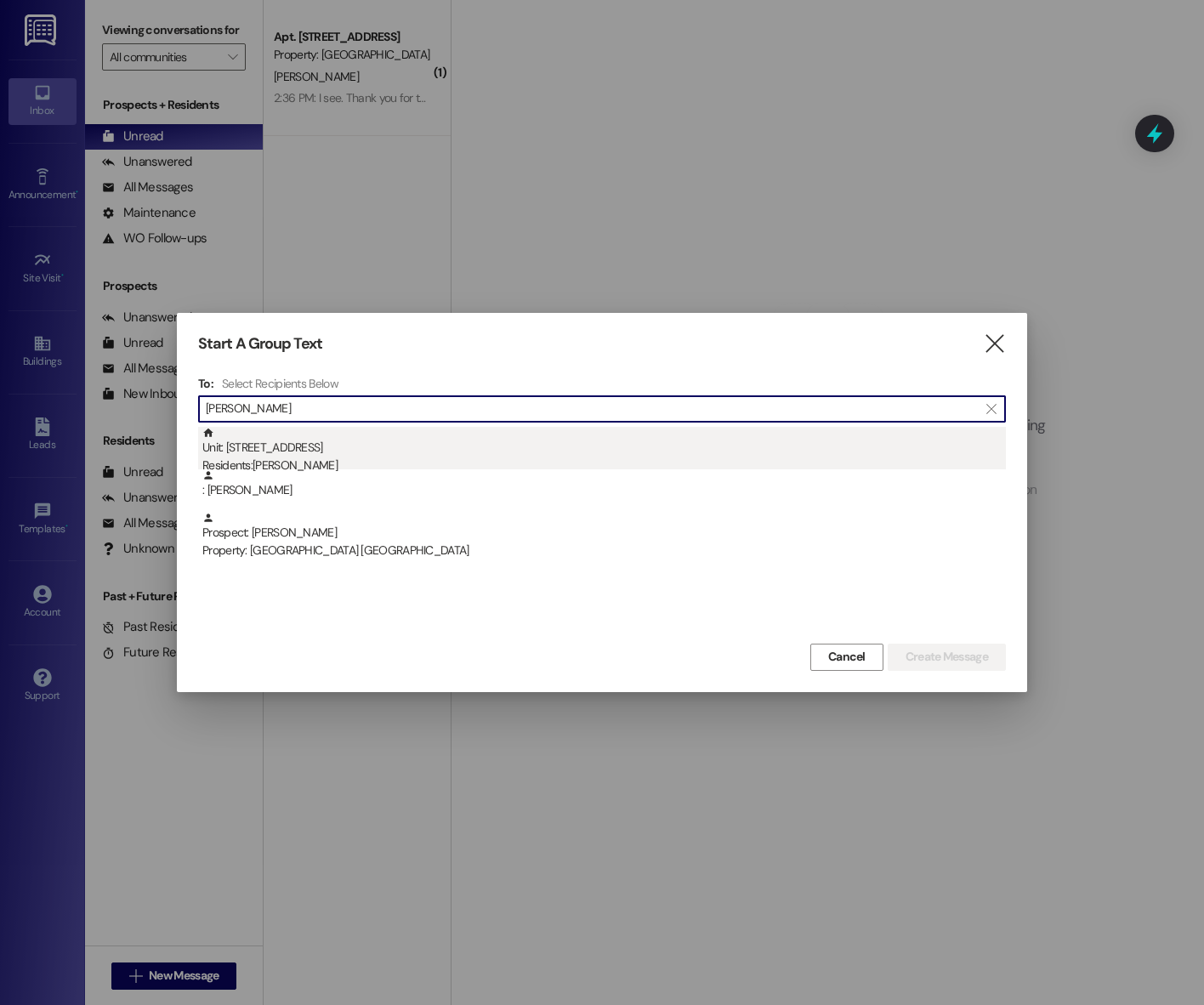
type input "[PERSON_NAME]"
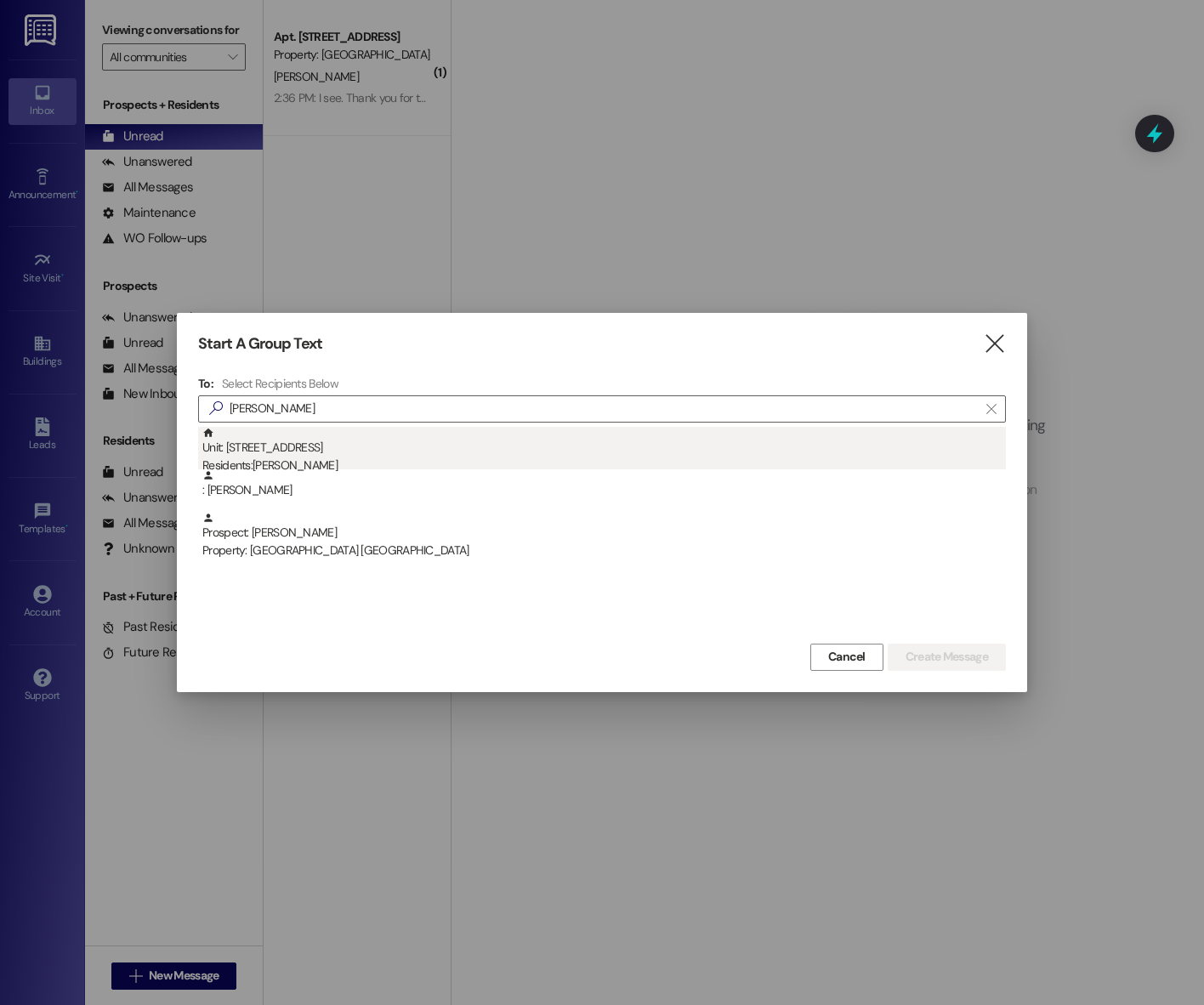
click at [412, 442] on div "Unit: [STREET_ADDRESS] Residents: [PERSON_NAME]" at bounding box center [604, 450] width 803 height 48
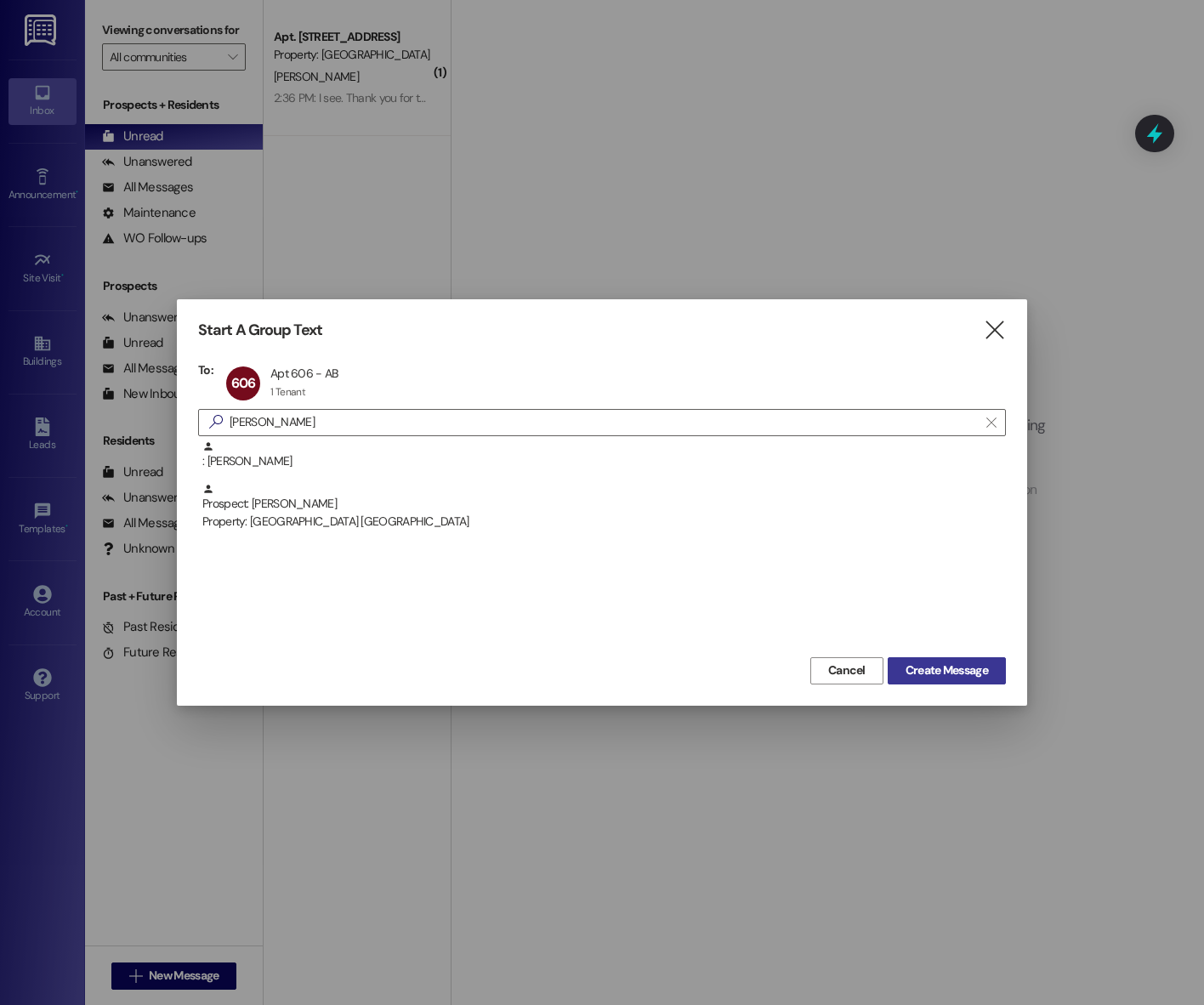
click at [943, 677] on span "Create Message" at bounding box center [947, 670] width 83 height 18
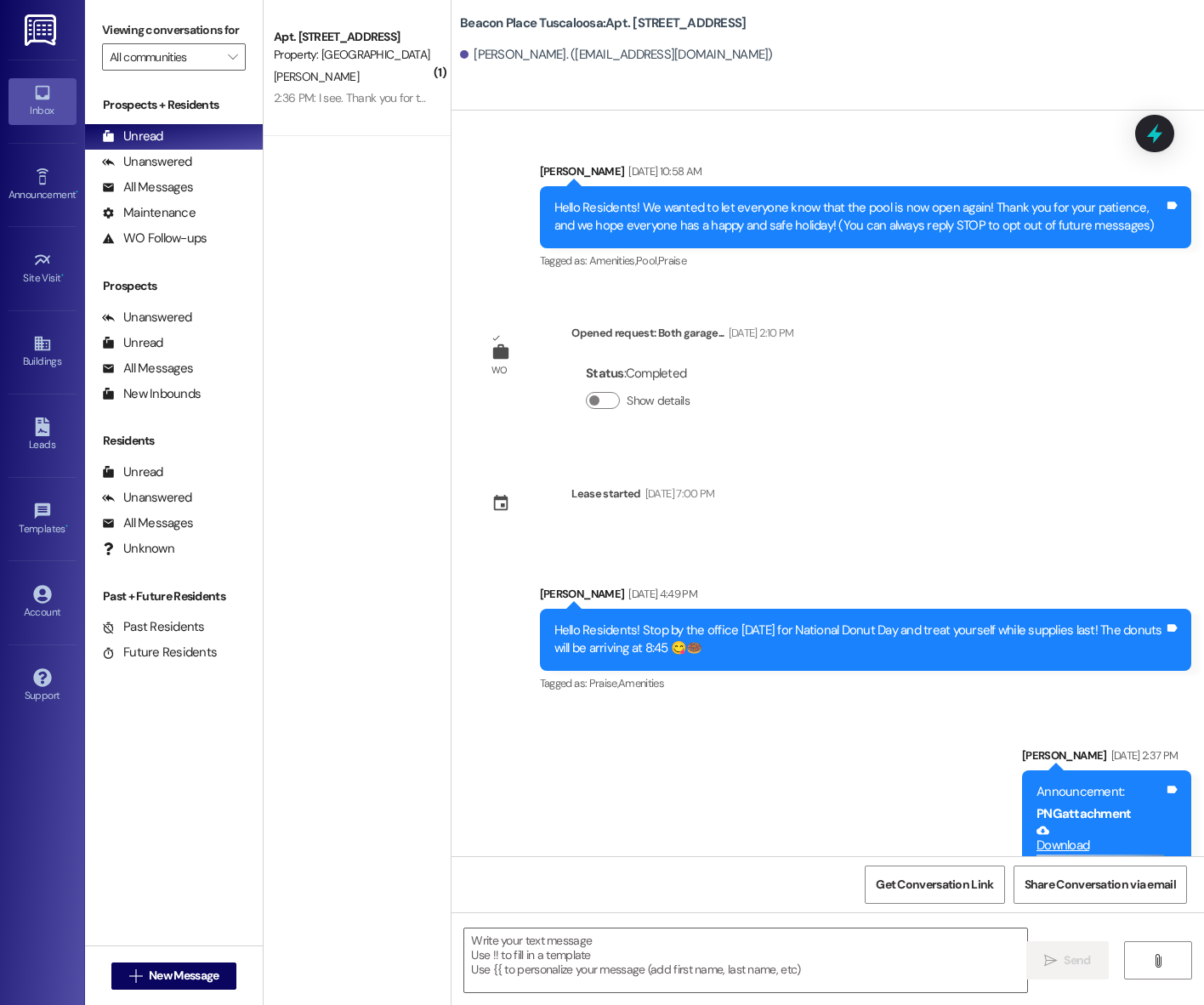
scroll to position [2545, 0]
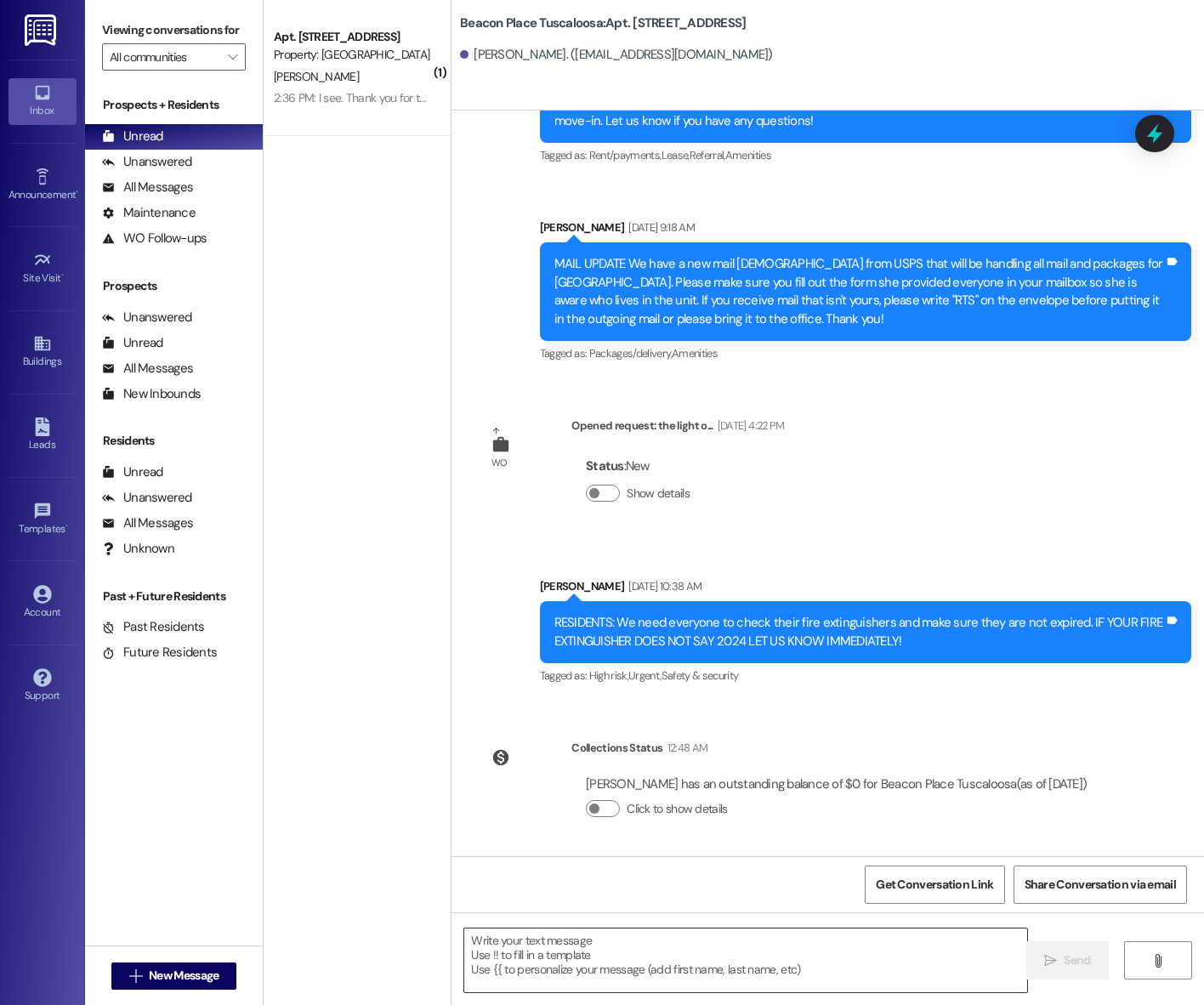
click at [642, 951] on textarea at bounding box center [746, 960] width 562 height 64
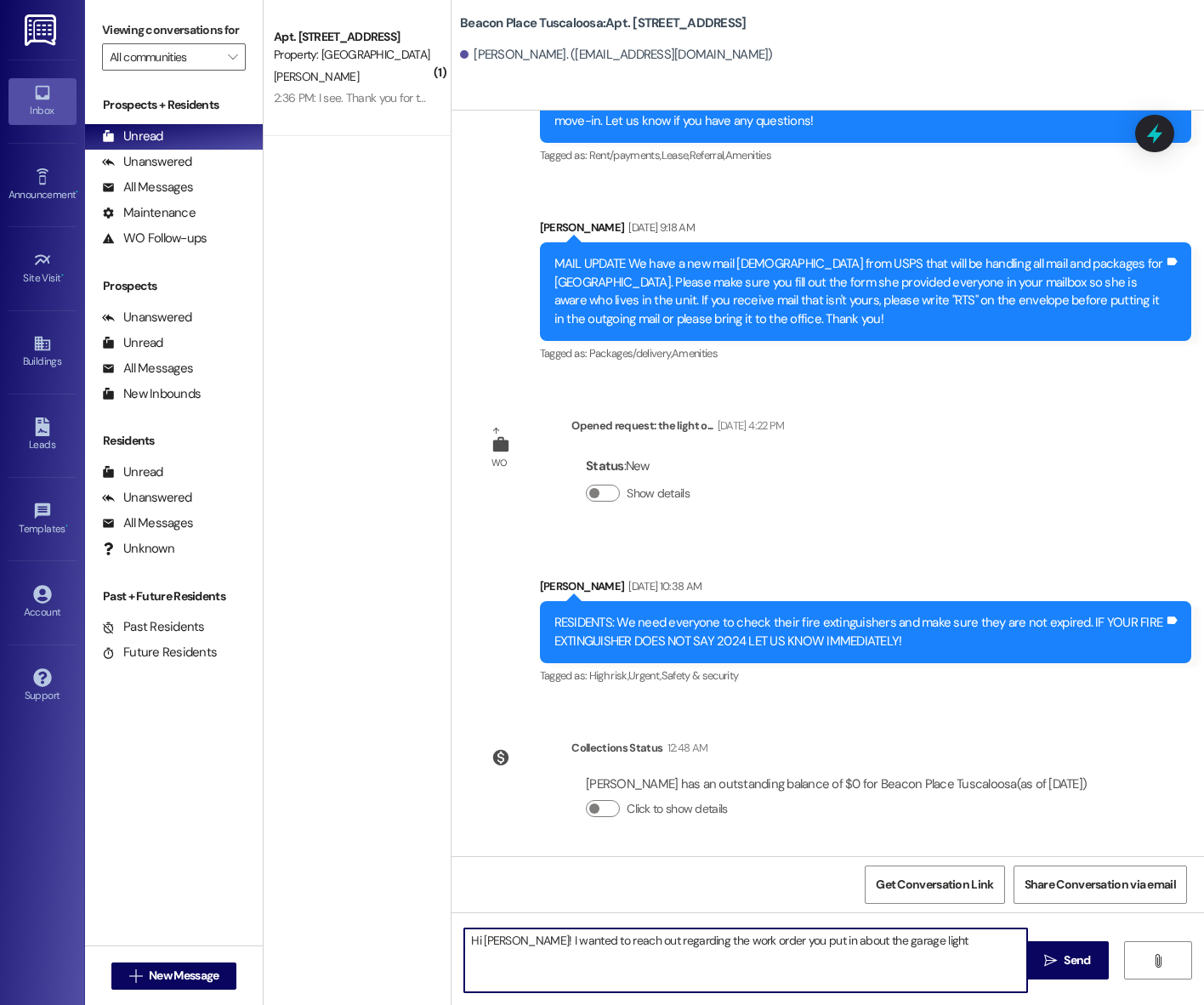
type textarea "Hi [PERSON_NAME]! I wanted to reach out regarding the work order you put in abo…"
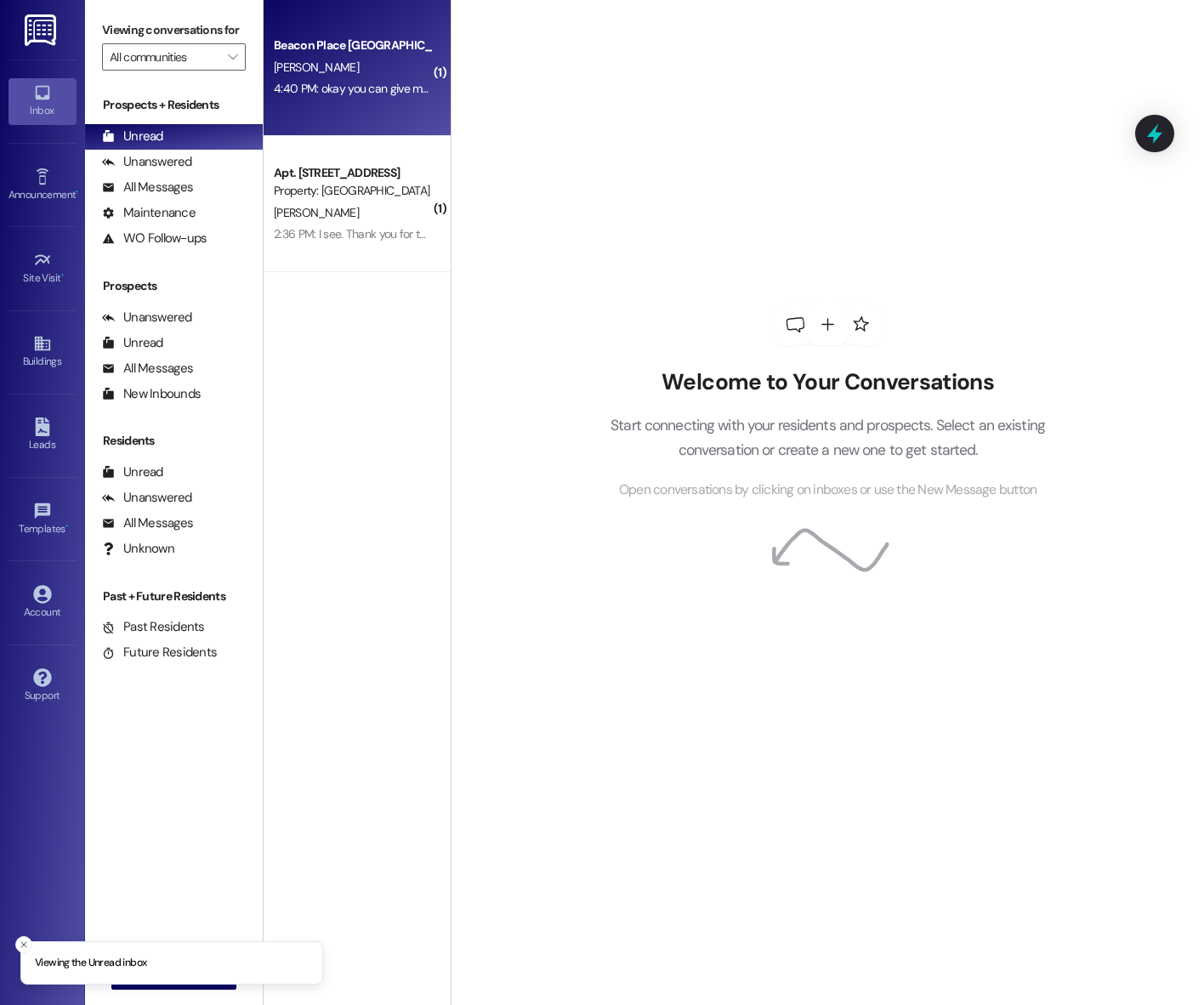
click at [345, 100] on div "4:40 PM: okay you can give me a call at 3349306655 4:40 PM: okay you can give m…" at bounding box center [352, 89] width 161 height 21
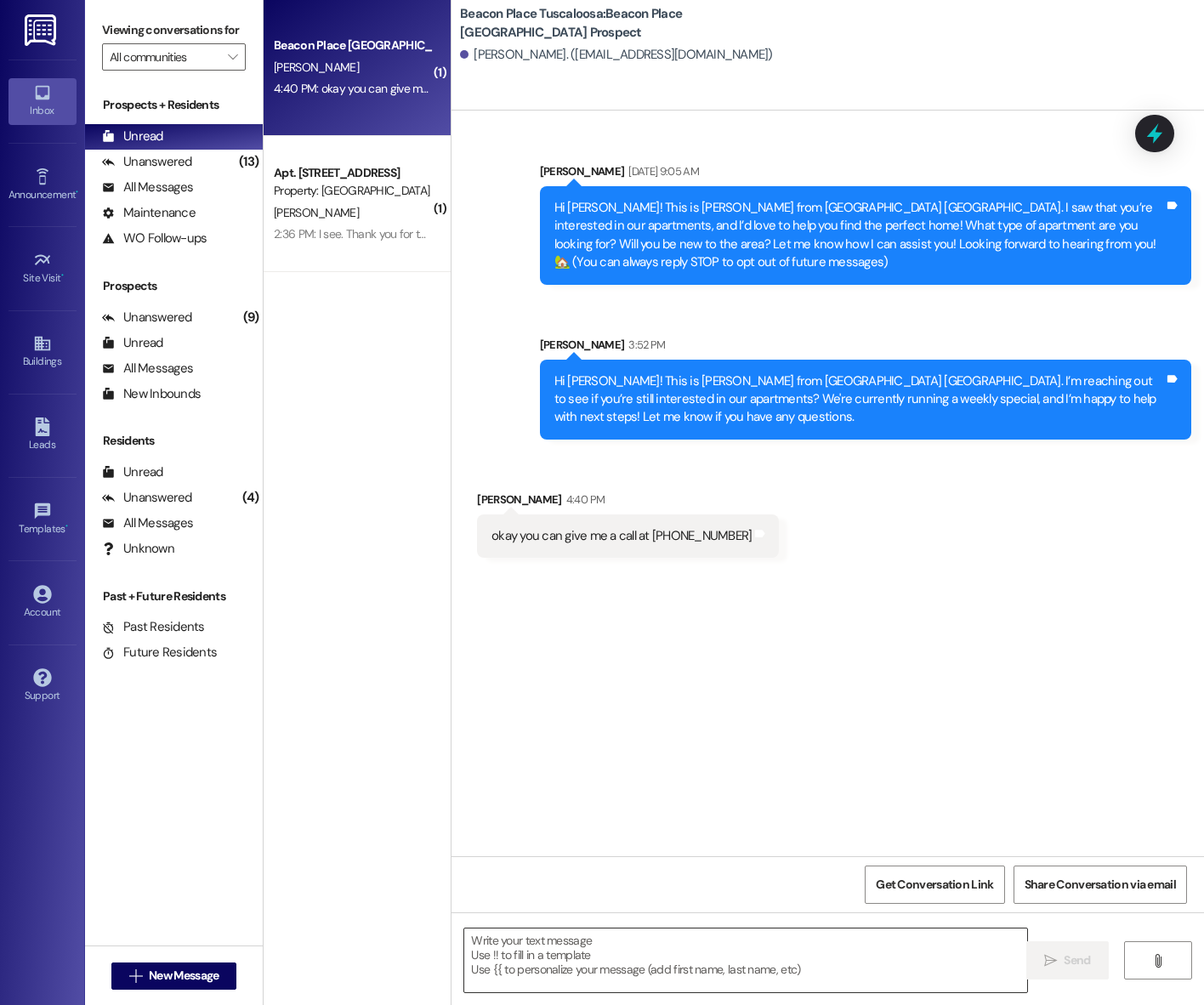
click at [740, 953] on textarea at bounding box center [746, 960] width 562 height 64
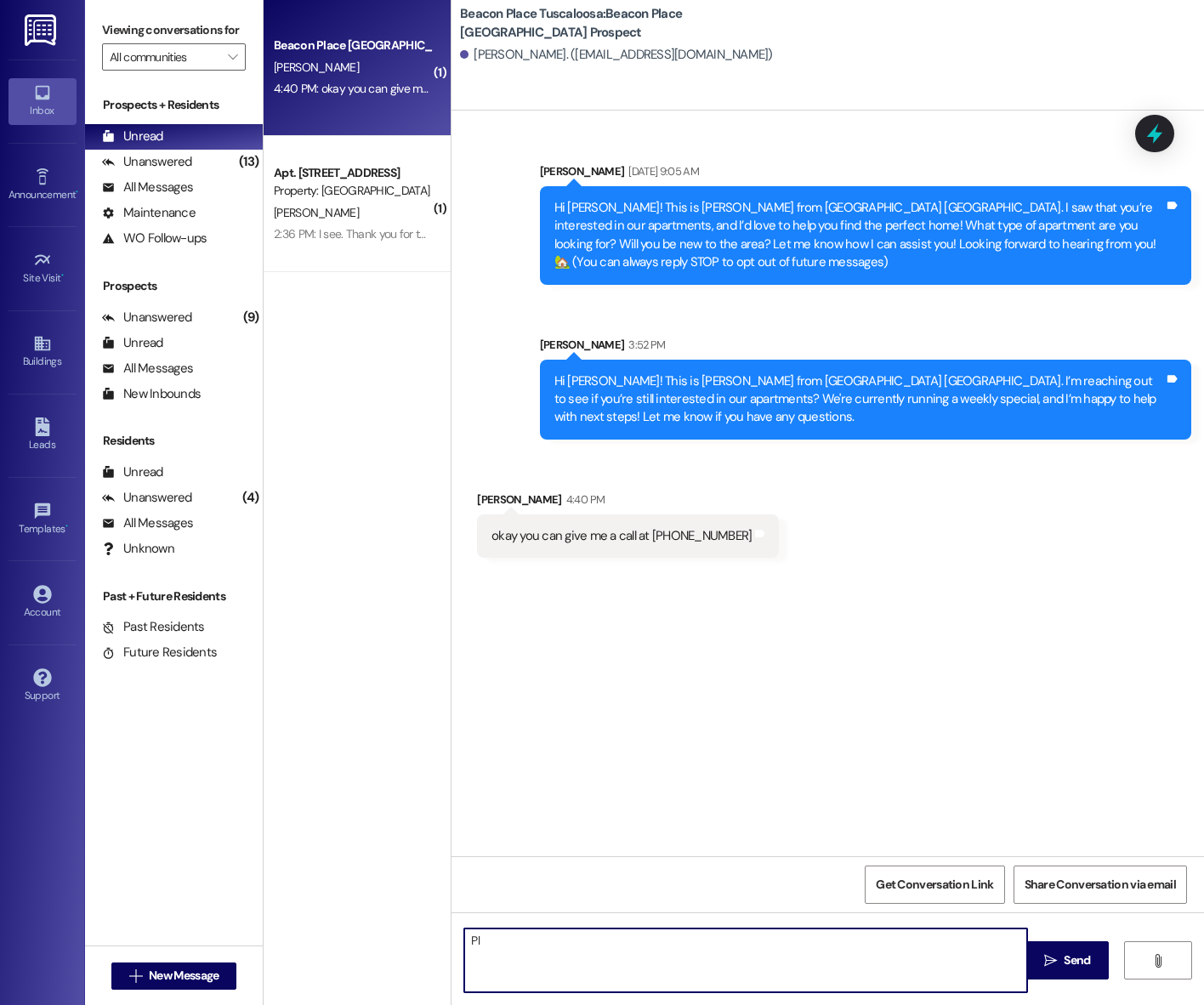
type textarea "P"
type textarea "I"
click at [934, 940] on textarea "You should have just received an email from our system inviting you to complete…" at bounding box center [746, 960] width 562 height 64
click at [464, 937] on textarea "You should have just received an email from our system inviting you to complete…" at bounding box center [746, 960] width 562 height 64
type textarea "It was a pleasure speaking with you! You should have just received an email fro…"
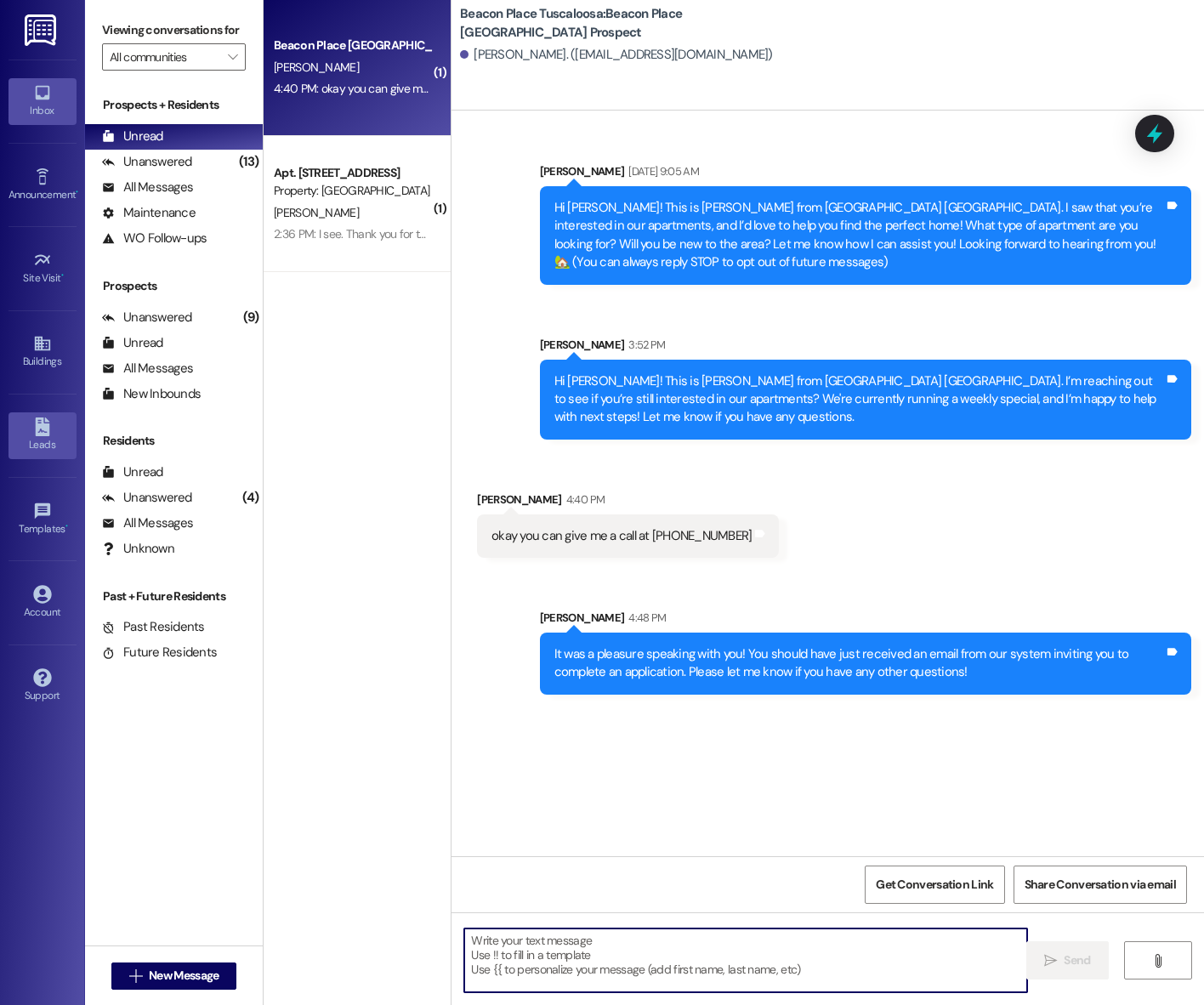
click at [36, 447] on div "Leads" at bounding box center [42, 444] width 85 height 17
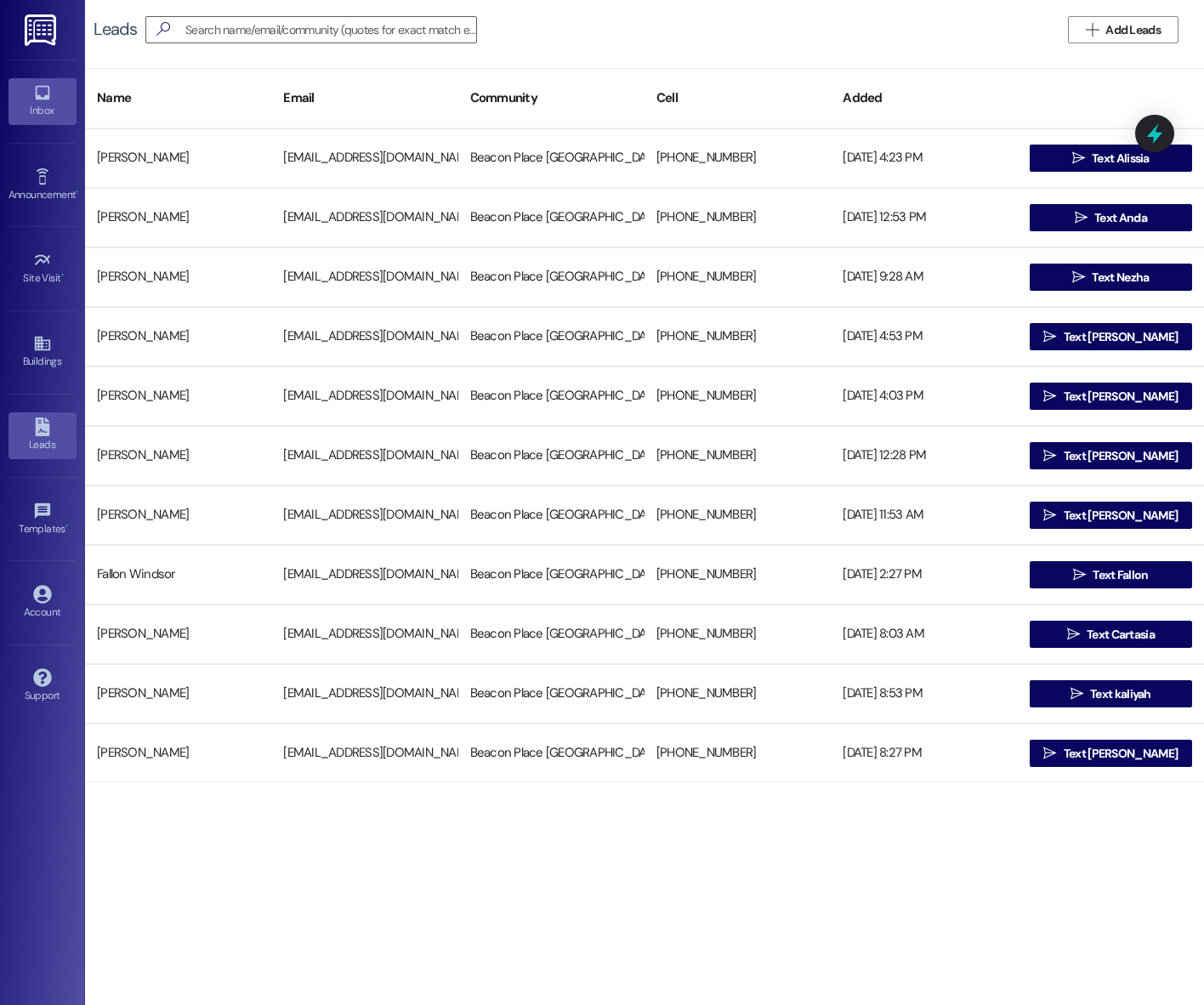
click at [33, 104] on div "Inbox" at bounding box center [42, 111] width 85 height 17
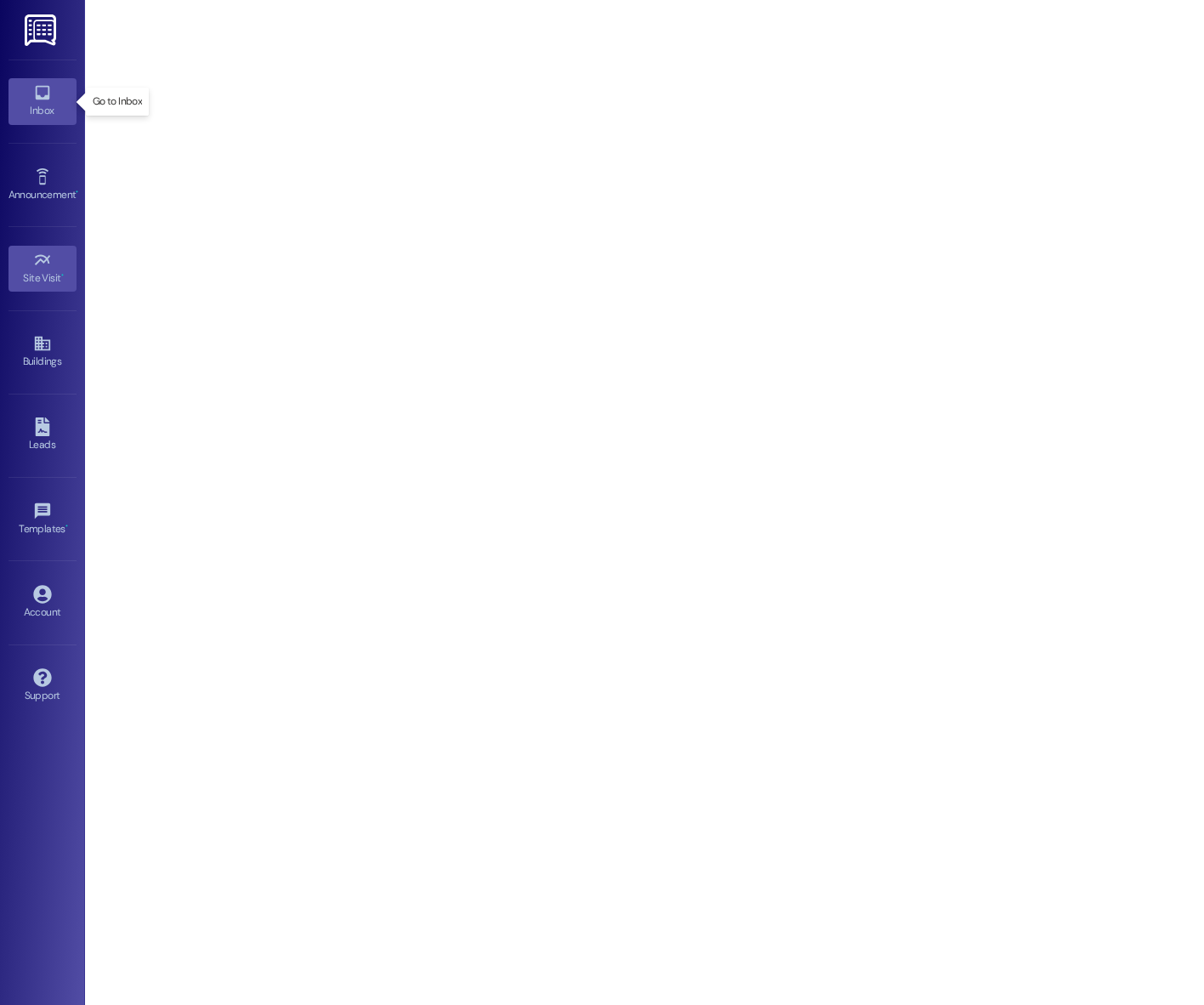
click at [49, 101] on icon at bounding box center [43, 93] width 19 height 19
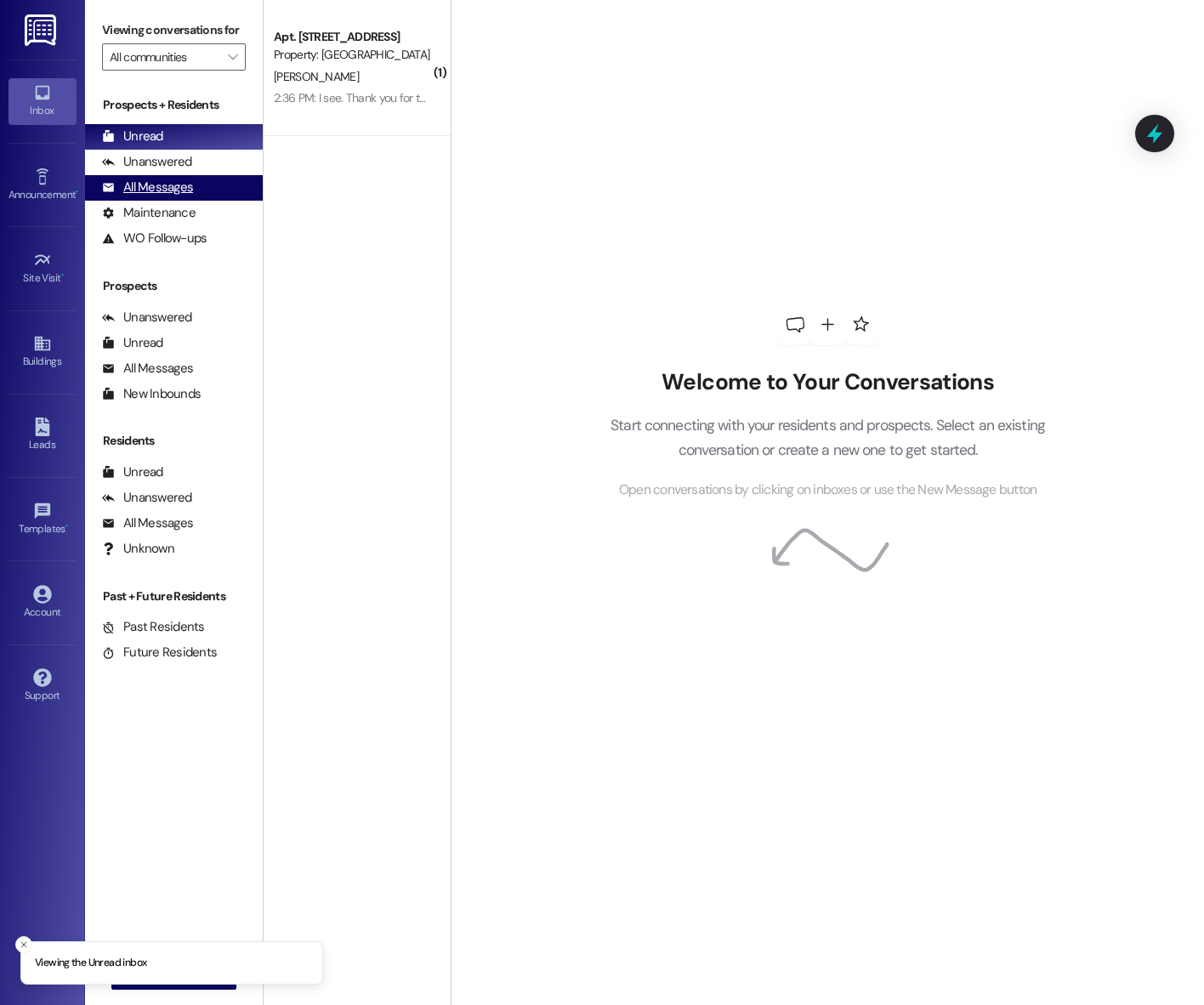
click at [177, 196] on div "All Messages" at bounding box center [148, 187] width 91 height 18
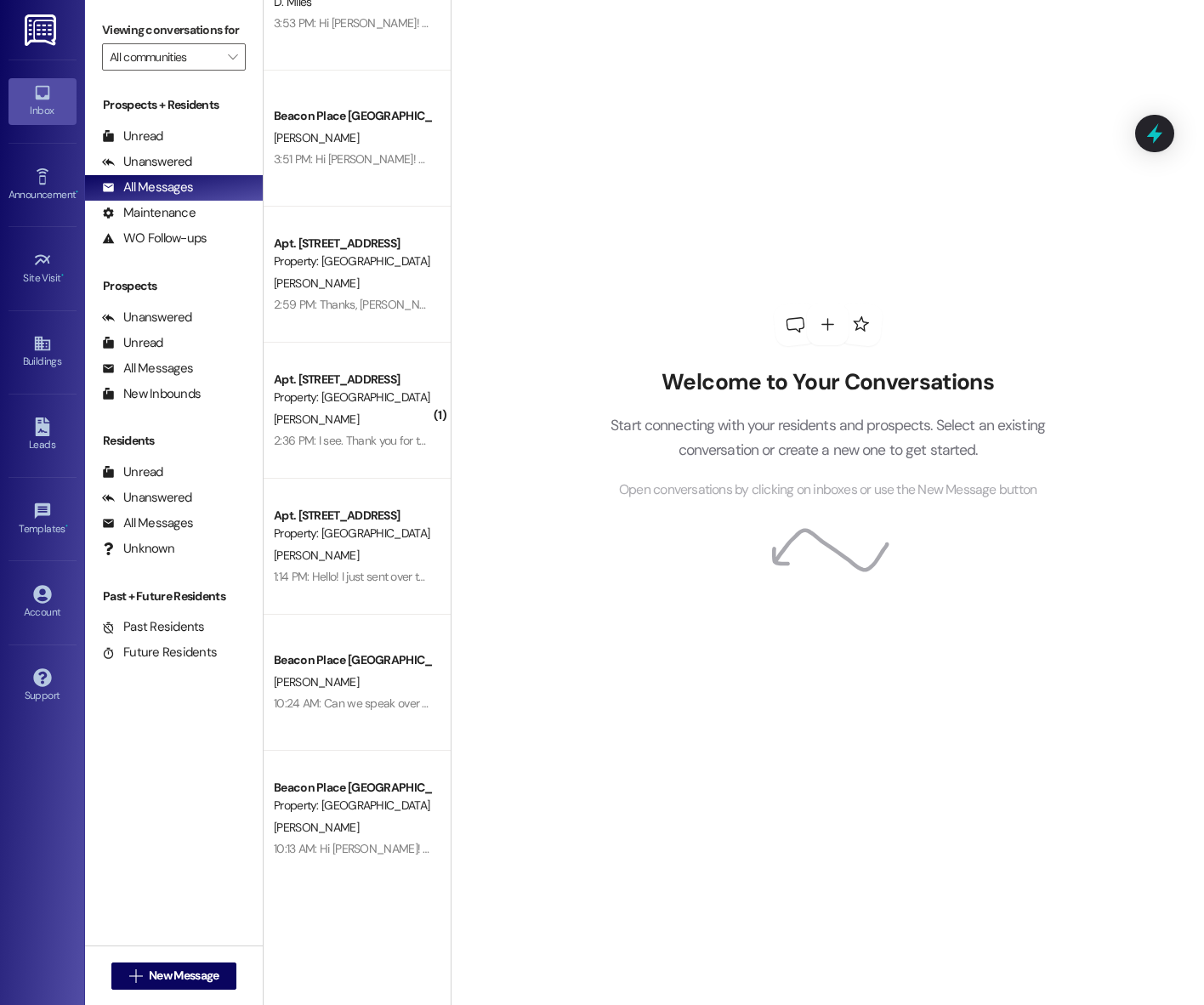
scroll to position [749, 0]
